Goal: Task Accomplishment & Management: Manage account settings

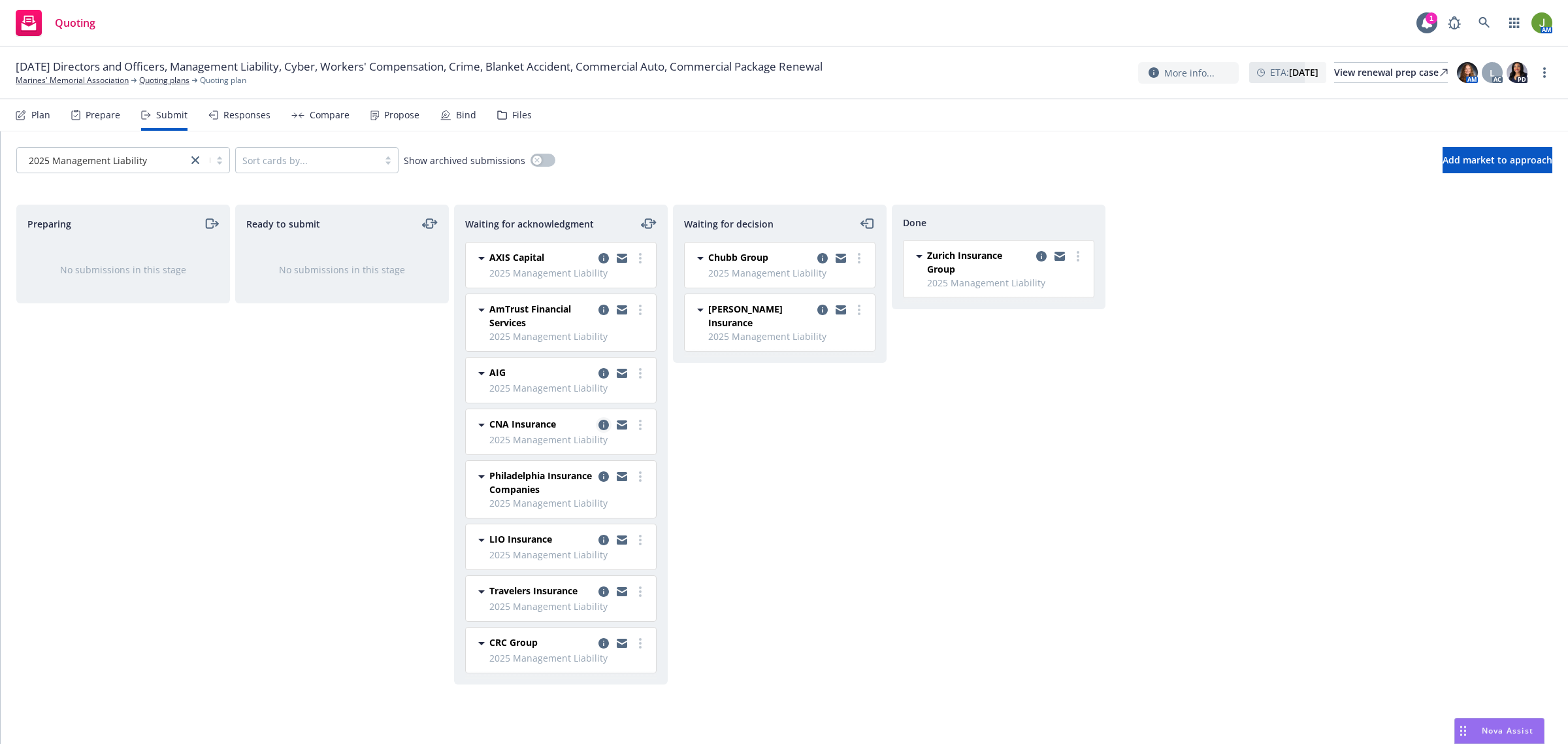
click at [597, 423] on link "copy logging email" at bounding box center [604, 425] width 16 height 16
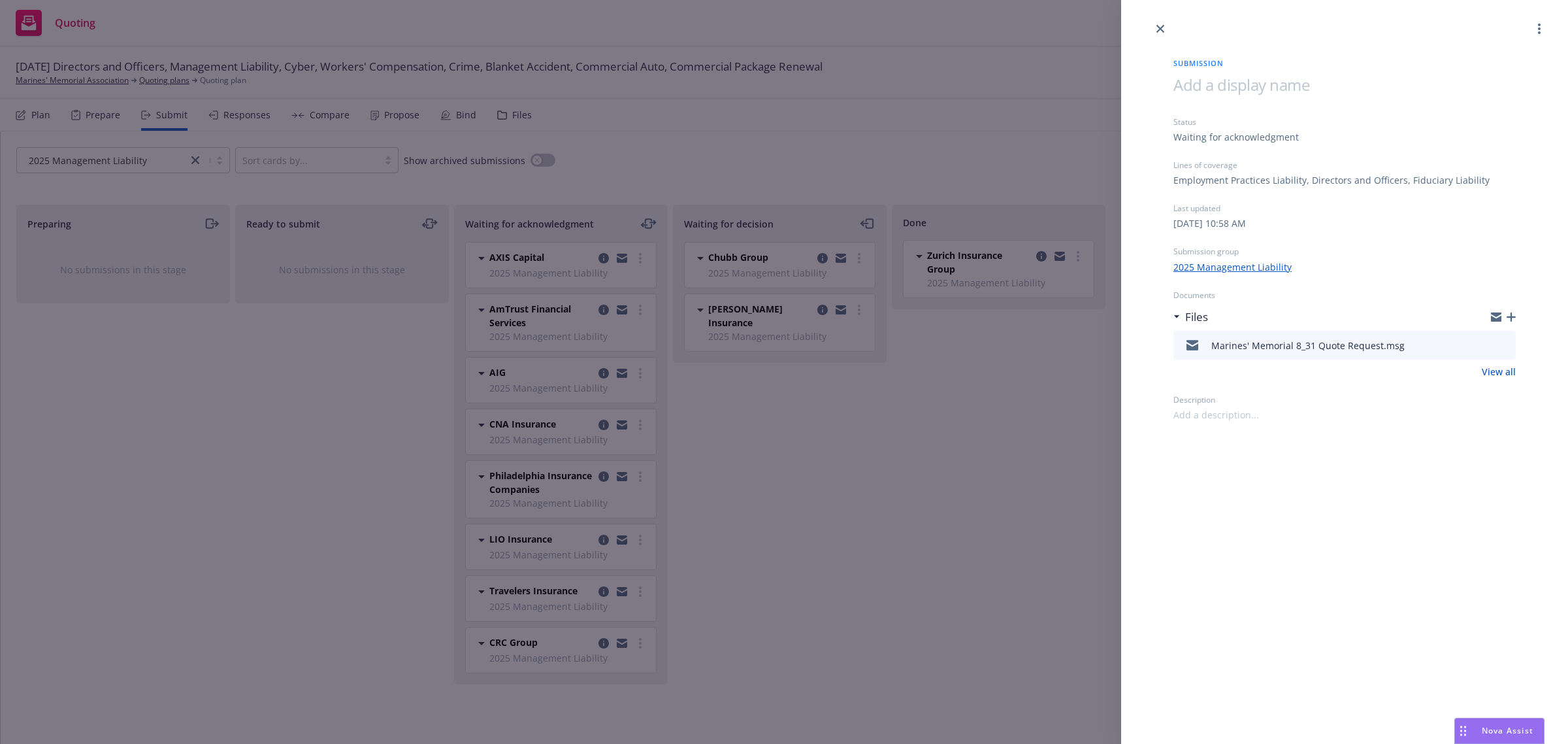
click at [1502, 340] on icon "preview file" at bounding box center [1503, 344] width 12 height 9
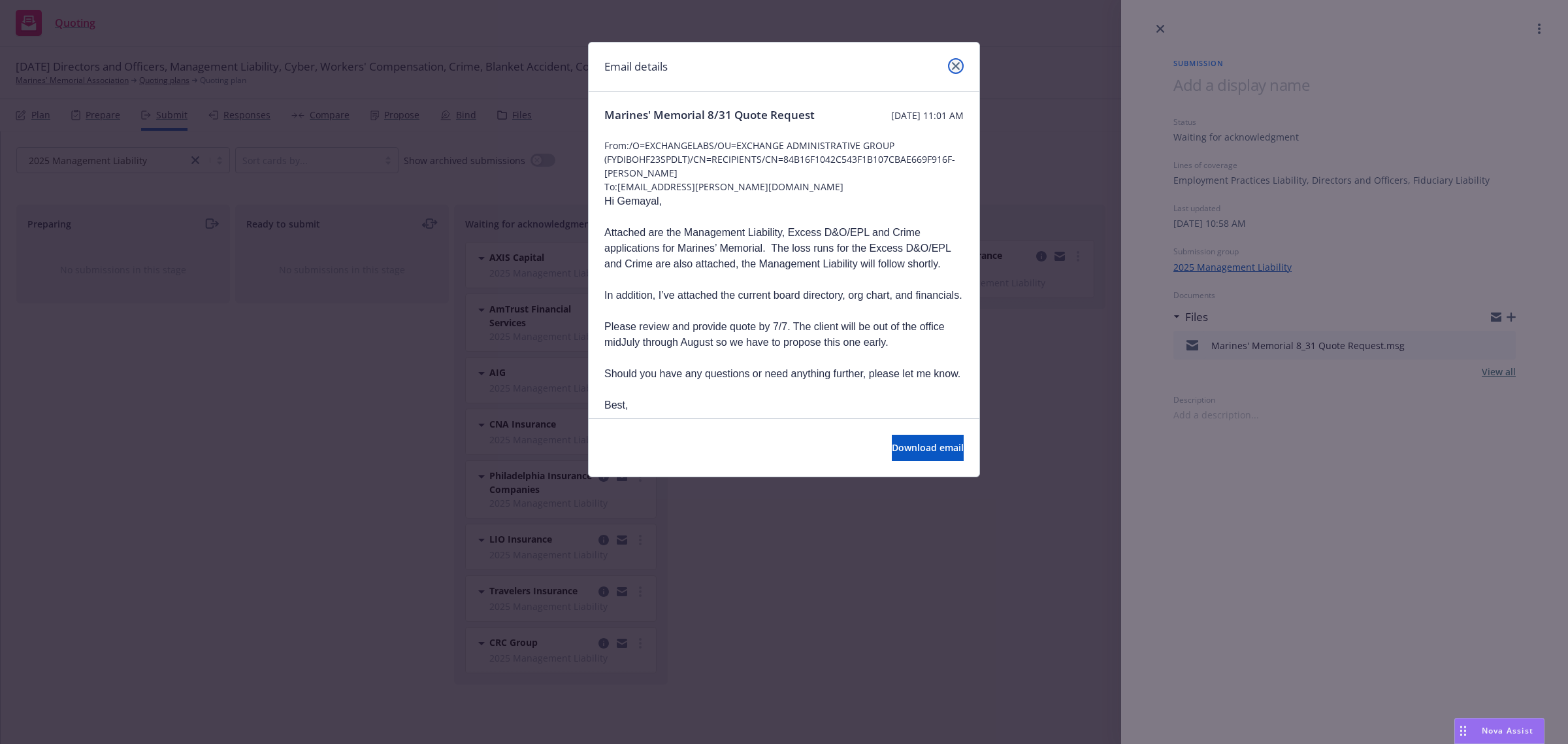
click at [953, 63] on icon "close" at bounding box center [956, 66] width 8 height 8
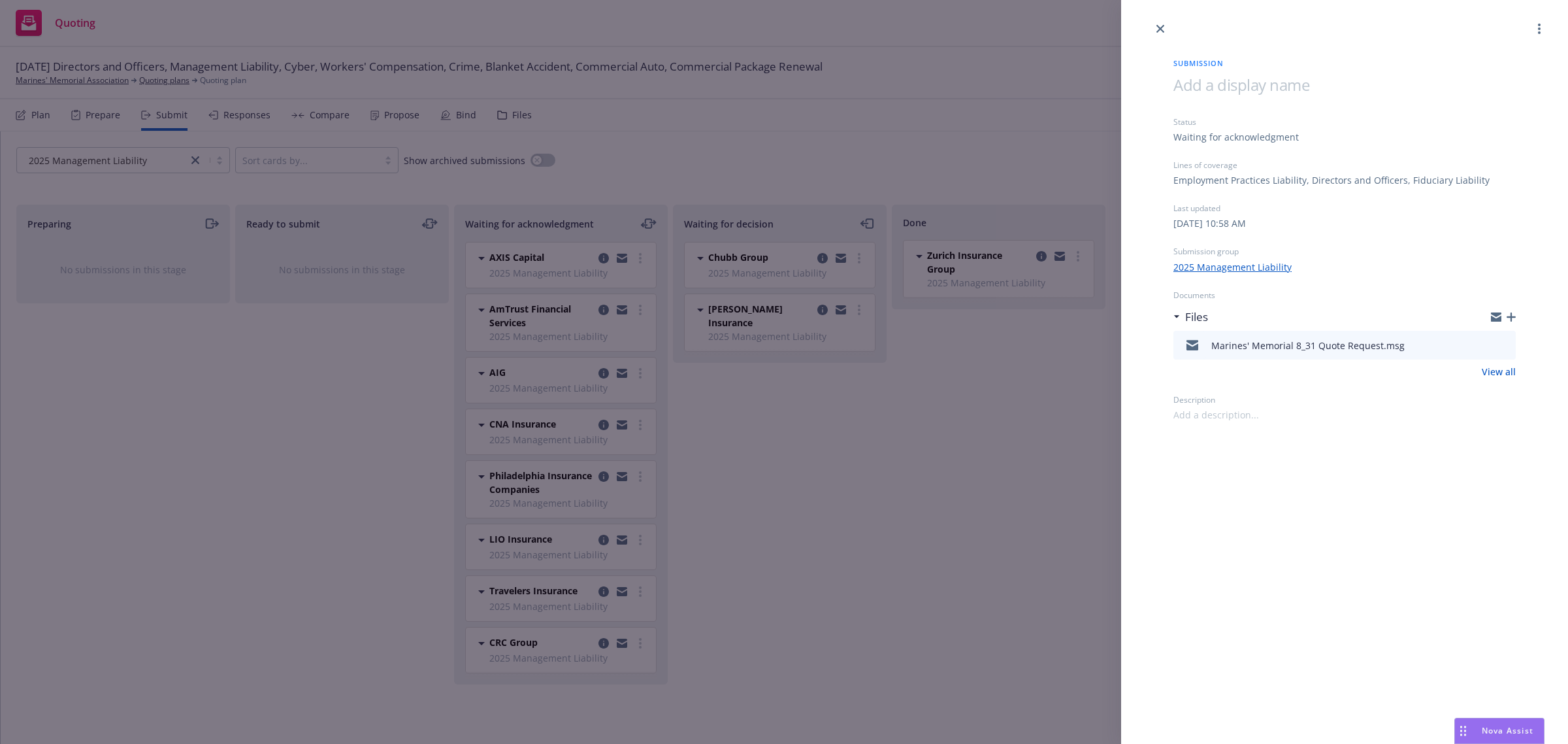
click at [1164, 37] on div "Submission Status Waiting for acknowledgment Lines of coverage Employment Pract…" at bounding box center [1344, 229] width 384 height 385
click at [1160, 31] on icon "close" at bounding box center [1160, 28] width 8 height 8
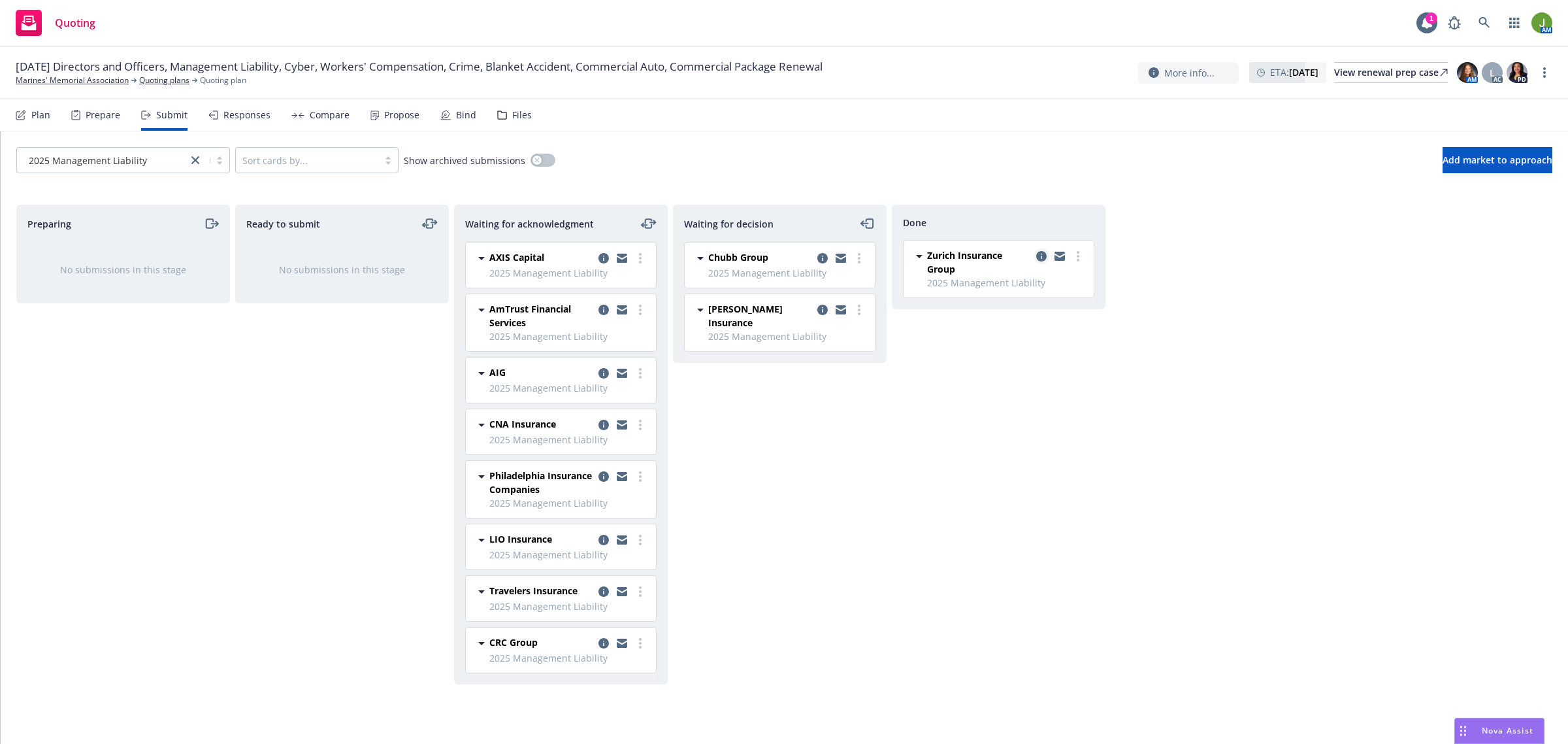
click at [1036, 257] on icon "copy logging email" at bounding box center [1041, 256] width 11 height 11
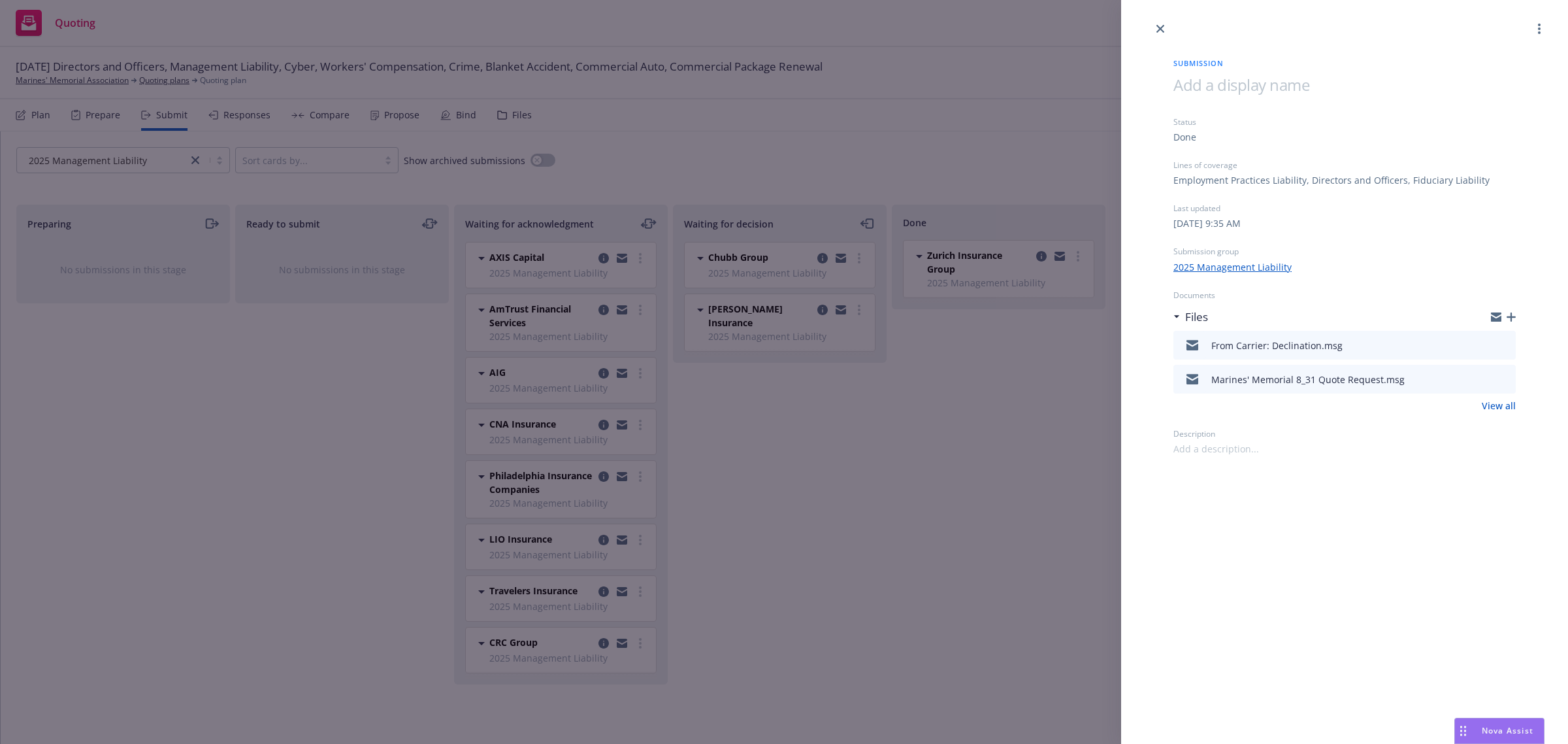
click at [1503, 341] on icon "preview file" at bounding box center [1503, 344] width 12 height 9
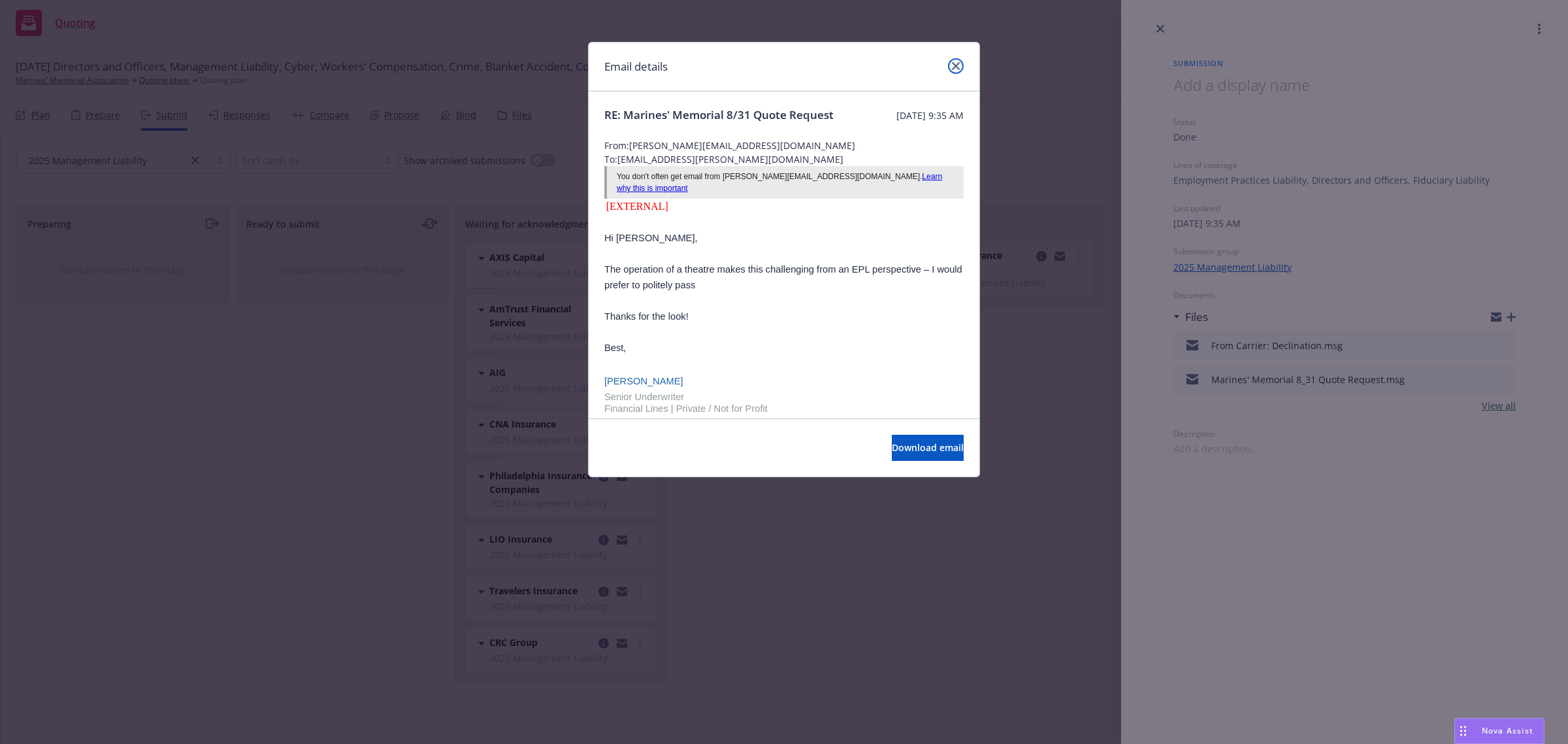
click at [954, 67] on icon "close" at bounding box center [956, 66] width 8 height 8
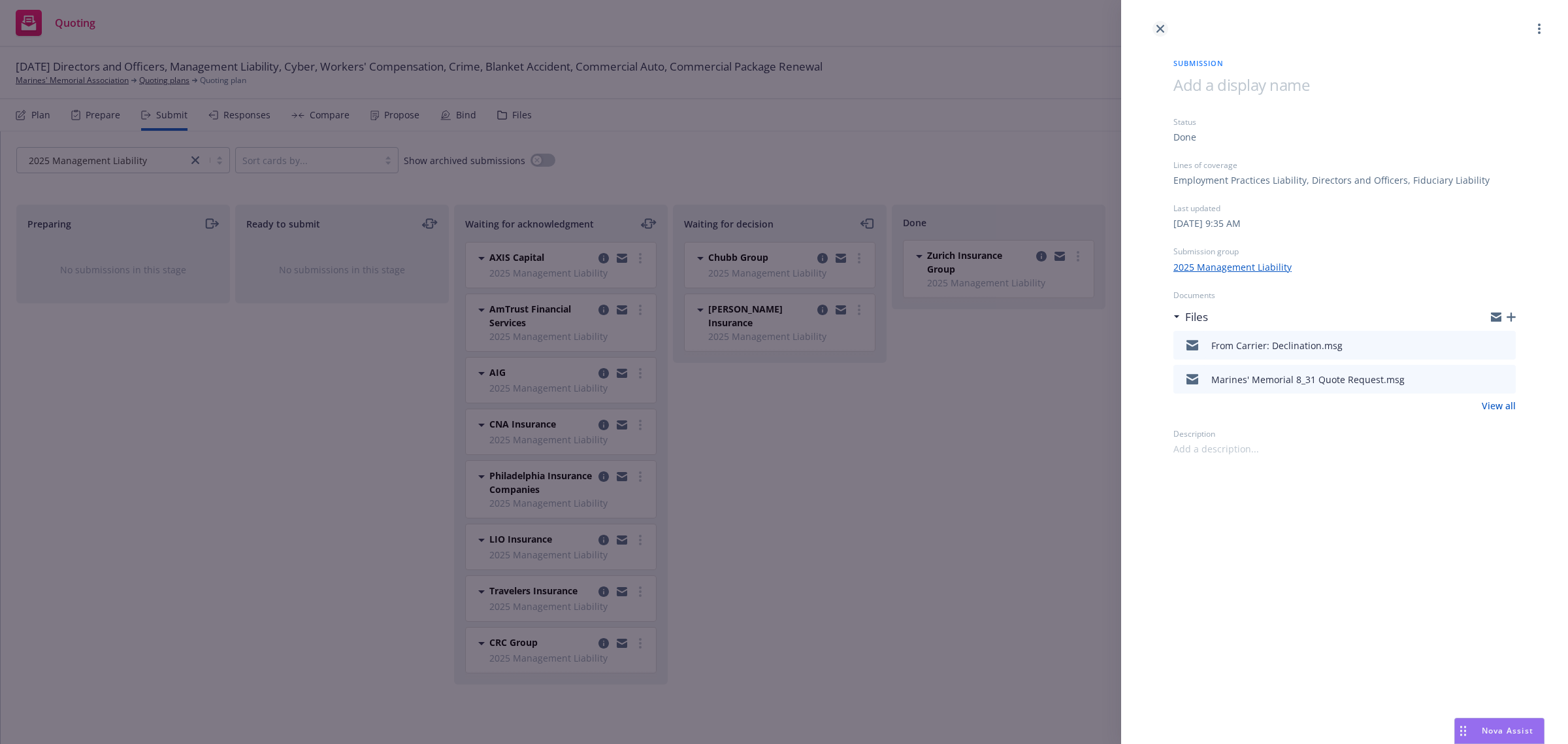
click at [1155, 30] on link "close" at bounding box center [1160, 29] width 16 height 16
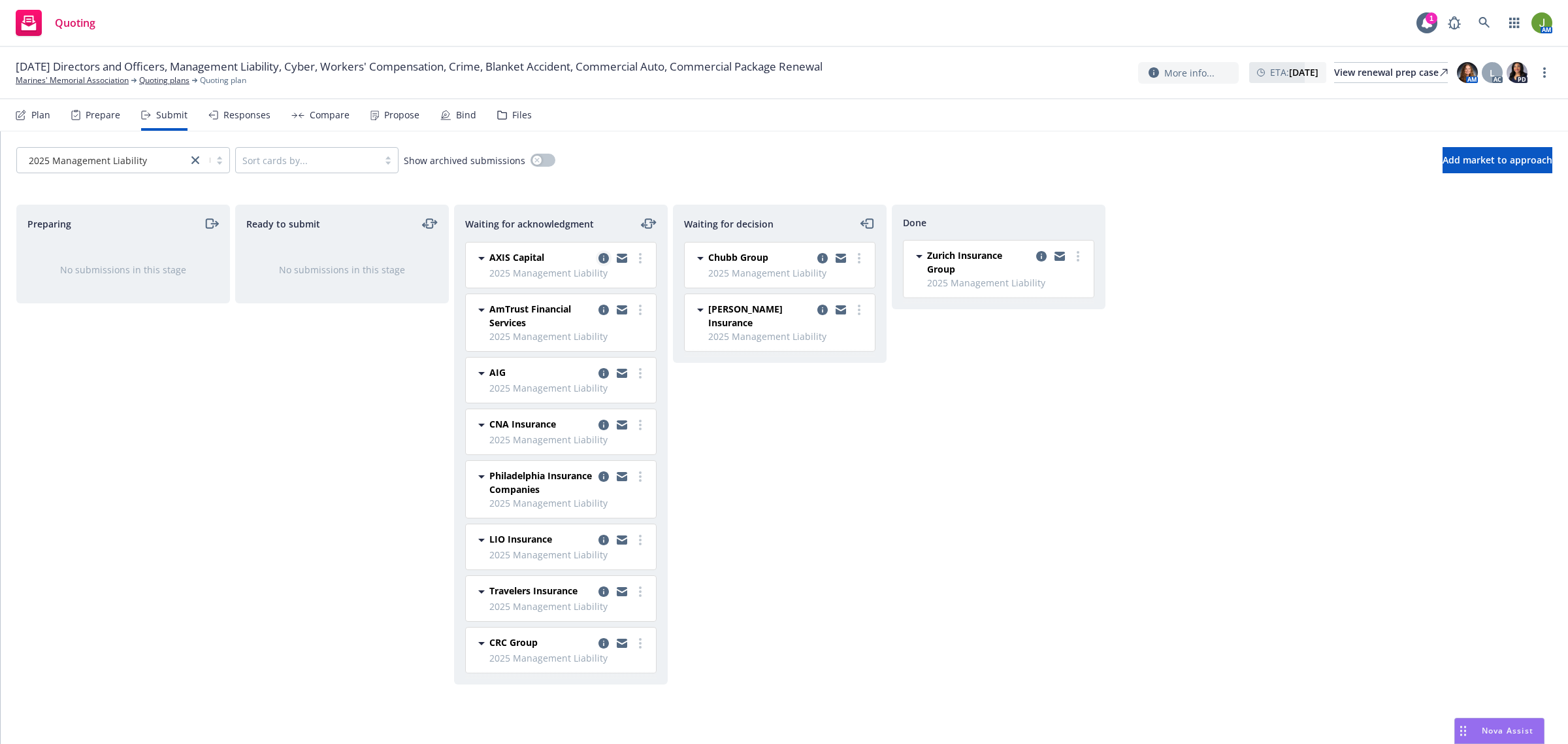
click at [602, 258] on icon "copy logging email" at bounding box center [603, 258] width 11 height 11
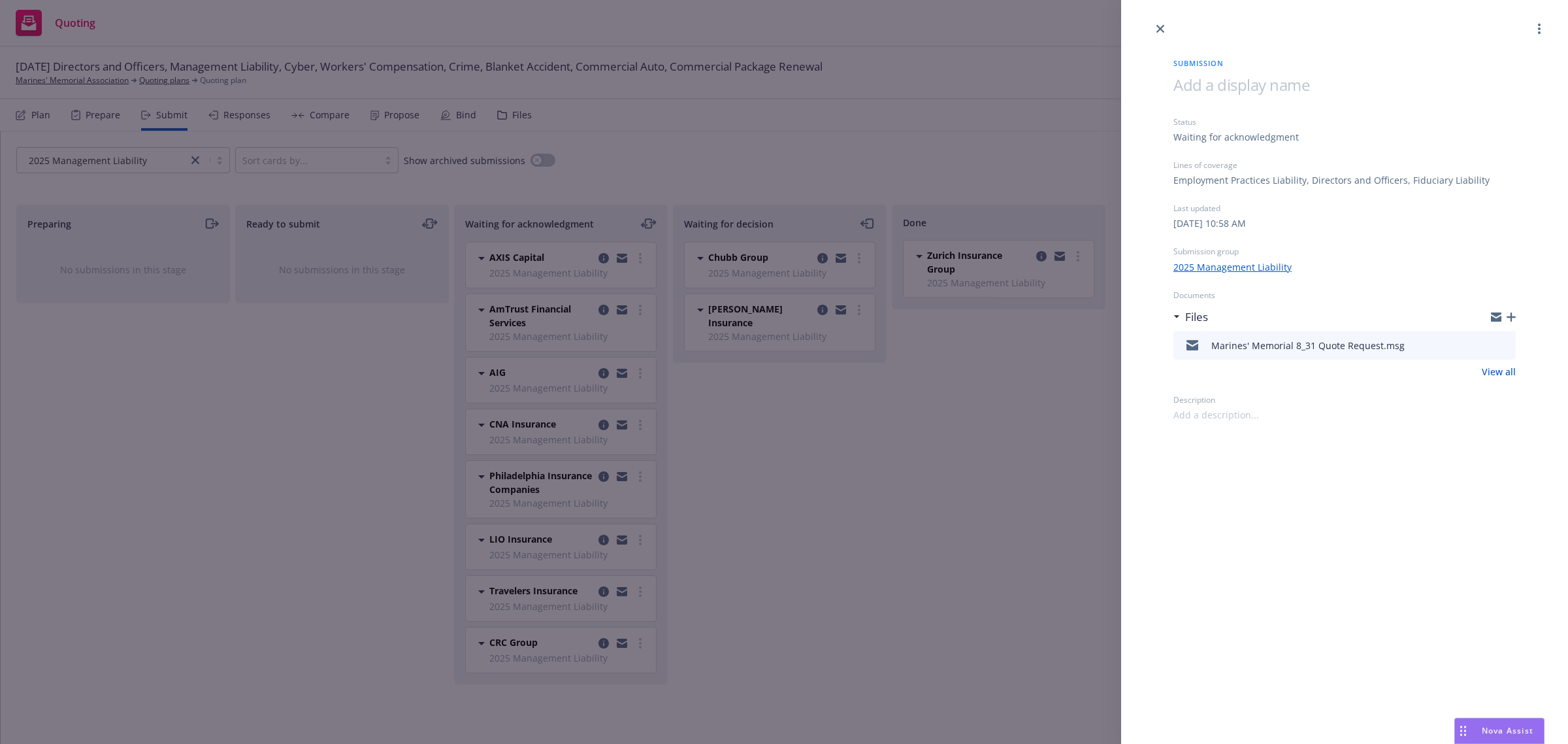
click at [1500, 345] on icon "preview file" at bounding box center [1503, 344] width 12 height 9
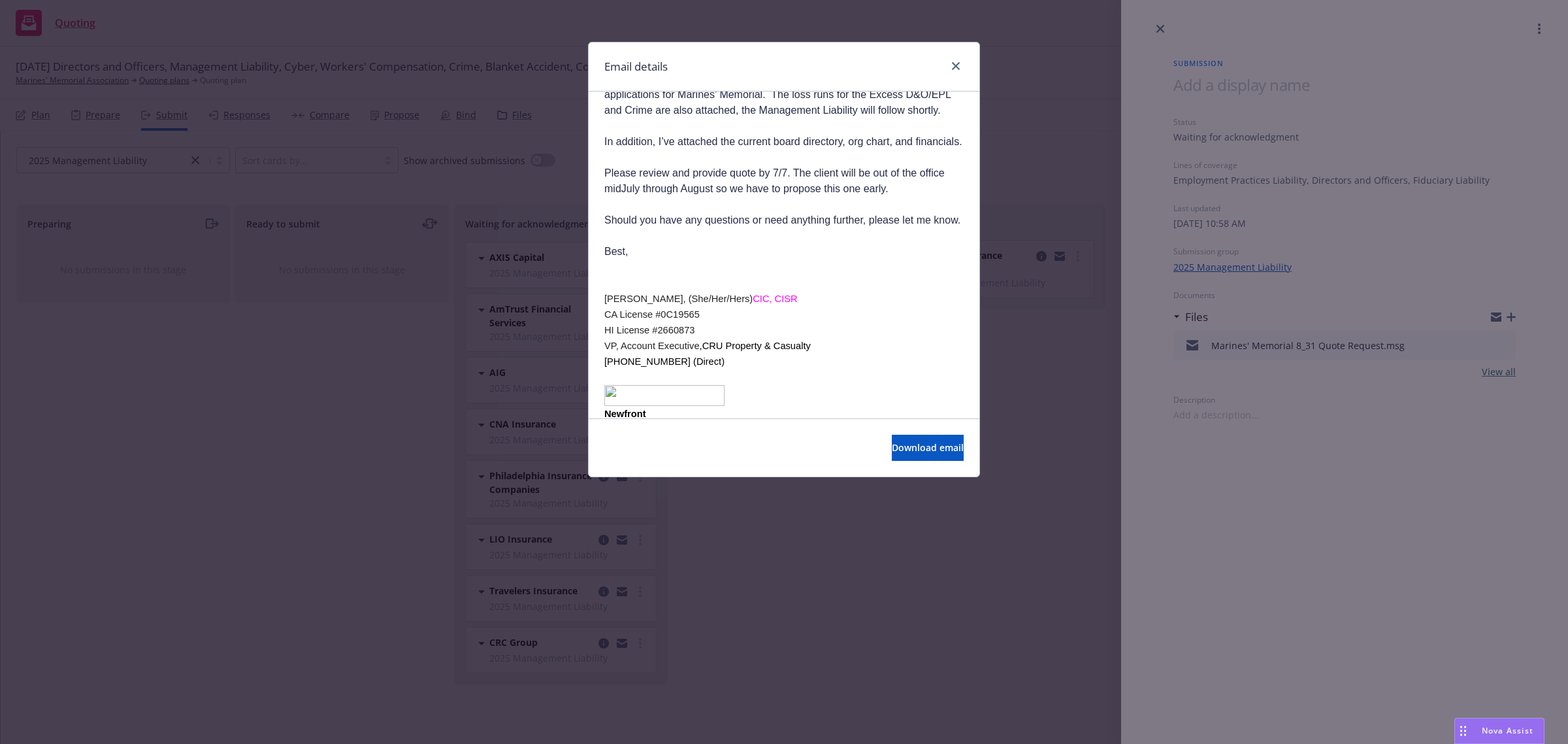
scroll to position [164, 0]
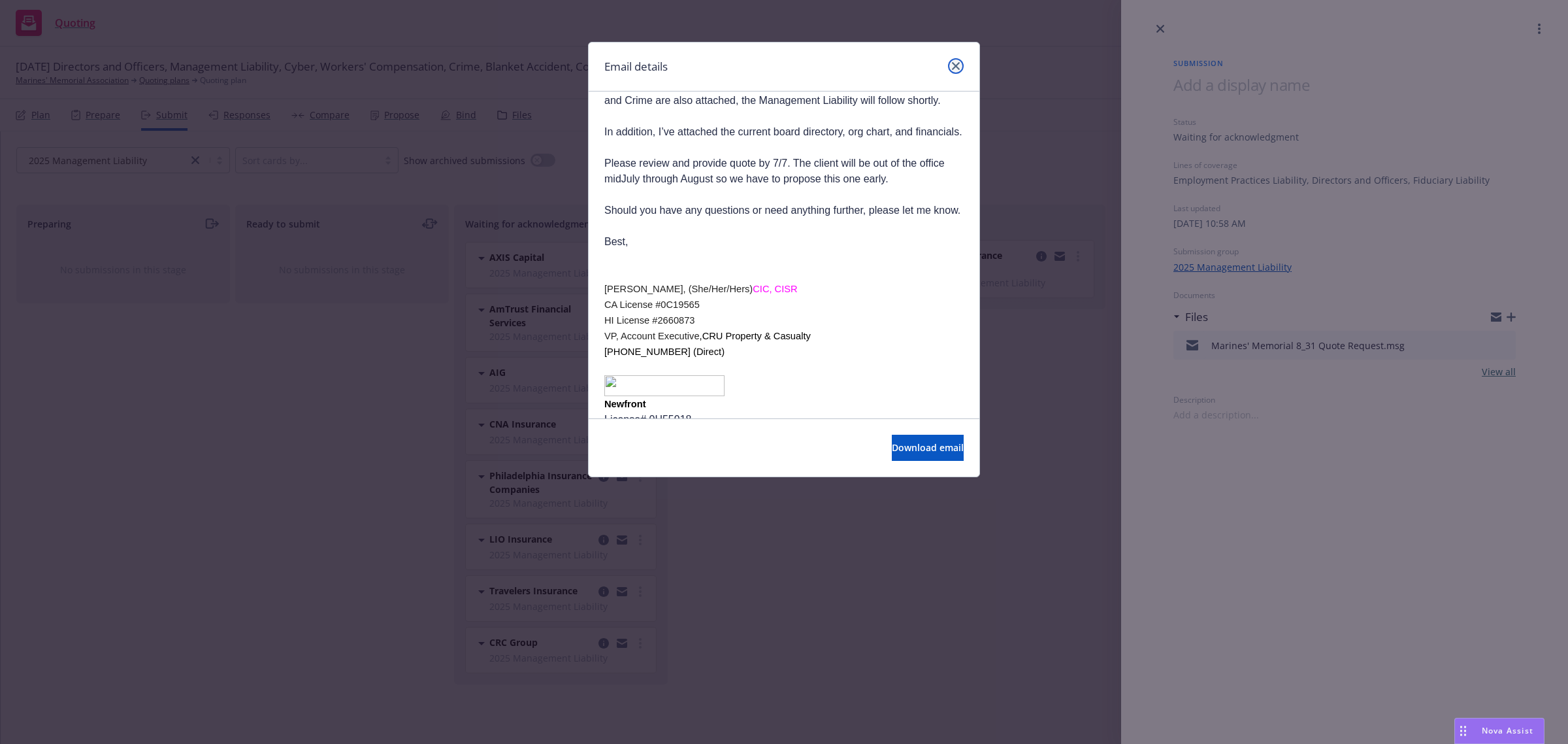
click at [955, 73] on link "close" at bounding box center [956, 66] width 16 height 16
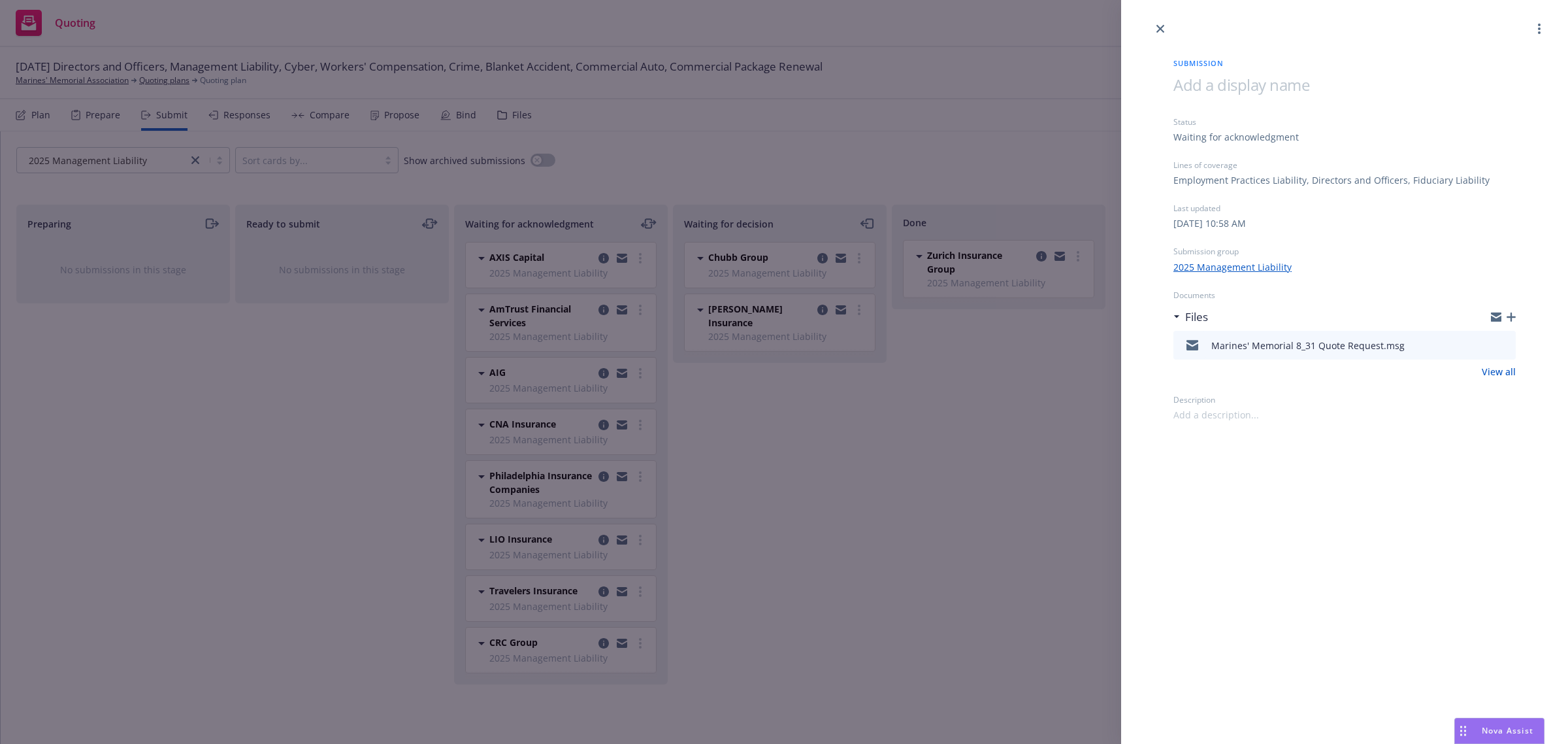
click at [865, 504] on div "Submission Status Waiting for acknowledgment Lines of coverage Employment Pract…" at bounding box center [784, 372] width 1568 height 744
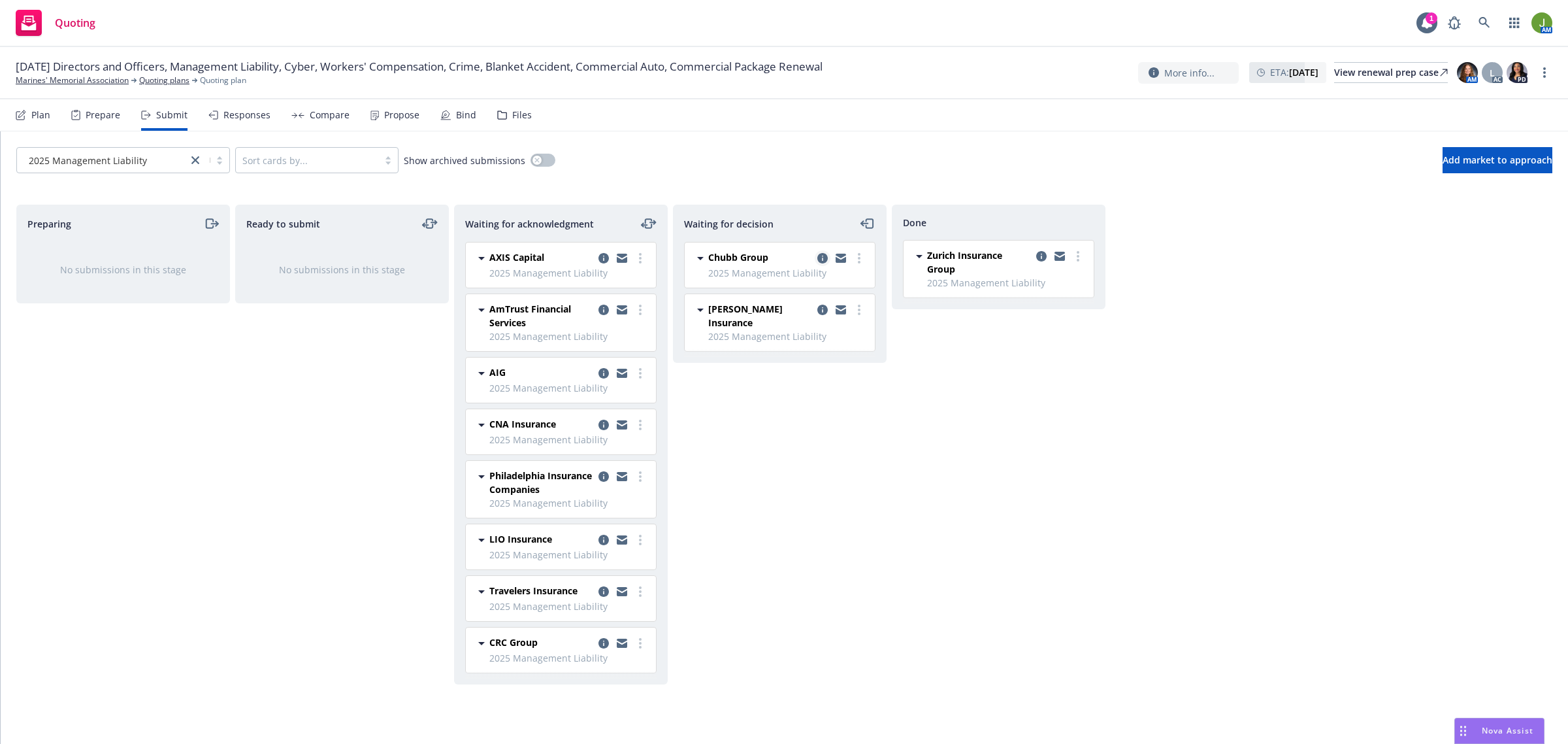
click at [820, 260] on icon "copy logging email" at bounding box center [822, 258] width 11 height 11
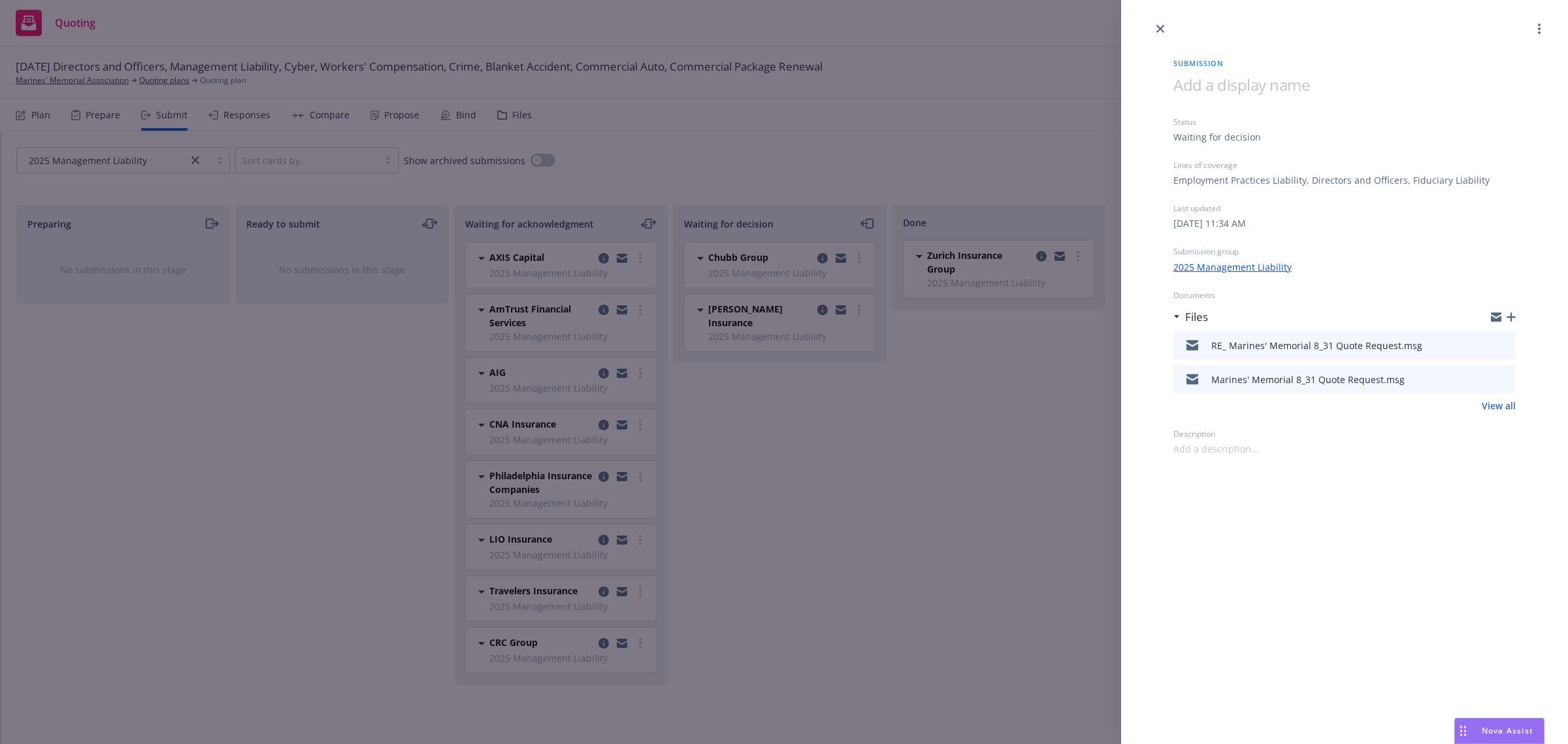
click at [1507, 345] on icon "preview file" at bounding box center [1503, 344] width 12 height 9
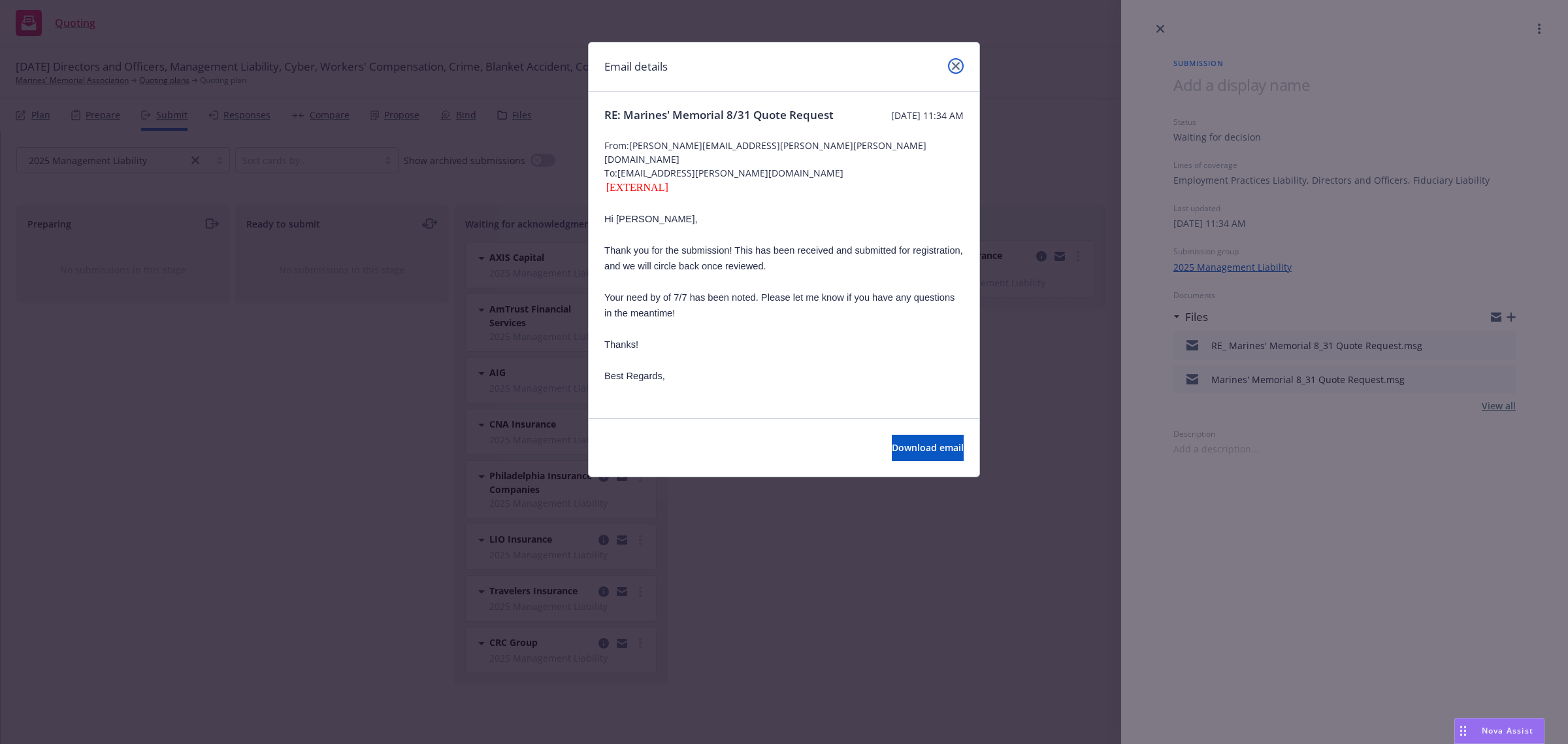
click at [954, 66] on icon "close" at bounding box center [956, 66] width 8 height 8
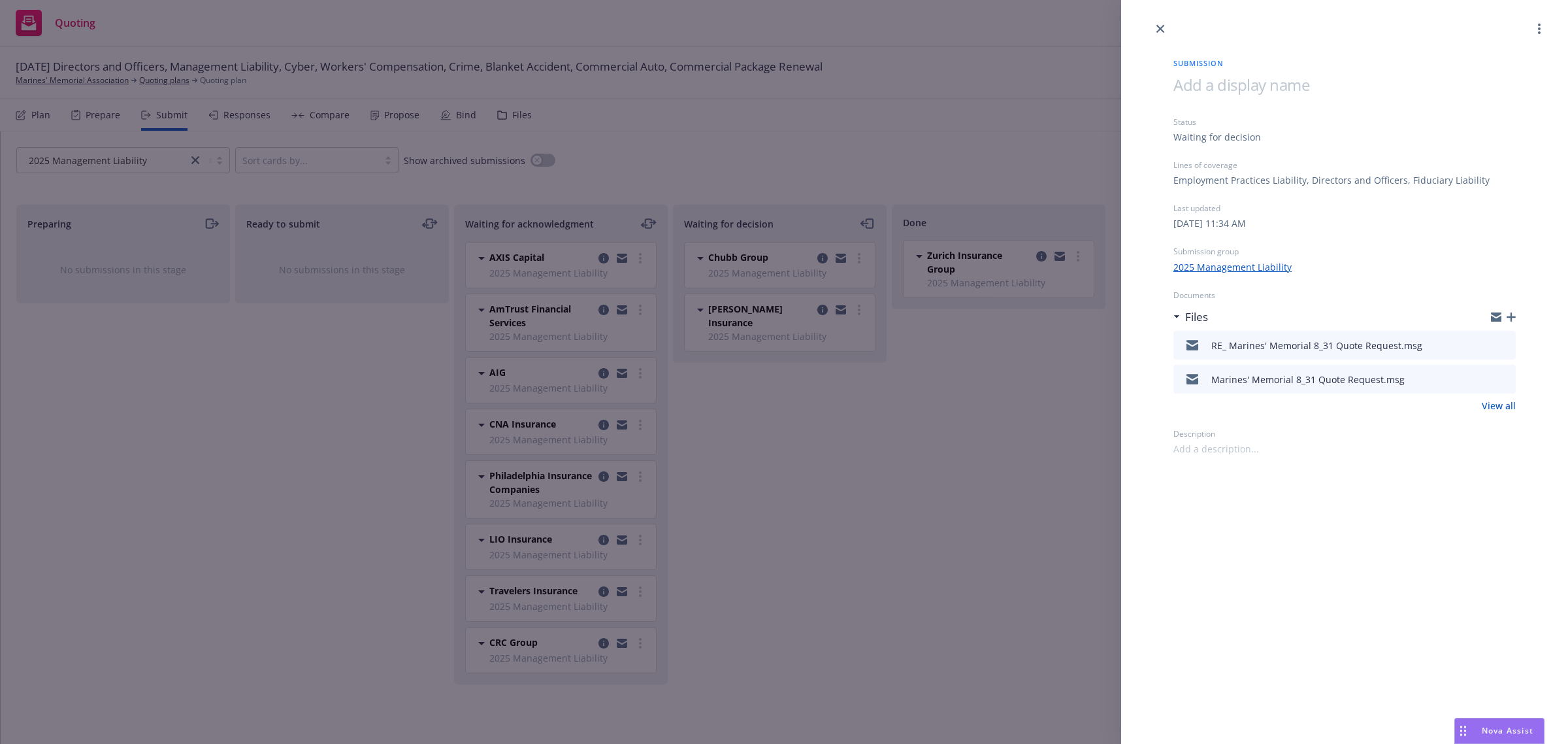
click at [1503, 344] on icon "preview file" at bounding box center [1503, 344] width 12 height 9
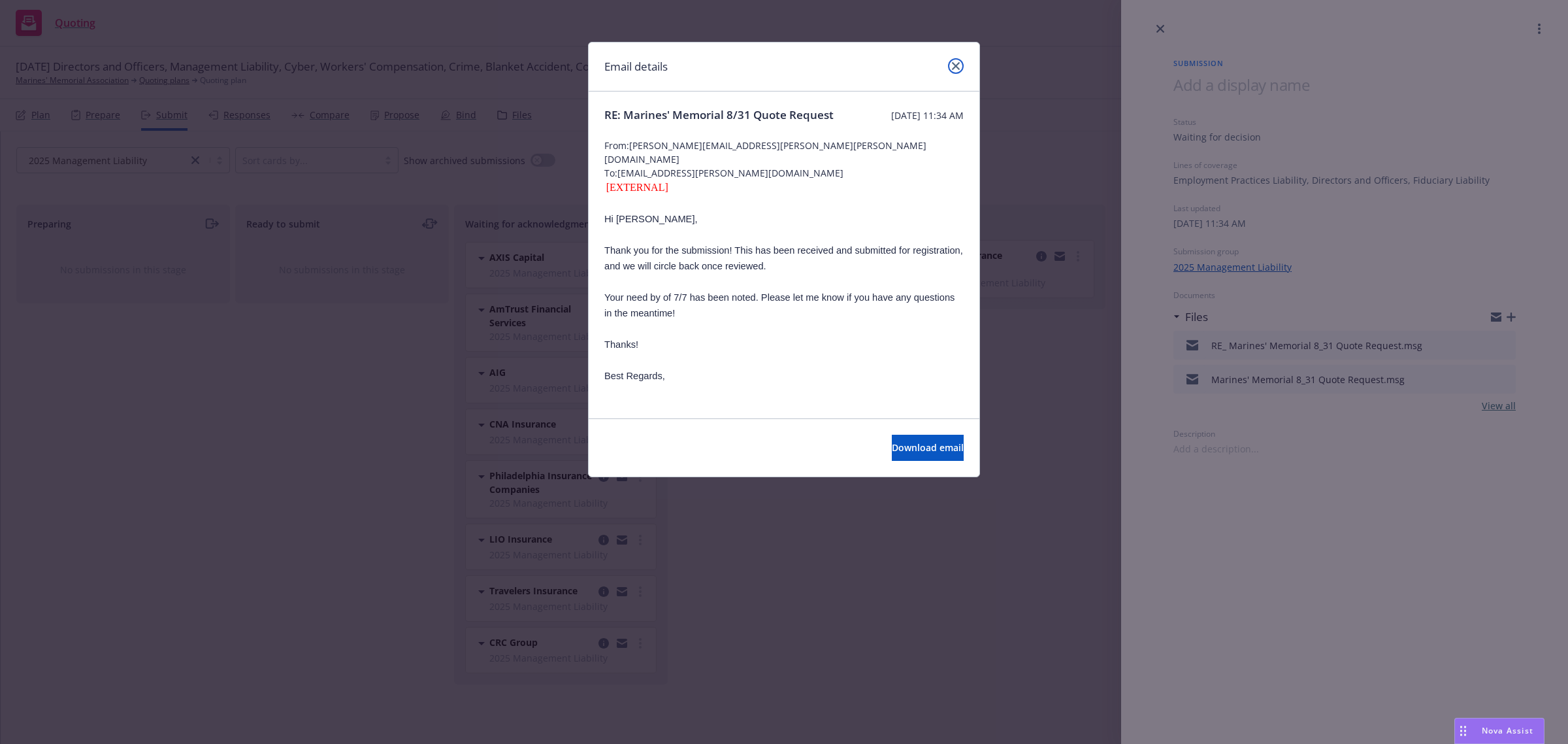
drag, startPoint x: 955, startPoint y: 69, endPoint x: 955, endPoint y: 77, distance: 8.0
click at [955, 69] on icon "close" at bounding box center [956, 66] width 8 height 8
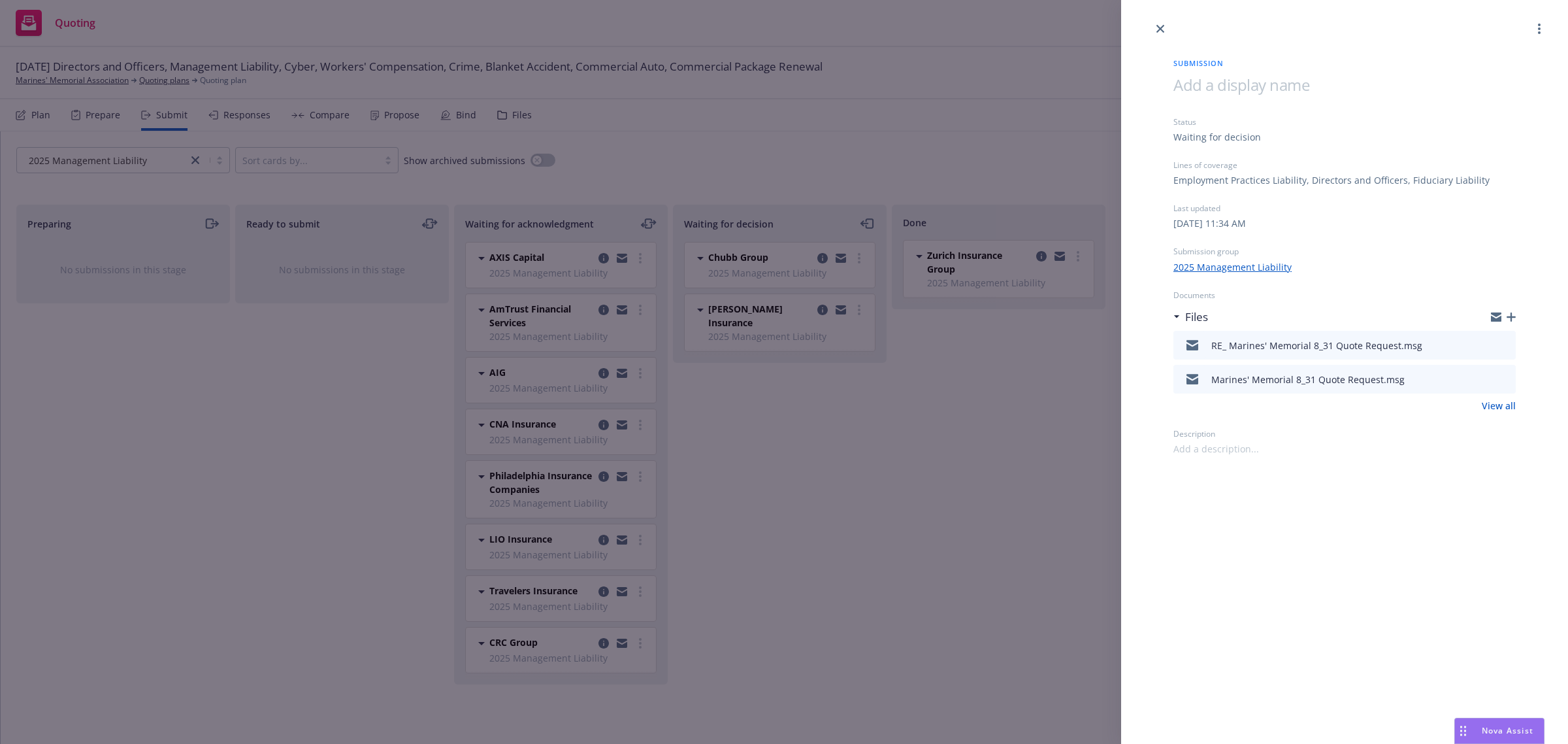
click at [818, 521] on div "Submission Status Waiting for decision Lines of coverage Employment Practices L…" at bounding box center [784, 372] width 1568 height 744
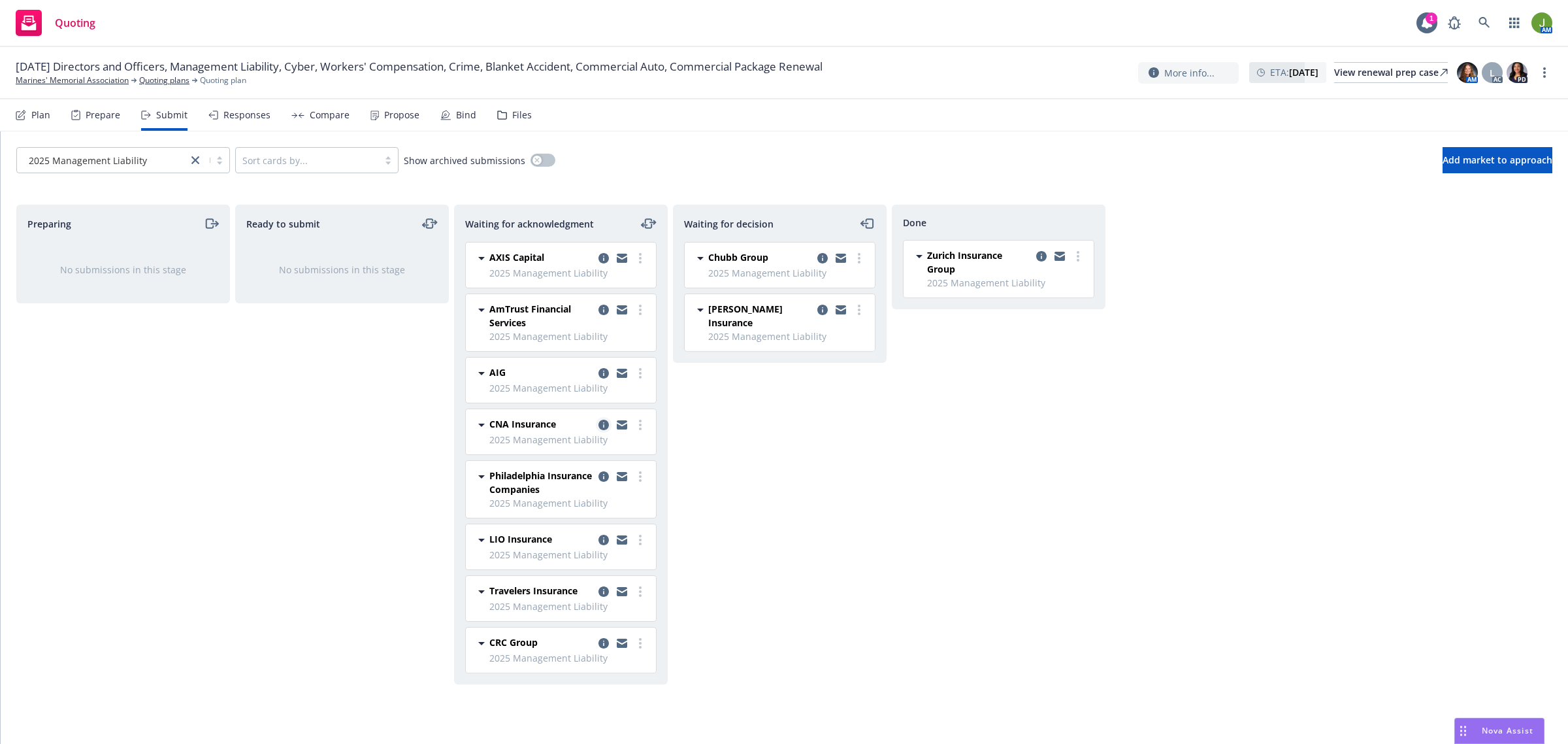
click at [605, 426] on icon "copy logging email" at bounding box center [603, 425] width 11 height 11
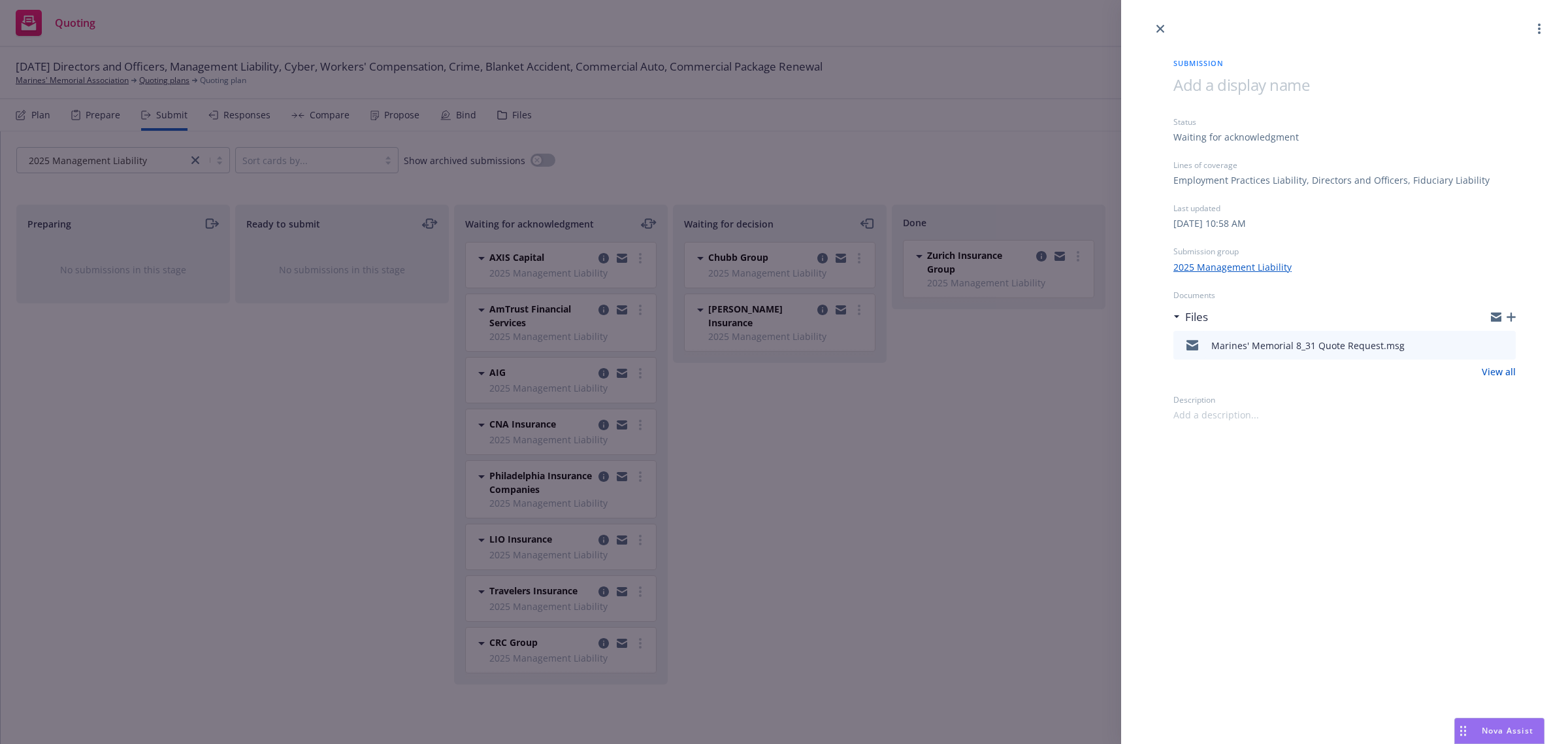
click at [1507, 347] on icon "preview file" at bounding box center [1503, 344] width 12 height 9
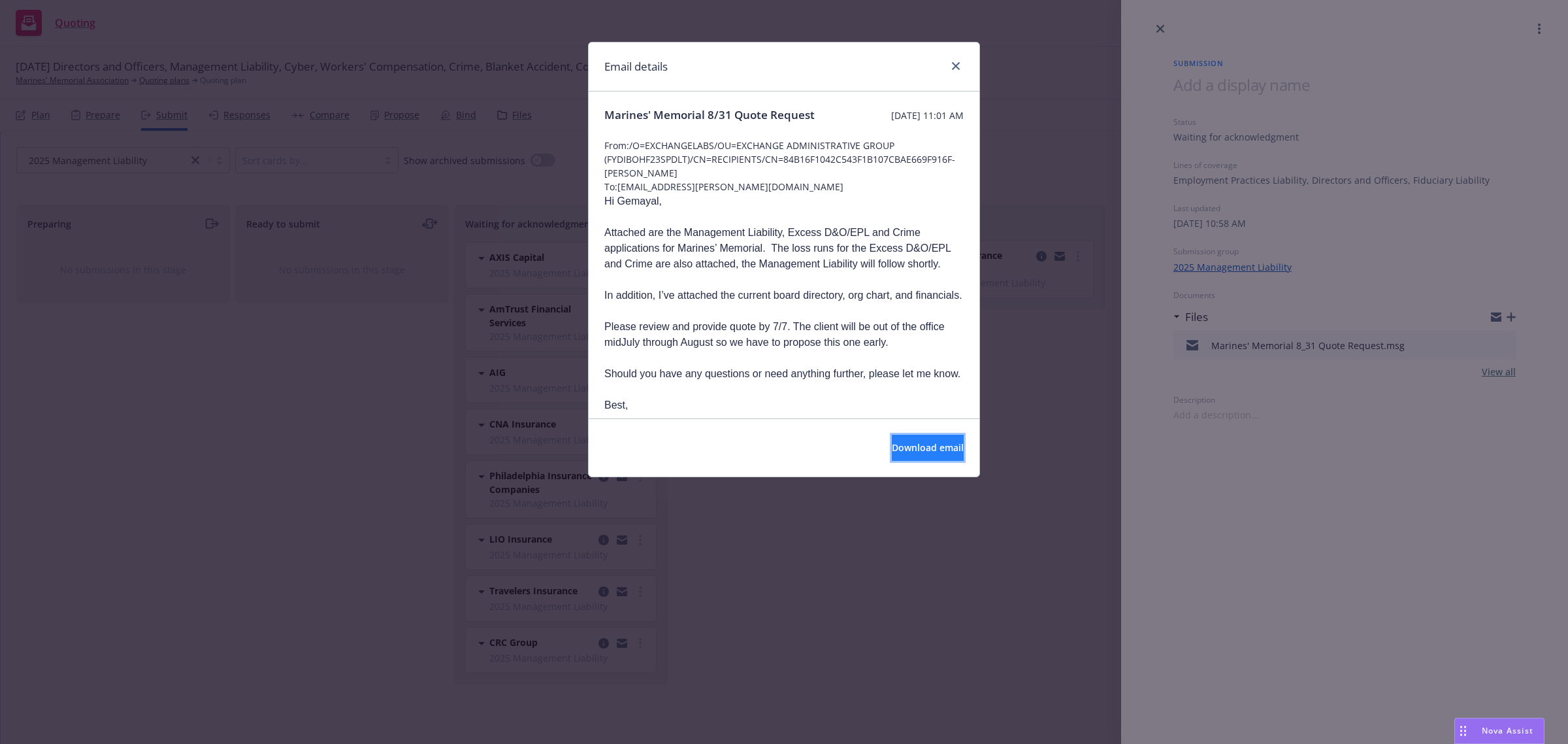
click at [915, 442] on span "Download email" at bounding box center [928, 447] width 72 height 12
click at [952, 63] on icon "close" at bounding box center [956, 66] width 8 height 8
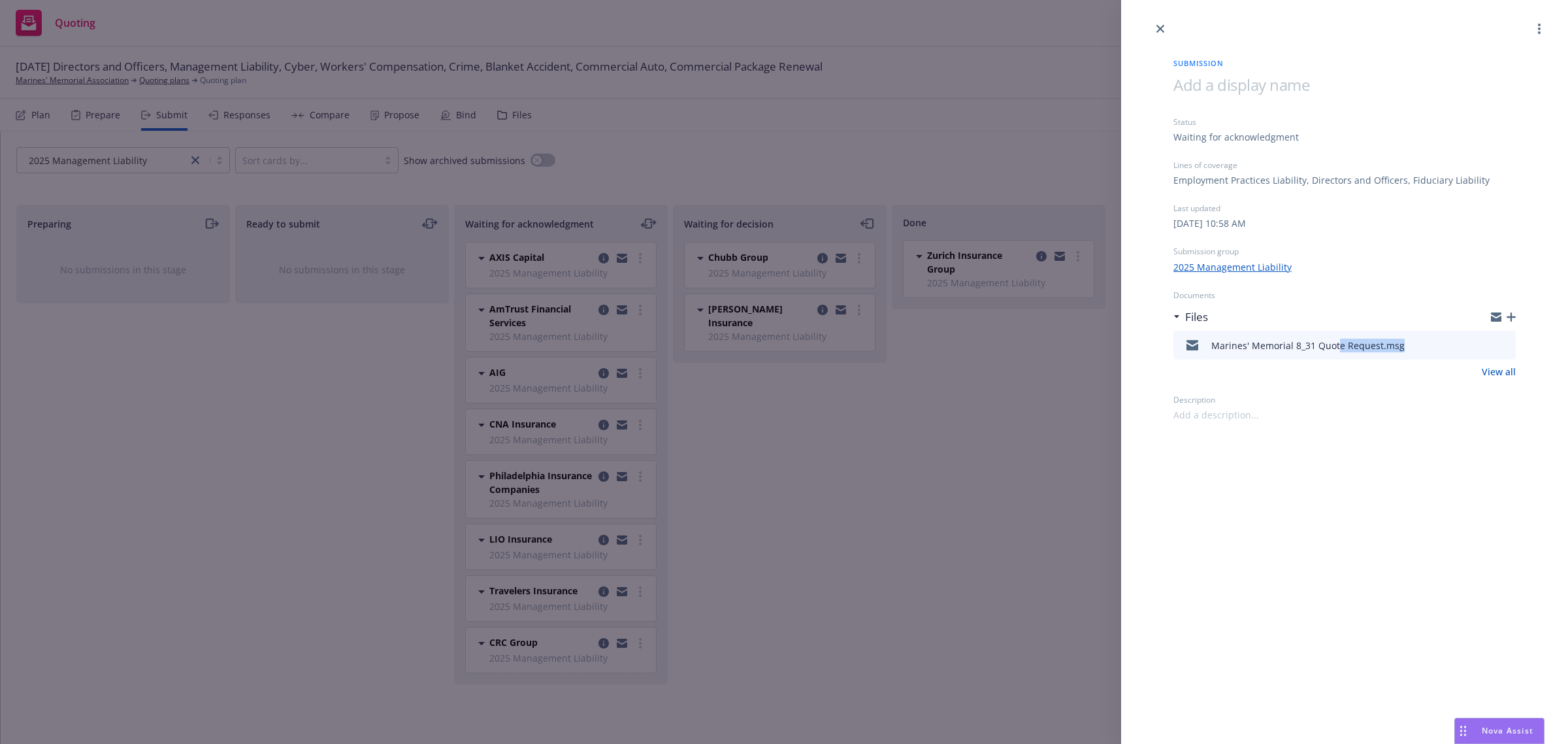
drag, startPoint x: 1402, startPoint y: 342, endPoint x: 1337, endPoint y: 352, distance: 65.8
click at [1337, 352] on div "Marines' Memorial 8_31 Quote Request.msg" at bounding box center [1344, 345] width 342 height 29
click at [1337, 352] on div "Marines' Memorial 8_31 Quote Request.msg" at bounding box center [1292, 345] width 226 height 27
drag, startPoint x: 1379, startPoint y: 347, endPoint x: 1212, endPoint y: 347, distance: 167.0
click at [1212, 347] on div "Marines' Memorial 8_31 Quote Request.msg" at bounding box center [1308, 345] width 193 height 14
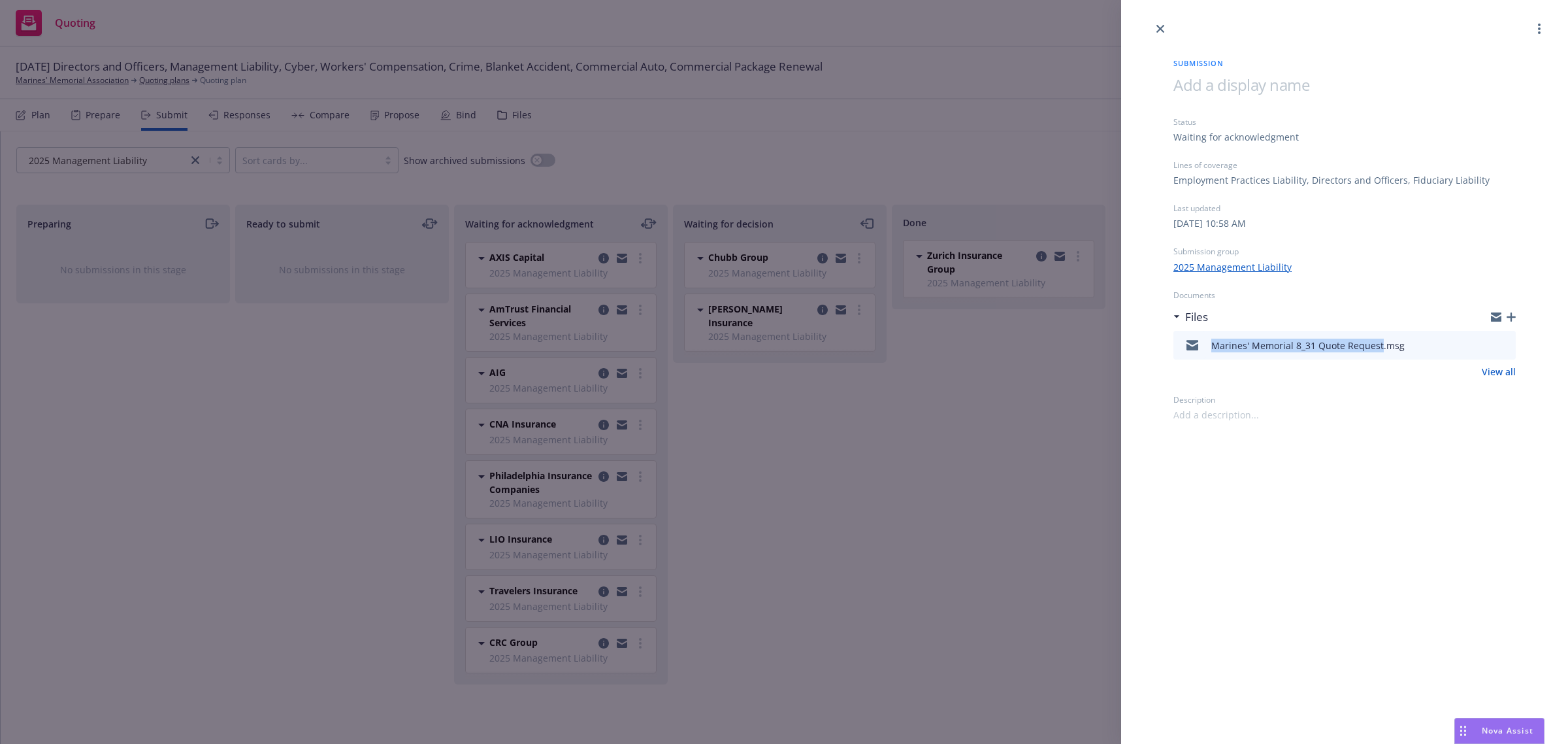
copy div "Marines' Memorial 8_31 Quote Request"
click at [1154, 30] on link "close" at bounding box center [1160, 29] width 16 height 16
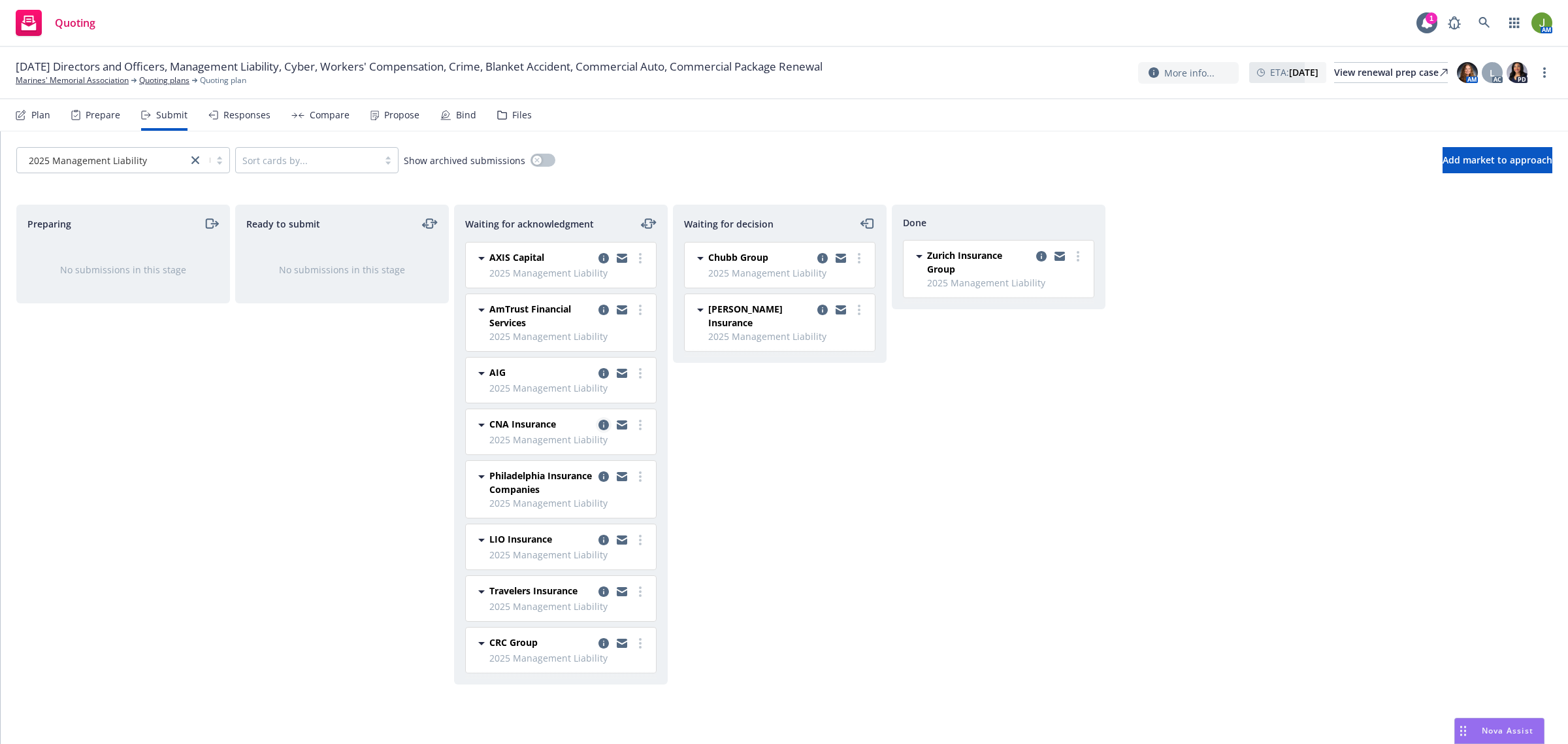
click at [598, 423] on icon "copy logging email" at bounding box center [603, 425] width 11 height 11
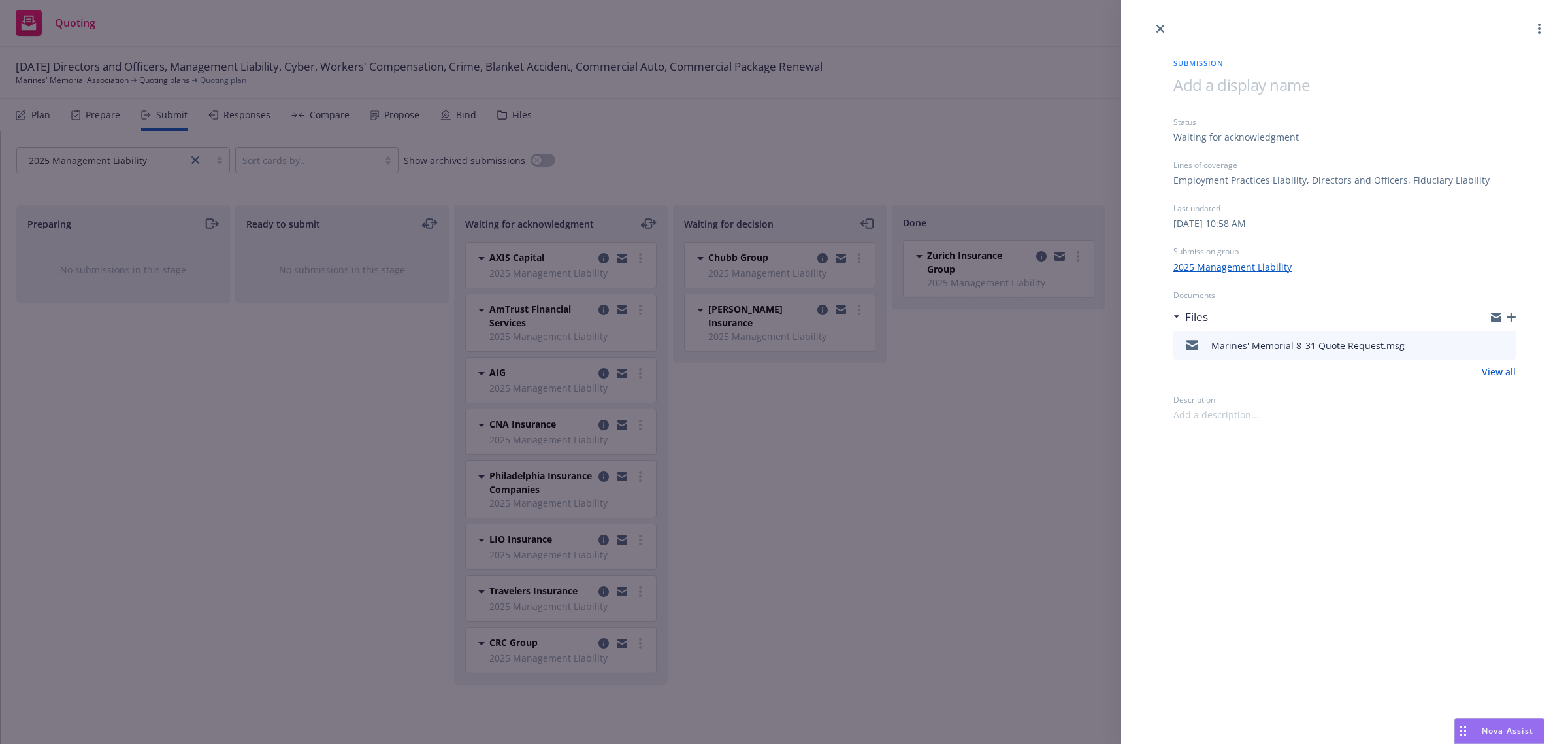
click at [1507, 316] on icon "button" at bounding box center [1511, 316] width 9 height 9
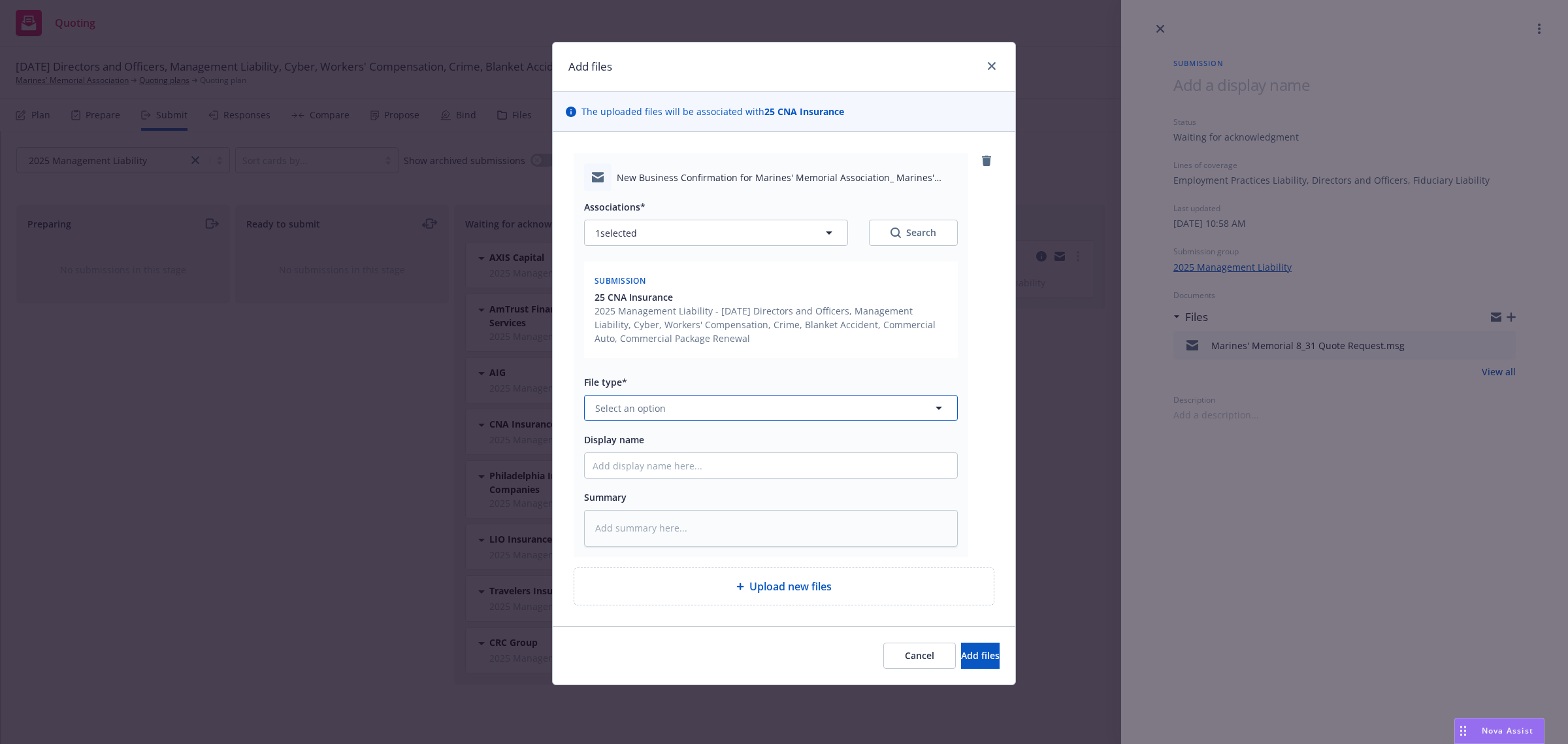
click at [614, 402] on span "Select an option" at bounding box center [631, 408] width 71 height 14
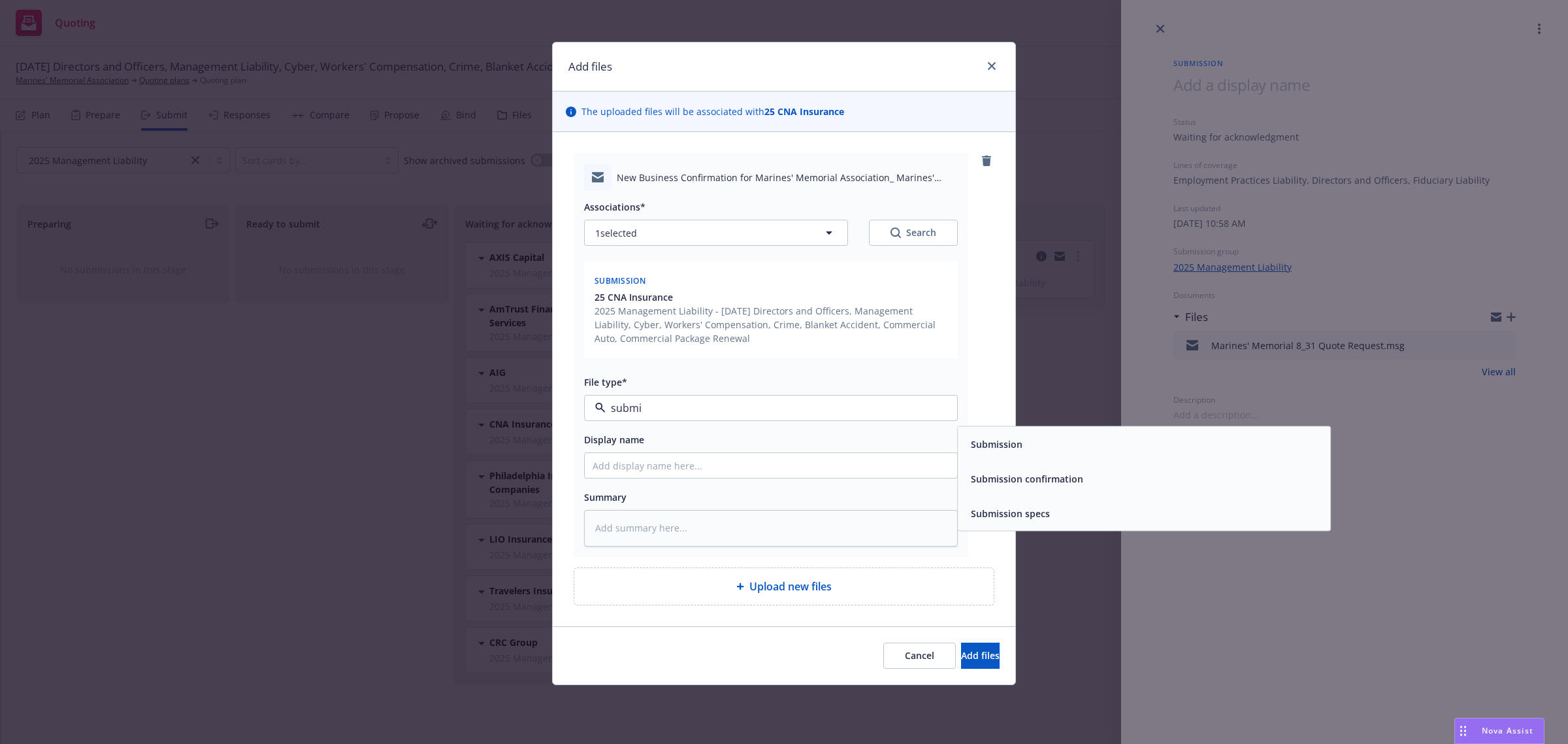
type input "submis"
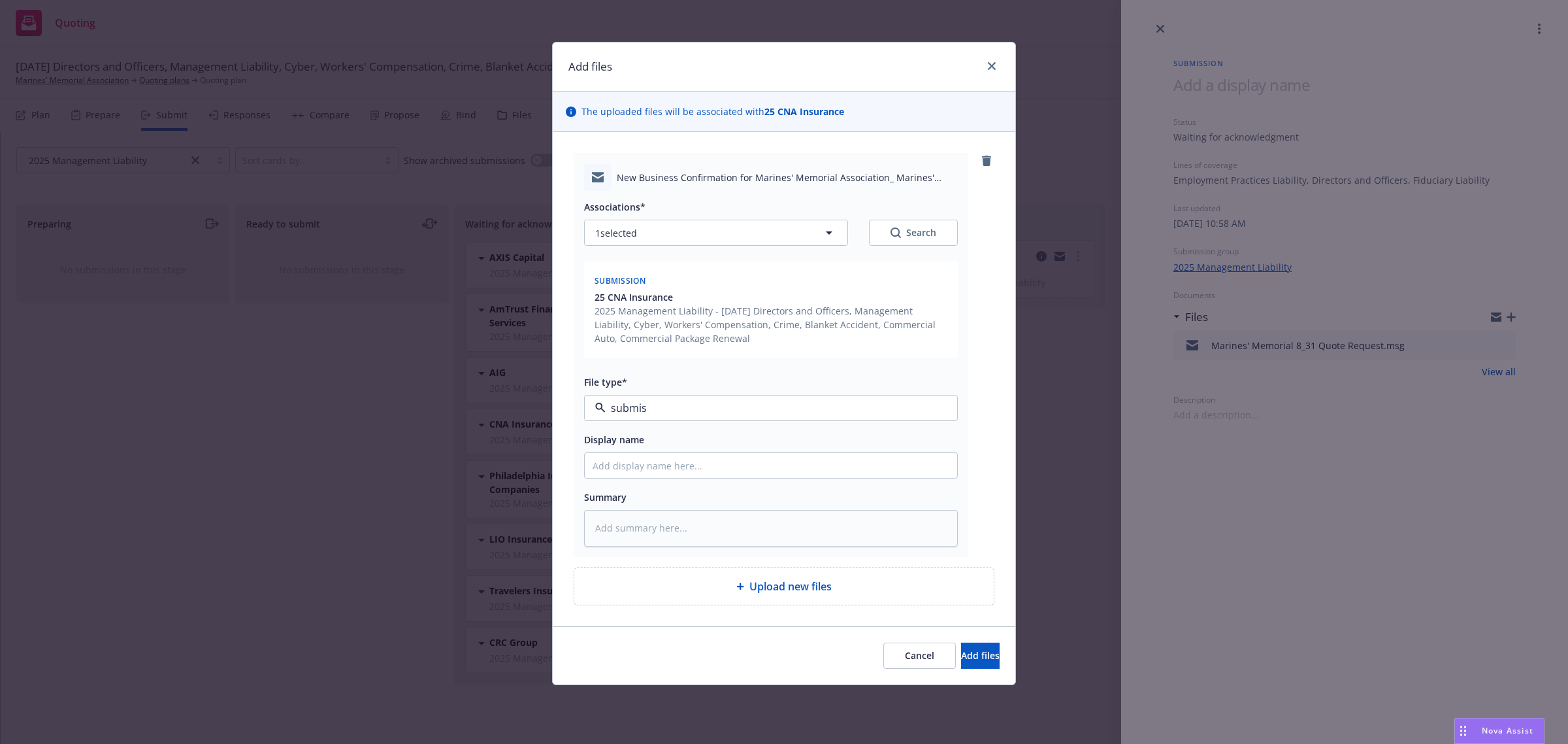
type textarea "x"
type input "F"
type textarea "x"
type input "Fr"
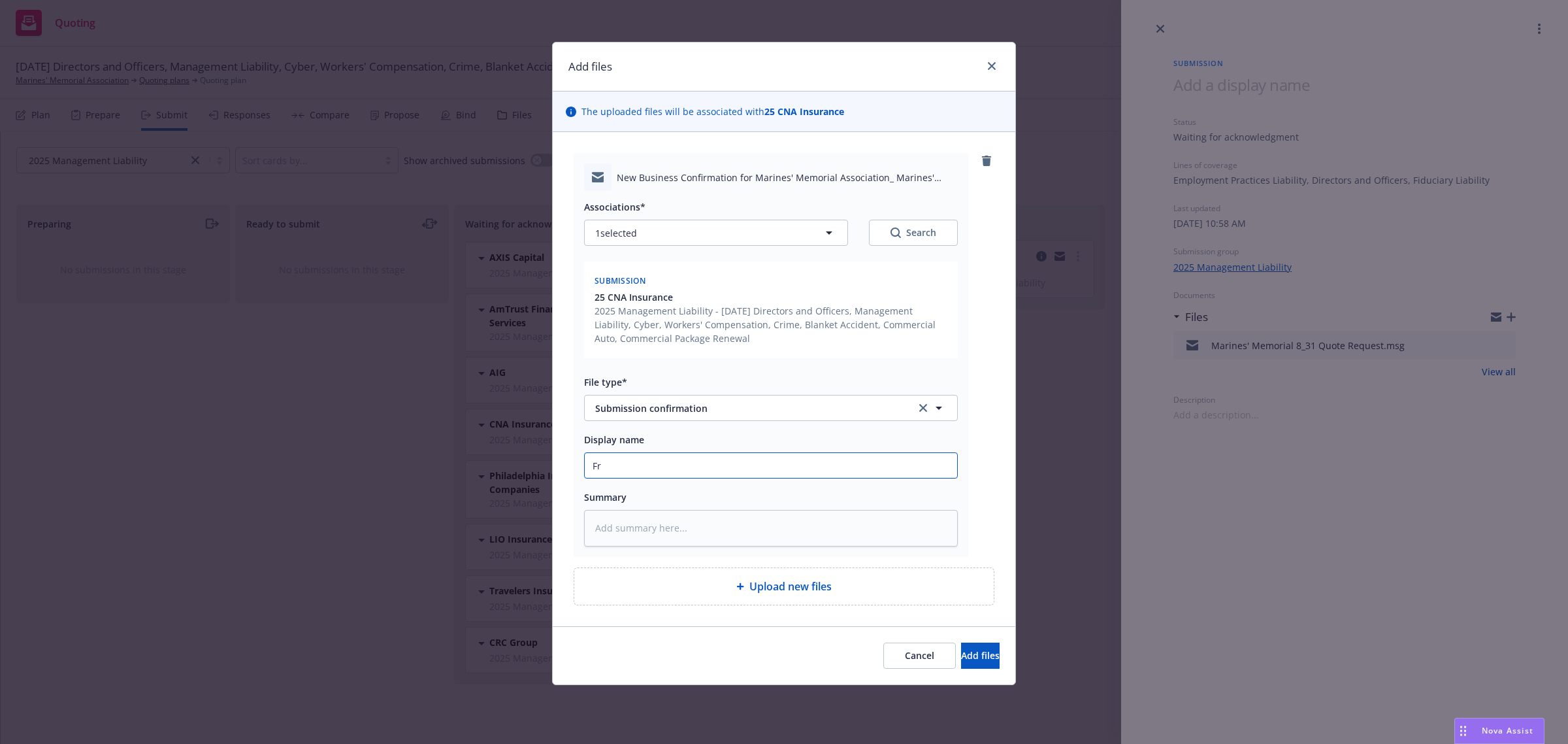
type textarea "x"
type input "Fro"
type textarea "x"
type input "From"
type textarea "x"
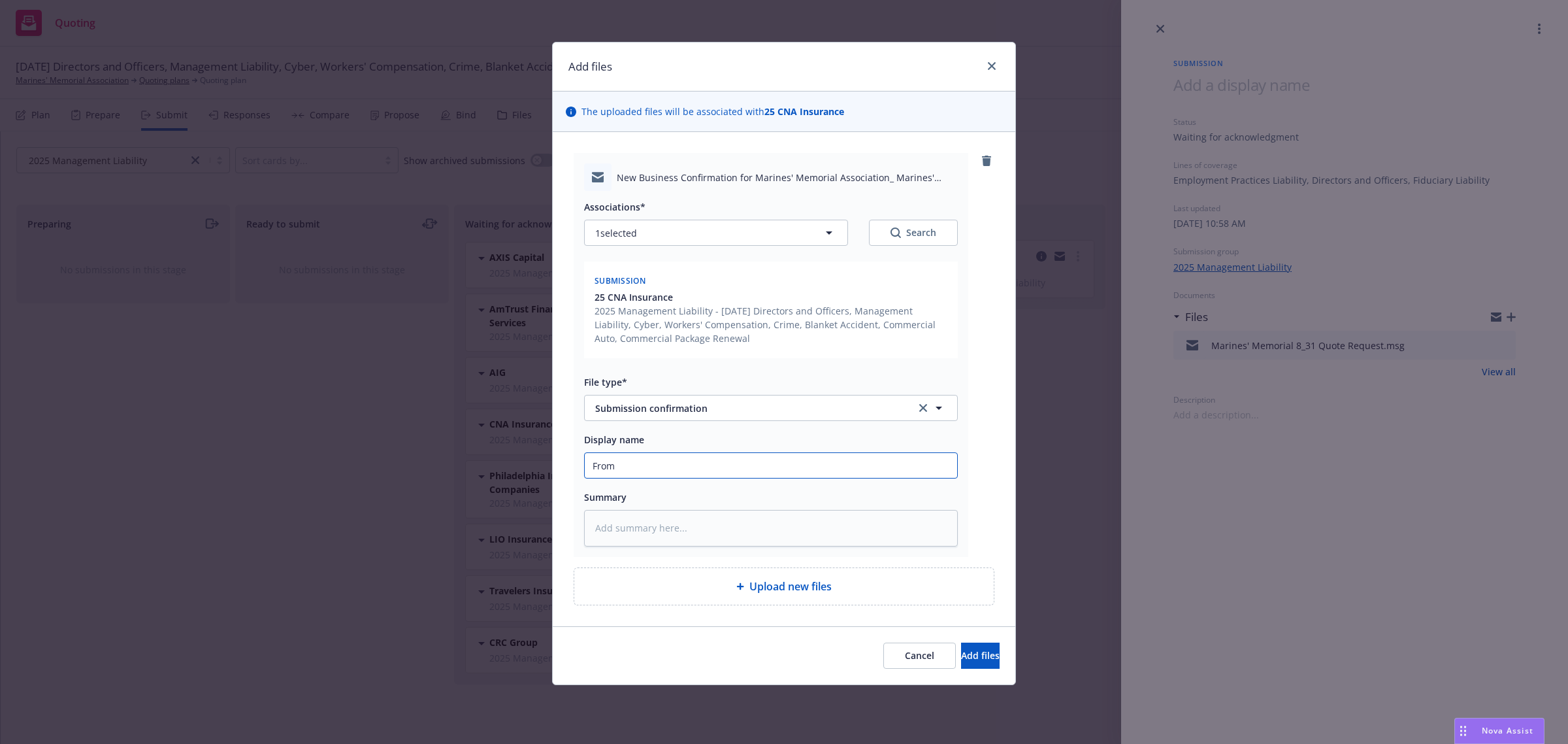
type input "From"
type textarea "x"
type input "From C"
type textarea "x"
type input "From Ca"
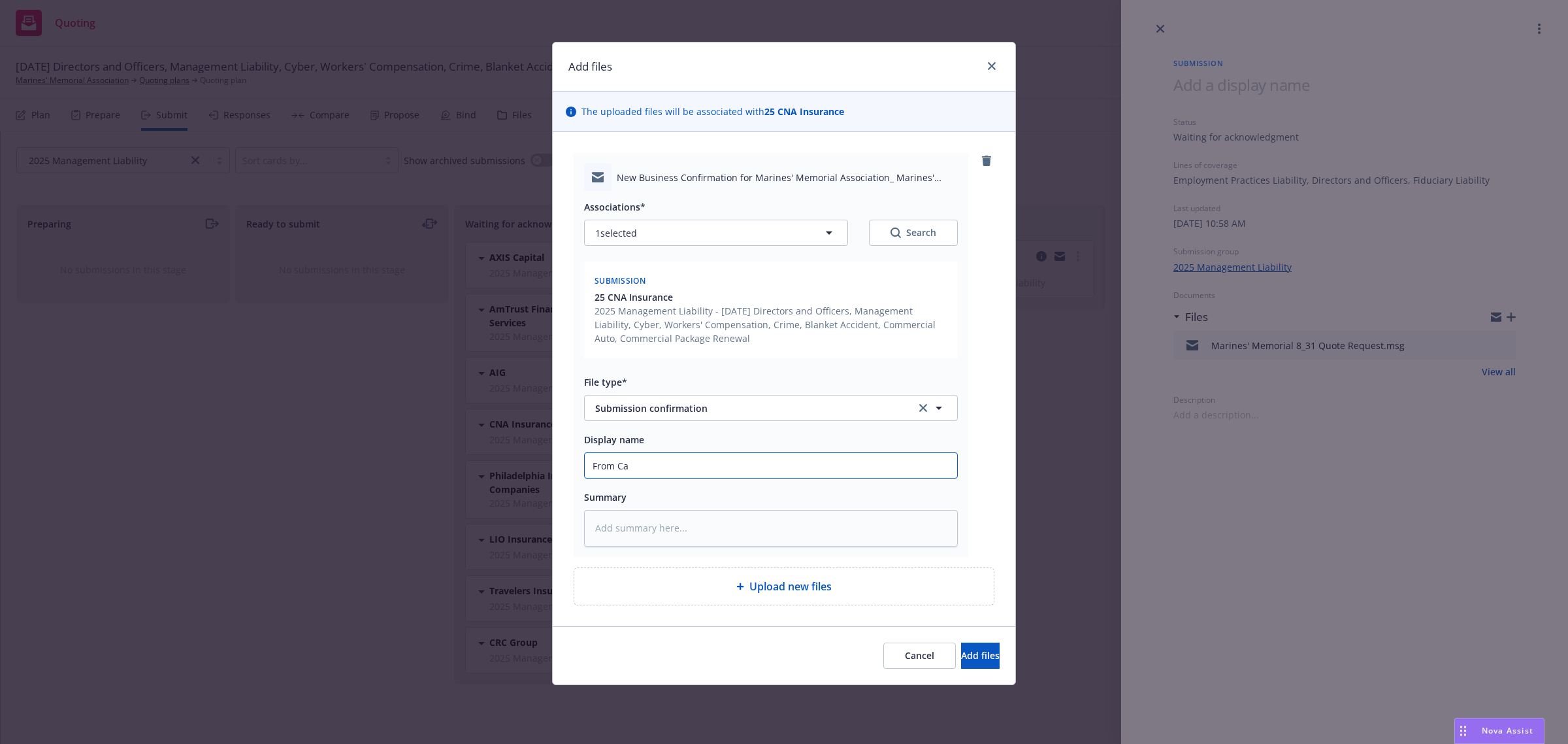
type textarea "x"
type input "From Car"
type textarea "x"
type input "From [PERSON_NAME]"
type textarea "x"
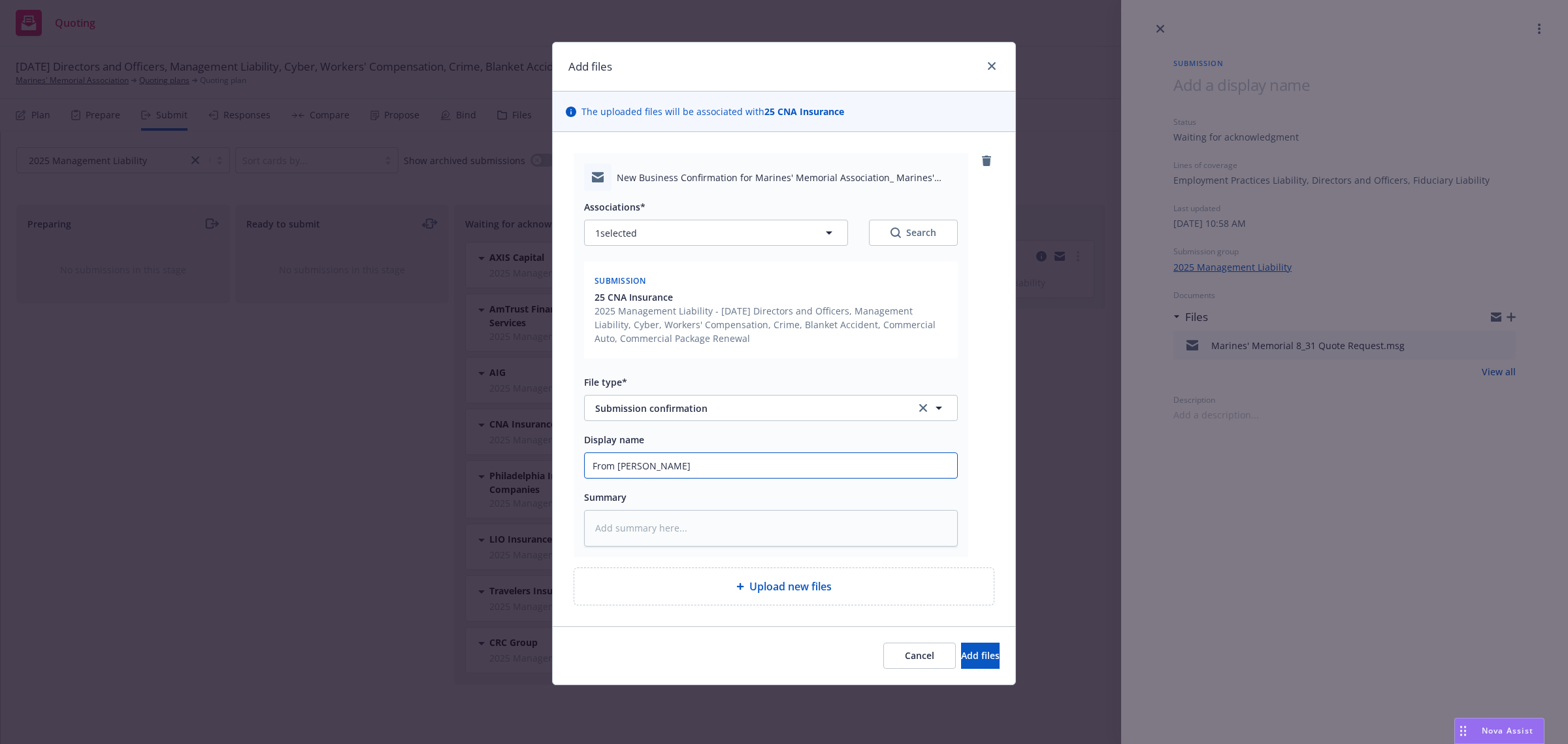
type input "From [PERSON_NAME]"
type textarea "x"
type input "From [PERSON_NAME]"
type textarea "x"
type input "From Carrier"
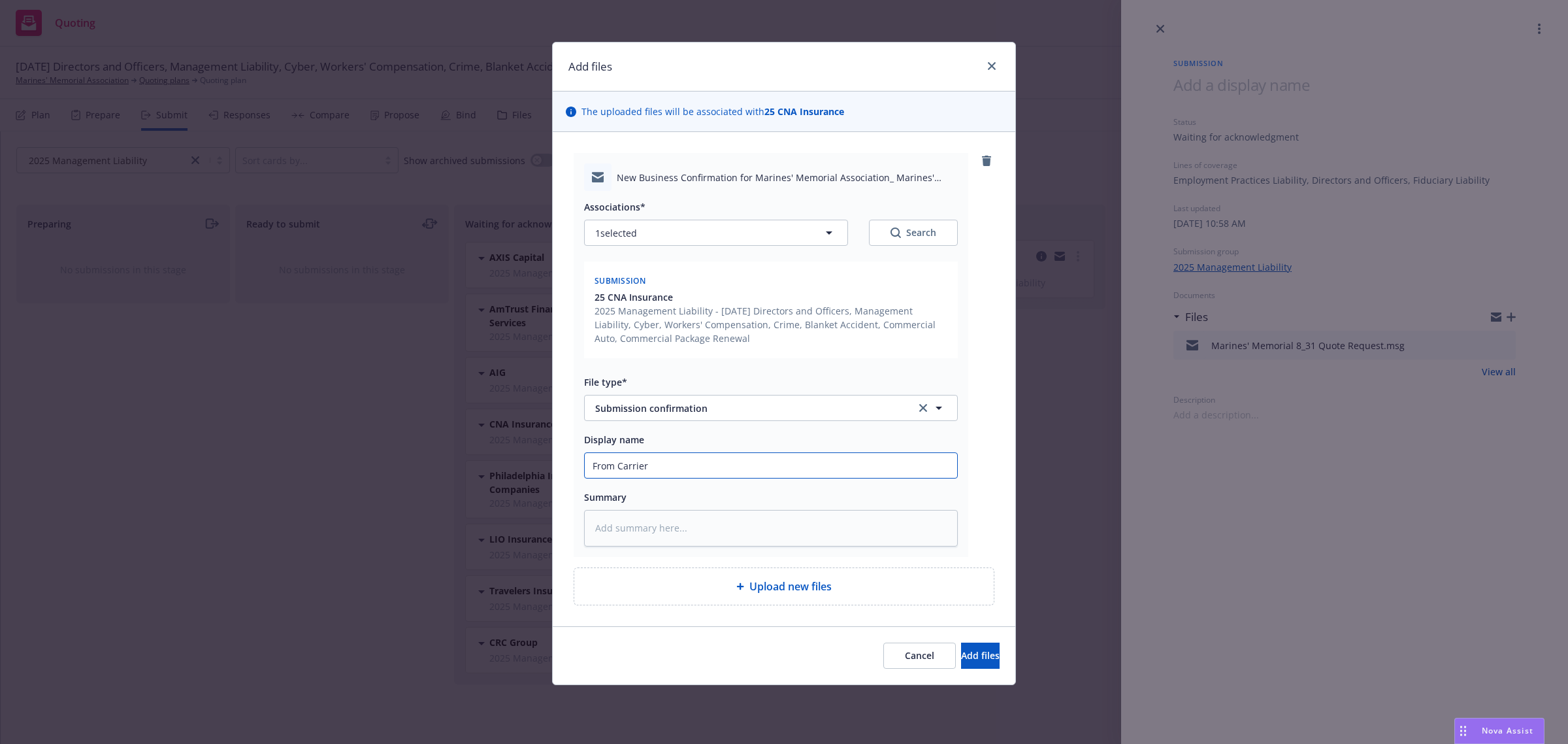
type textarea "x"
type input "From Carrier:"
type textarea "x"
type input "From Carrier:"
type textarea "x"
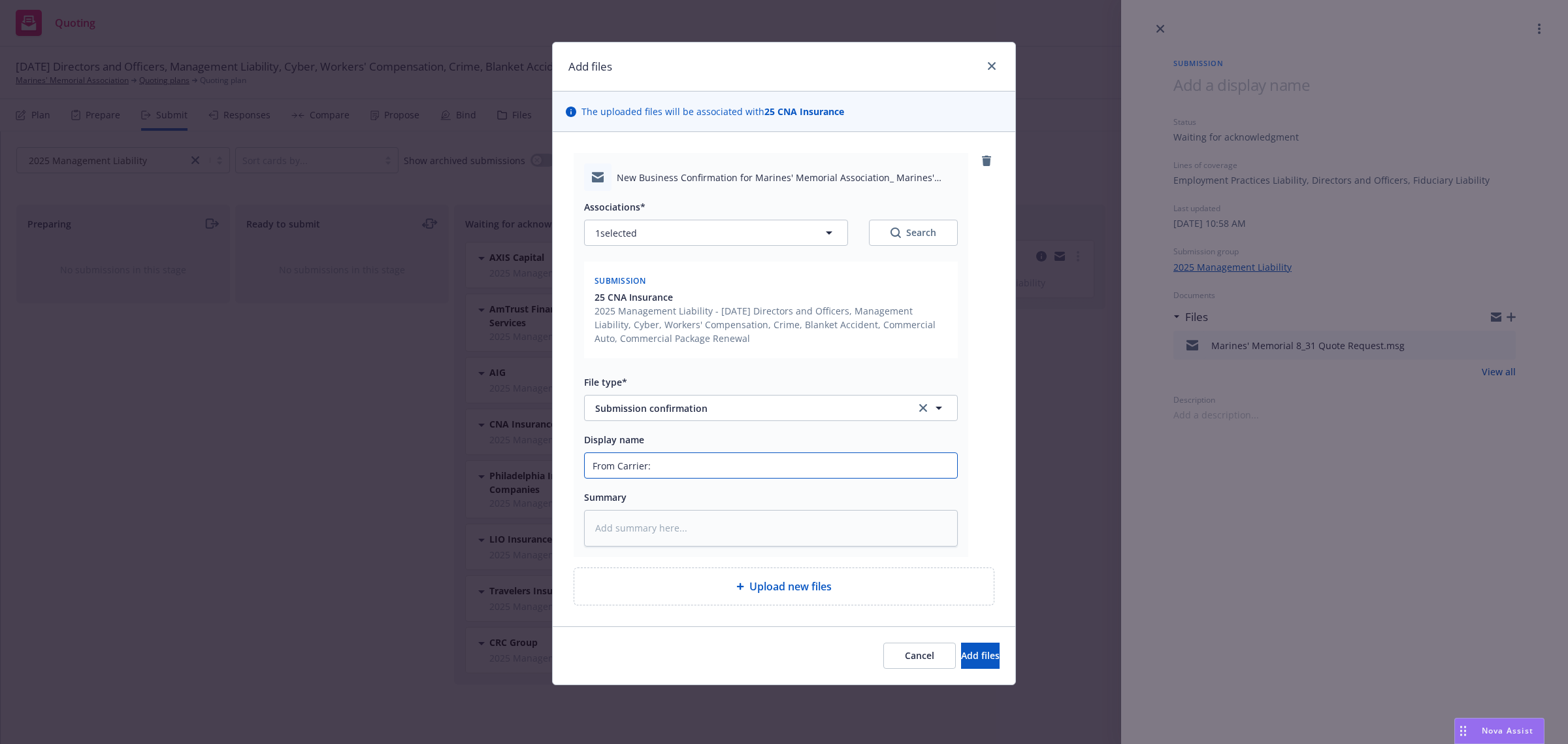
type input "From Carrier: S"
type textarea "x"
type input "From Carrier: Su"
type textarea "x"
type input "From Carrier: Suc"
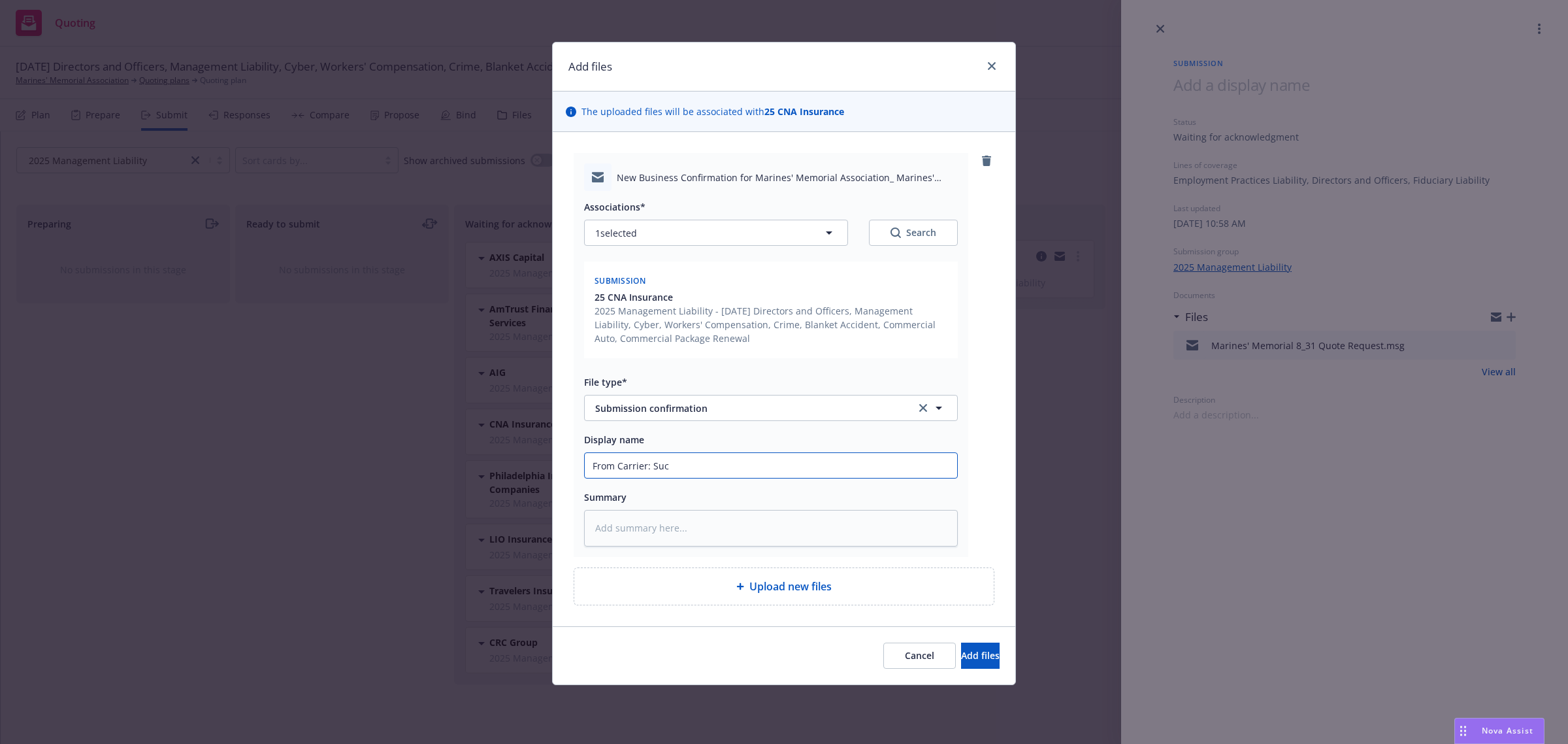
type textarea "x"
type input "From Carrier: Su"
type textarea "x"
type input "From Carrier: Submission Acknowledgement"
type textarea "x"
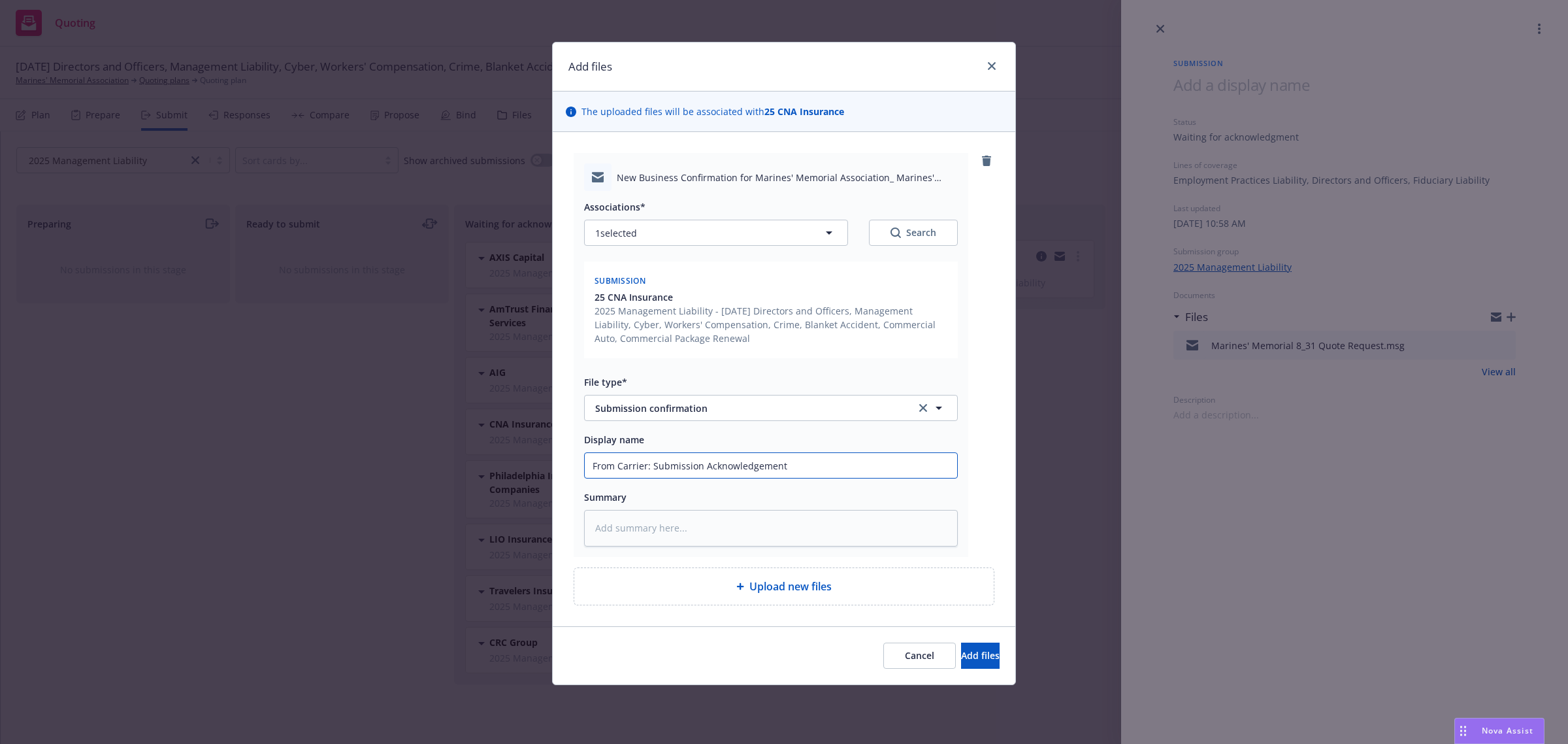
type input "From Carrier: Submission Acknowledgement"
type textarea "x"
type input "From Carrier: Submission Acknowledgement a"
type textarea "x"
type input "From Carrier: Submission Acknowledgement and"
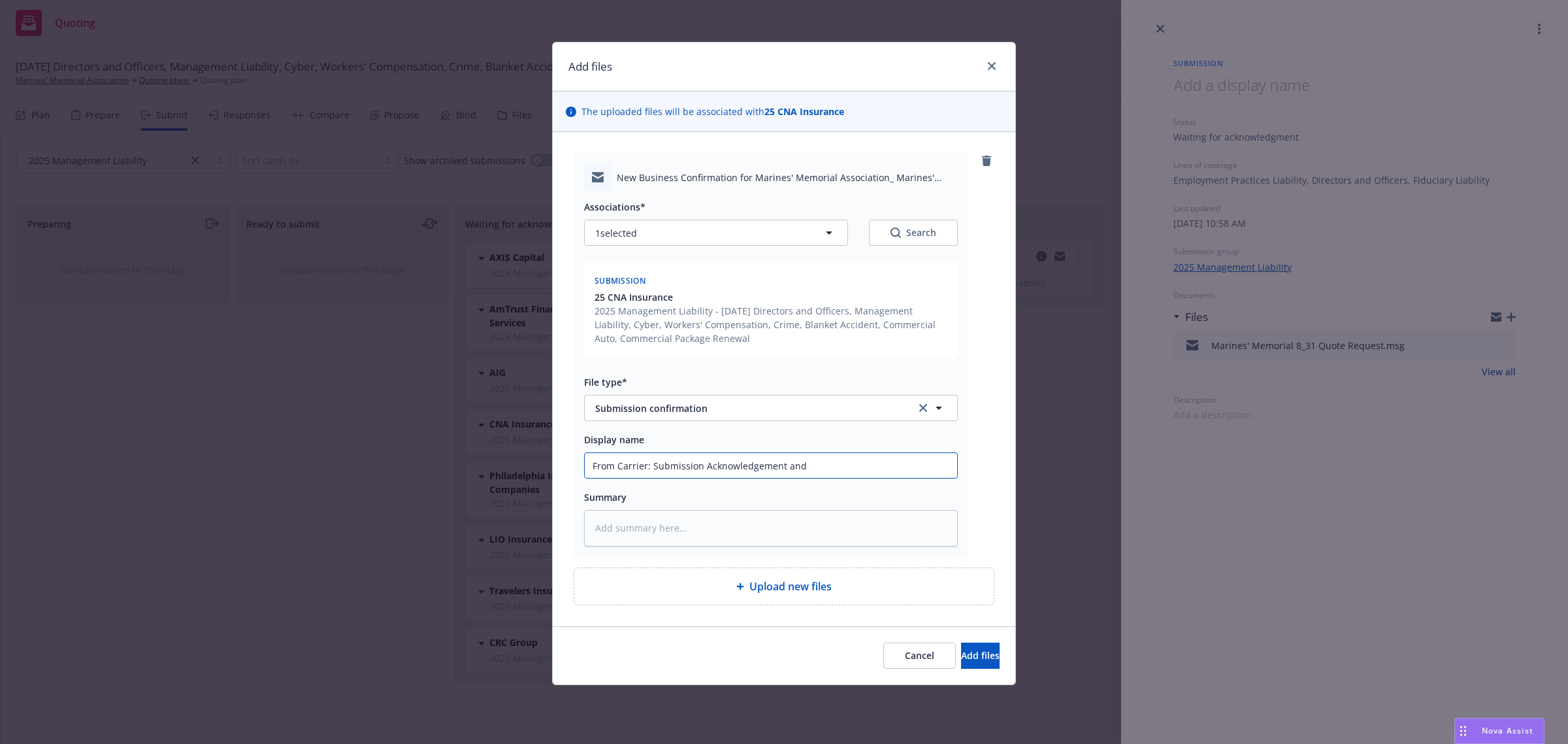
type textarea "x"
type input "From Carrier: Submission Acknowledgement and"
type textarea "x"
type input "From Carrier: Submission Acknowledgement and U"
type textarea "x"
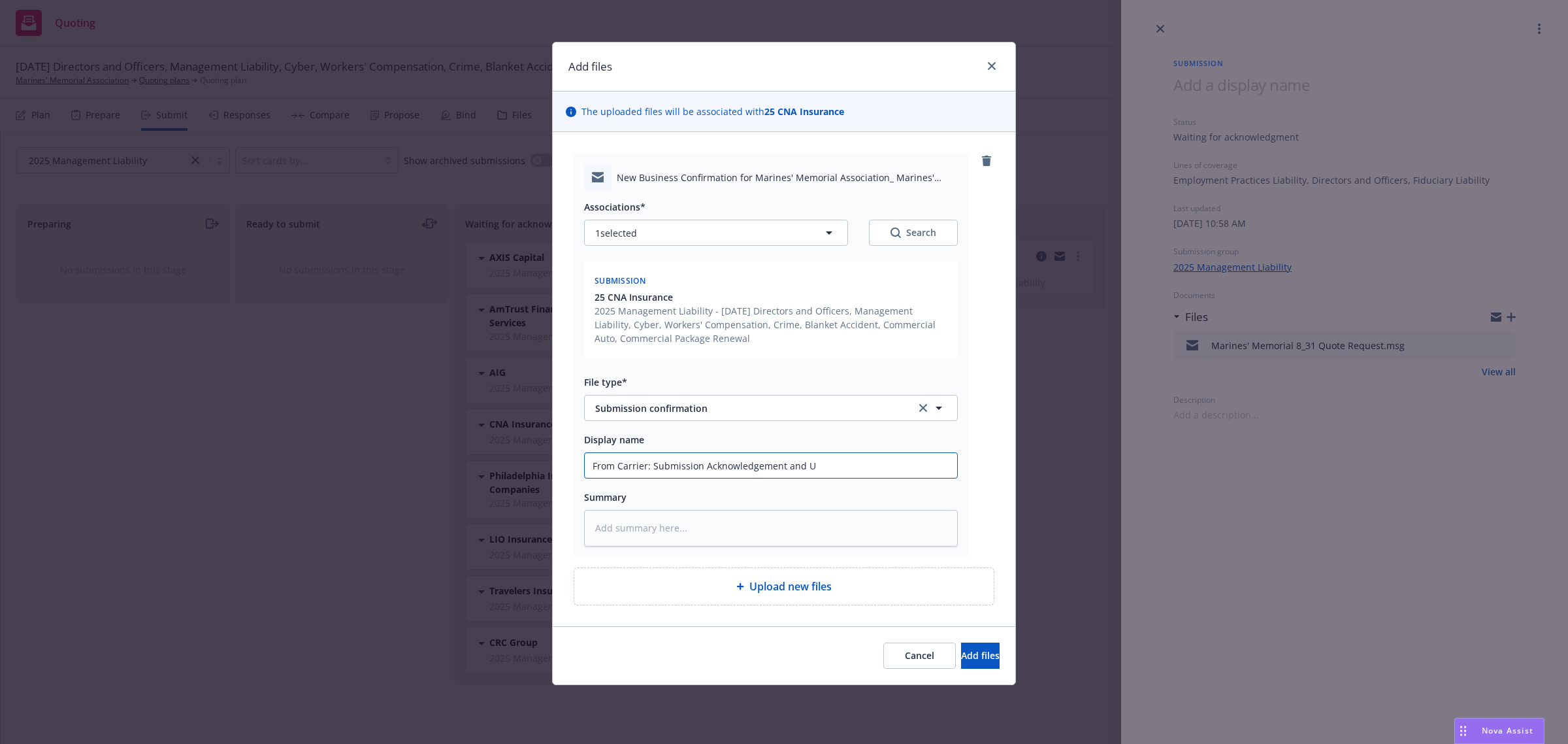
type input "From Carrier: Submission Acknowledgement and Un"
type textarea "x"
type input "From Carrier: Submission Acknowledgement and Und"
type textarea "x"
type input "From Carrier: Submission Acknowledgement and Unde"
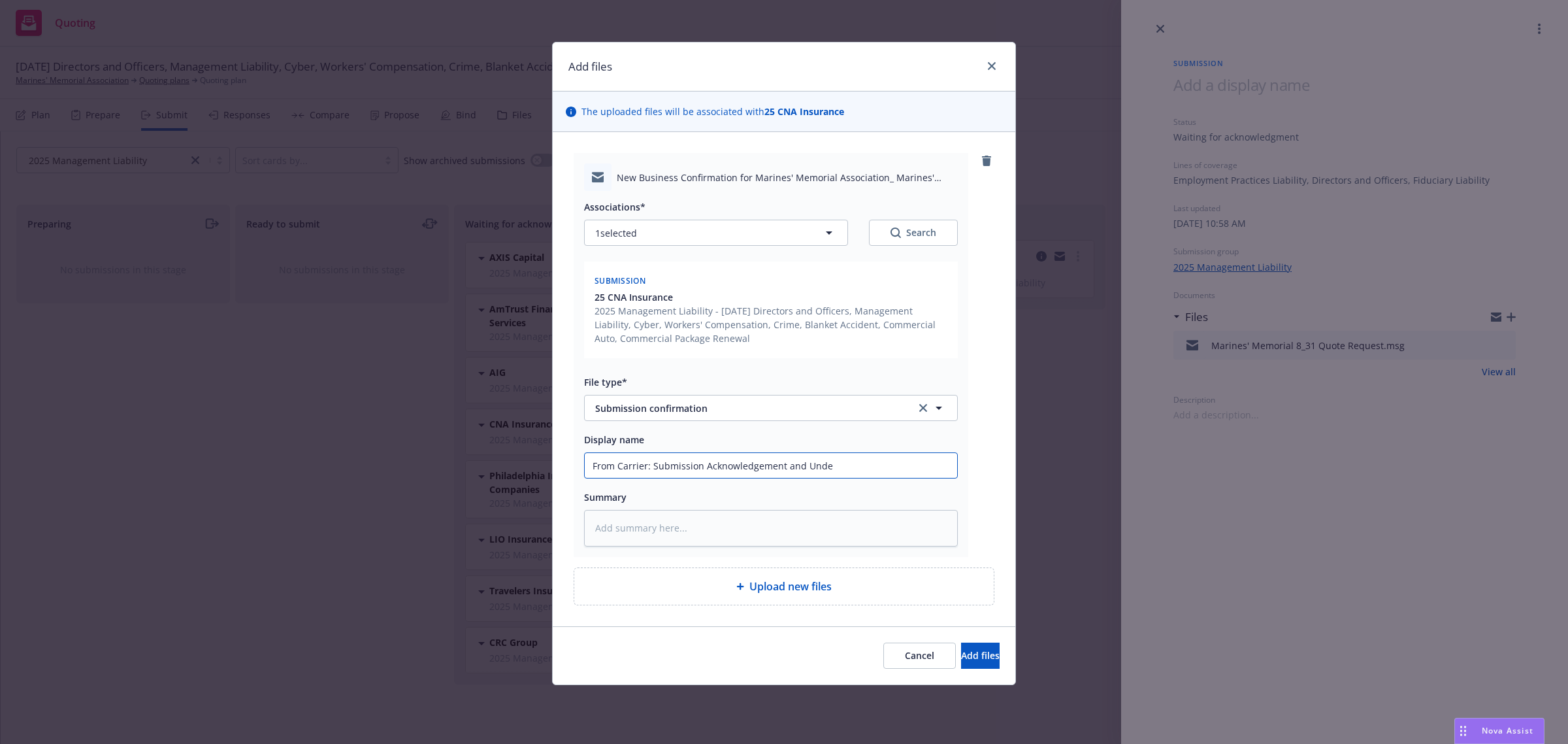
type textarea "x"
type input "From Carrier: Submission Acknowledgement and Under"
type textarea "x"
type input "From Carrier: Submission Acknowledgement and Underw"
type textarea "x"
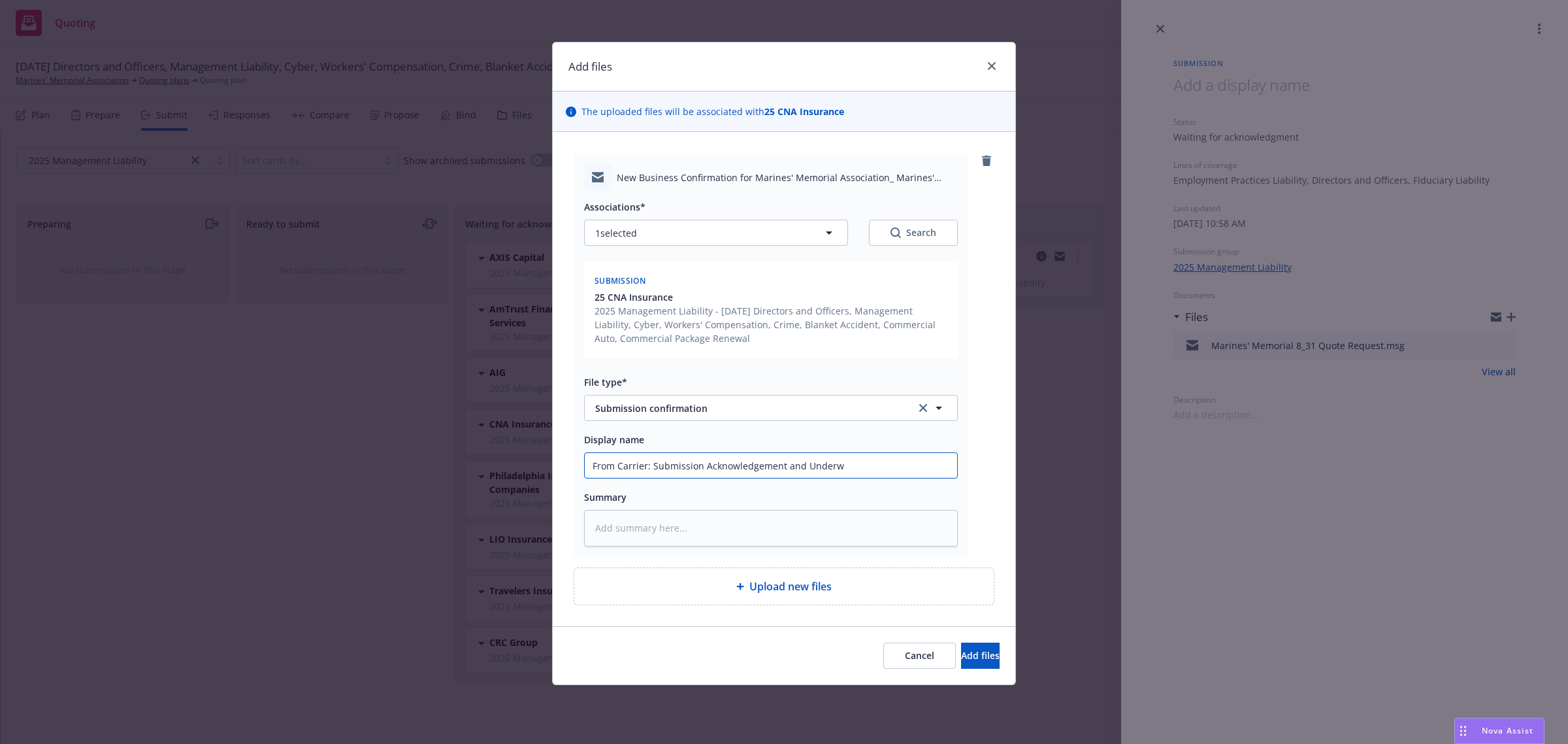
type input "From Carrier: Submission Acknowledgement and Underwr"
type textarea "x"
type input "From Carrier: Submission Acknowledgement and Underwri"
type textarea "x"
type input "From Carrier: Submission Acknowledgement and Underwrit"
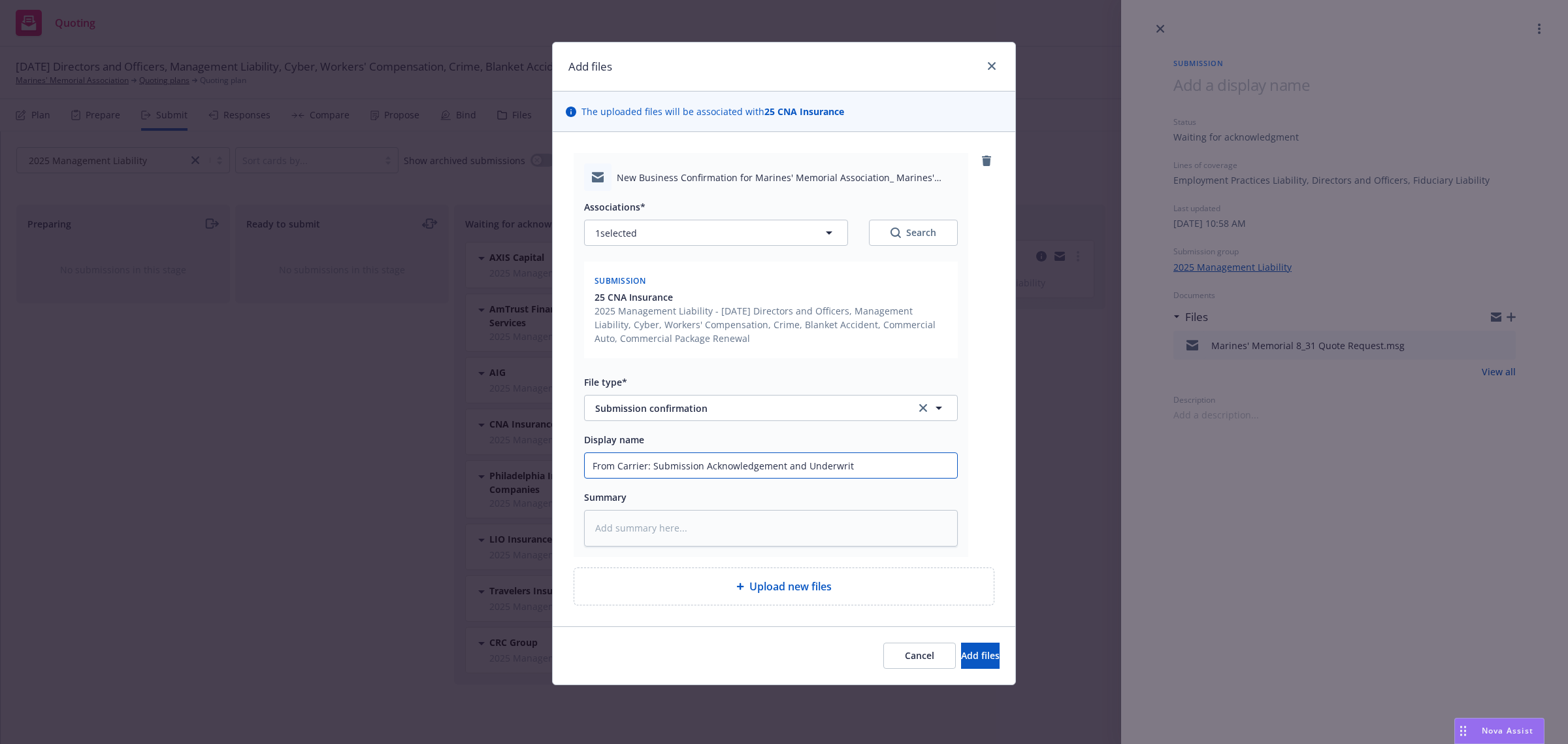
type textarea "x"
type input "From Carrier: Submission Acknowledgement and Underwrite"
type textarea "x"
type input "From Carrier: Submission Acknowledgement and Underwriter"
type textarea "x"
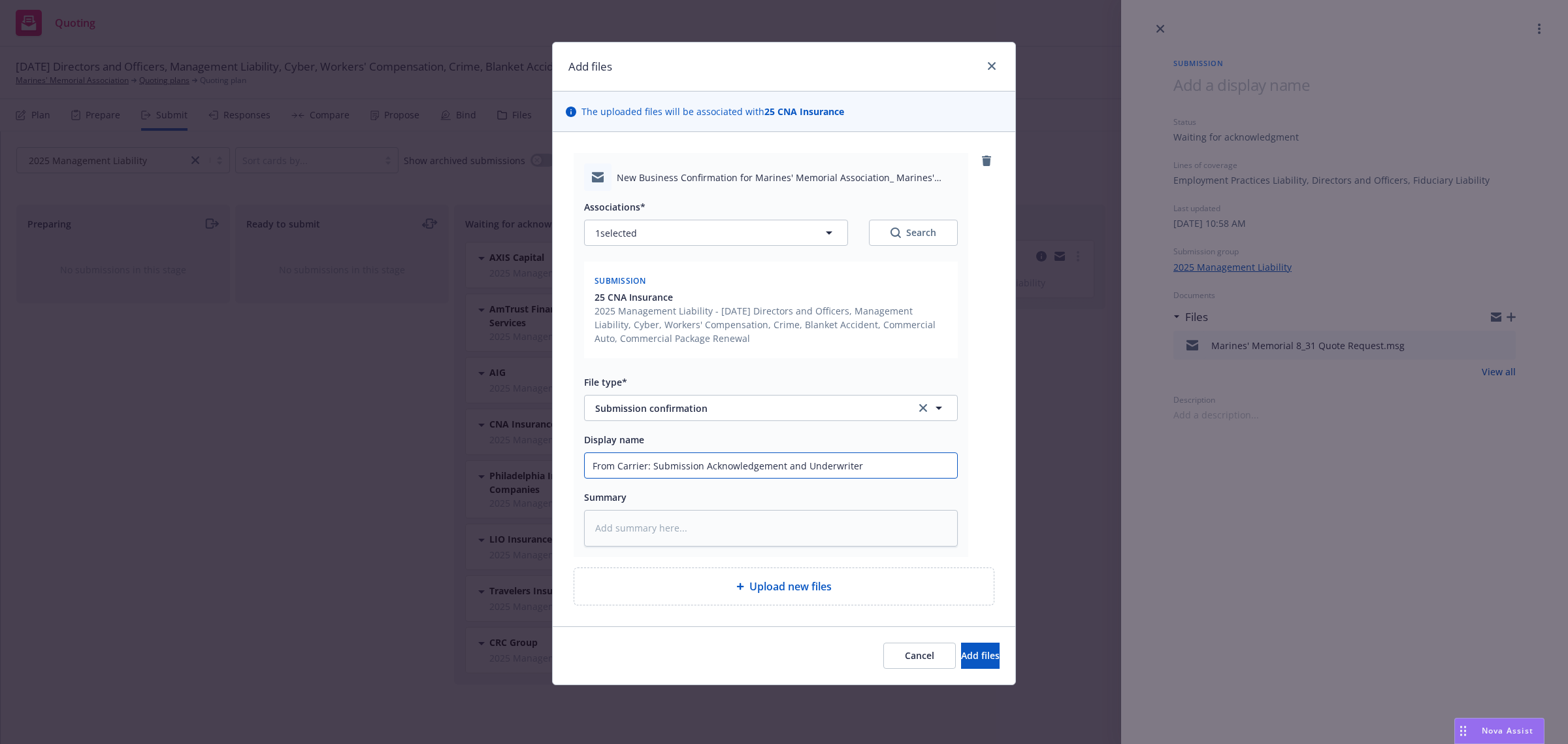
type input "From Carrier: Submission Acknowledgement and Underwriter"
type textarea "x"
type input "From Carrier: Submission Acknowledgement and Underwriter A"
type textarea "x"
type input "From Carrier: Submission Acknowledgement and Underwriter As"
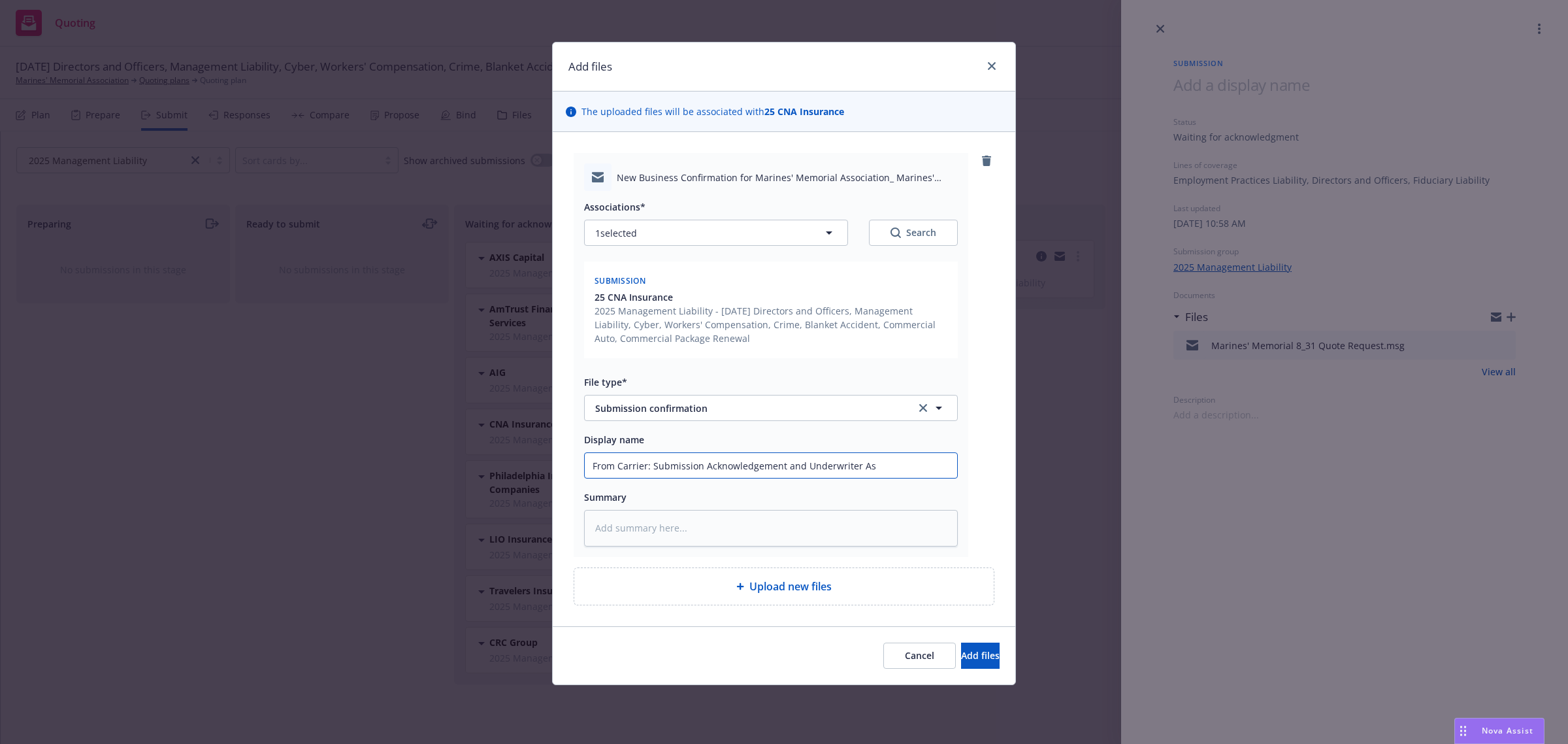
type textarea "x"
type input "From Carrier: Submission Acknowledgement and Underwriter Ass"
type textarea "x"
type input "From Carrier: Submission Acknowledgement and Underwriter Assi"
type textarea "x"
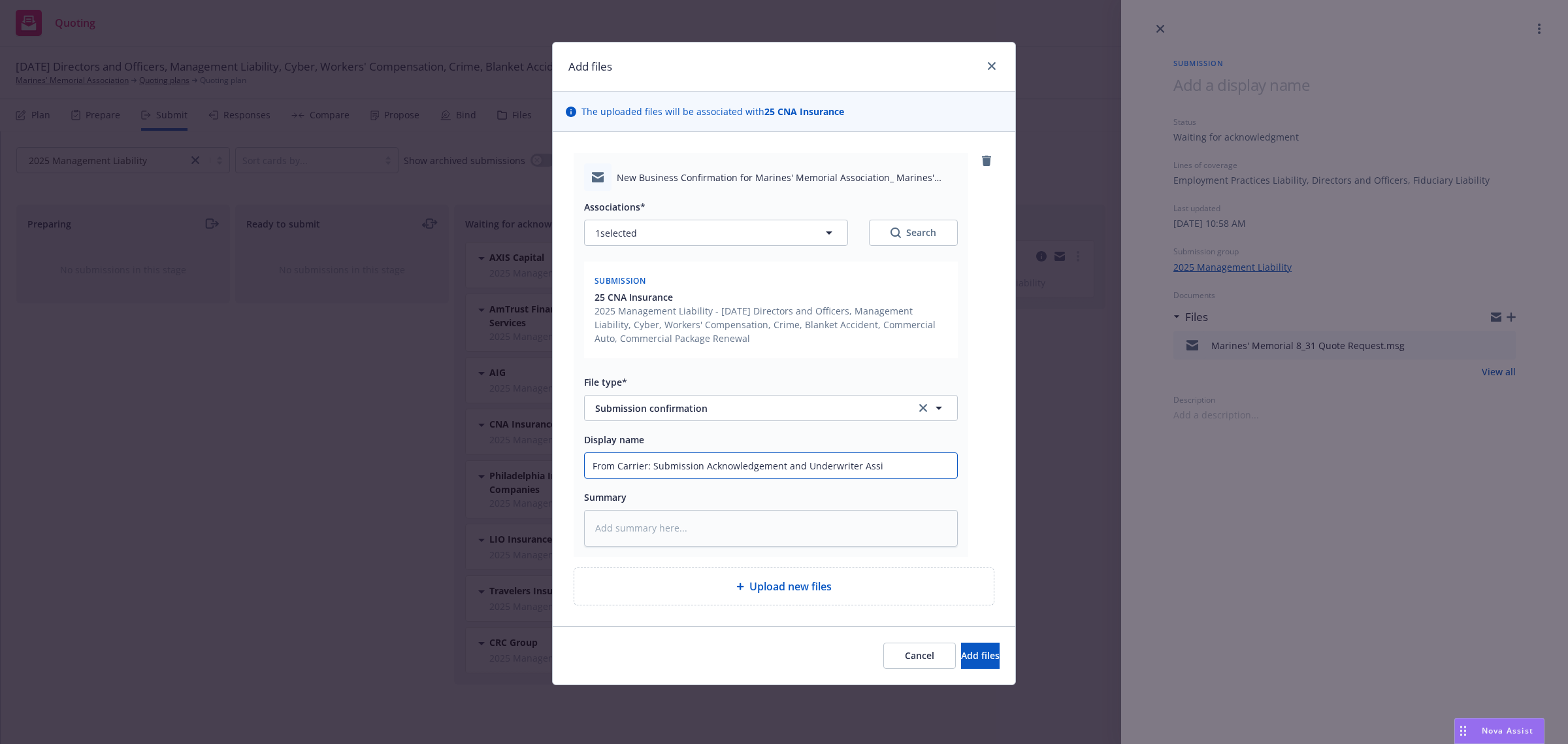
type input "From Carrier: Submission Acknowledgement and Underwriter Assig"
type textarea "x"
type input "From Carrier: Submission Acknowledgement and Underwriter Assign"
type textarea "x"
type input "From Carrier: Submission Acknowledgement and Underwriter Assigne"
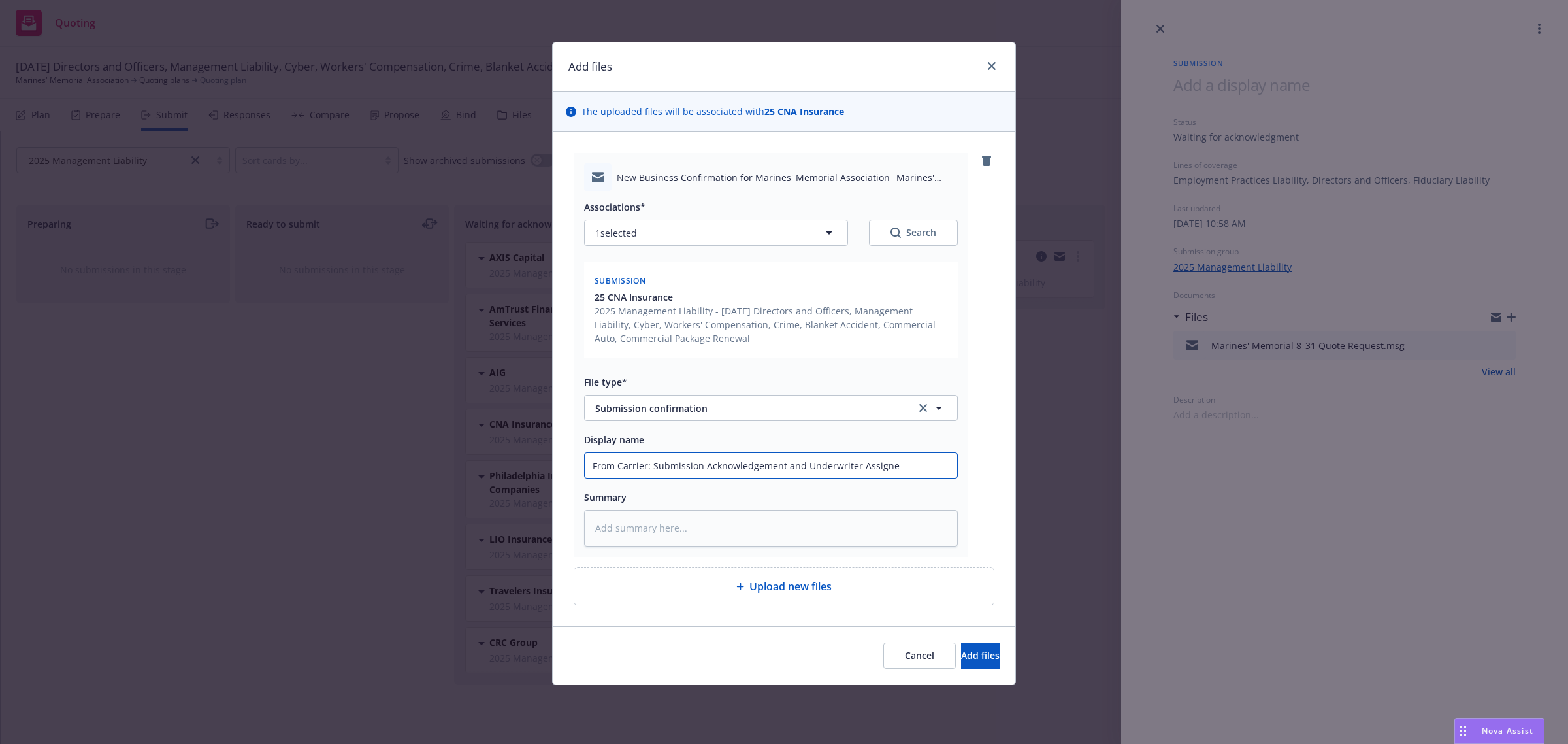
type textarea "x"
type input "From Carrier: Submission Acknowledgement and Underwriter Assign"
type textarea "x"
type input "From Carrier: Submission Acknowledgement and Underwriter Assigne"
type textarea "x"
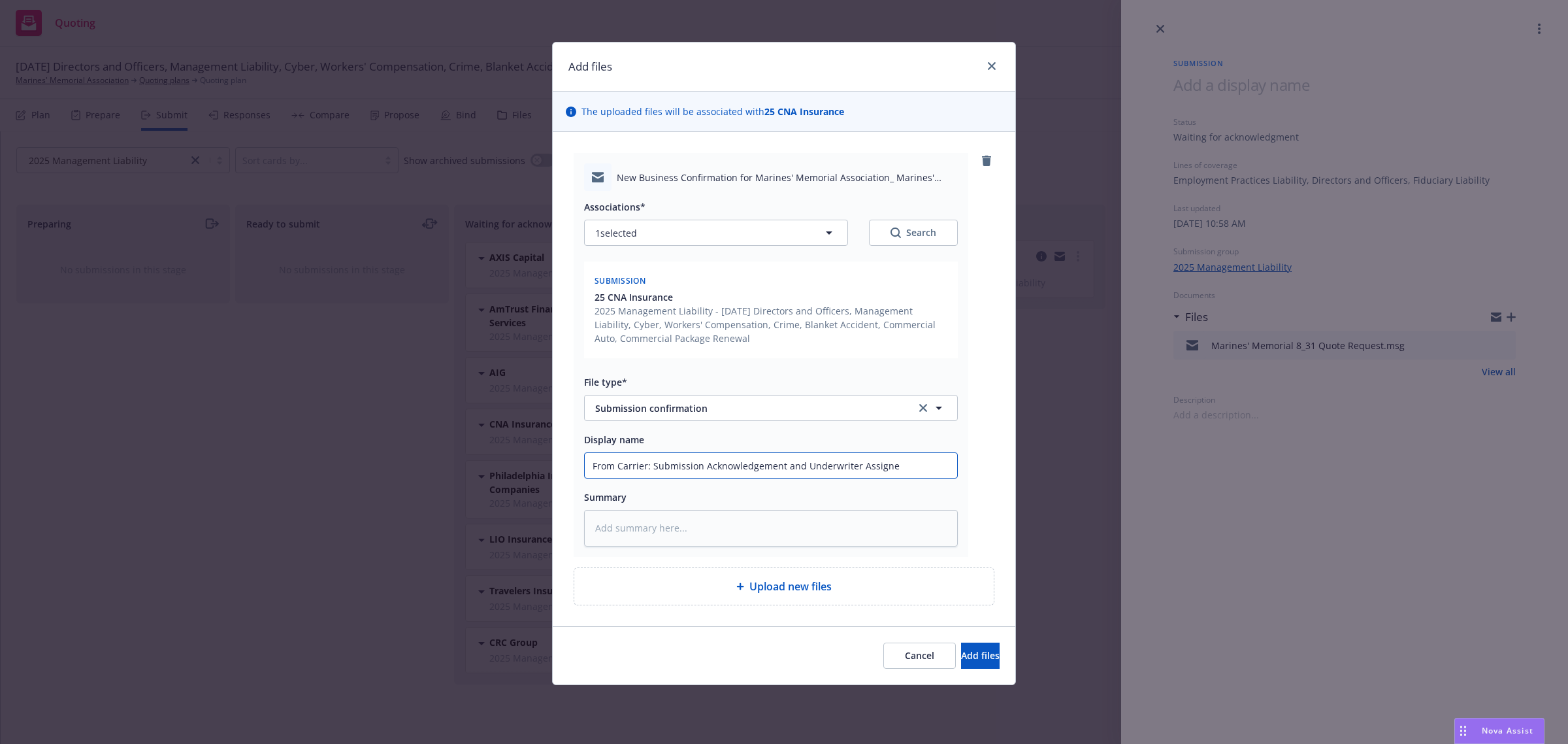
type input "From Carrier: Submission Acknowledgement and Underwriter Assign"
type textarea "x"
type input "From Carrier: Submission Acknowledgement and Underwriter Assignm"
type textarea "x"
type input "From Carrier: Submission Acknowledgement and Underwriter Assignme"
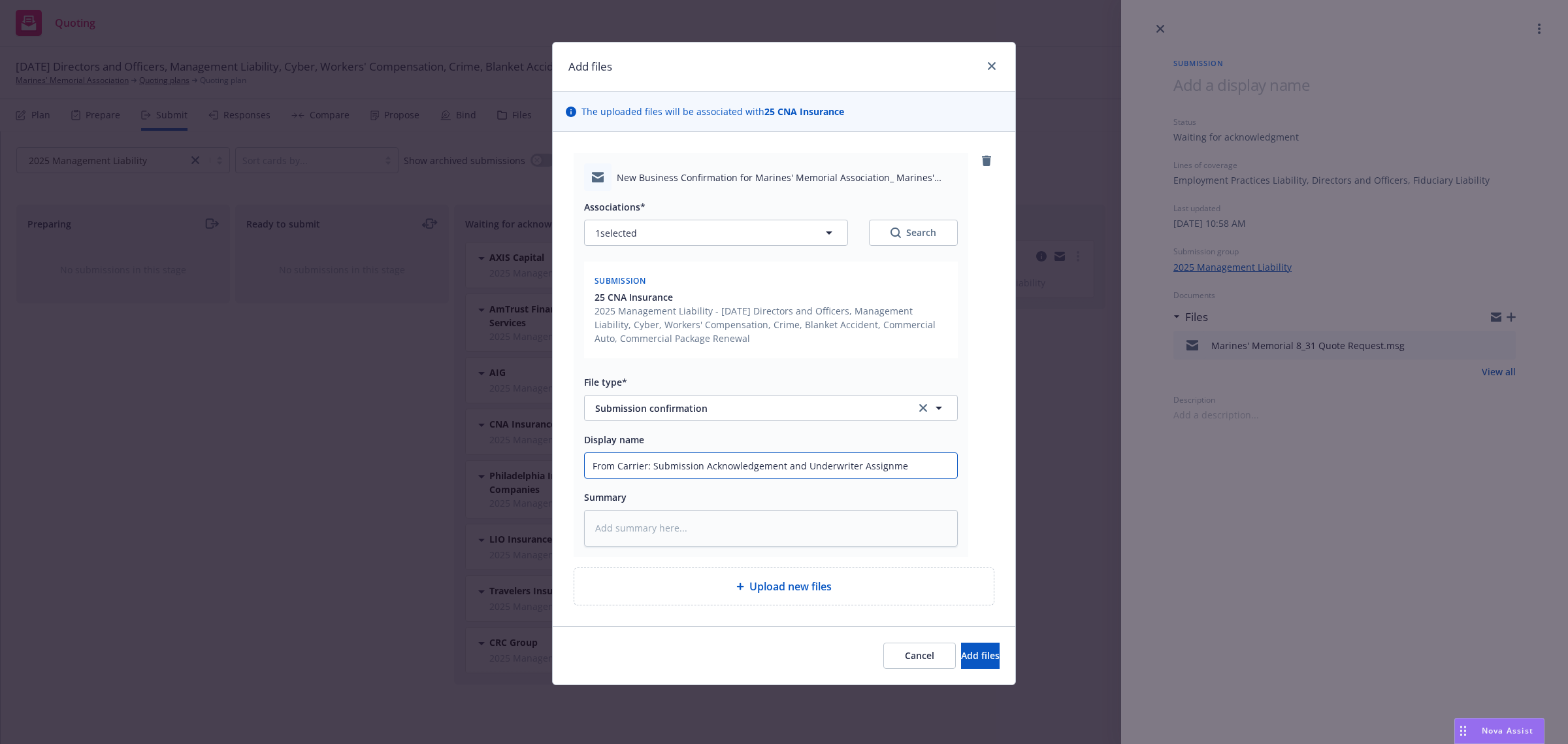
type textarea "x"
type input "From Carrier: Submission Acknowledgement and Underwriter Assignmen"
type textarea "x"
type input "From Carrier: Submission Acknowledgement and Underwriter Assignment"
click at [971, 655] on span "Add files" at bounding box center [980, 655] width 38 height 12
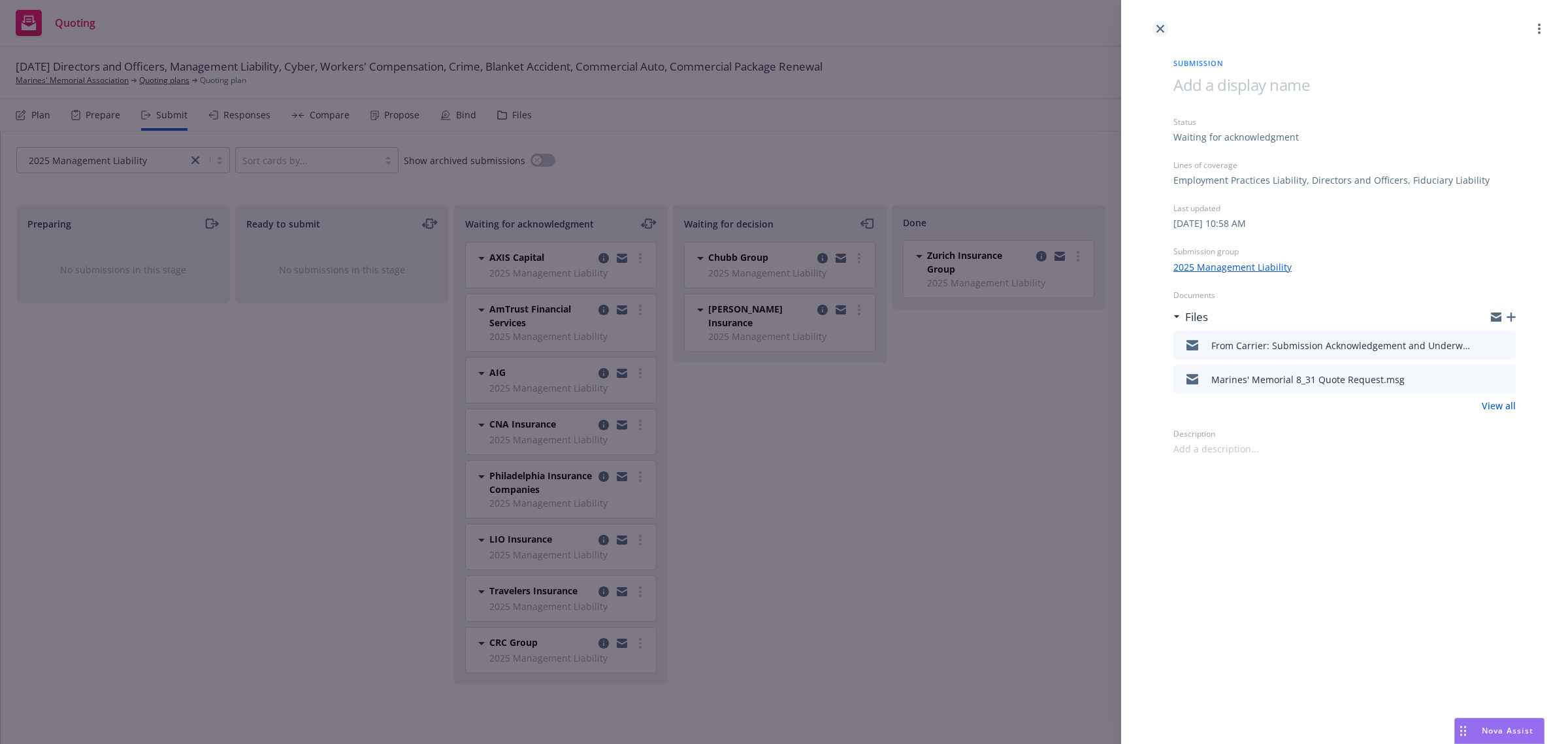
click at [1161, 30] on icon "close" at bounding box center [1160, 28] width 8 height 8
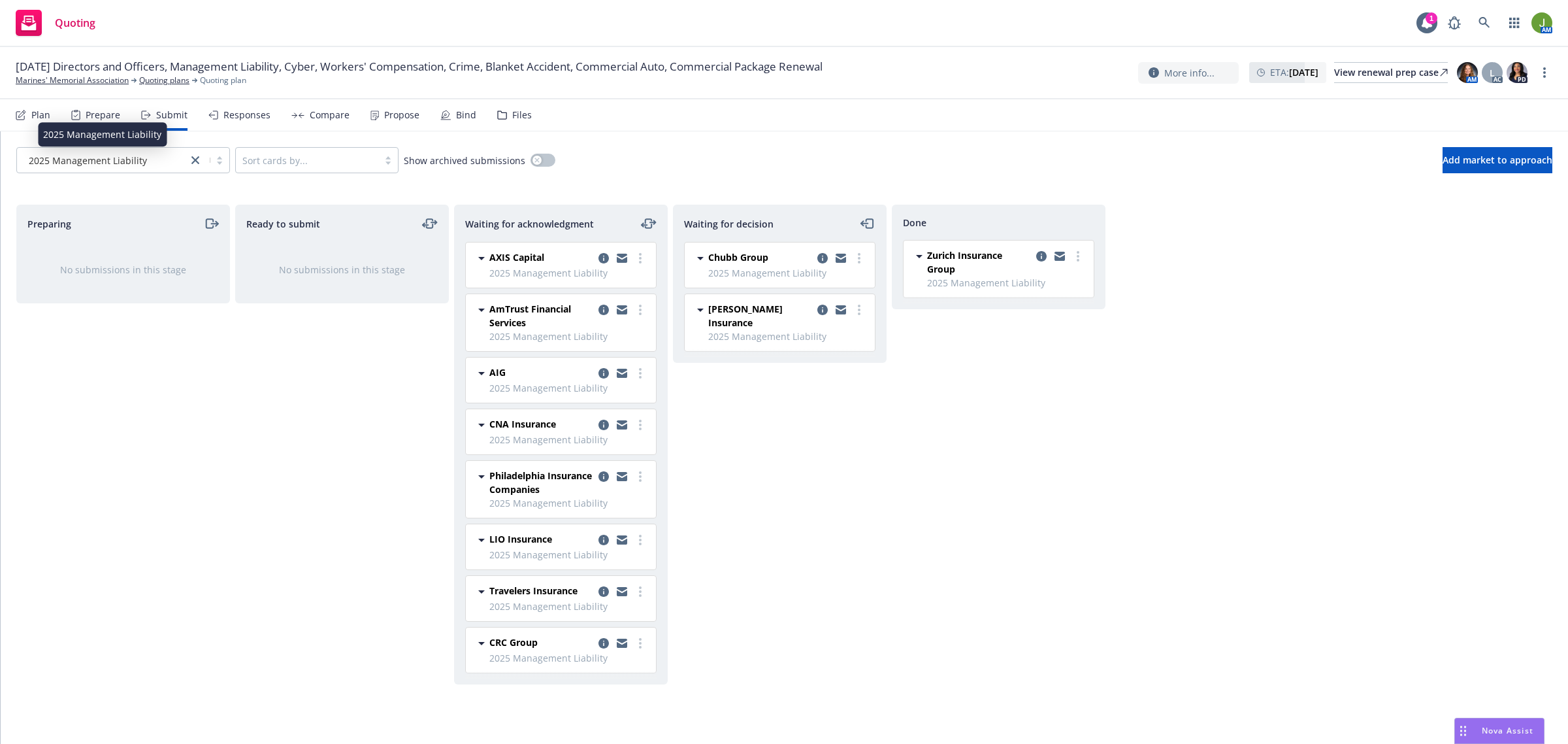
click at [154, 154] on div "2025 Management Liability" at bounding box center [102, 160] width 157 height 14
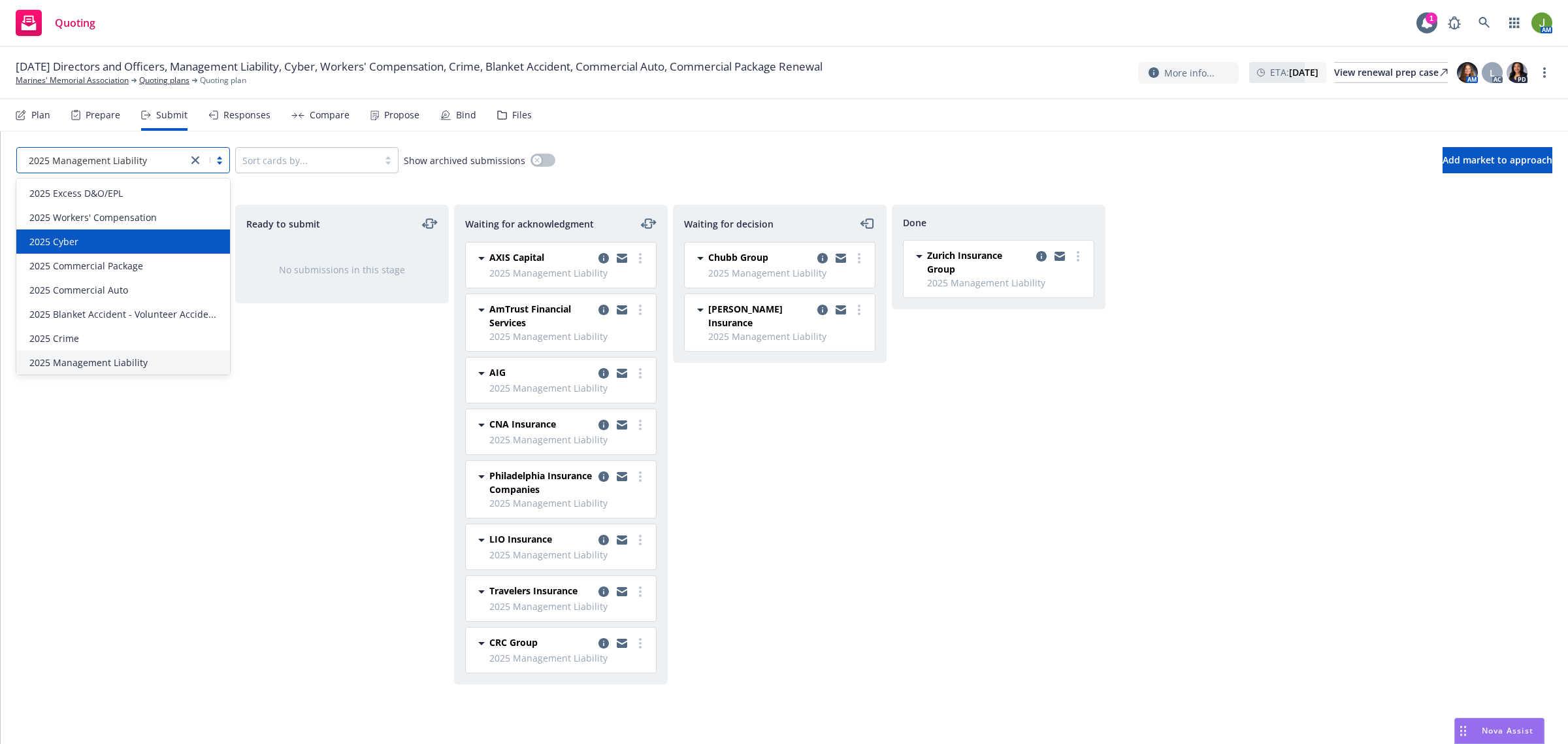
click at [119, 247] on div "2025 Cyber" at bounding box center [123, 241] width 198 height 14
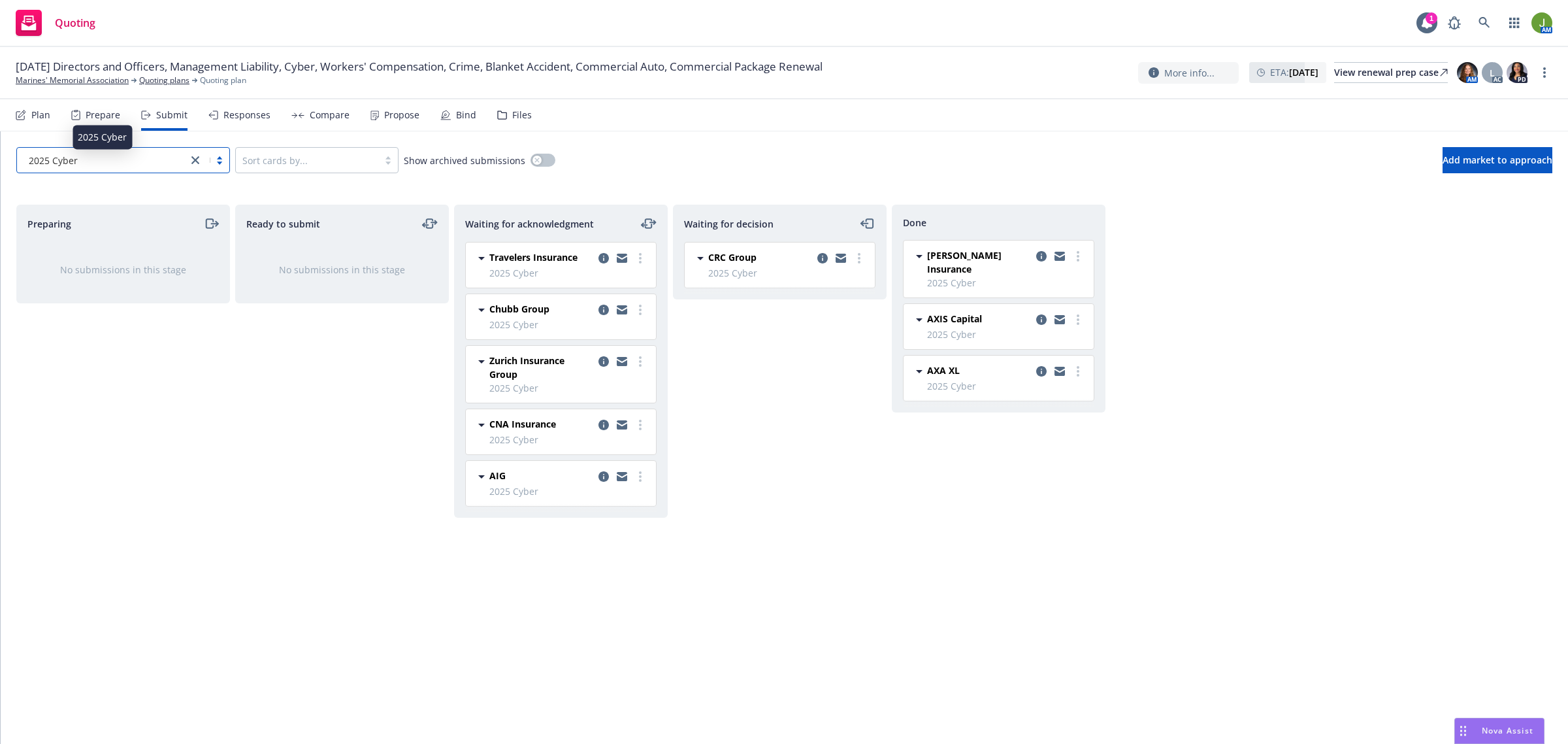
click at [162, 159] on div "2025 Cyber" at bounding box center [102, 160] width 157 height 14
click at [602, 311] on icon "copy logging email" at bounding box center [603, 309] width 11 height 11
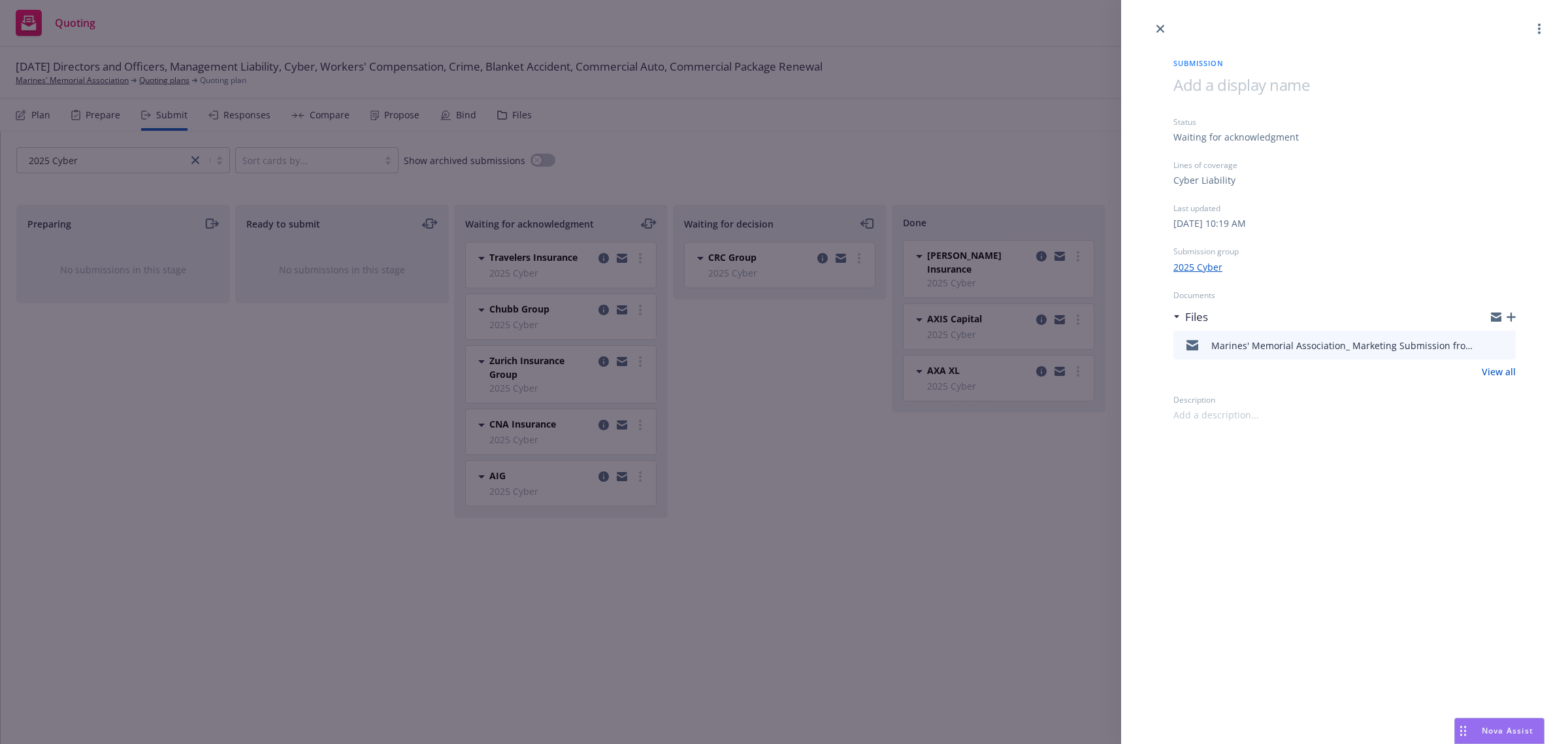
click at [1511, 348] on div "Marines' Memorial Association_ Marketing Submission from Newfront.msg" at bounding box center [1344, 345] width 342 height 29
click at [1509, 343] on icon "preview file" at bounding box center [1503, 344] width 12 height 9
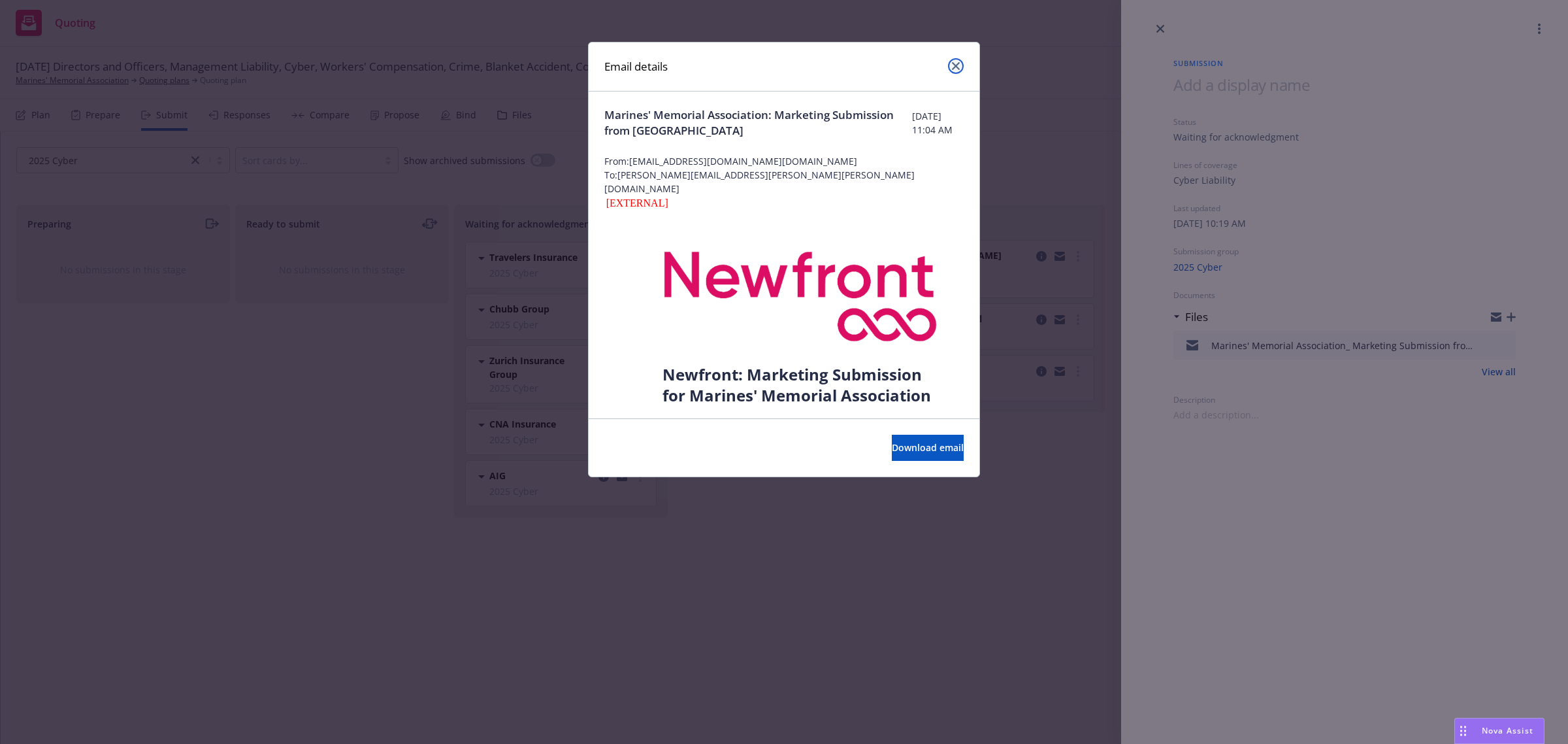
click at [958, 66] on icon "close" at bounding box center [956, 66] width 8 height 8
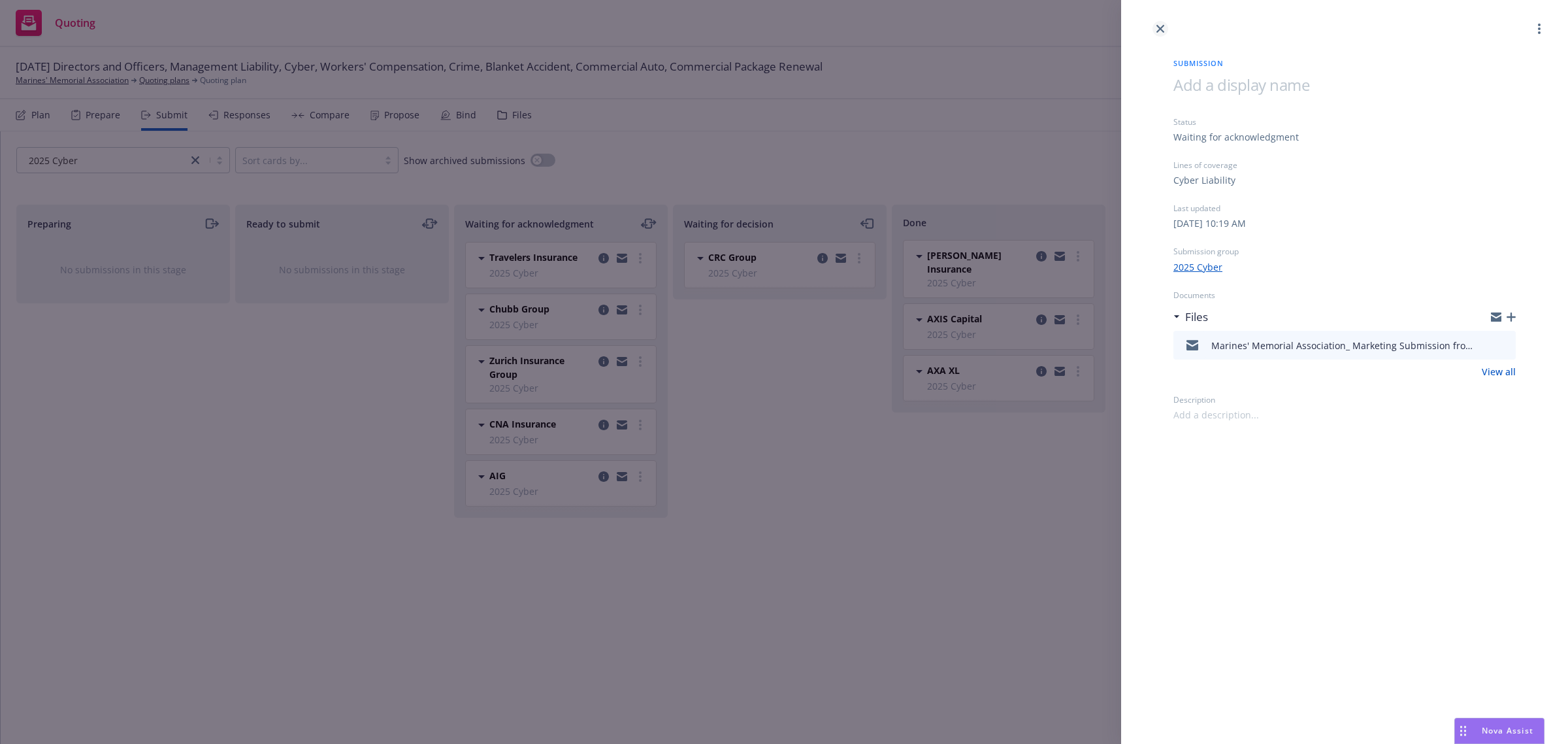
click at [1161, 32] on icon "close" at bounding box center [1160, 28] width 8 height 8
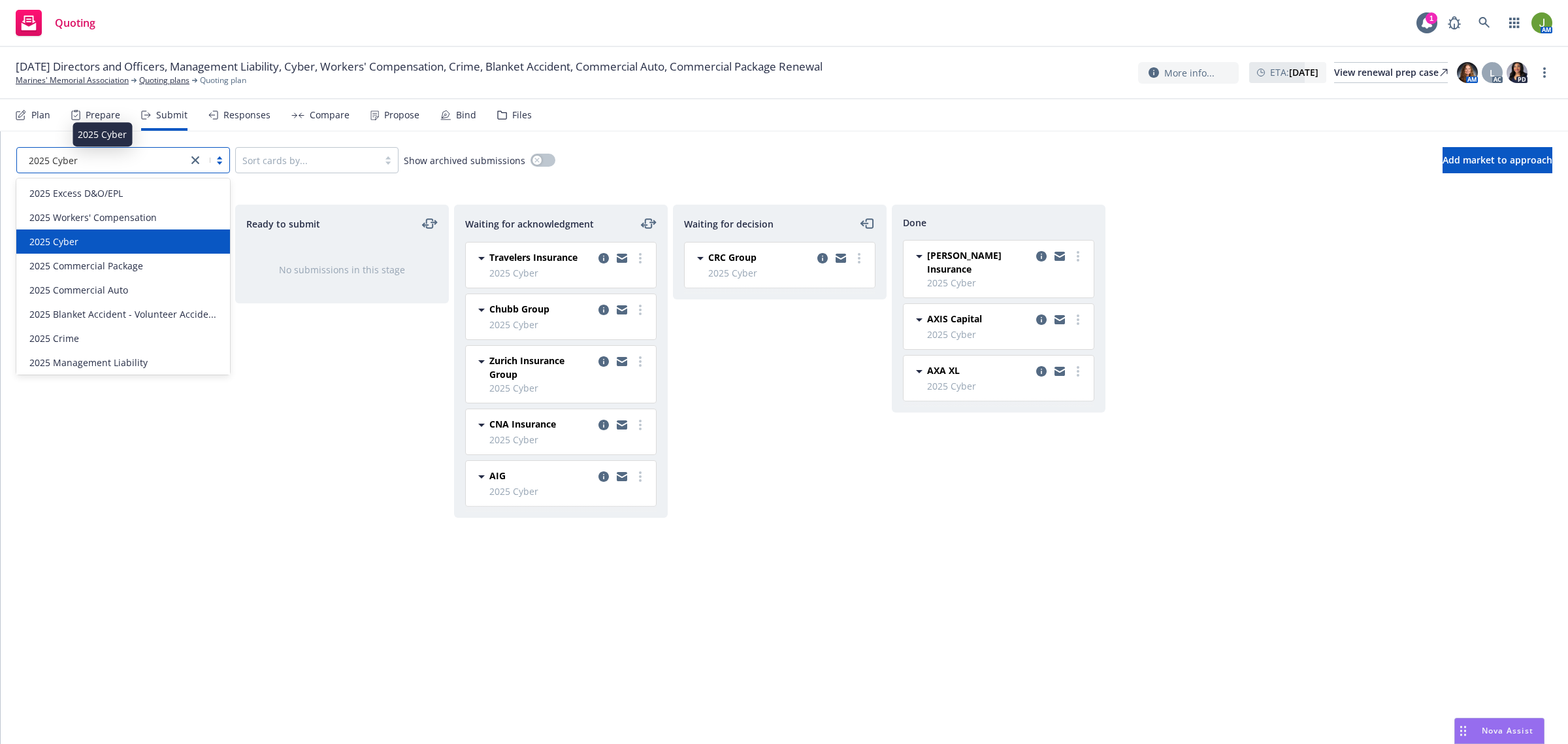
click at [134, 162] on div "2025 Cyber" at bounding box center [102, 160] width 157 height 14
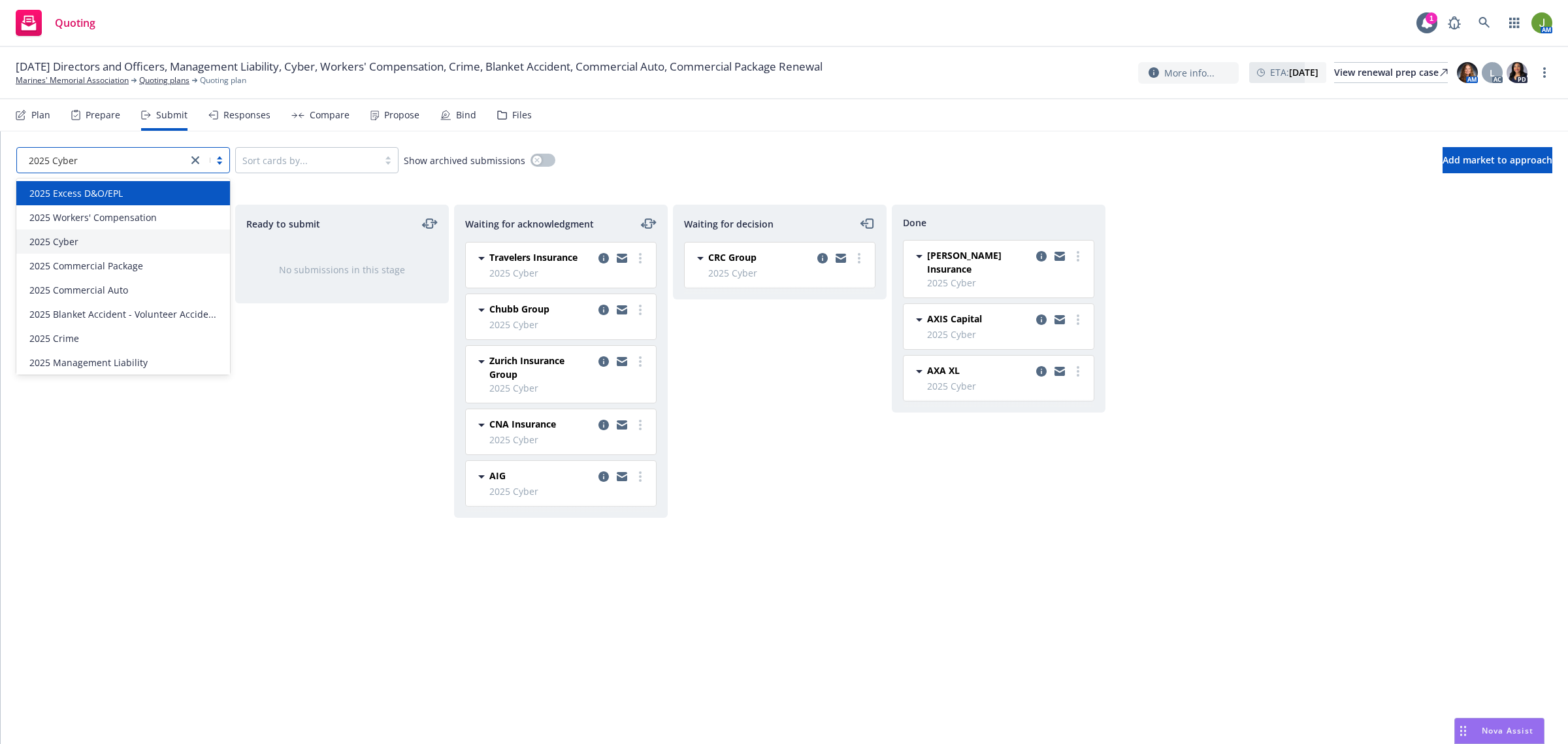
click at [125, 195] on div "2025 Excess D&O/EPL" at bounding box center [123, 192] width 198 height 14
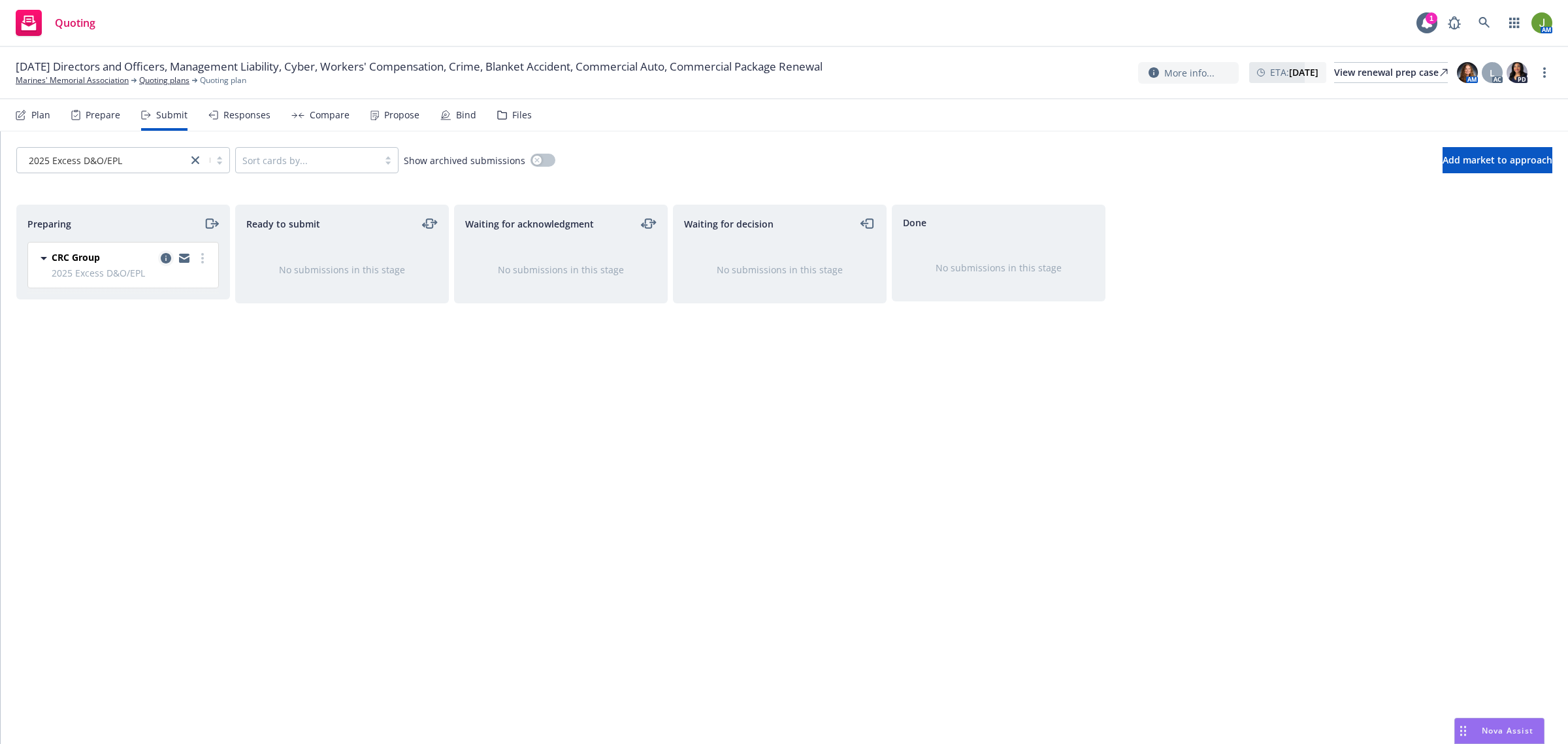
click at [164, 262] on icon "copy logging email" at bounding box center [166, 258] width 11 height 11
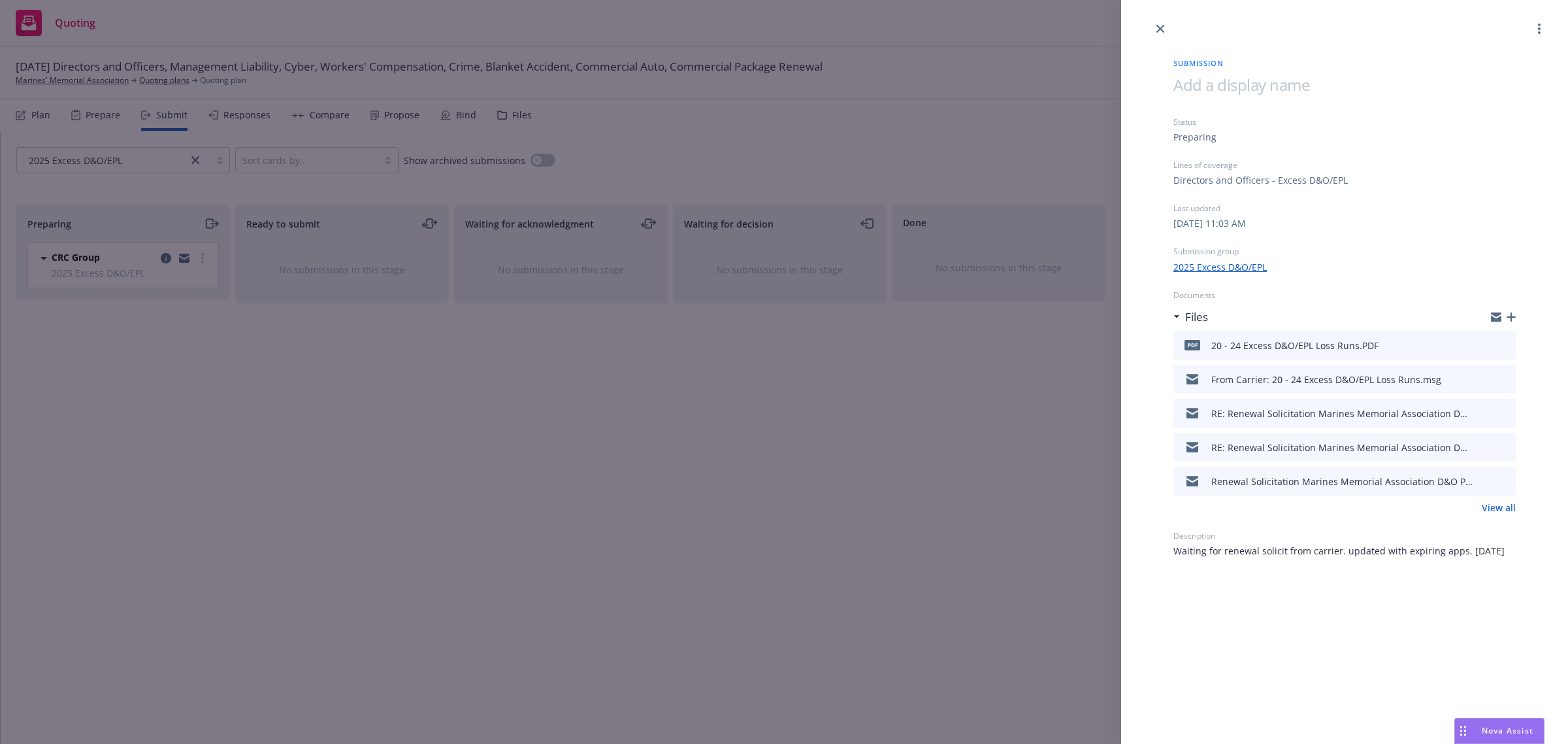
click at [1514, 318] on icon "button" at bounding box center [1511, 316] width 9 height 9
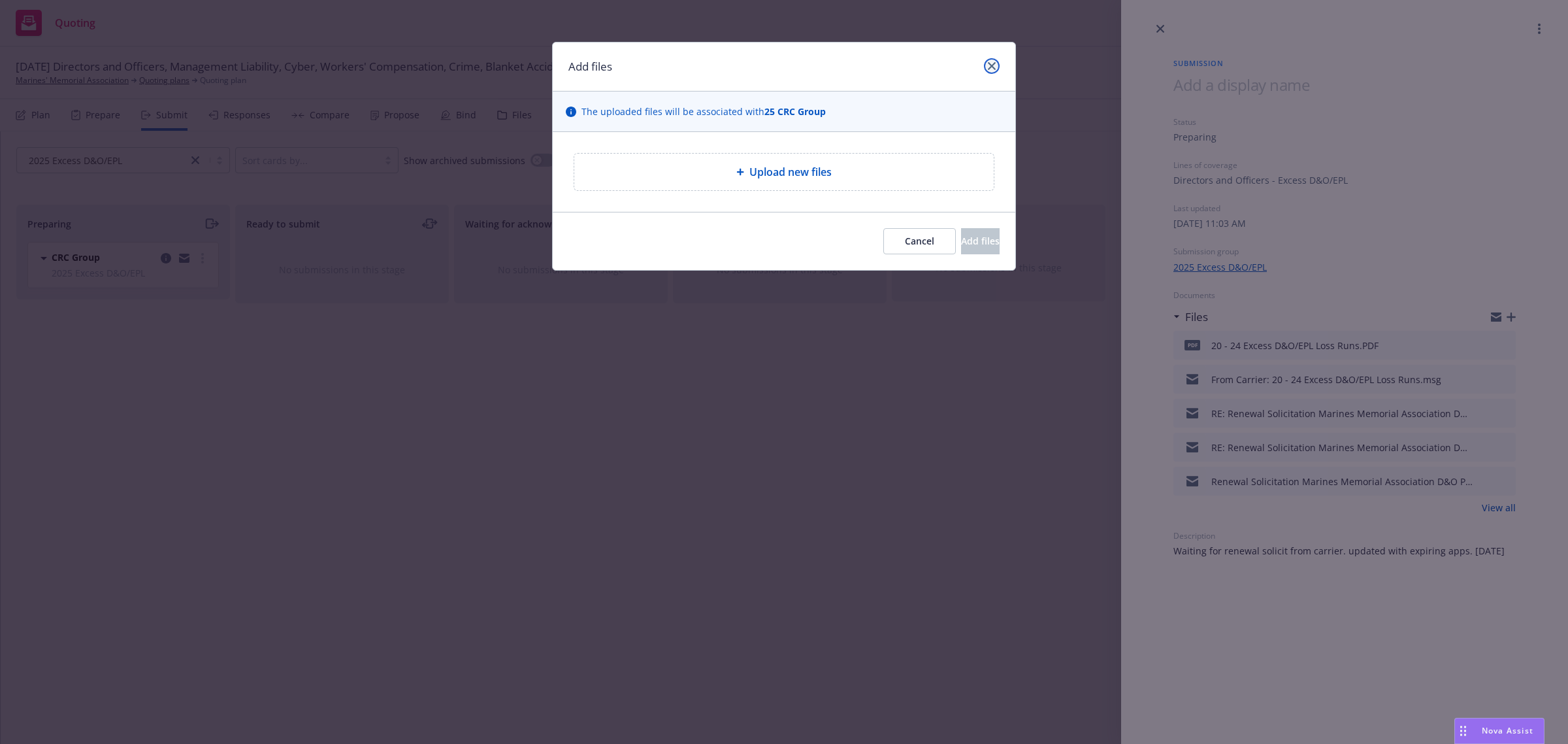
click at [986, 68] on link "close" at bounding box center [992, 66] width 16 height 16
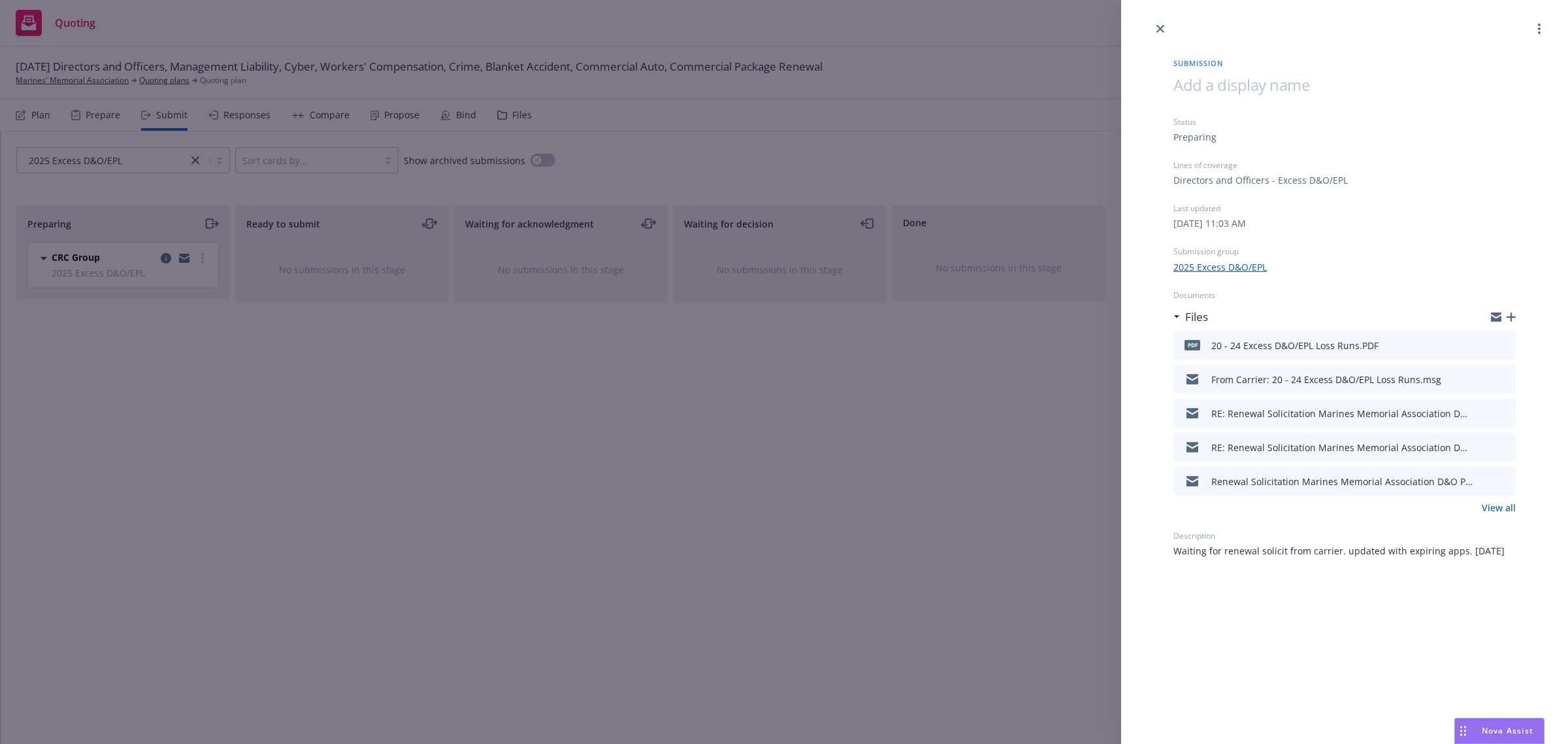
click at [1478, 343] on icon "download file" at bounding box center [1482, 344] width 11 height 11
click at [1503, 337] on button at bounding box center [1505, 345] width 12 height 16
click at [1503, 341] on icon "preview file" at bounding box center [1503, 344] width 12 height 9
click at [1157, 34] on link "close" at bounding box center [1160, 29] width 16 height 16
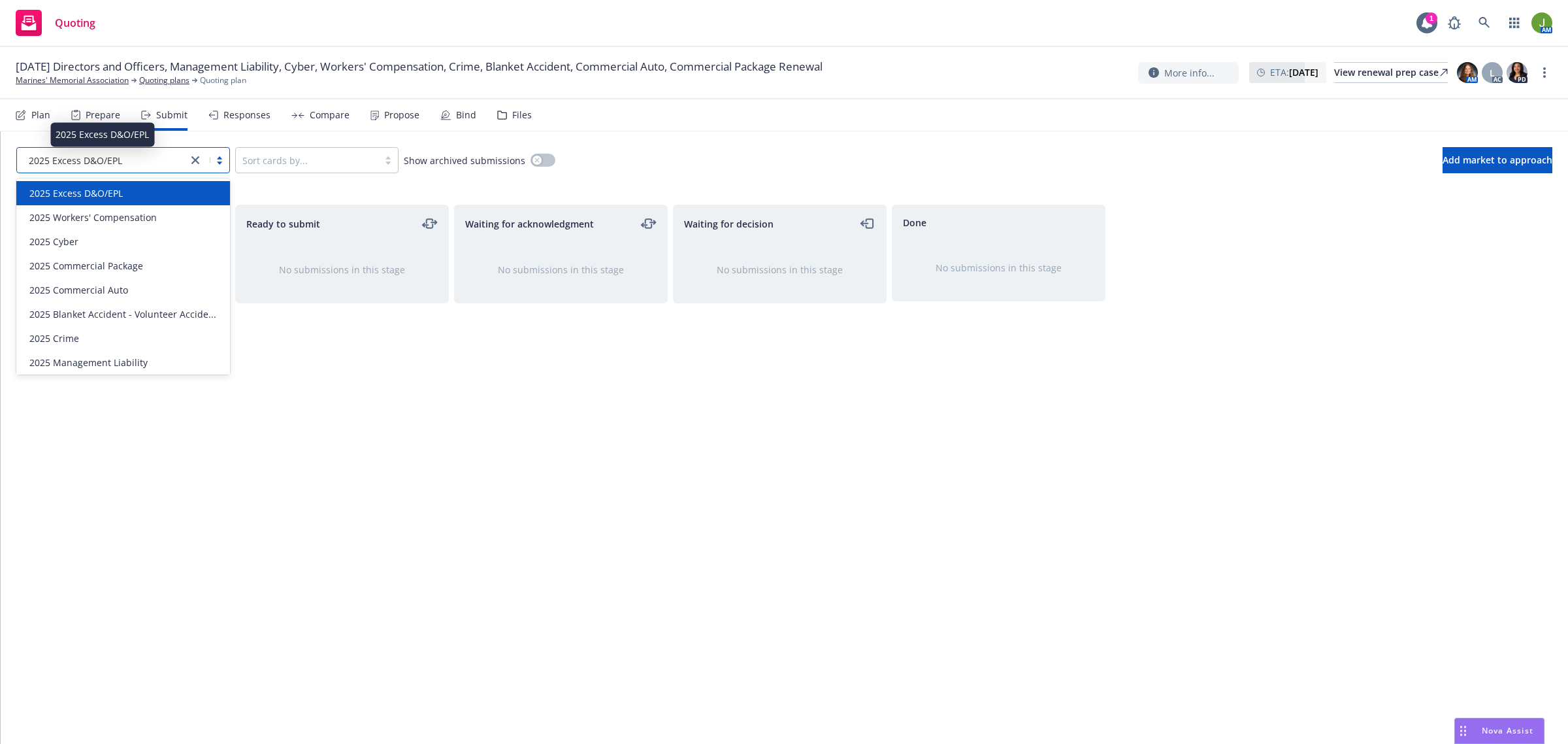
click at [111, 161] on span "2025 Excess D&O/EPL" at bounding box center [76, 160] width 94 height 14
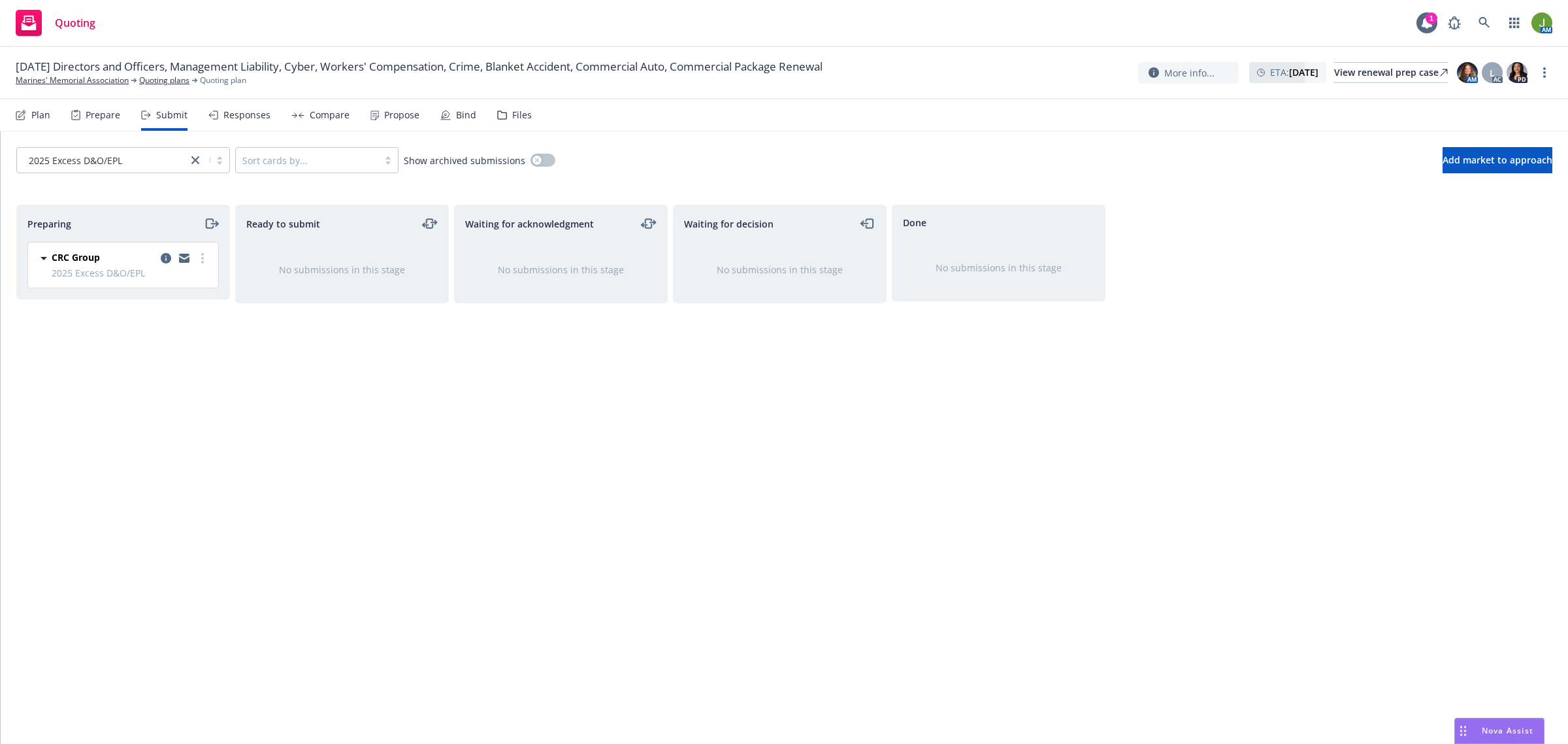
click at [213, 409] on div "Preparing CRC Group 2025 Excess D&O/EPL [DATE] 11:03 AM" at bounding box center [123, 461] width 213 height 512
click at [167, 262] on icon "copy logging email" at bounding box center [166, 258] width 11 height 11
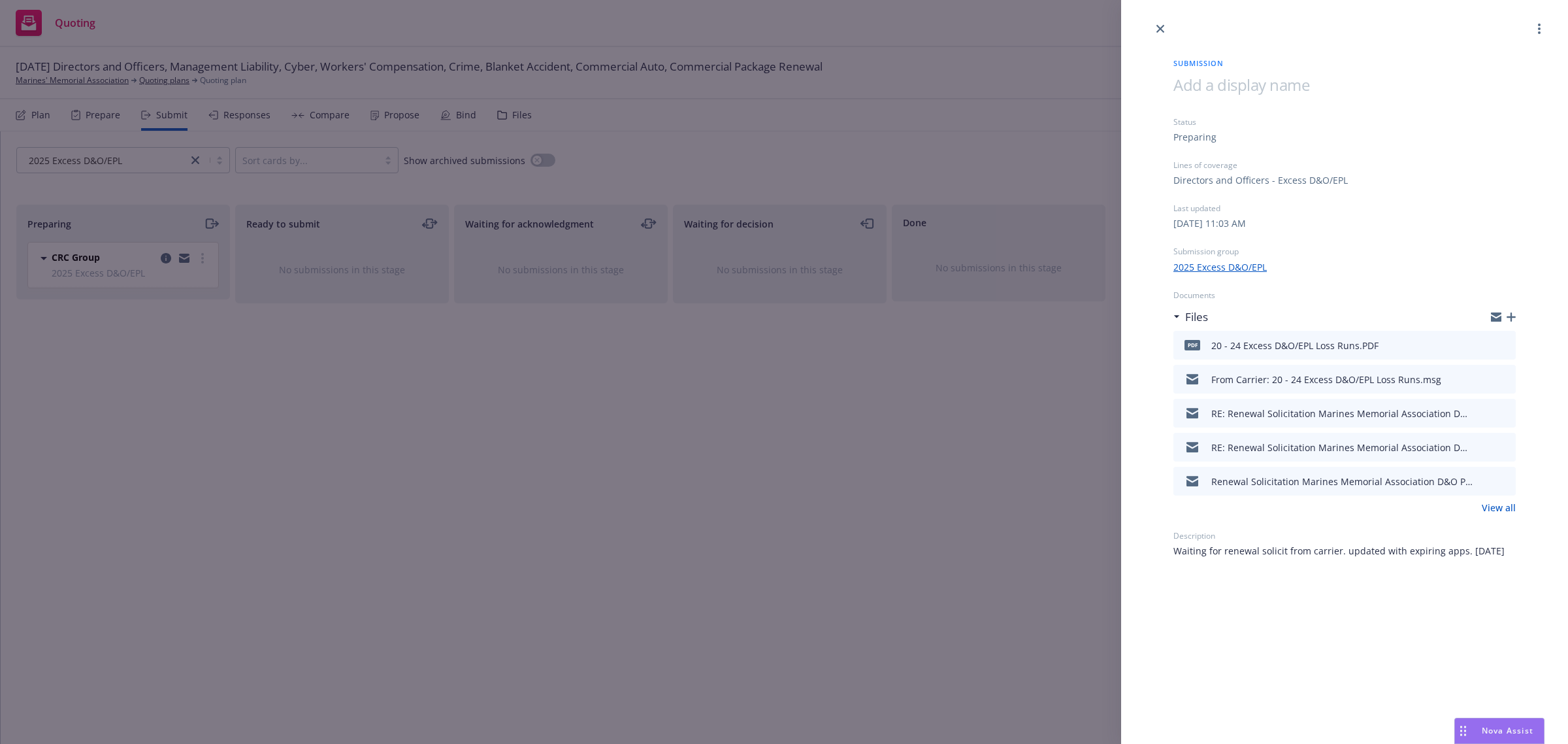
click at [1507, 314] on icon "button" at bounding box center [1511, 316] width 9 height 9
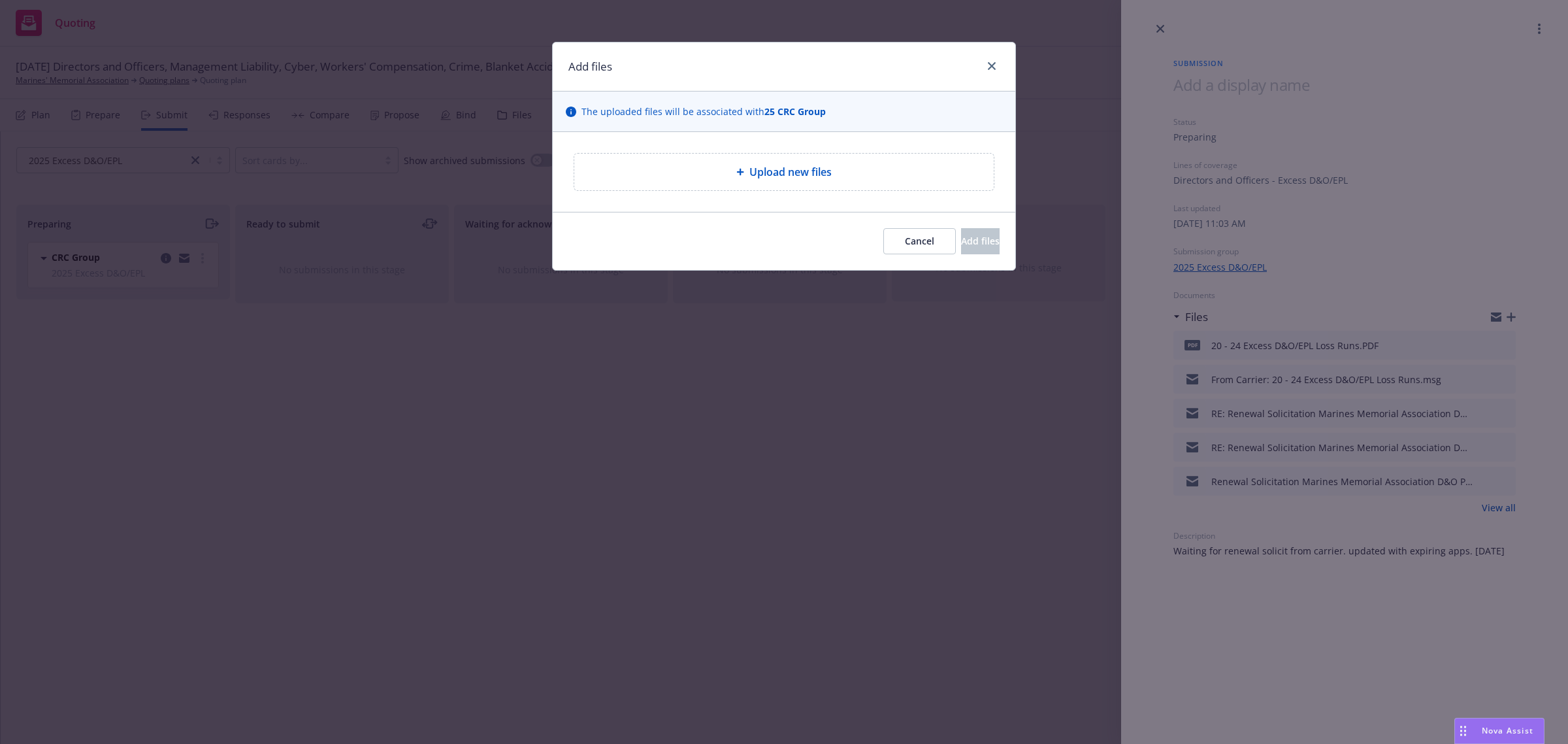
type textarea "x"
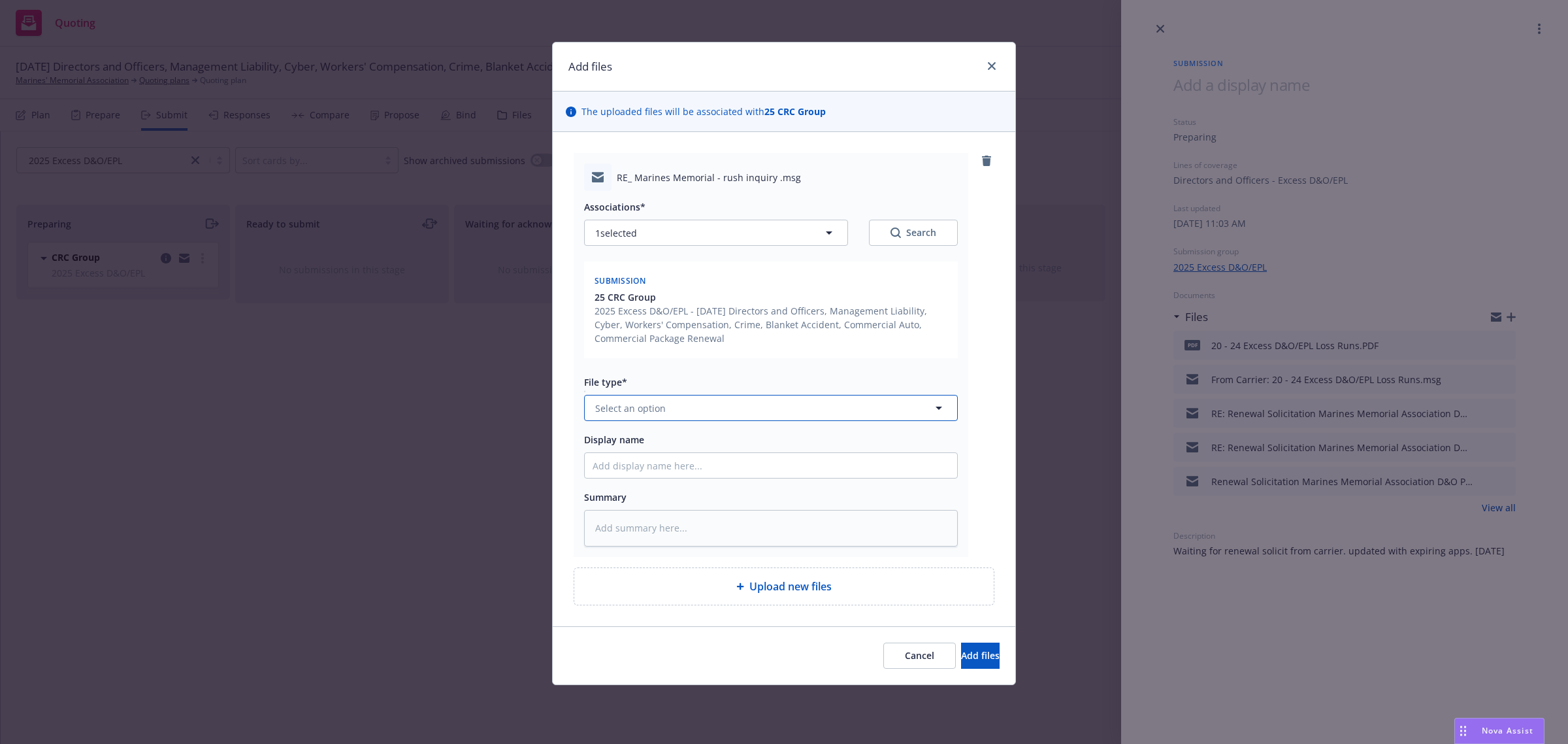
click at [649, 414] on span "Select an option" at bounding box center [631, 408] width 71 height 14
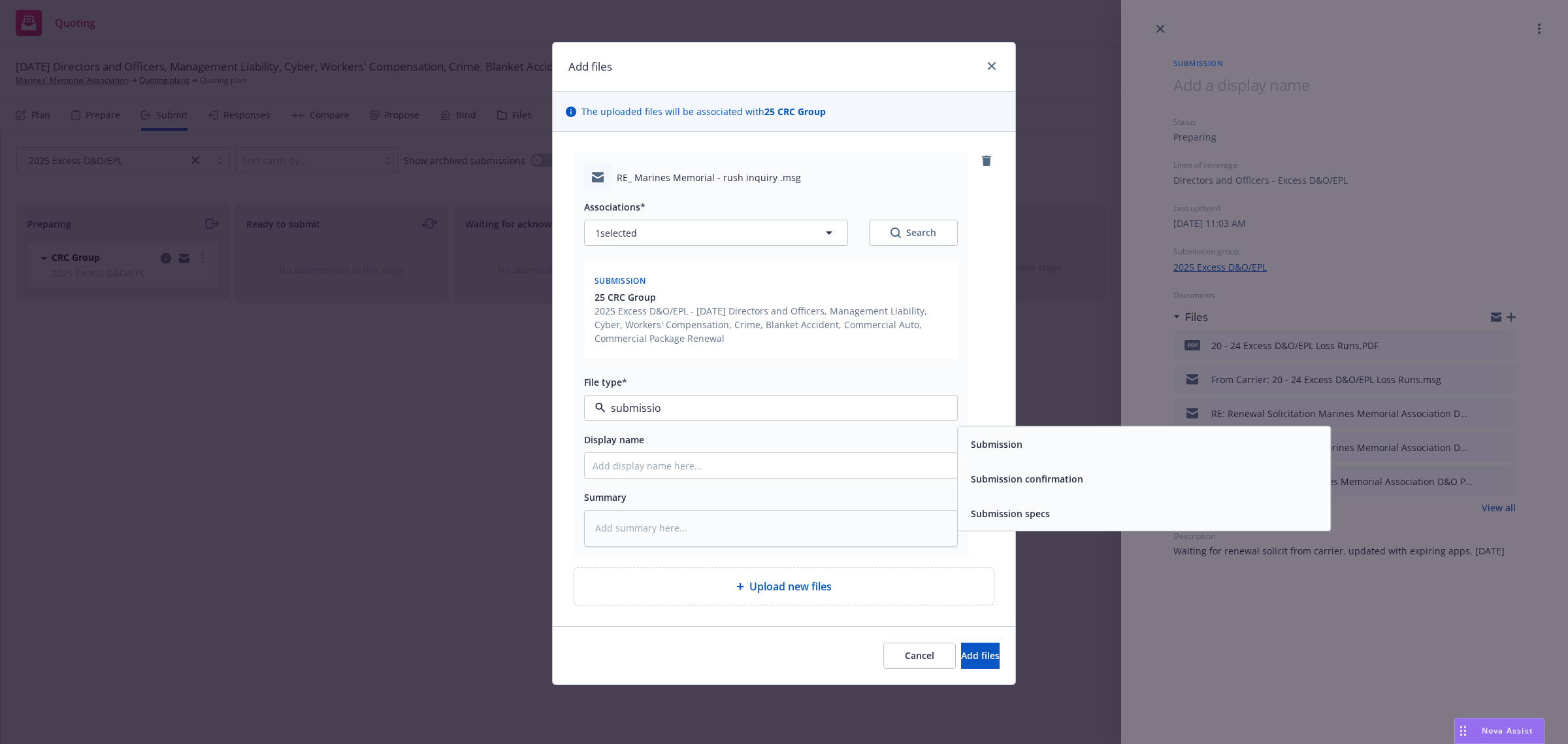
type input "submission"
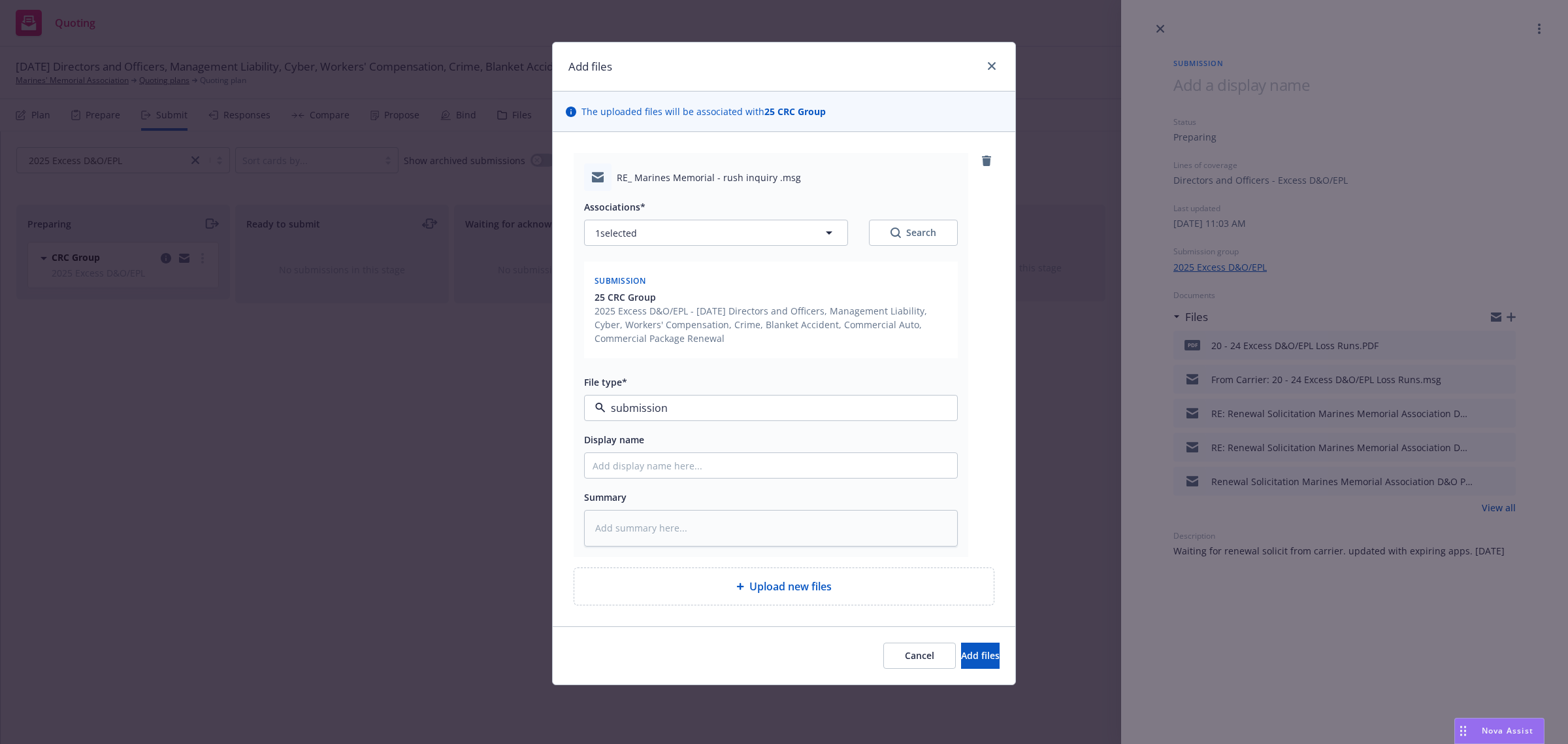
type textarea "x"
click at [651, 409] on span "Submission" at bounding box center [747, 408] width 303 height 14
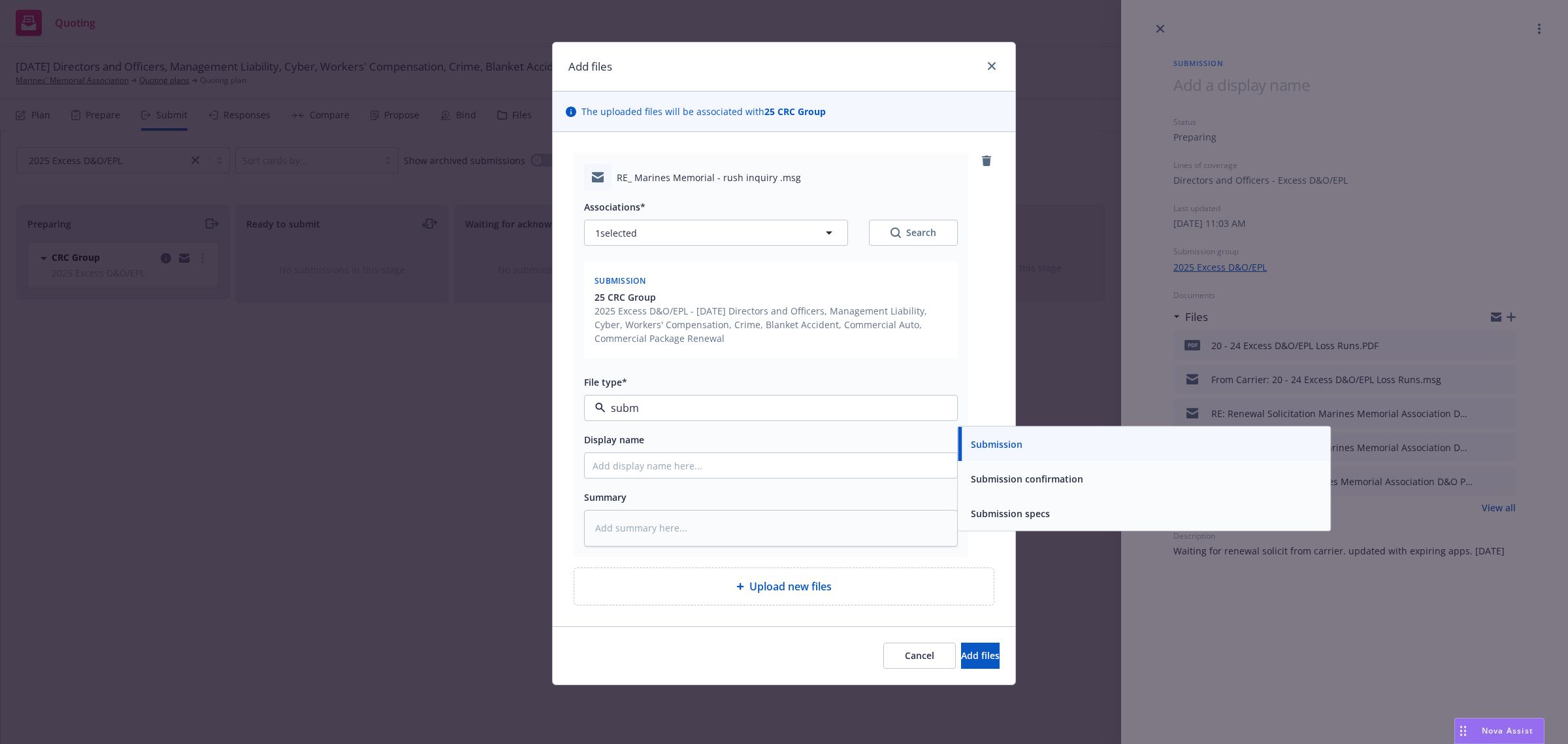
type input "submi"
click at [1023, 474] on span "Submission confirmation" at bounding box center [1027, 479] width 112 height 14
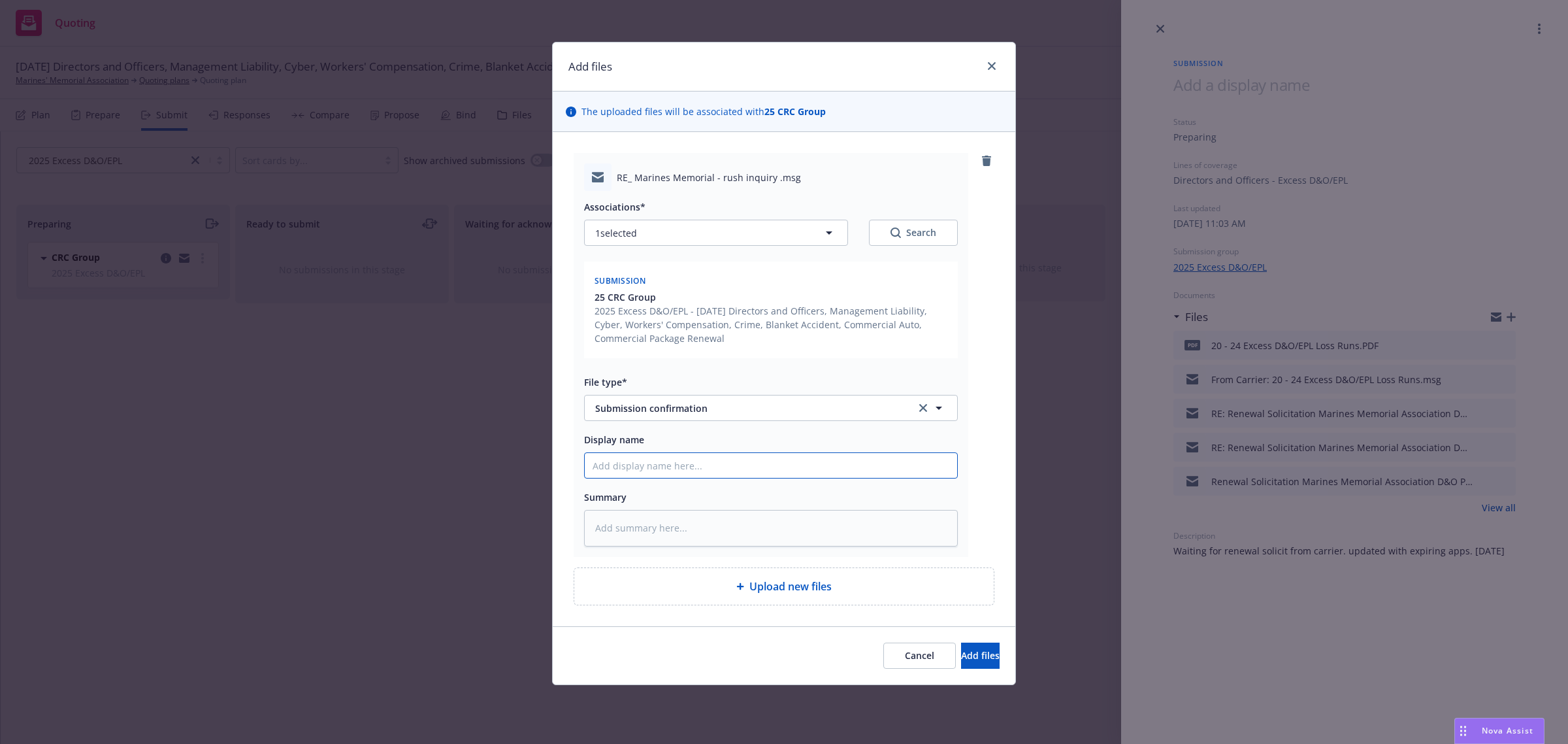
click at [701, 461] on input "Display name" at bounding box center [770, 465] width 373 height 25
type textarea "x"
type input "F"
type textarea "x"
type input "Fr"
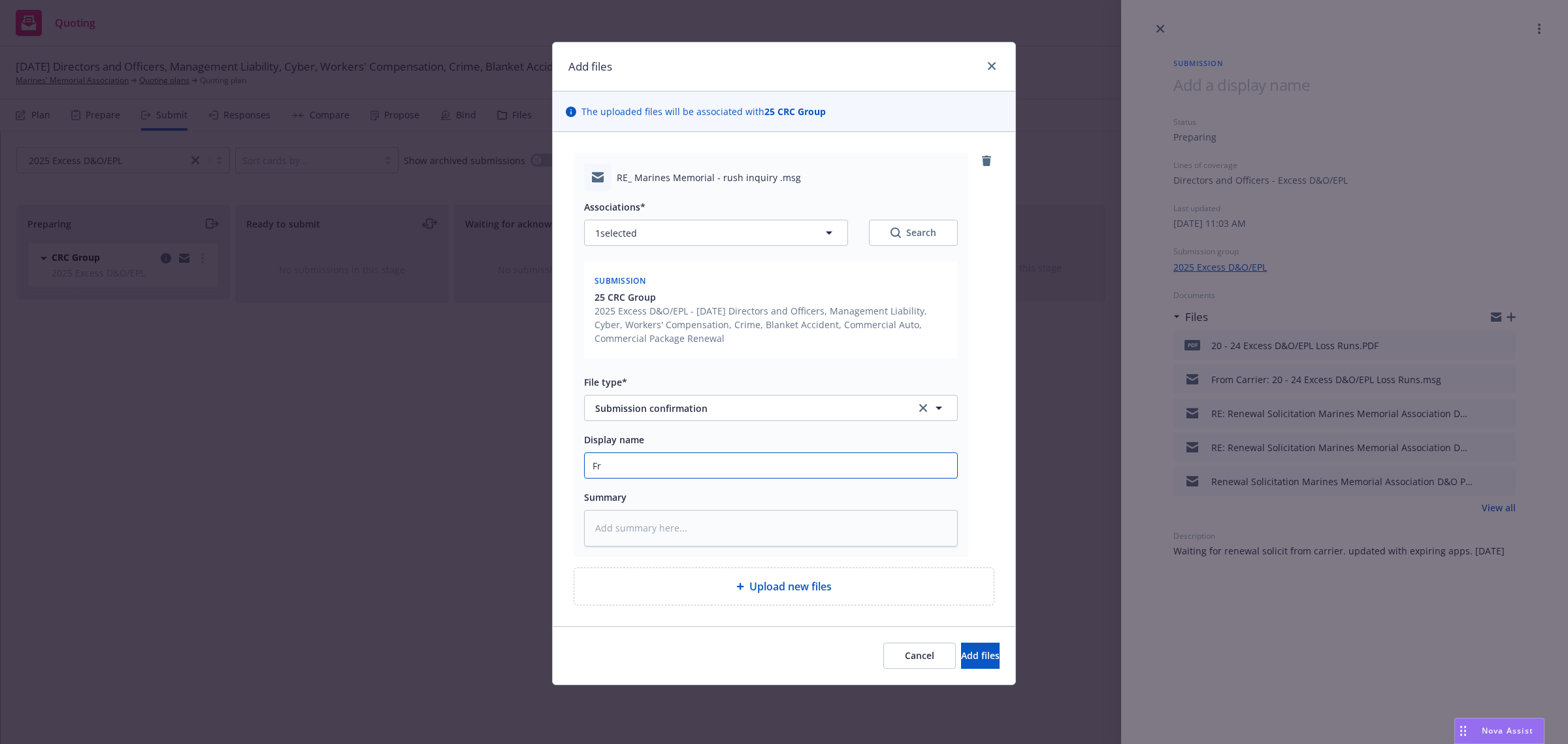
type textarea "x"
type input "Fro"
type textarea "x"
type input "From"
type textarea "x"
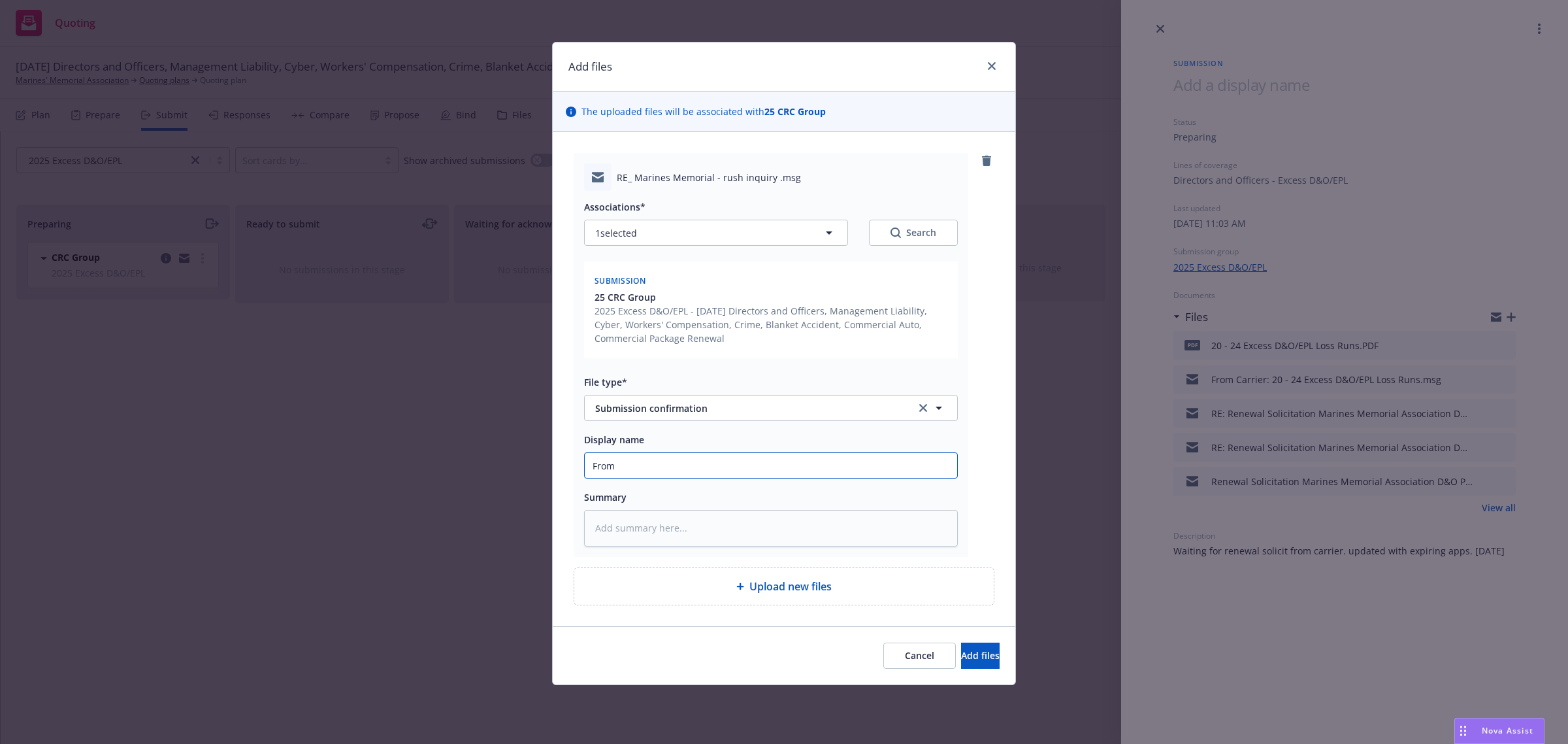
type input "From"
type textarea "x"
type input "From C"
type textarea "x"
type input "From Ca"
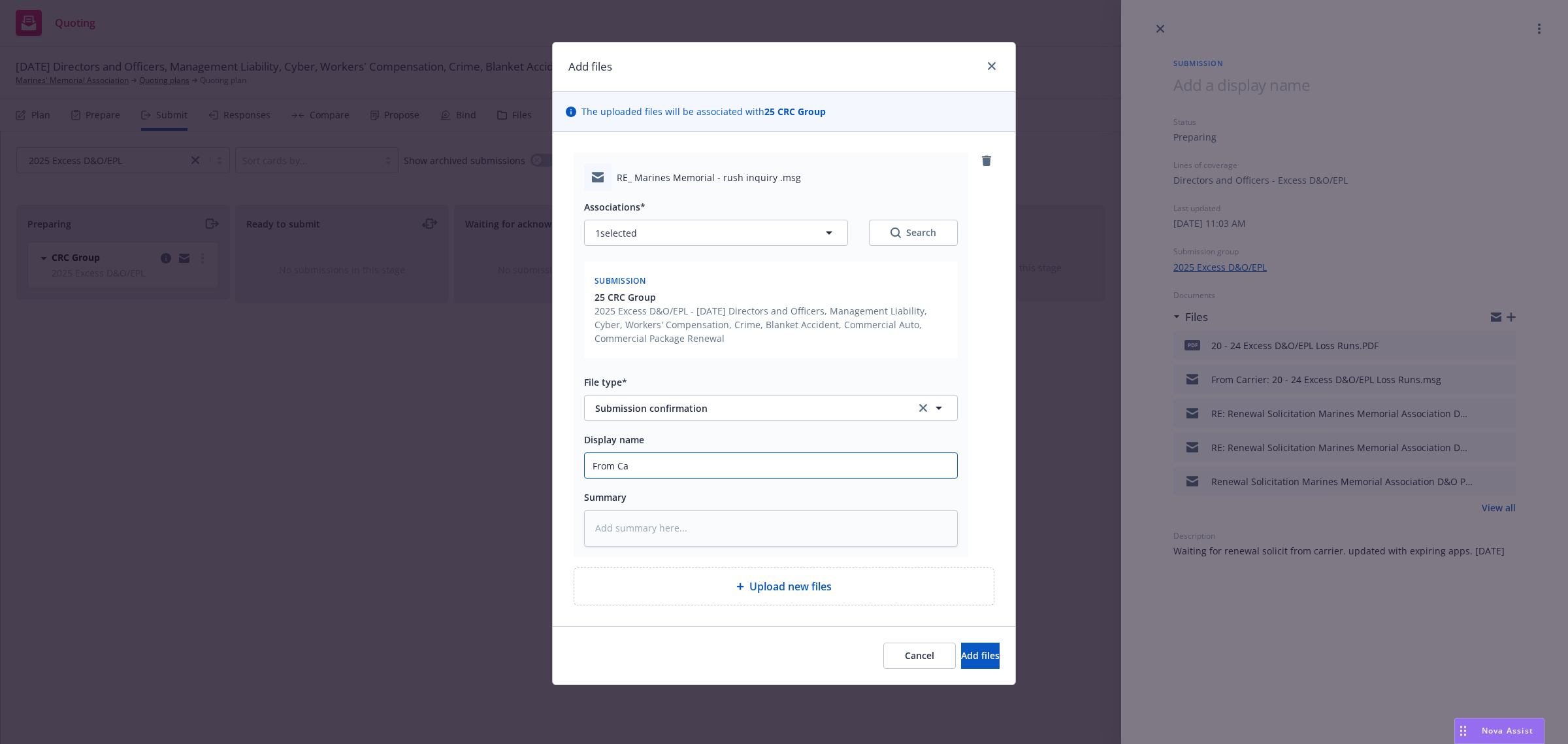
type textarea "x"
type input "From Car"
type textarea "x"
type input "From [PERSON_NAME]"
type textarea "x"
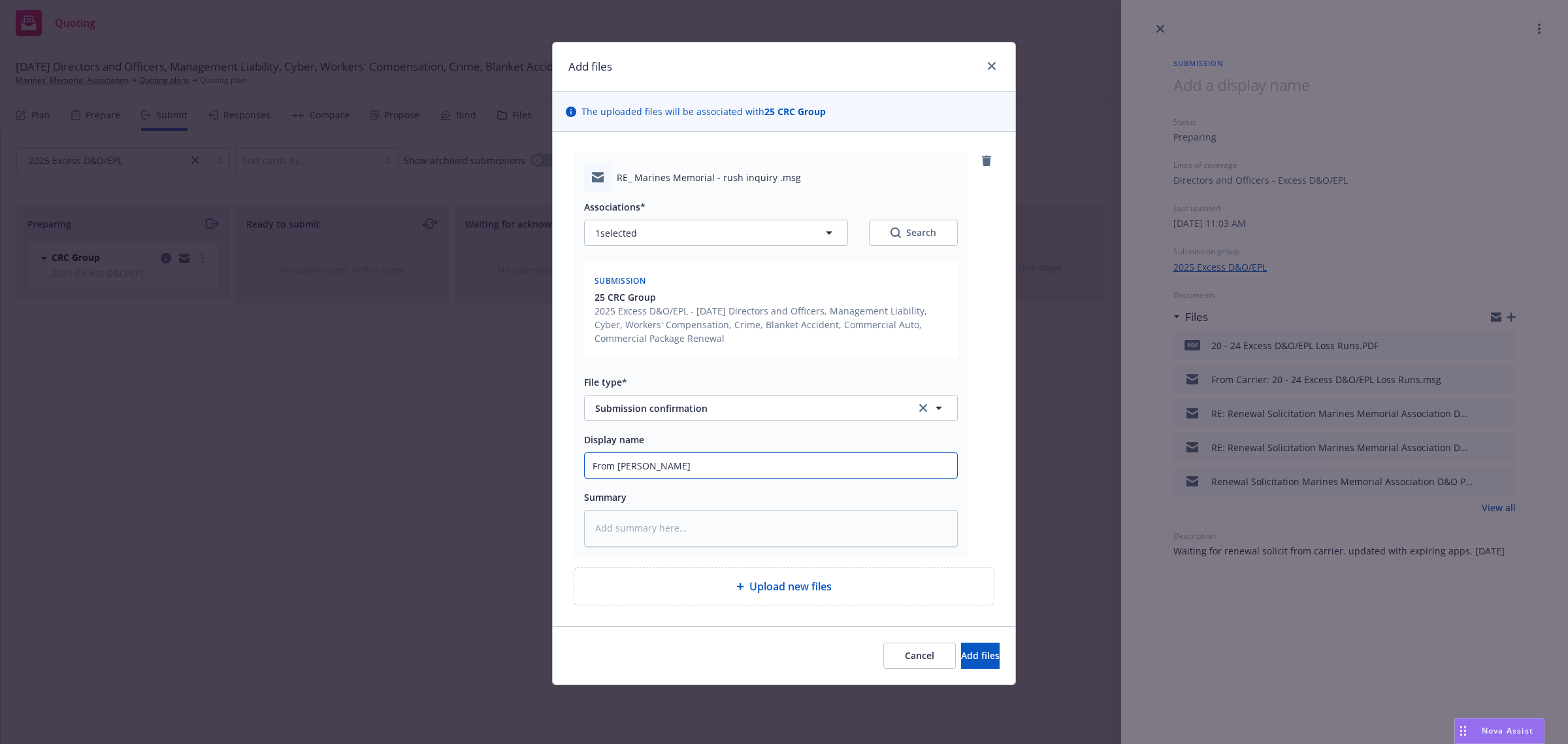
type input "From [PERSON_NAME]"
type textarea "x"
type input "From [PERSON_NAME]"
type textarea "x"
type input "From Carrier"
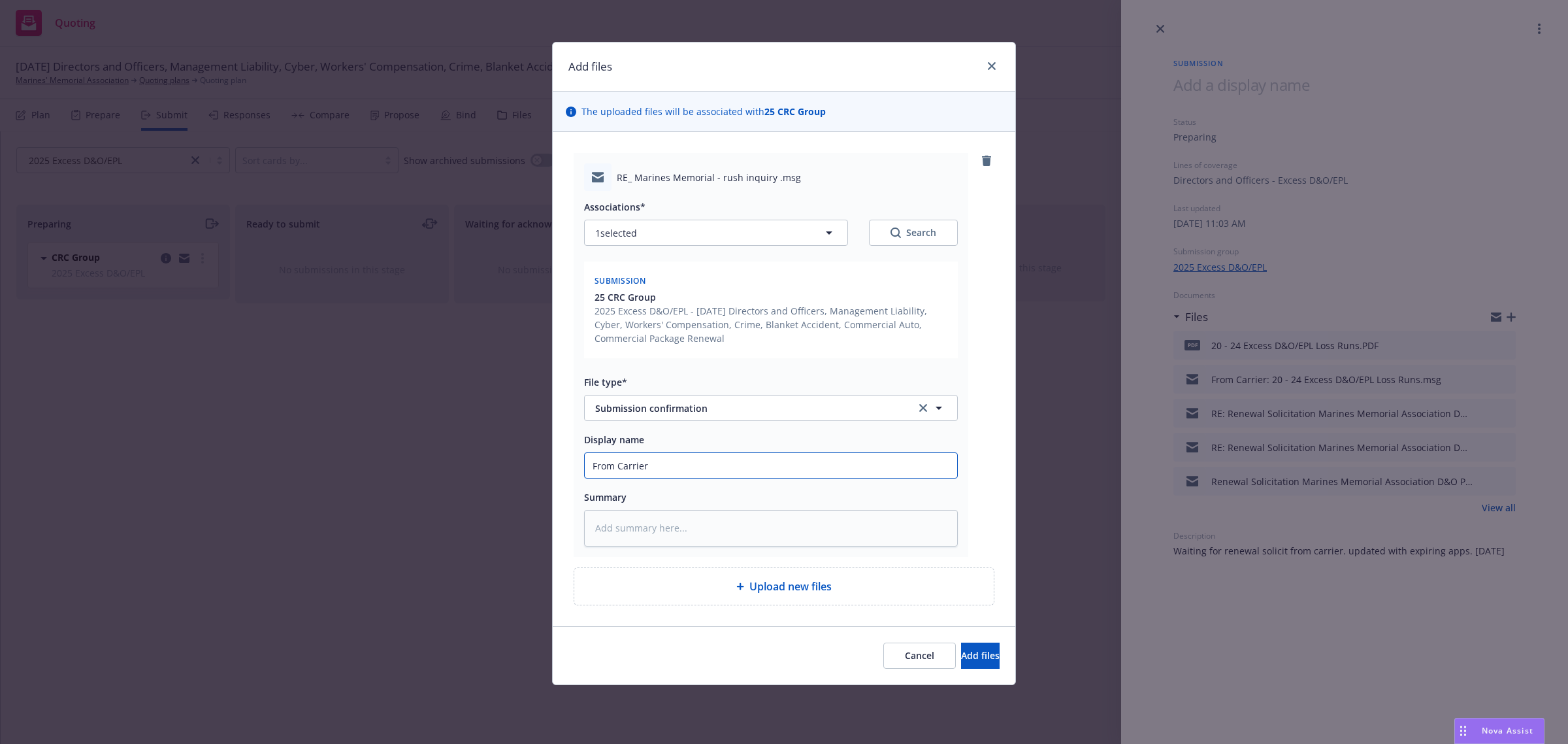
type textarea "x"
type input "From Carrier:"
type textarea "x"
type input "From Carrier:"
type textarea "x"
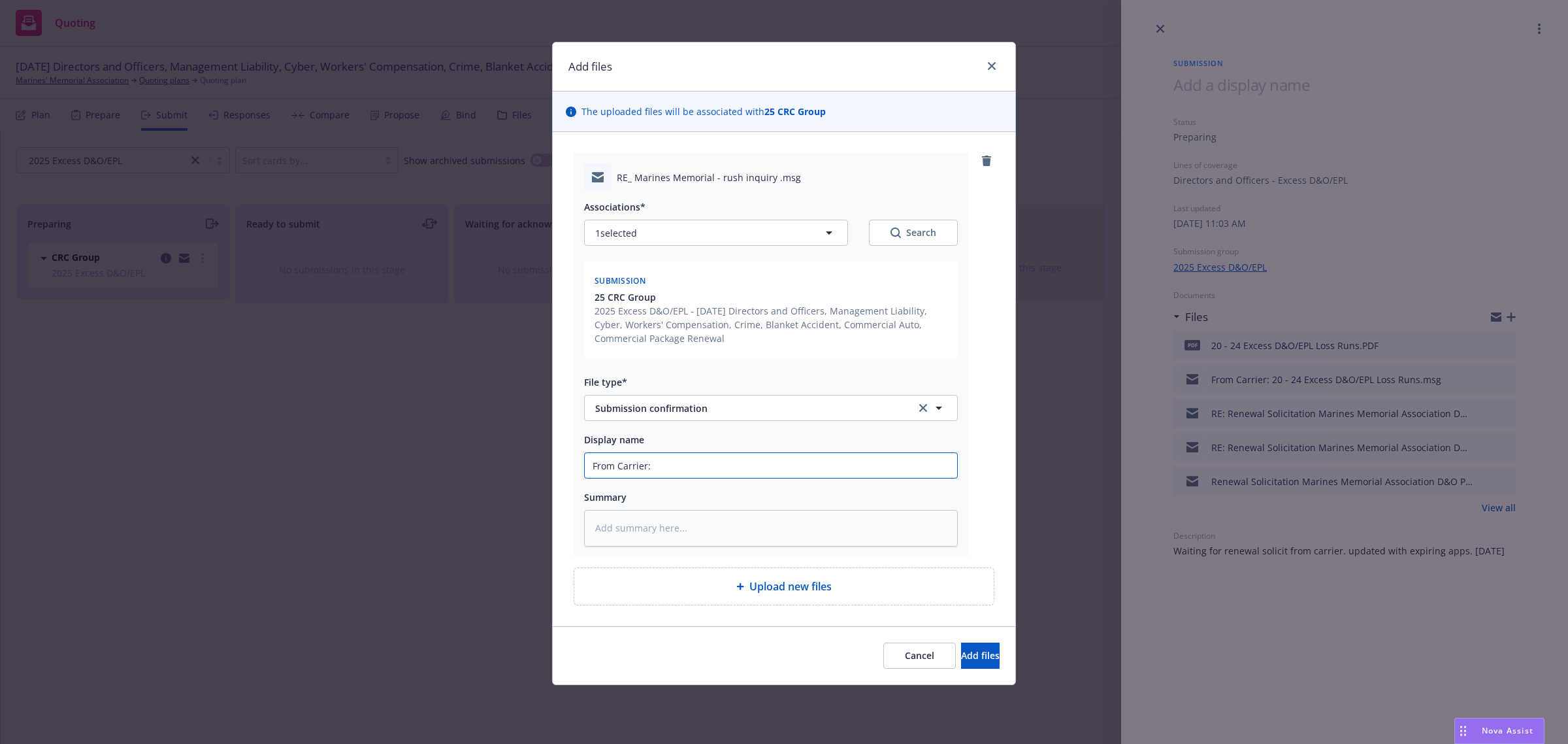
type input "From Carrier: A"
type textarea "x"
type input "From Carrier:"
type textarea "x"
type input "From Carrier: S"
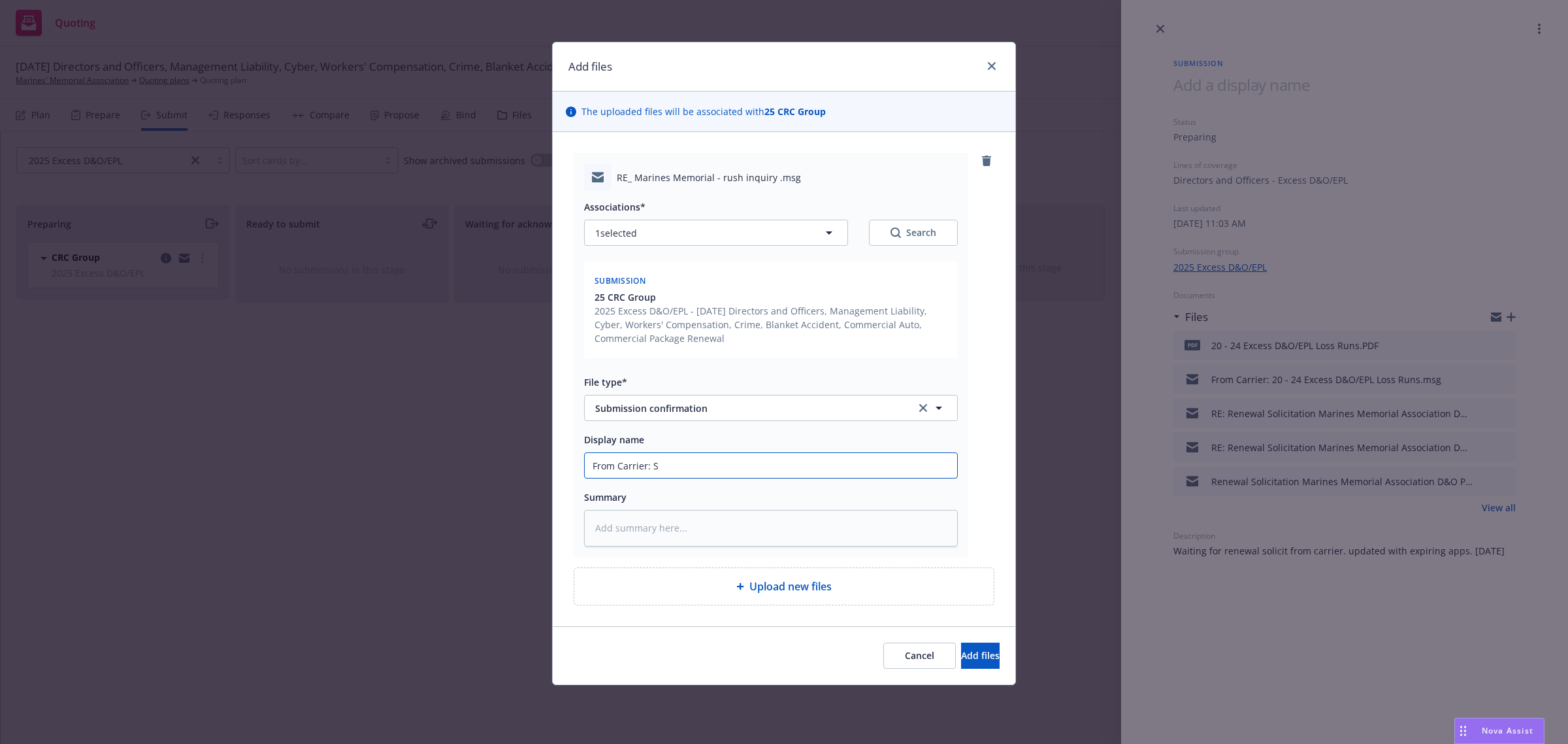
type textarea "x"
type input "From Carrier: Su"
type textarea "x"
type input "From Carrier: Submission Acknowledgement"
click at [961, 658] on span "Add files" at bounding box center [980, 655] width 38 height 12
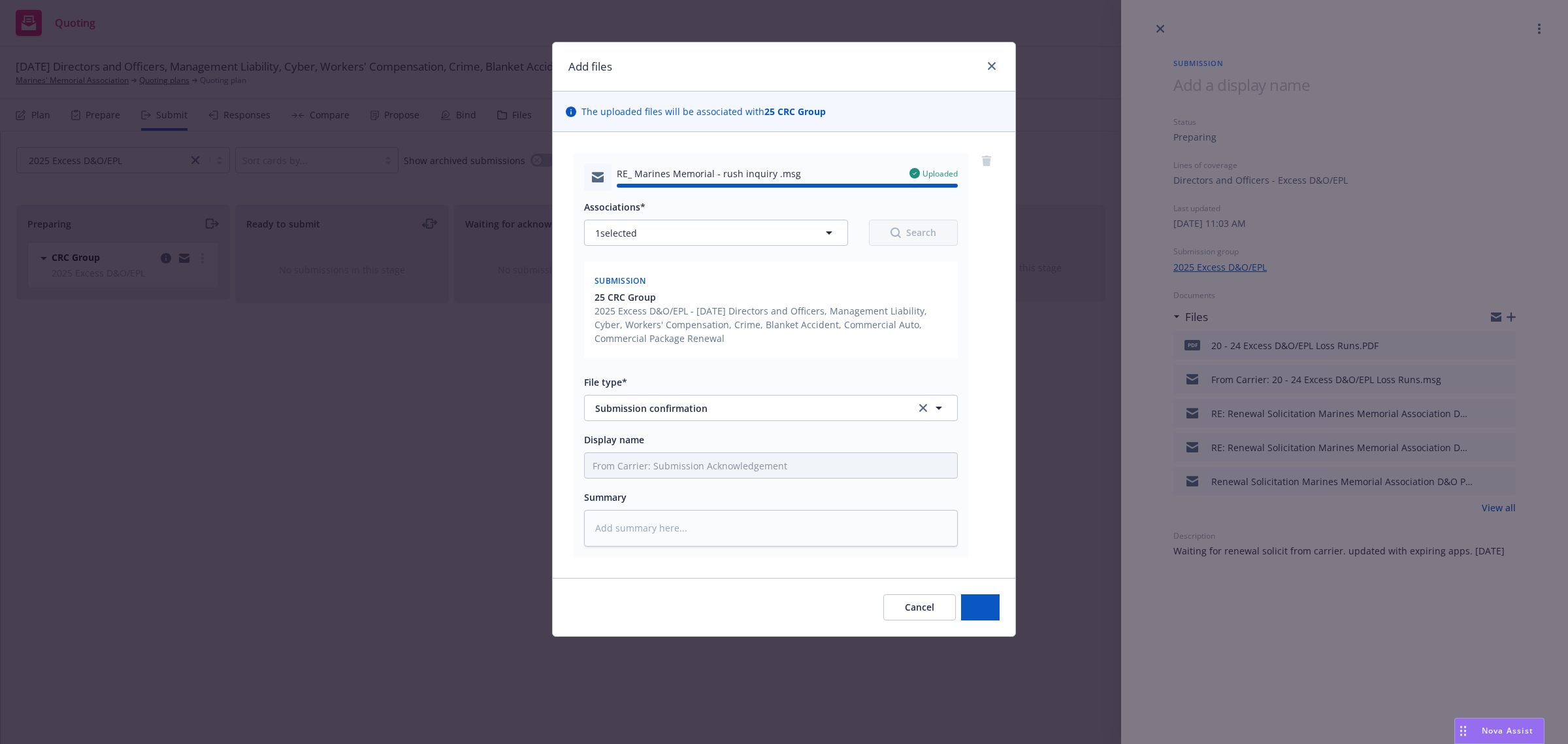
type textarea "x"
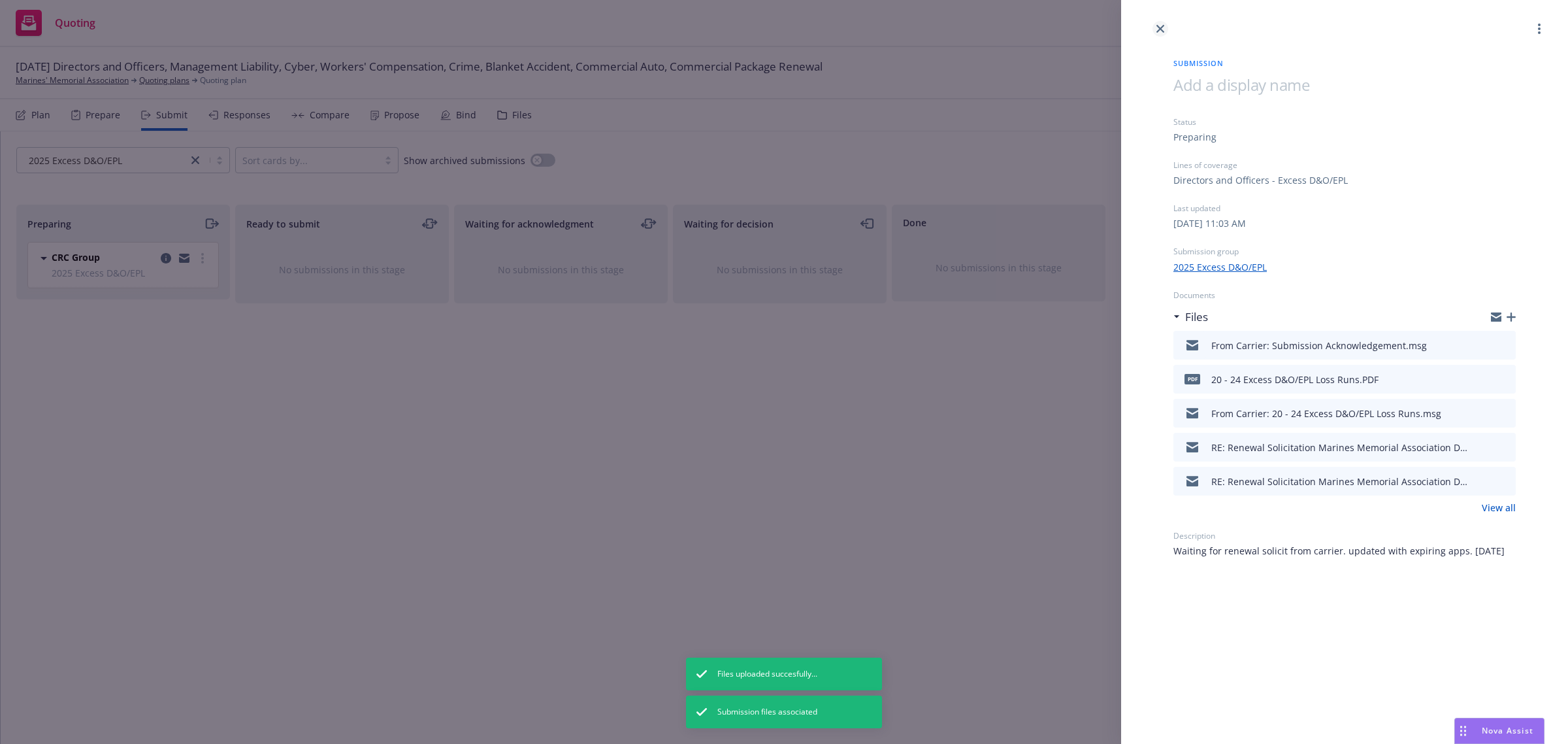
click at [1163, 26] on icon "close" at bounding box center [1160, 28] width 8 height 8
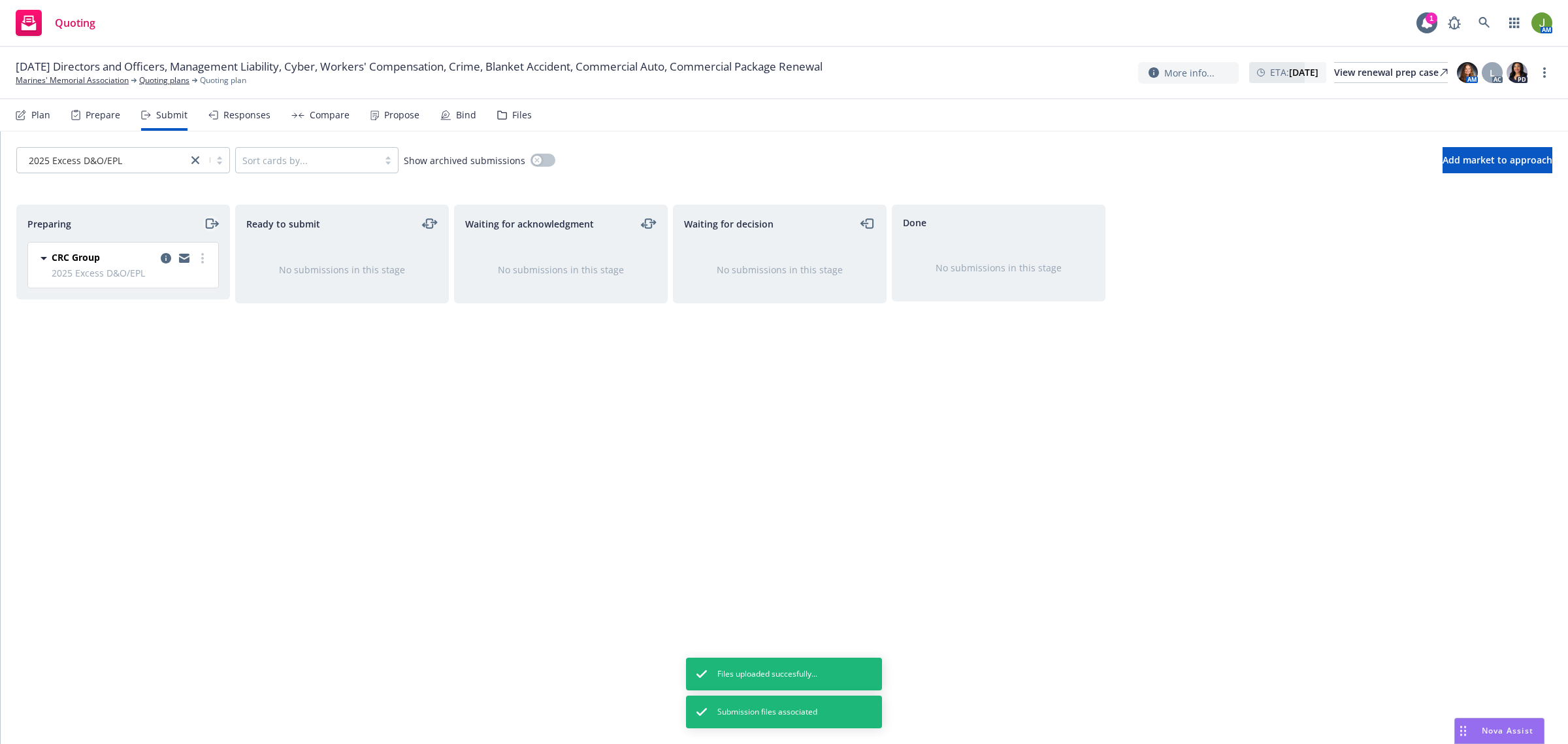
click at [210, 221] on icon "moveRight" at bounding box center [211, 223] width 15 height 16
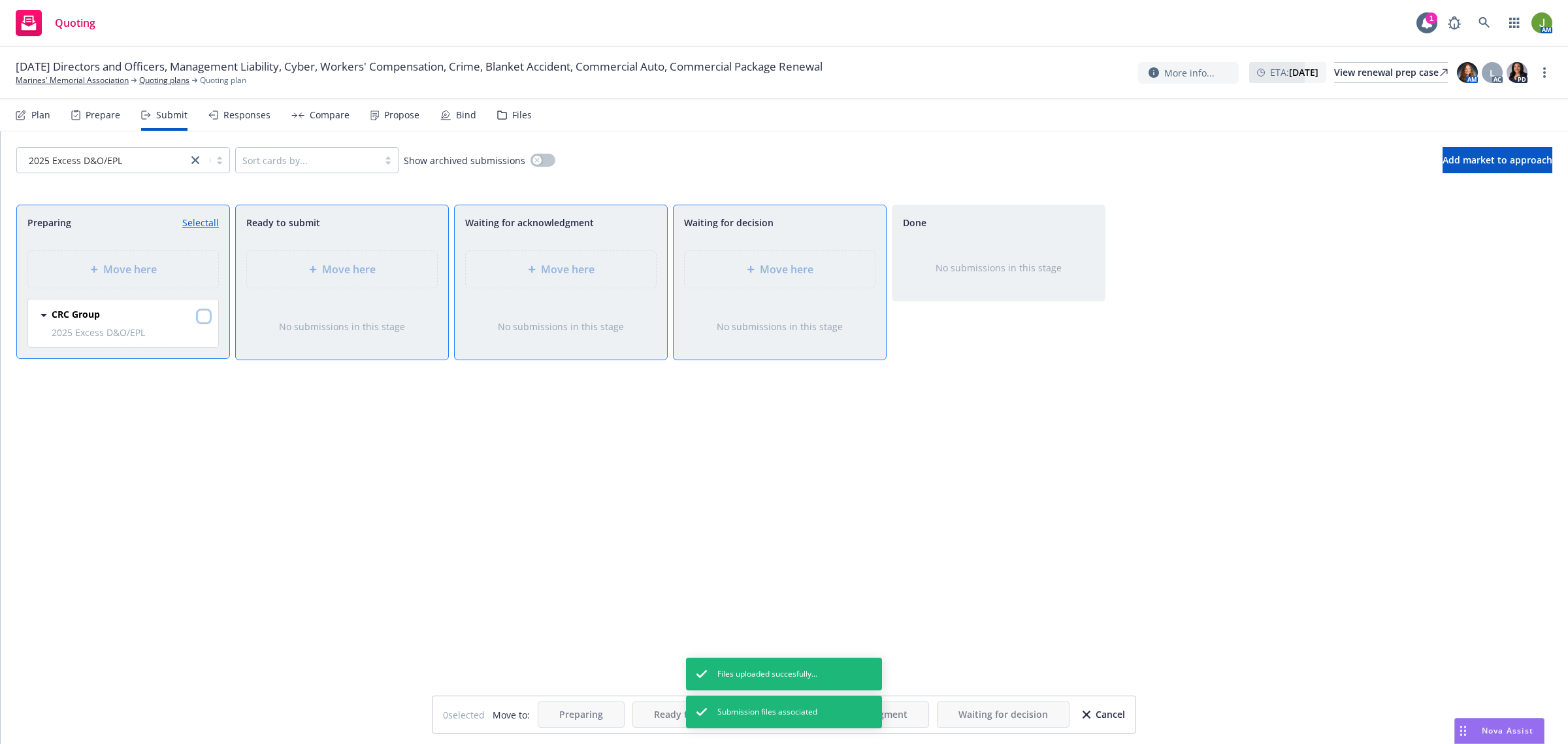
click at [200, 319] on input "checkbox" at bounding box center [204, 316] width 13 height 13
checkbox input "true"
drag, startPoint x: 565, startPoint y: 254, endPoint x: 744, endPoint y: 260, distance: 179.1
click at [744, 260] on div "Preparing Unselect all Move here CRC Group 2025 Excess D&O/EPL [DATE] 11:03 AM …" at bounding box center [784, 461] width 1536 height 512
click at [745, 260] on div "Move here" at bounding box center [780, 269] width 190 height 37
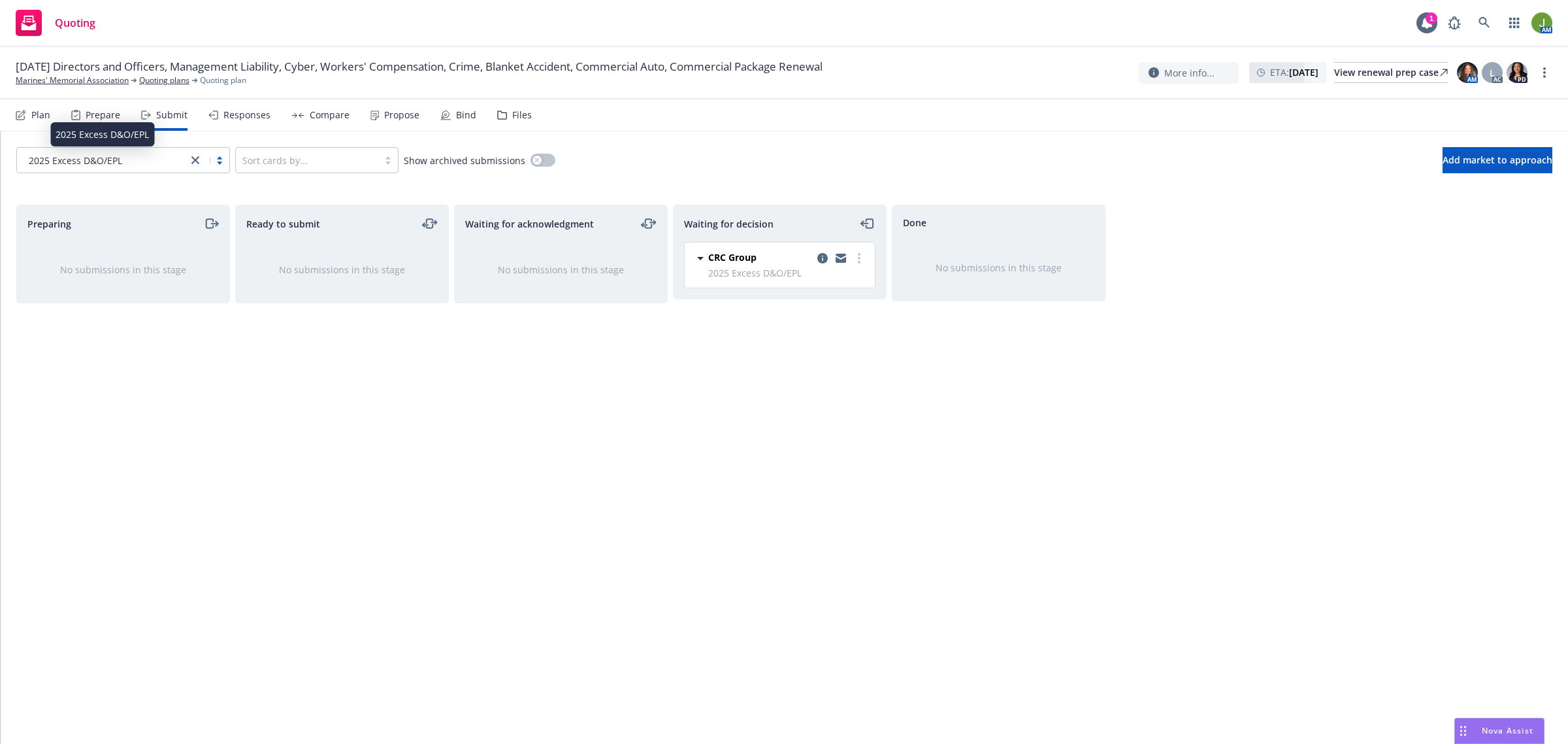
click at [97, 164] on span "2025 Excess D&O/EPL" at bounding box center [76, 160] width 94 height 14
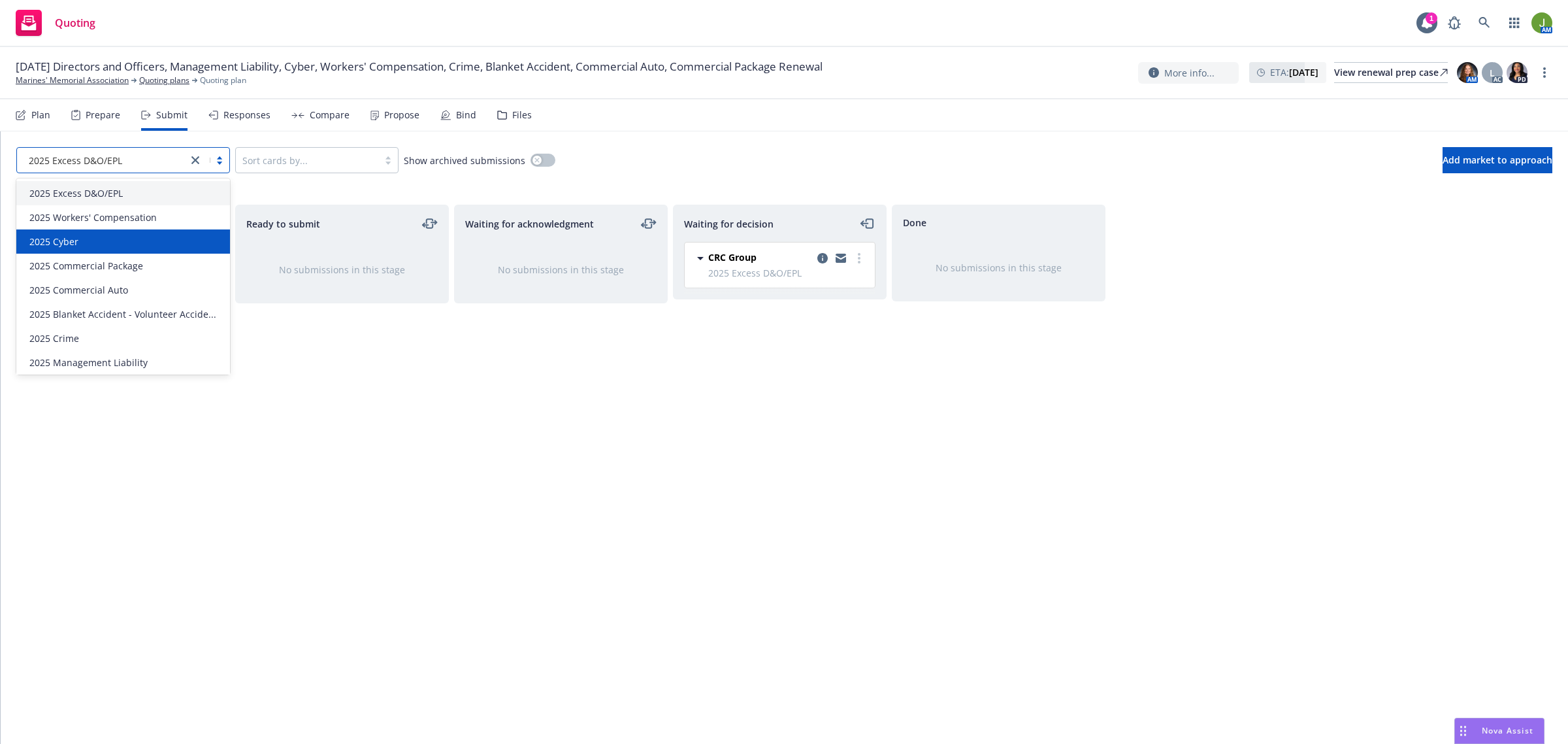
click at [94, 240] on div "2025 Cyber" at bounding box center [123, 241] width 198 height 14
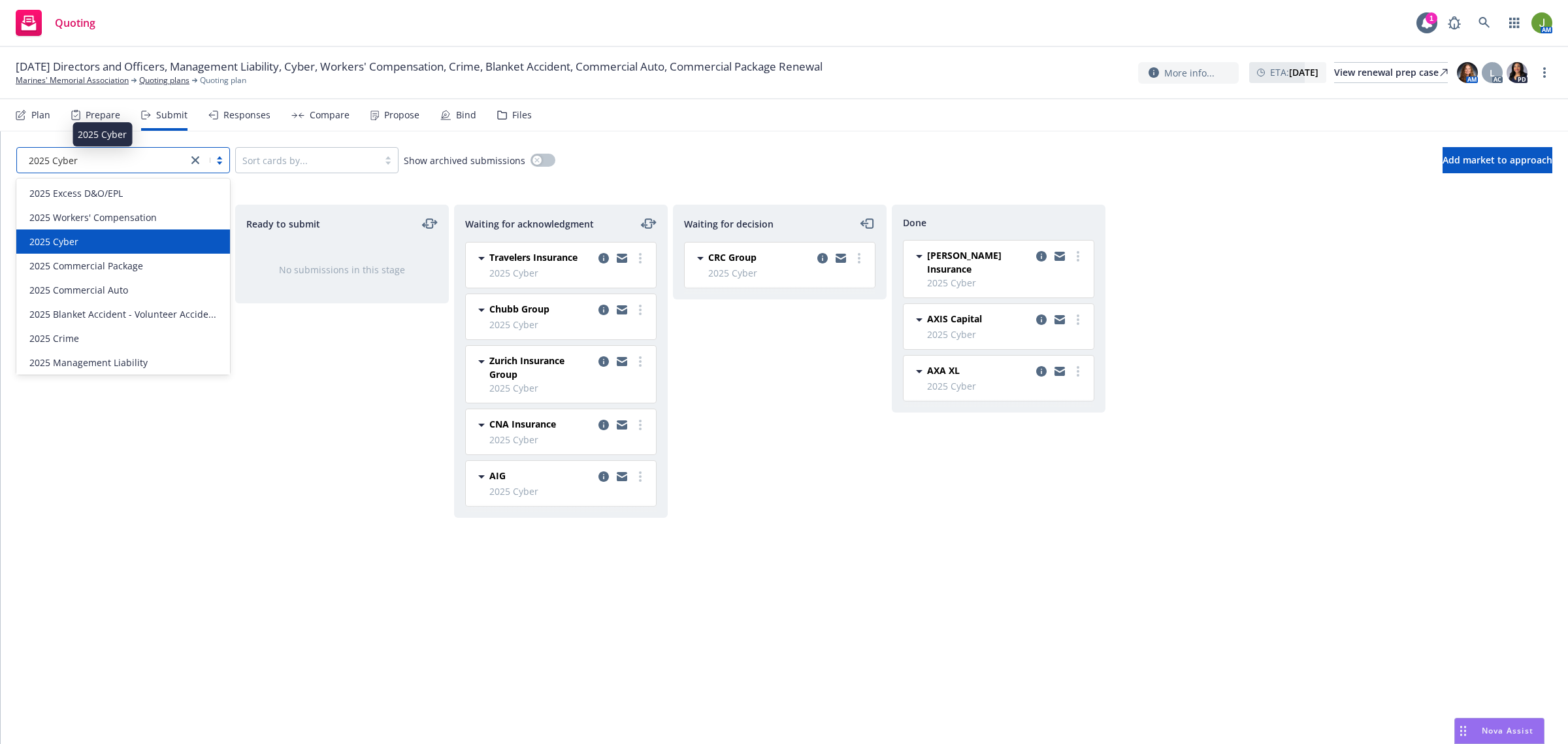
click at [102, 158] on div "2025 Cyber" at bounding box center [102, 160] width 157 height 14
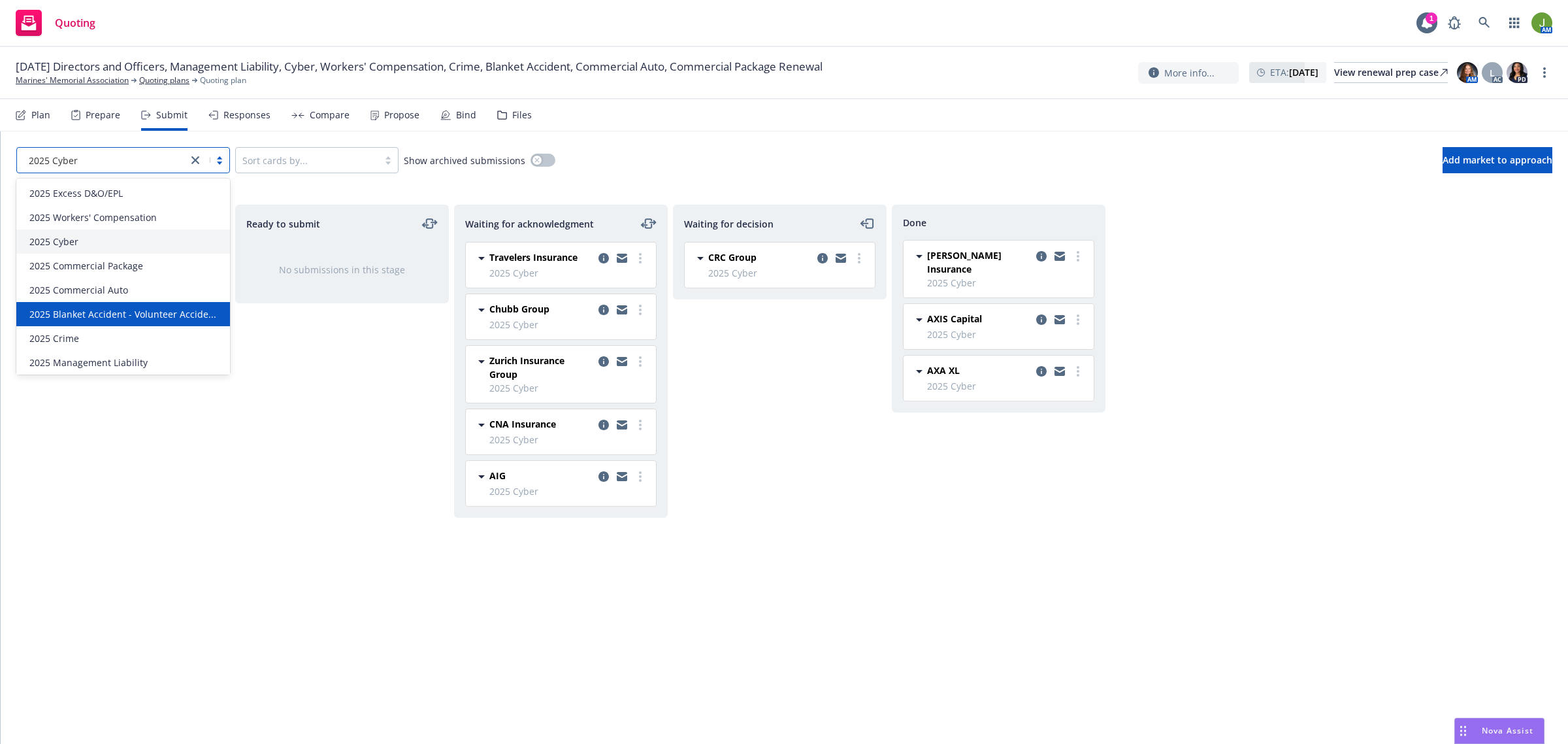
scroll to position [17, 0]
click at [102, 321] on div "2025 Blanket Accident - Volunteer Accide..." at bounding box center [123, 311] width 213 height 25
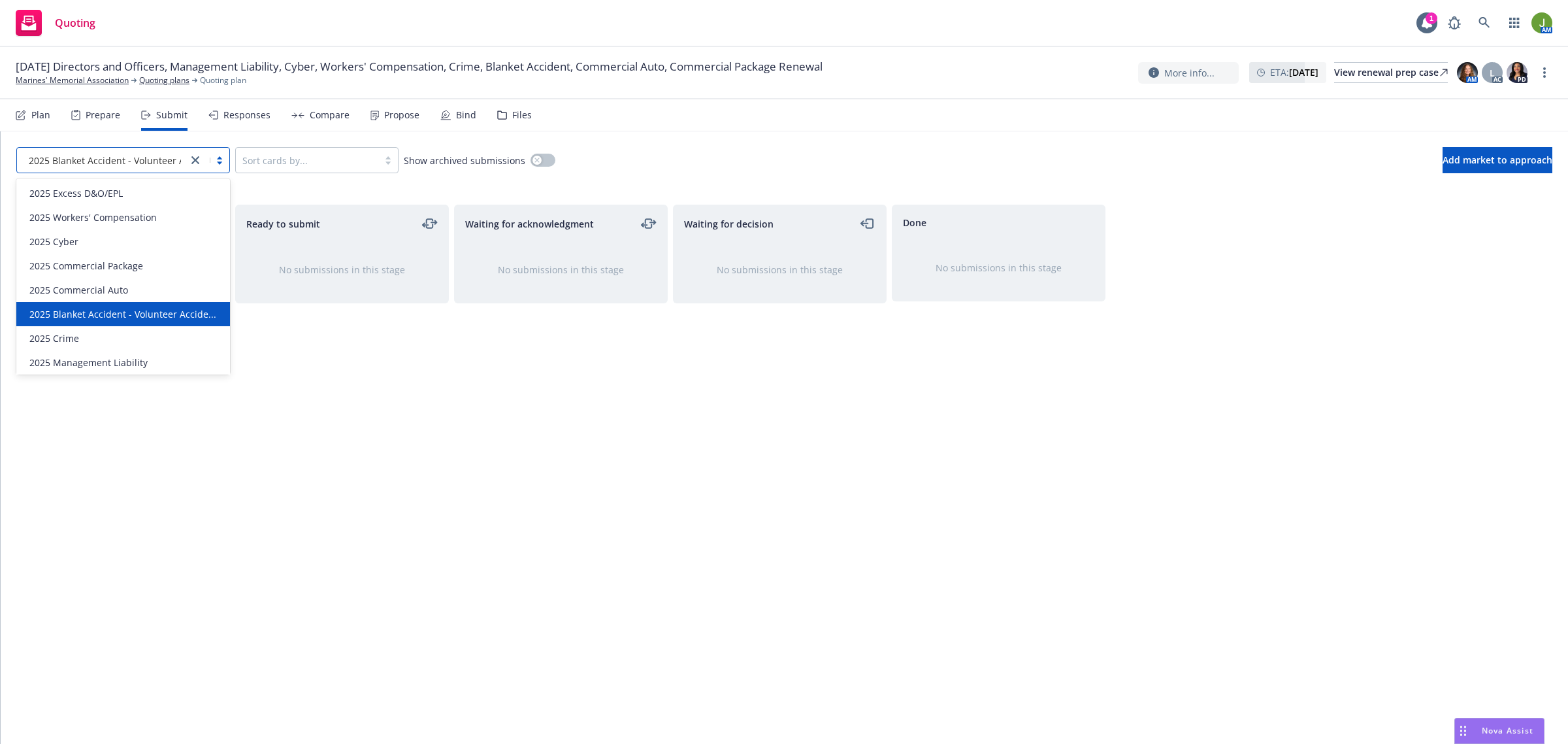
click at [112, 162] on span "2025 Blanket Accident - Volunteer Accide..." at bounding box center [122, 160] width 187 height 14
click at [104, 343] on div "2025 Crime" at bounding box center [123, 338] width 213 height 25
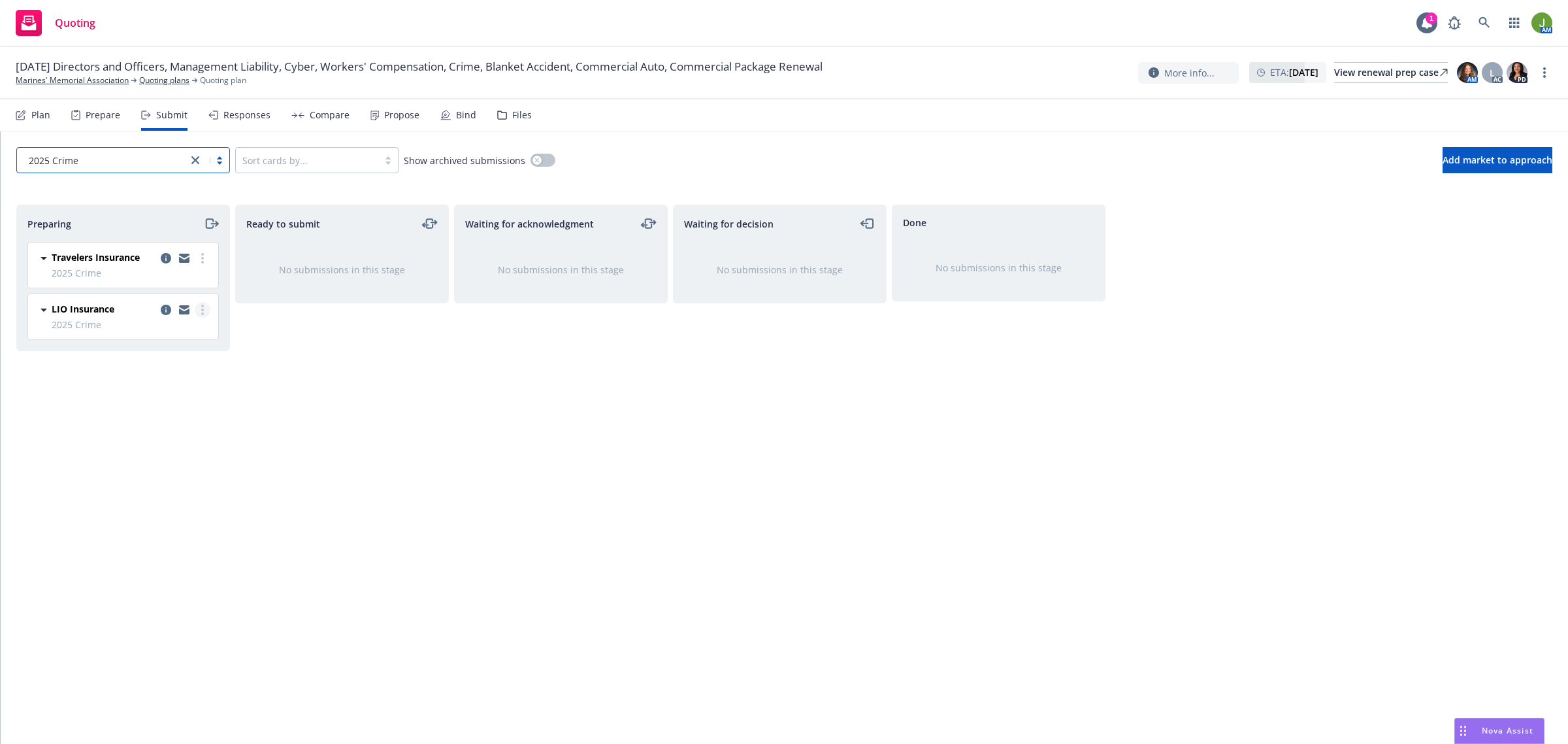
click at [204, 311] on link "more" at bounding box center [202, 310] width 16 height 16
click at [184, 368] on span "Log acknowledgement" at bounding box center [143, 363] width 129 height 12
click at [822, 259] on icon "copy logging email" at bounding box center [822, 258] width 11 height 11
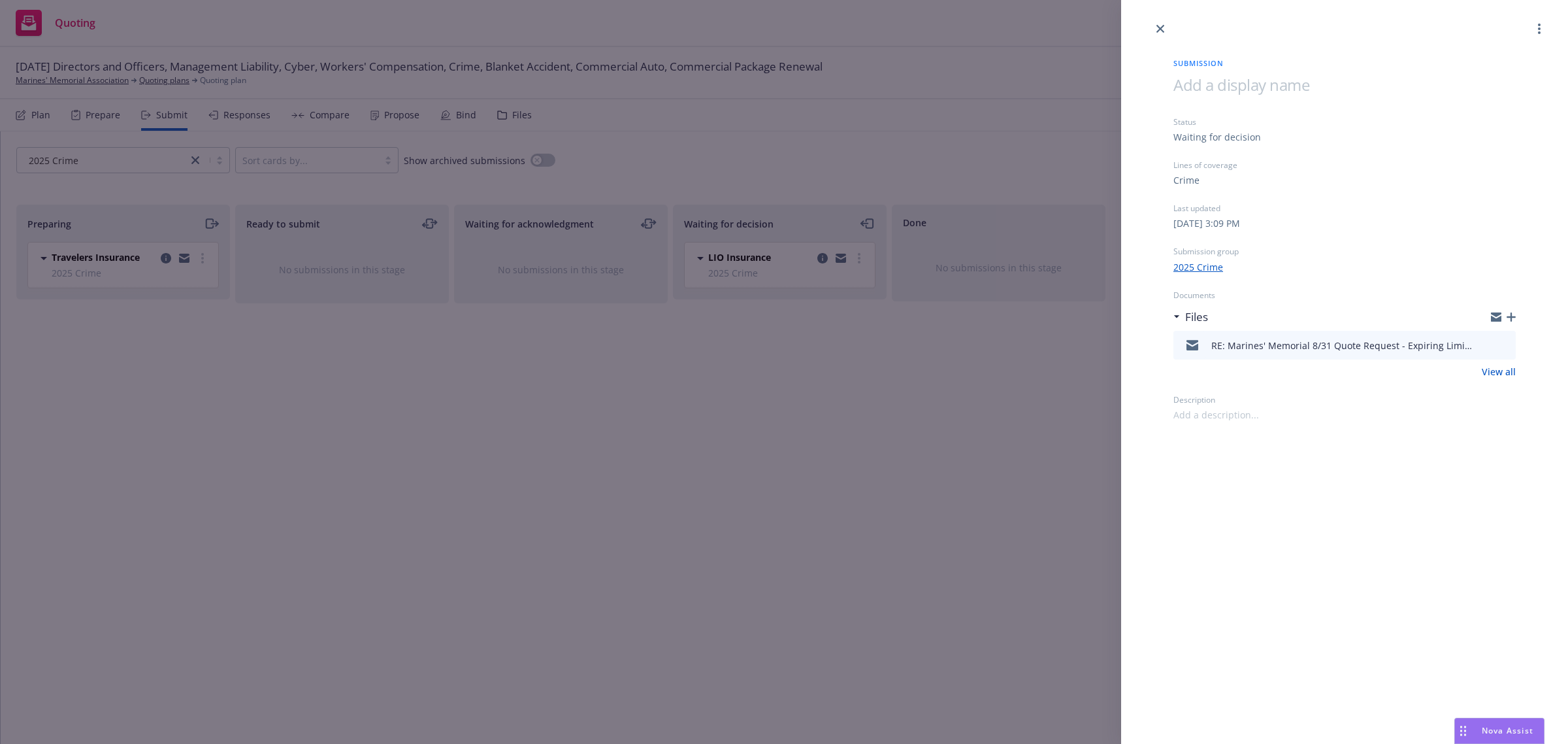
click at [1513, 314] on icon "button" at bounding box center [1511, 316] width 9 height 9
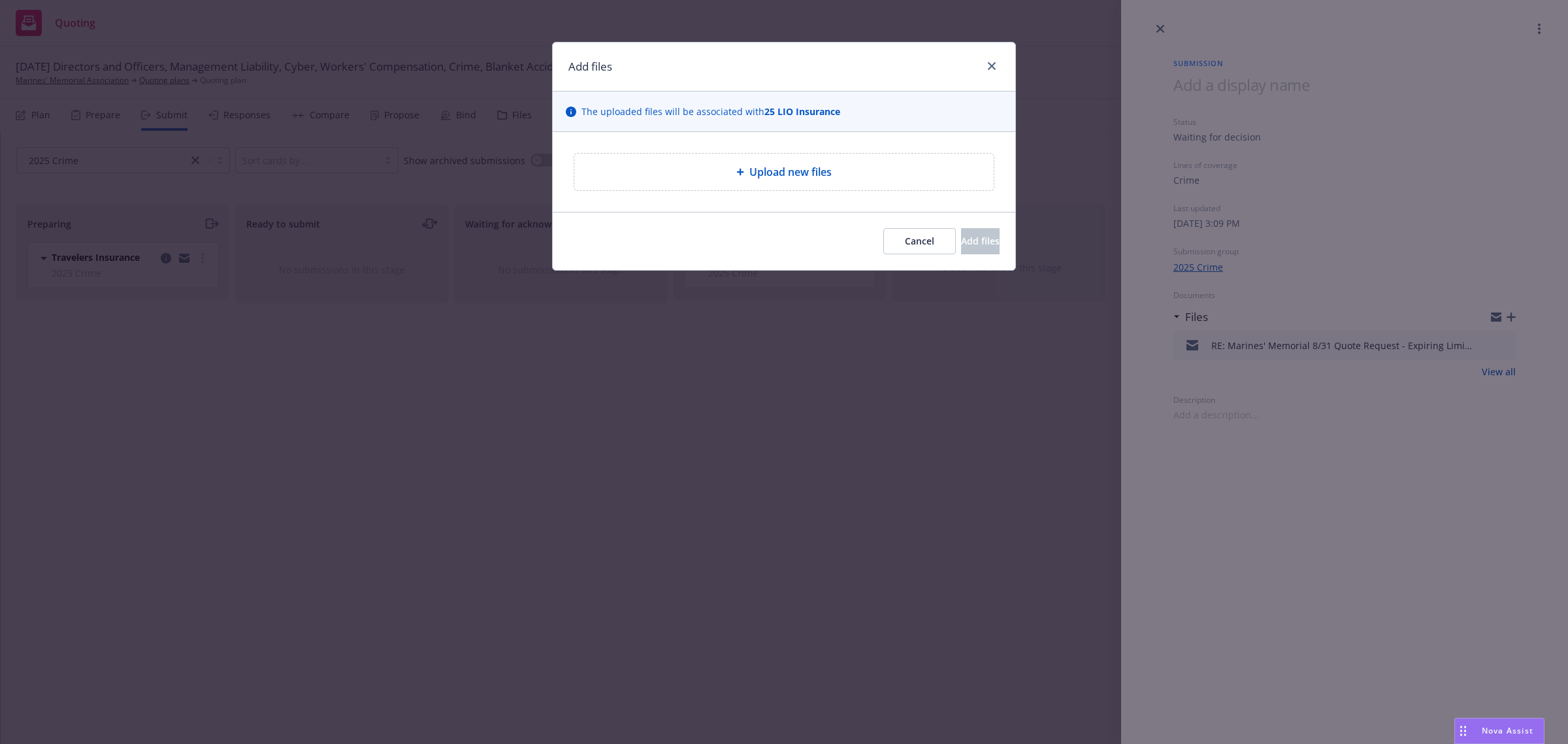
type textarea "x"
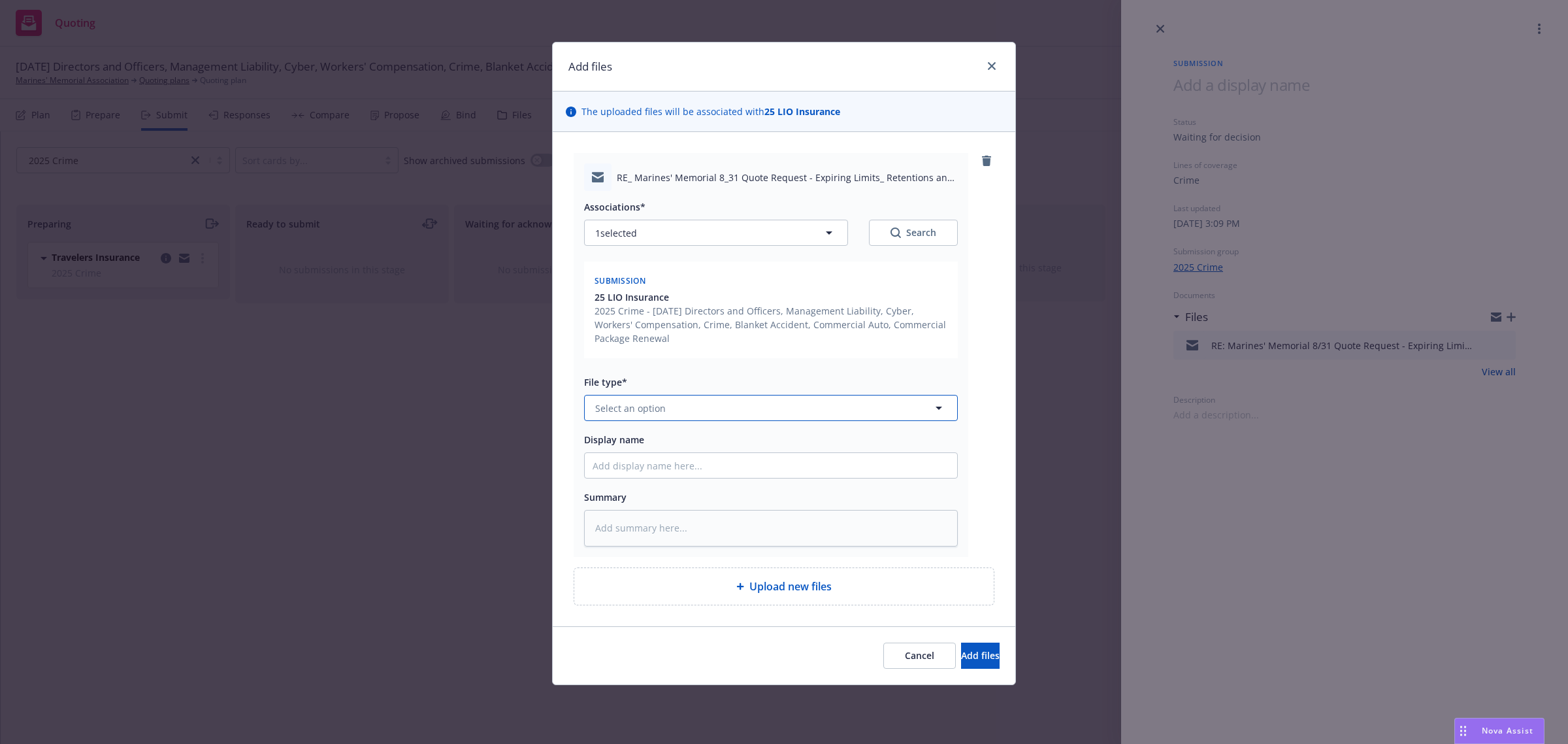
click at [635, 402] on span "Select an option" at bounding box center [631, 408] width 71 height 14
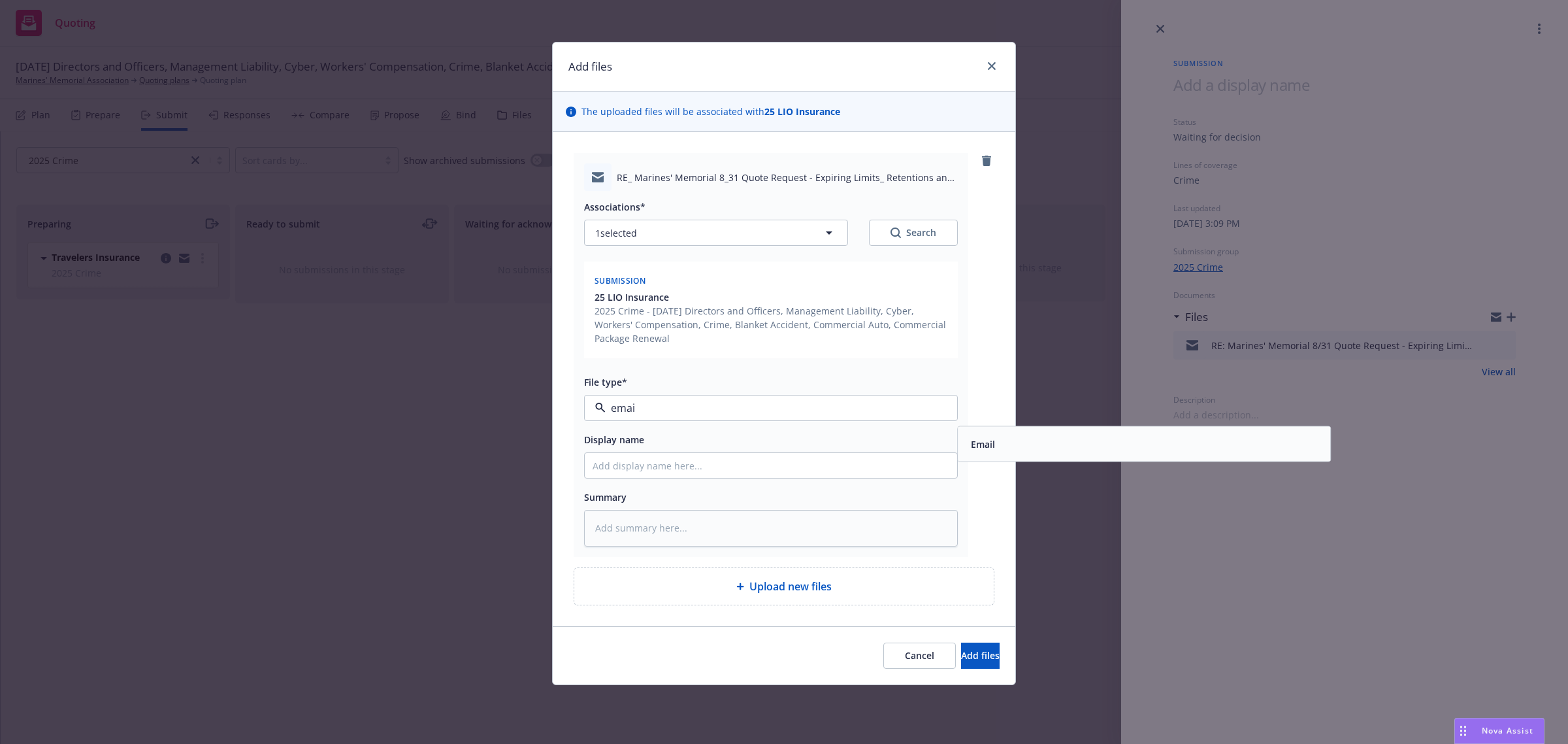
type input "email"
type textarea "x"
type input "F"
type textarea "x"
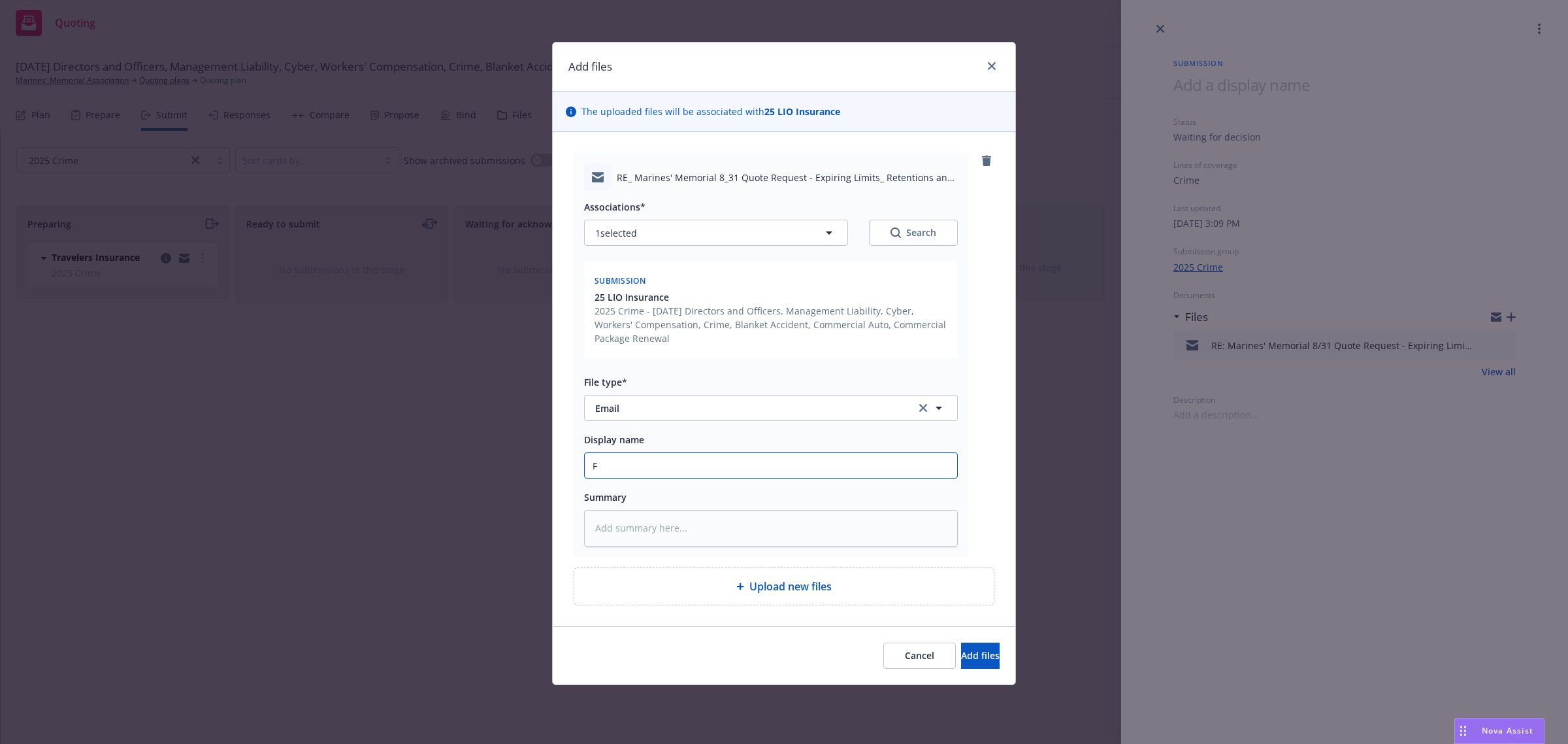
type input "Fr"
type textarea "x"
type input "Fro"
type textarea "x"
type input "From"
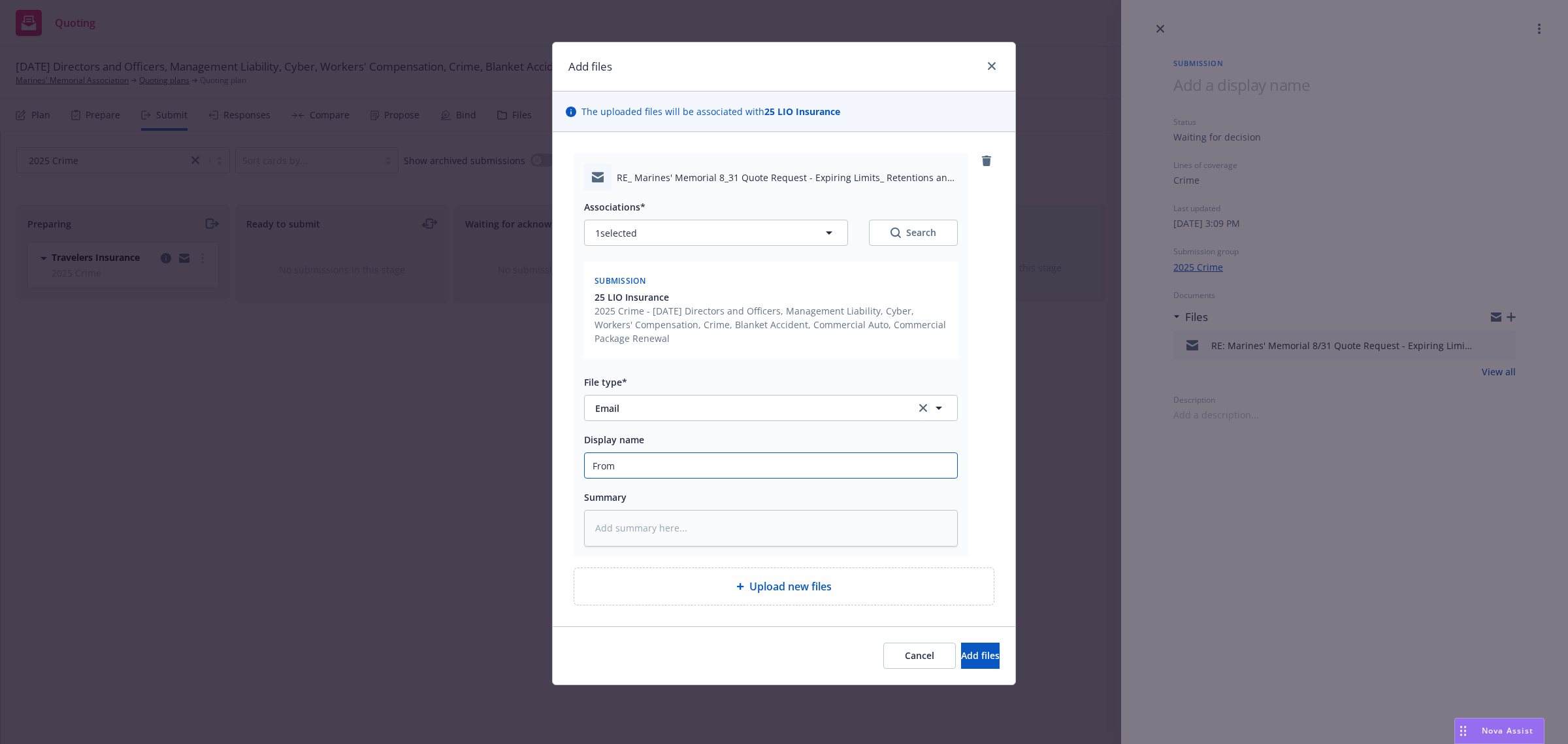
type textarea "x"
type input "From"
type textarea "x"
type input "From C"
type textarea "x"
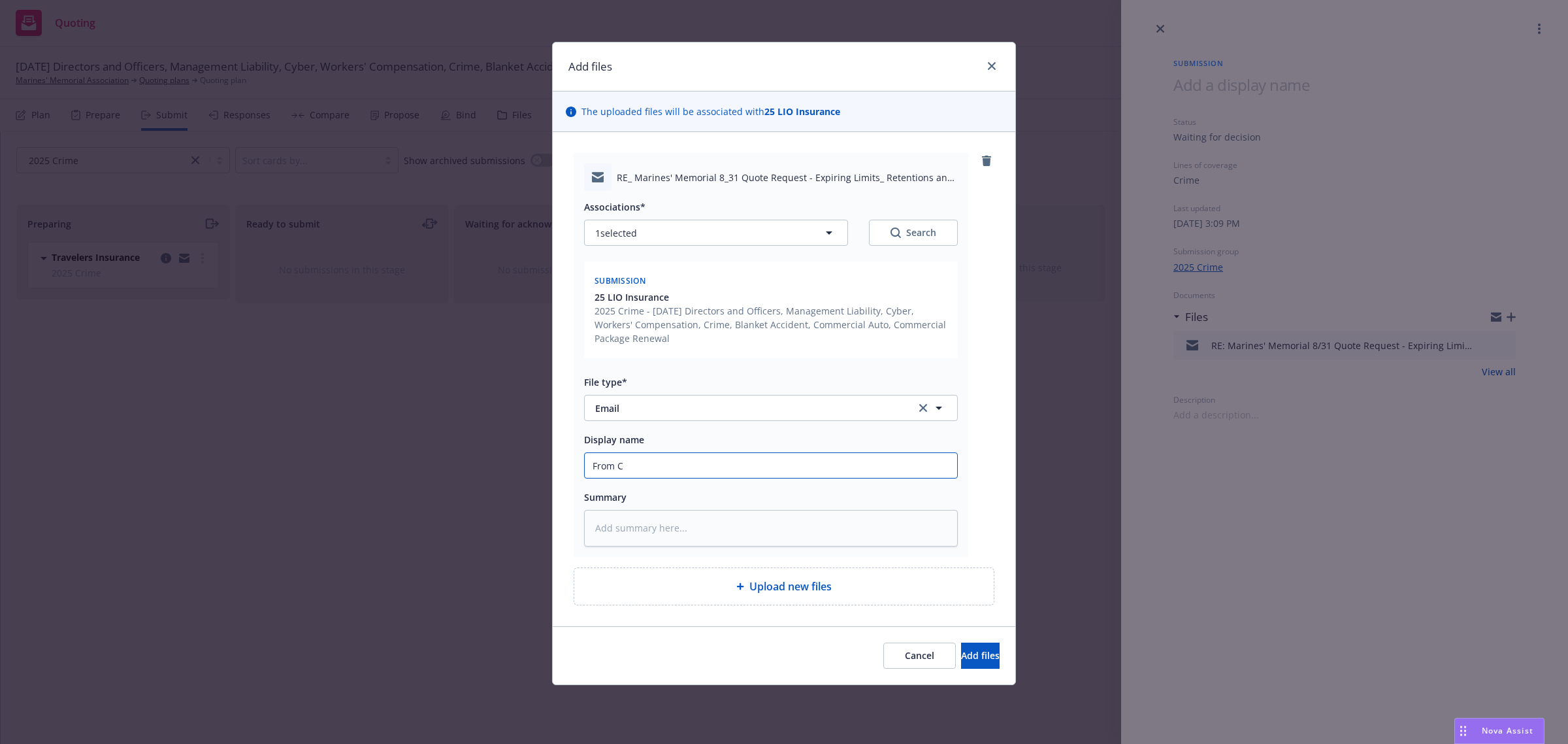
type input "From Ca"
type textarea "x"
type input "From Car"
type textarea "x"
type input "From [PERSON_NAME]"
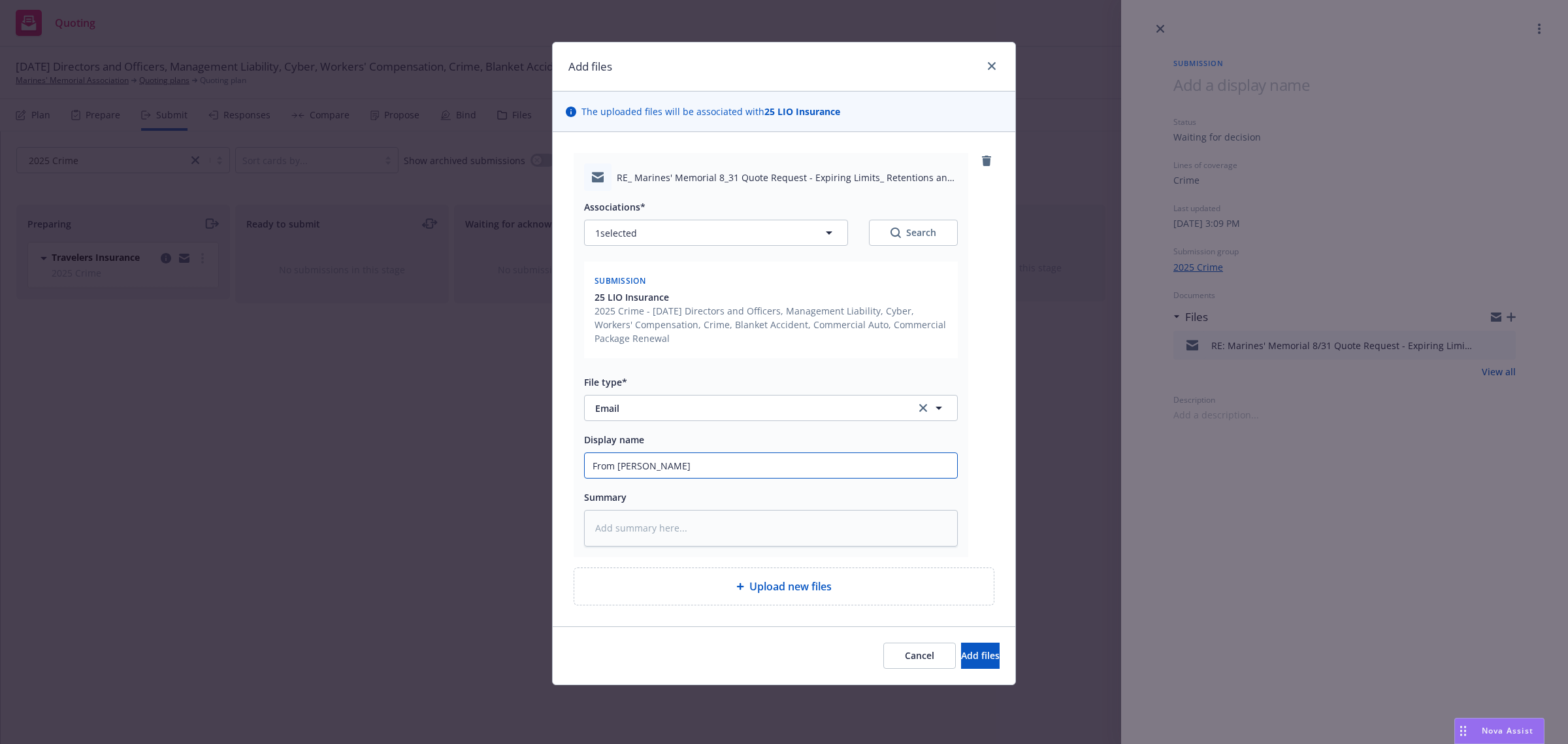
type textarea "x"
type input "From [PERSON_NAME]"
type textarea "x"
type input "From [PERSON_NAME]"
type textarea "x"
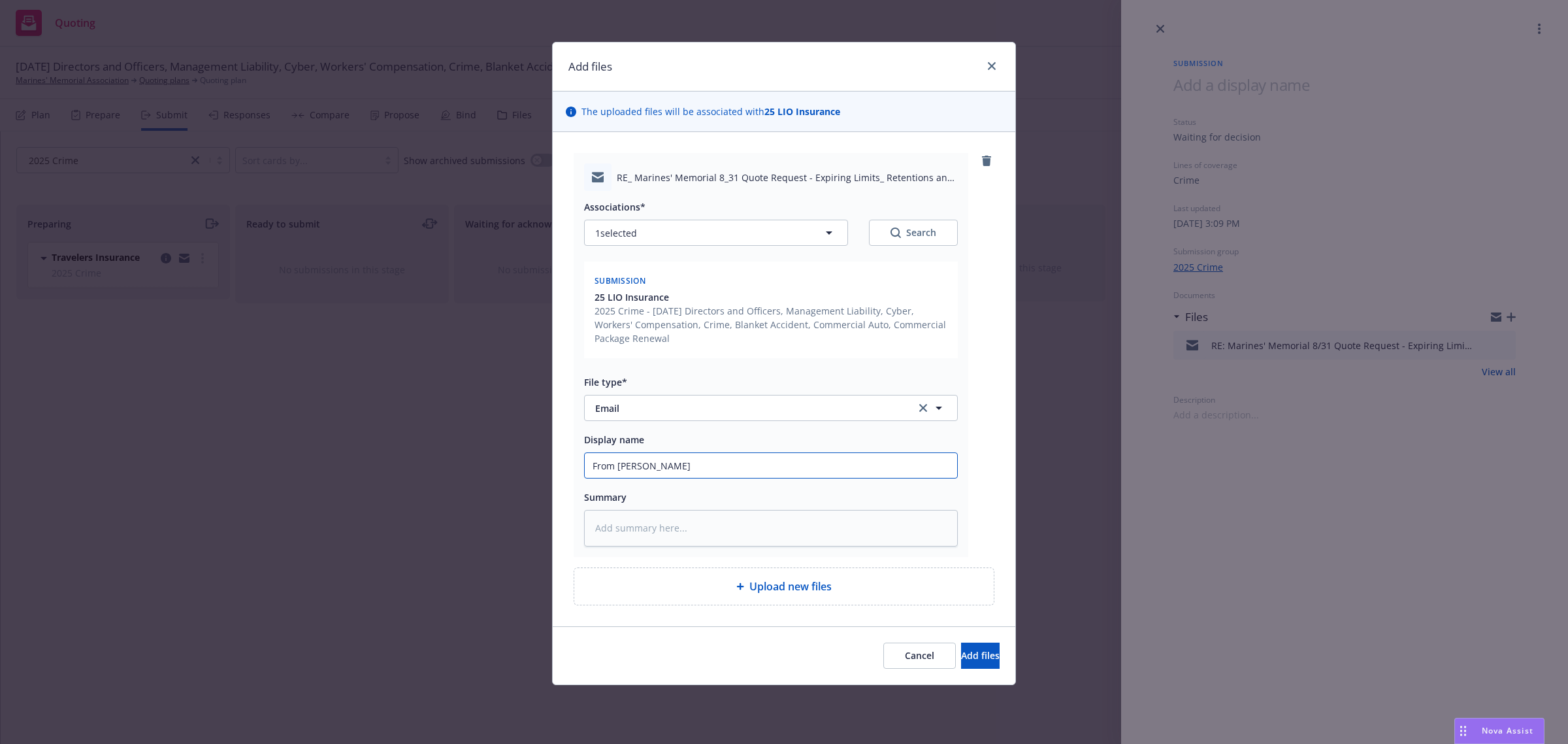
type input "From Carrier"
type textarea "x"
type input "From Carrier:"
type textarea "x"
type input "From Carrier:"
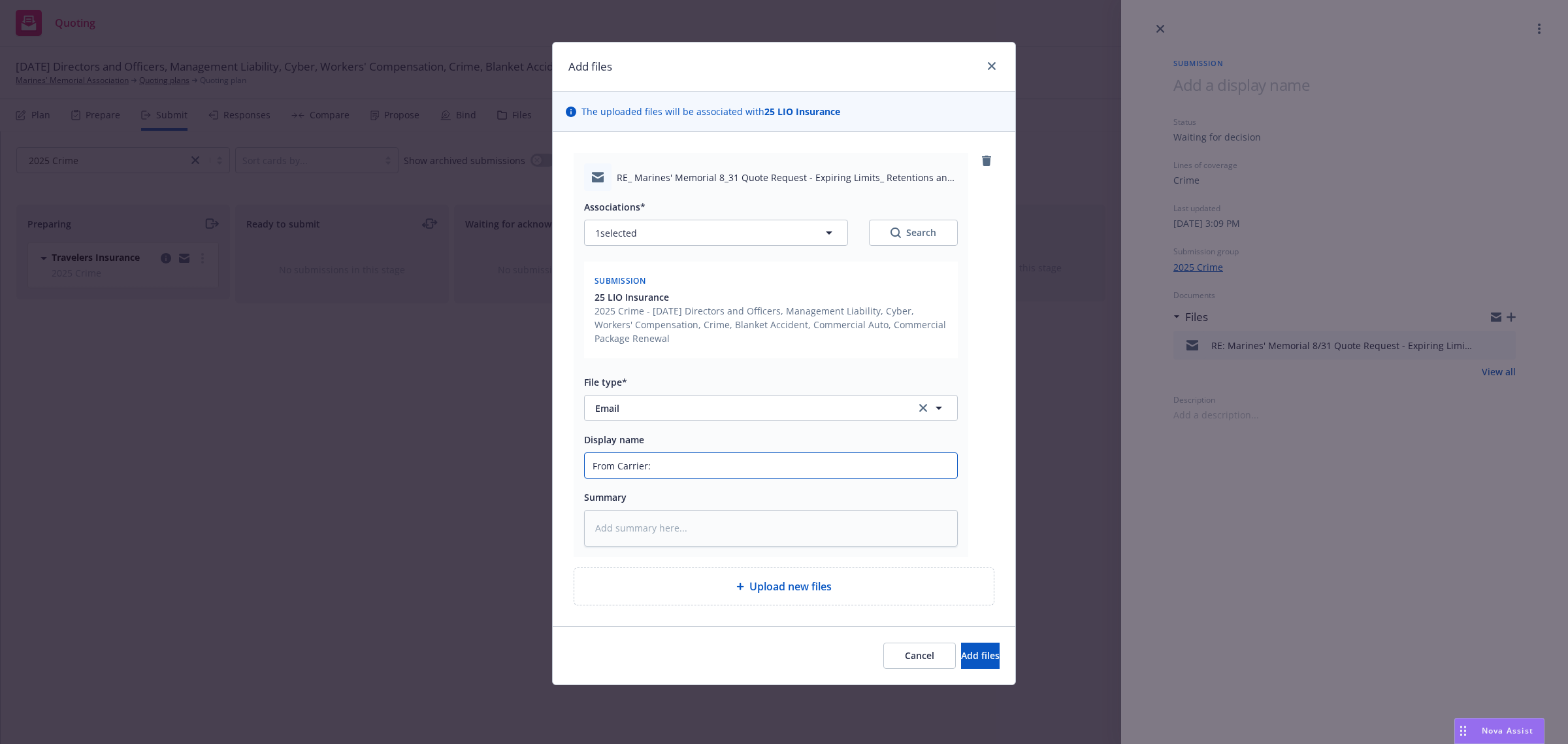
type textarea "x"
type input "From Carrier"
type textarea "x"
type input "From [PERSON_NAME]"
type textarea "x"
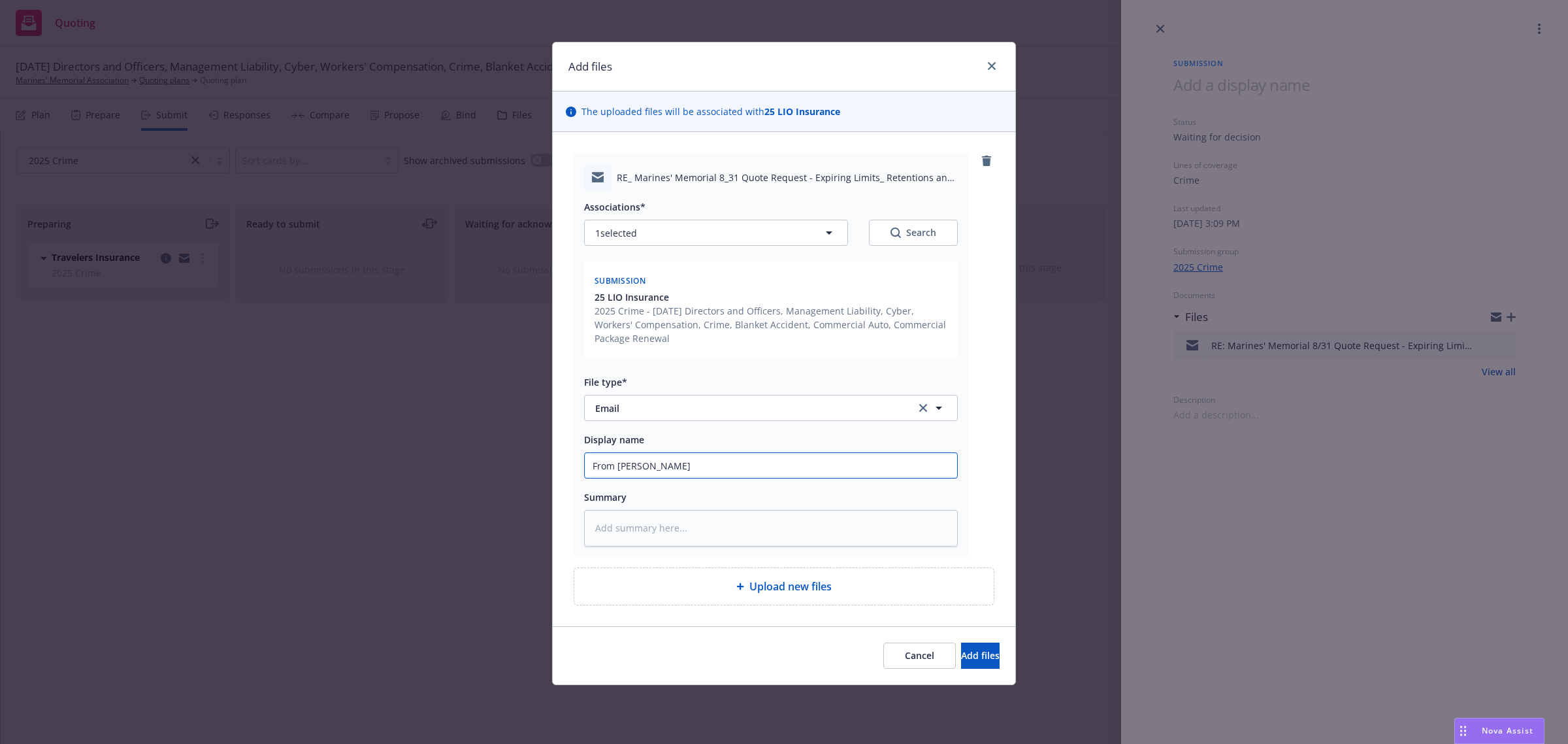
type input "From [PERSON_NAME]"
type textarea "x"
type input "From [PERSON_NAME]"
type textarea "x"
type input "From Car"
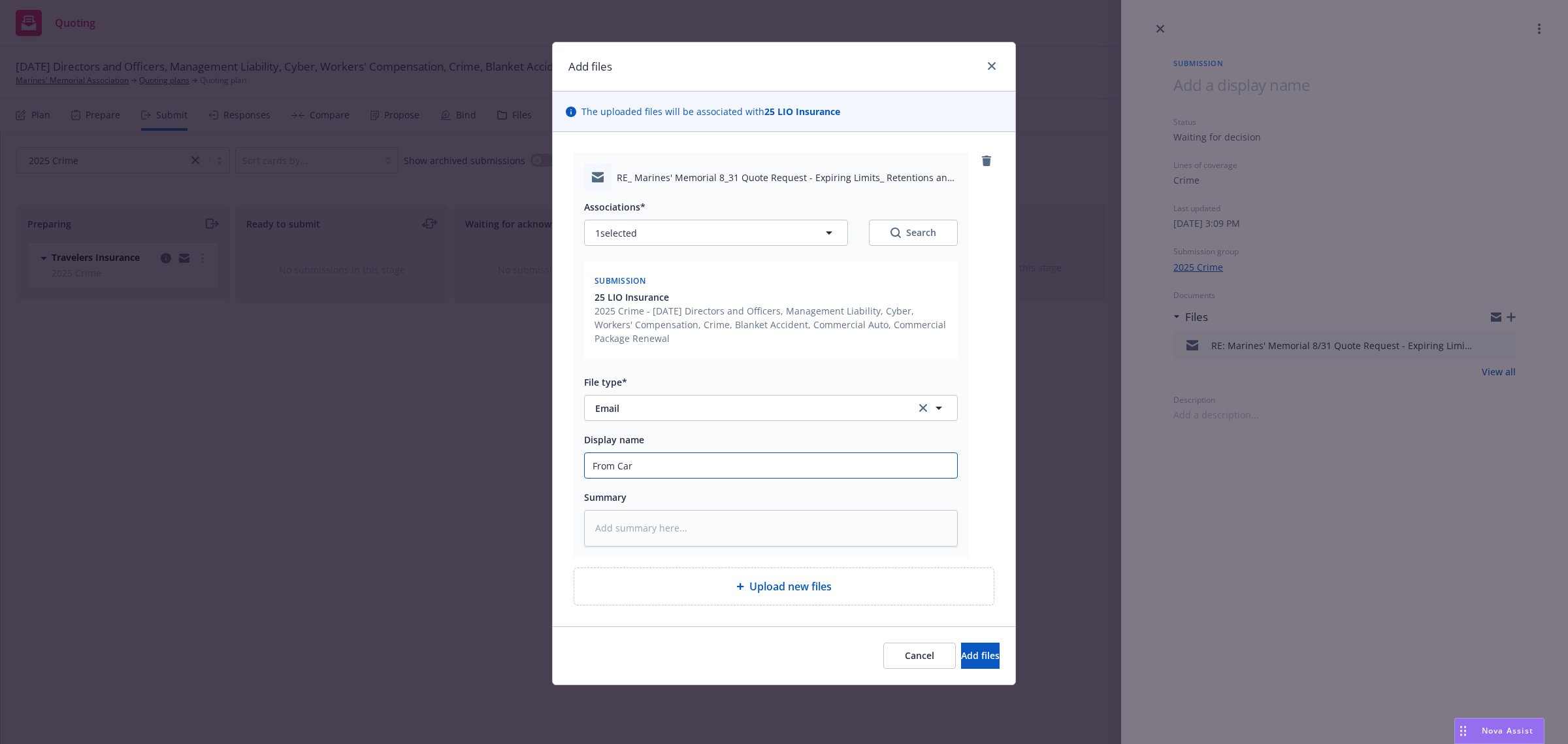
type textarea "x"
type input "From Ca"
type textarea "x"
type input "From C"
type textarea "x"
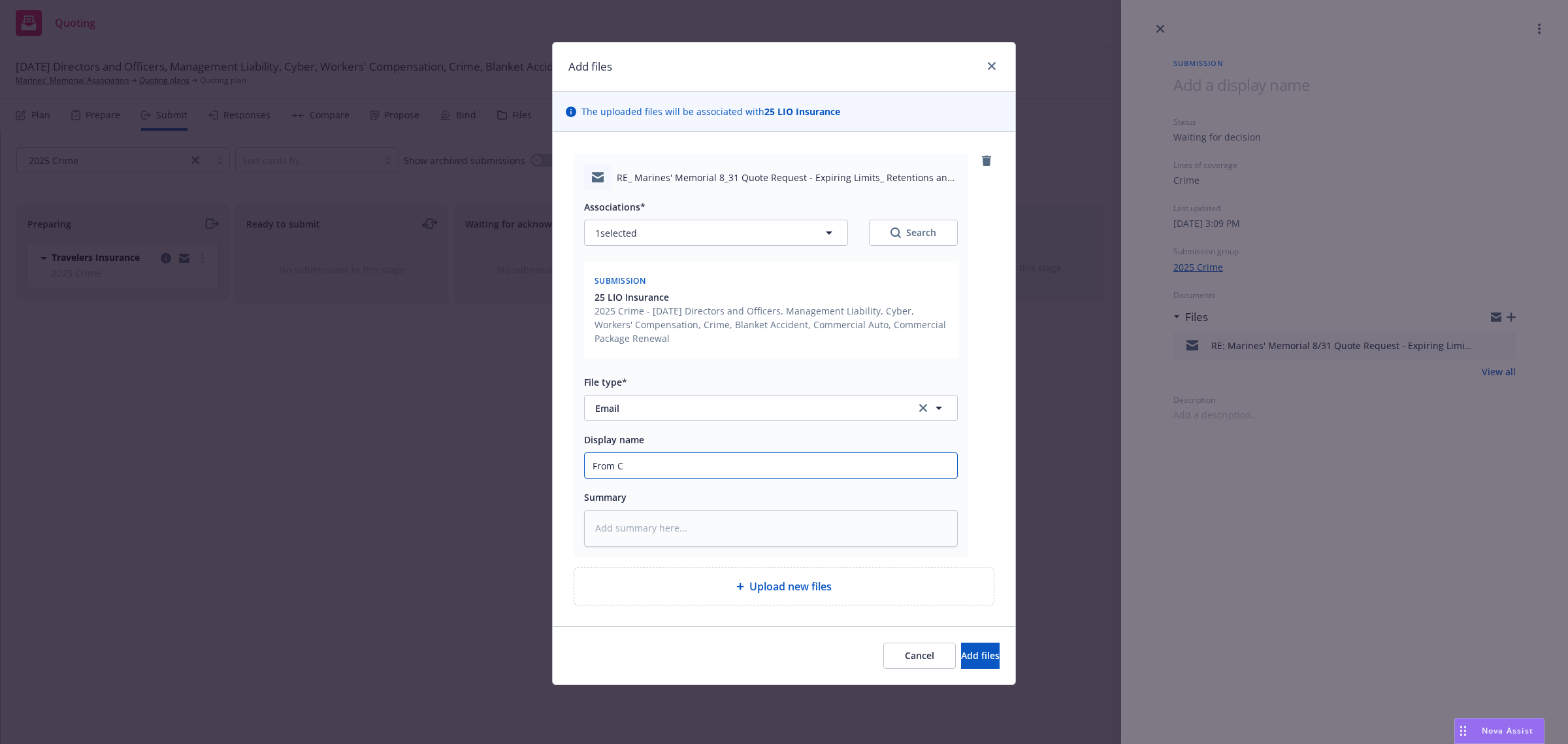
type input "From"
type textarea "x"
type input "From"
type textarea "x"
type input "Fro"
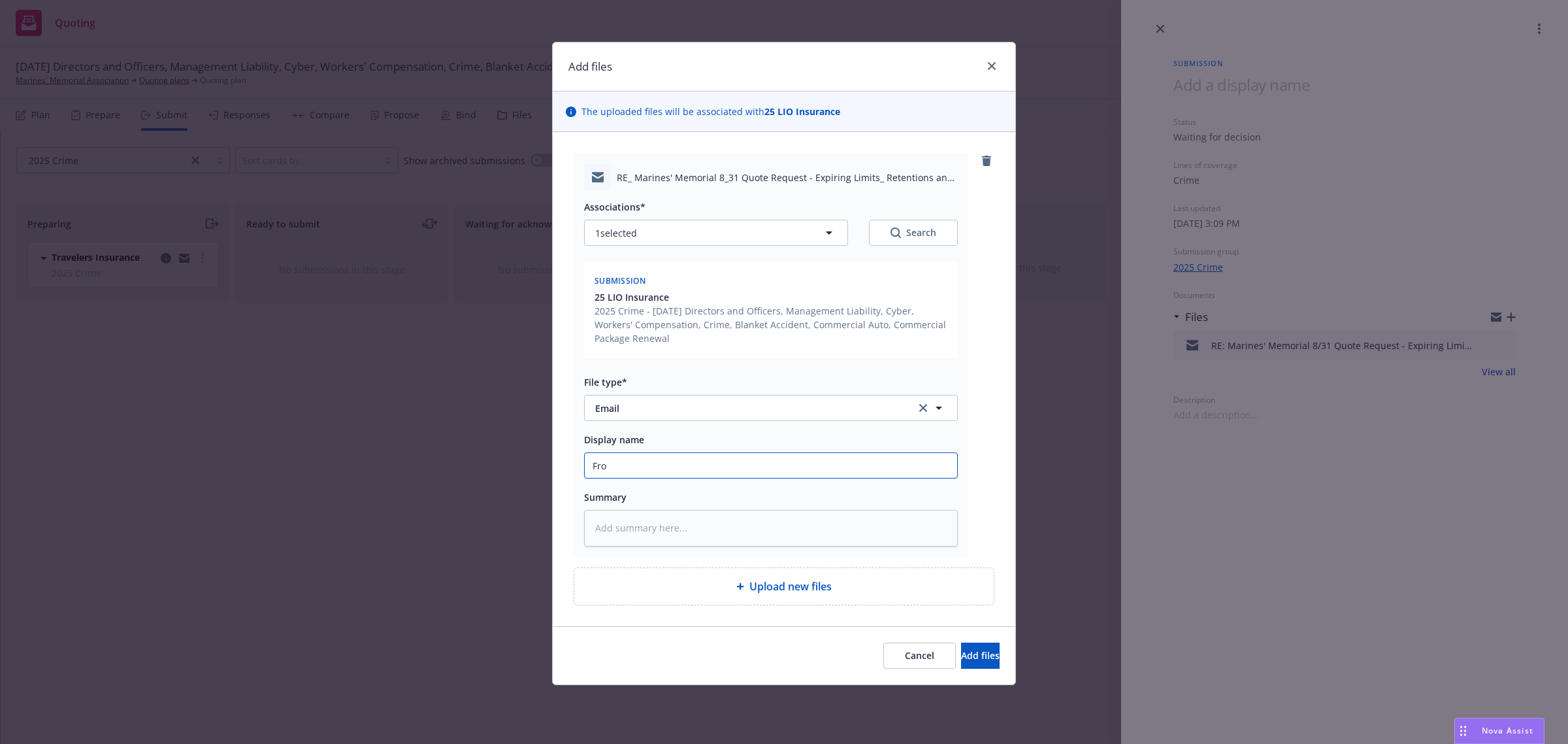
type textarea "x"
type input "F"
click at [674, 230] on button "1 selected" at bounding box center [716, 233] width 264 height 26
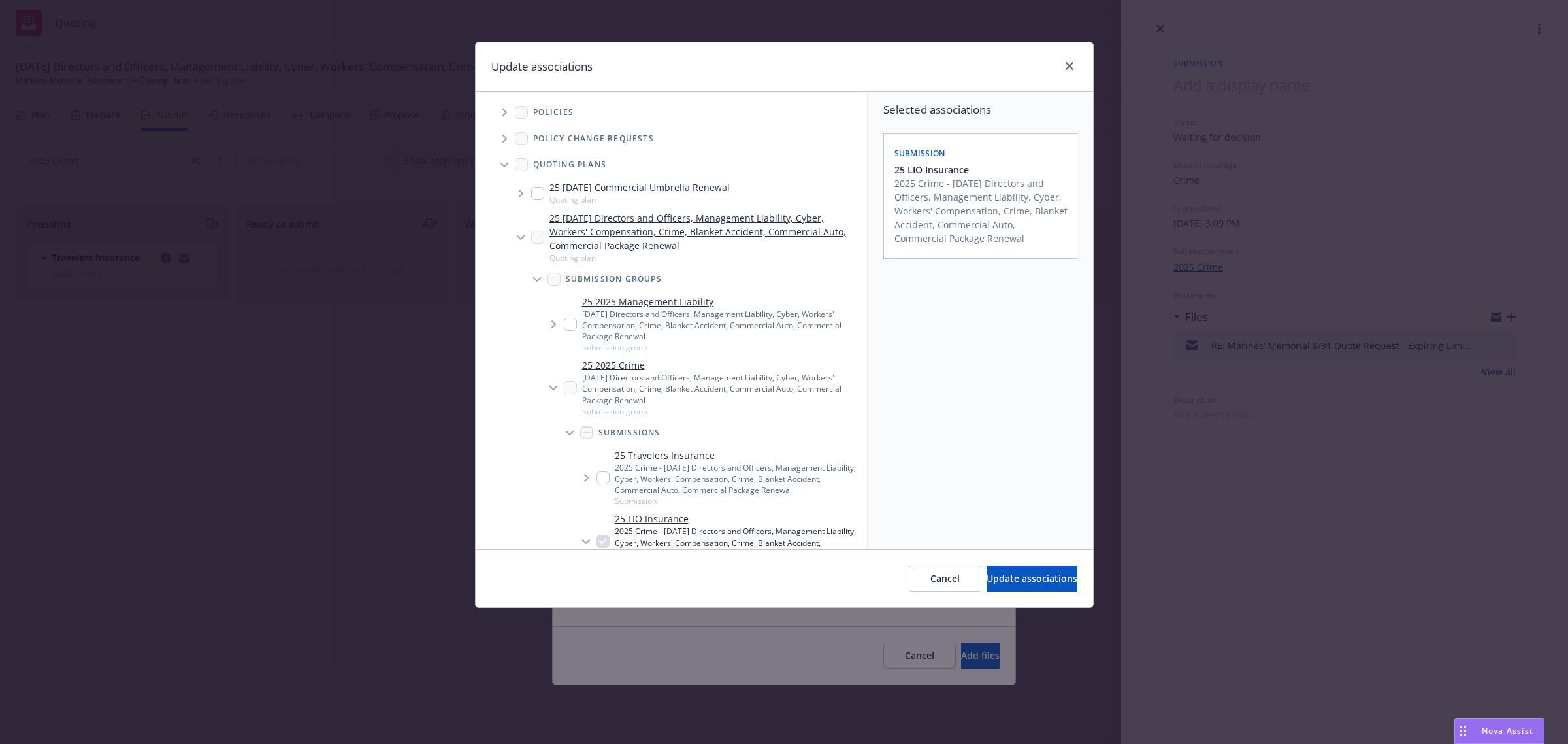
click at [570, 318] on input "Tree Example" at bounding box center [570, 324] width 13 height 13
click at [569, 324] on input "Tree Example" at bounding box center [570, 324] width 13 height 13
click at [556, 324] on span "Tree Example" at bounding box center [553, 324] width 21 height 21
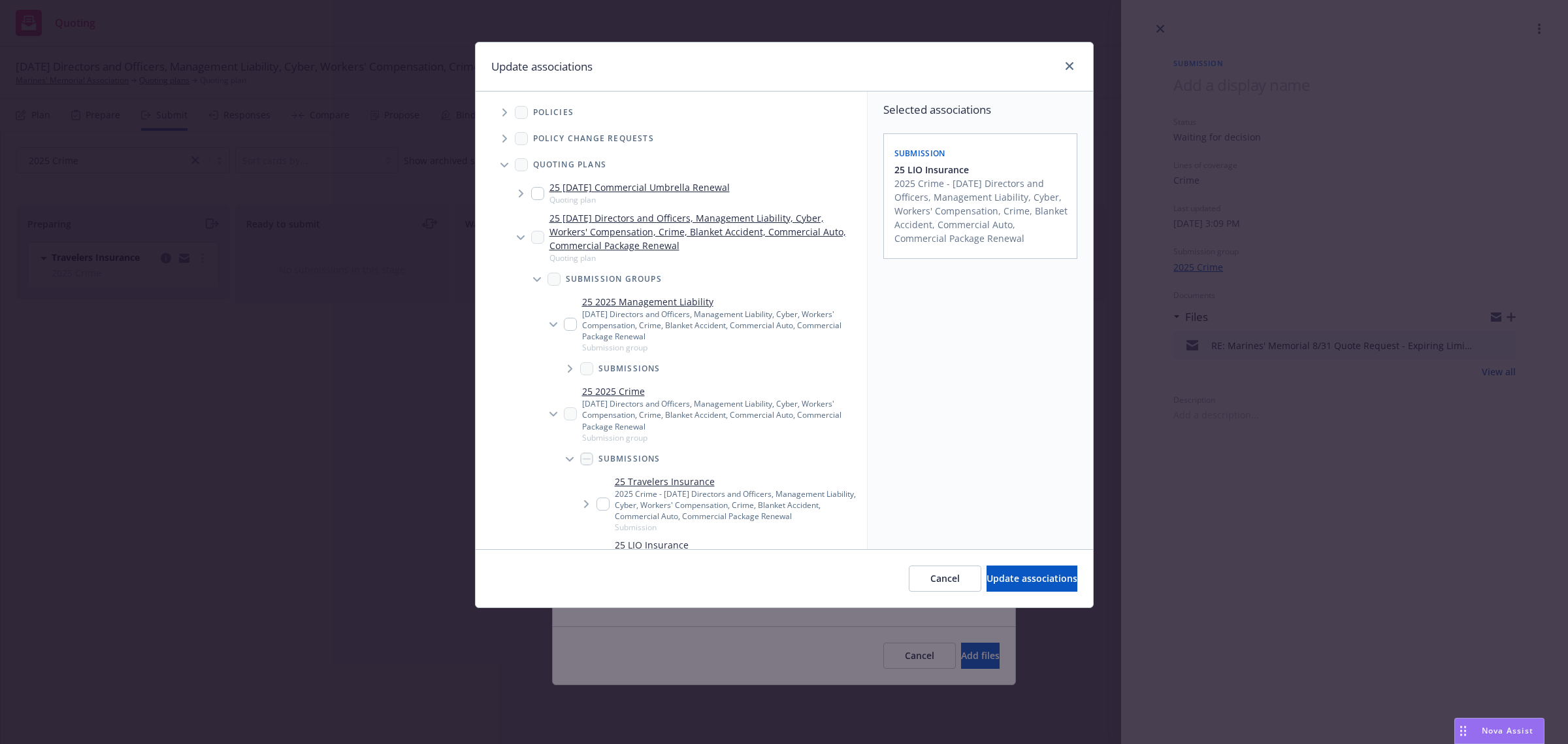
click at [564, 368] on span "Tree Example" at bounding box center [569, 368] width 21 height 21
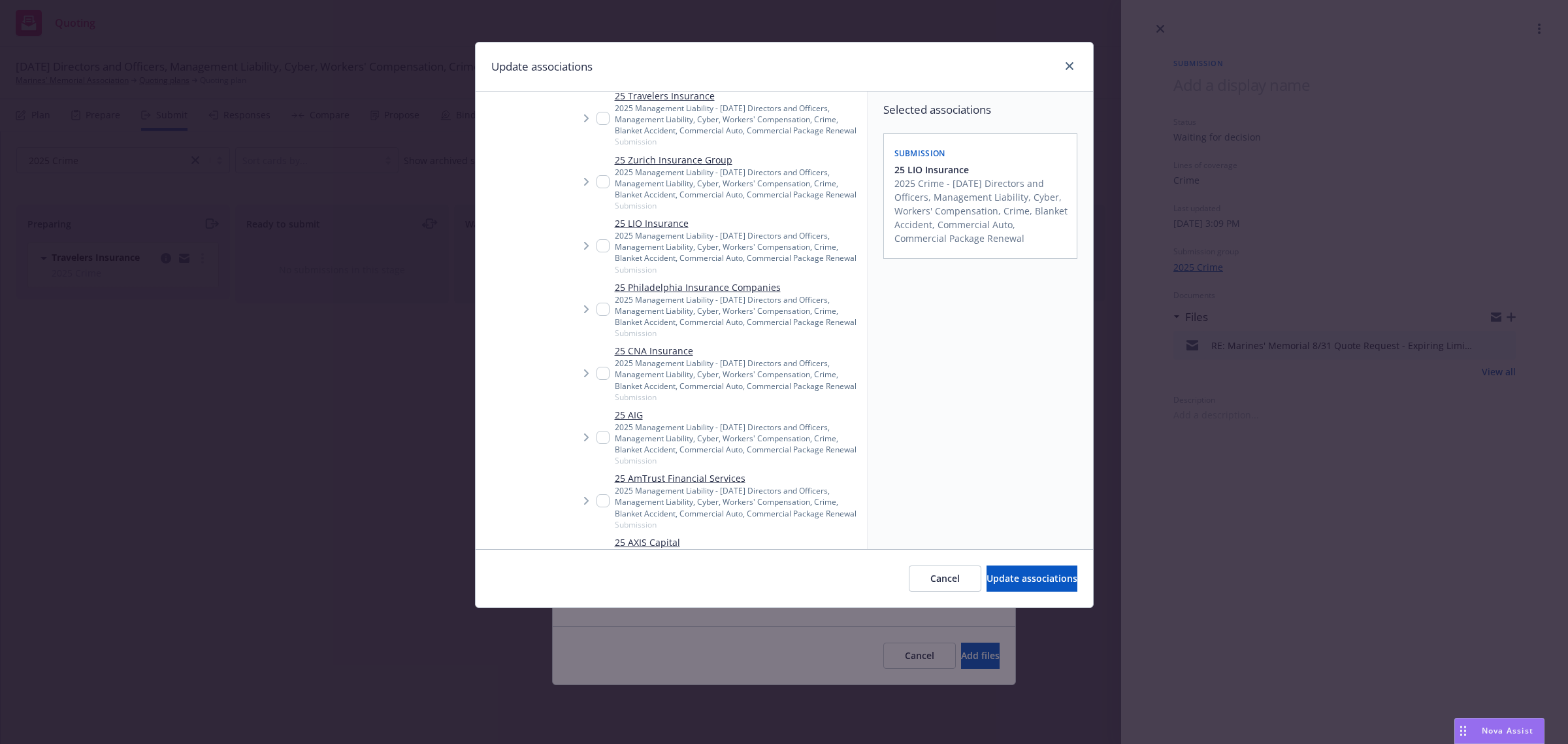
scroll to position [572, 0]
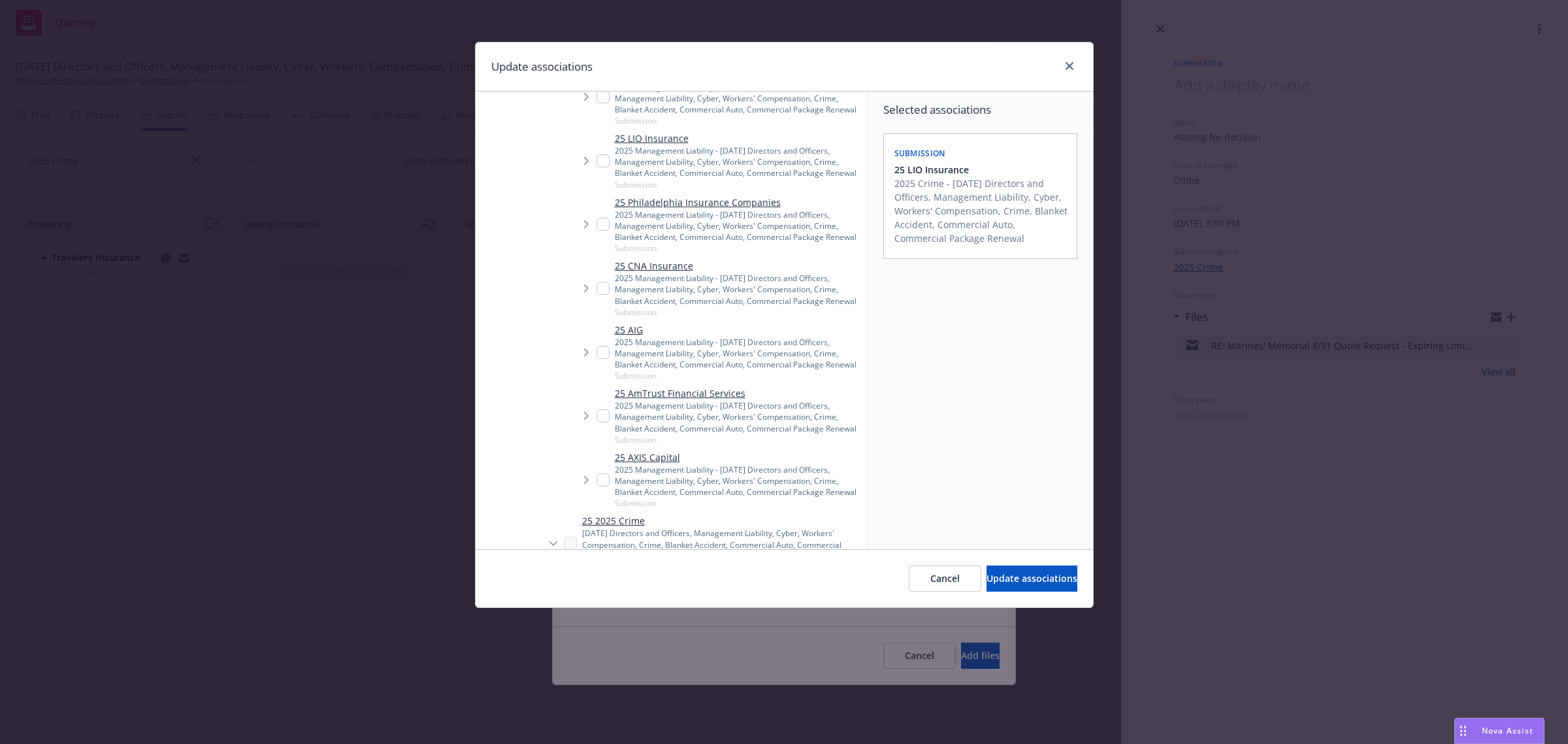
click at [599, 167] on input "Tree Example" at bounding box center [603, 161] width 13 height 13
click at [1016, 578] on span "Update associations" at bounding box center [1032, 577] width 91 height 12
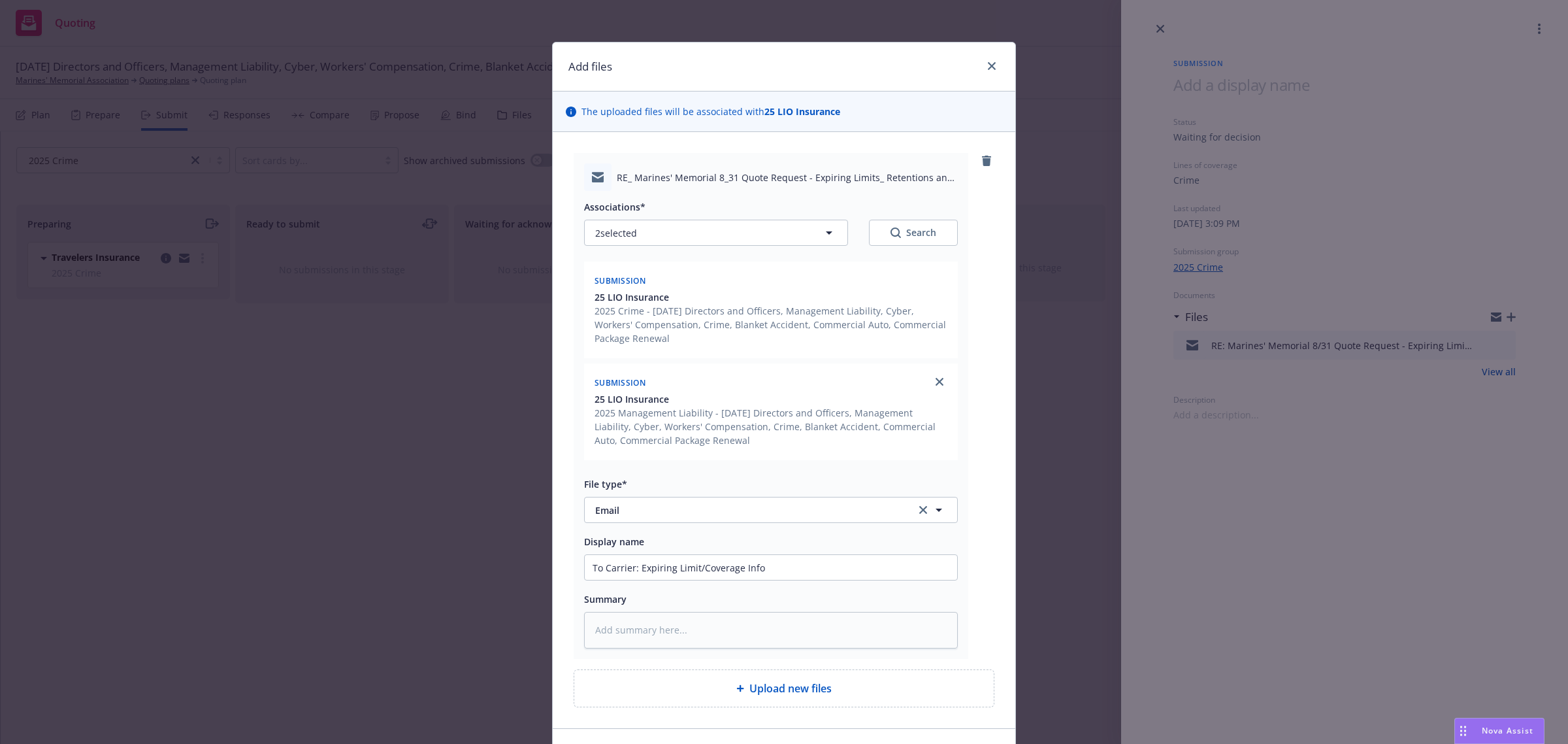
scroll to position [81, 0]
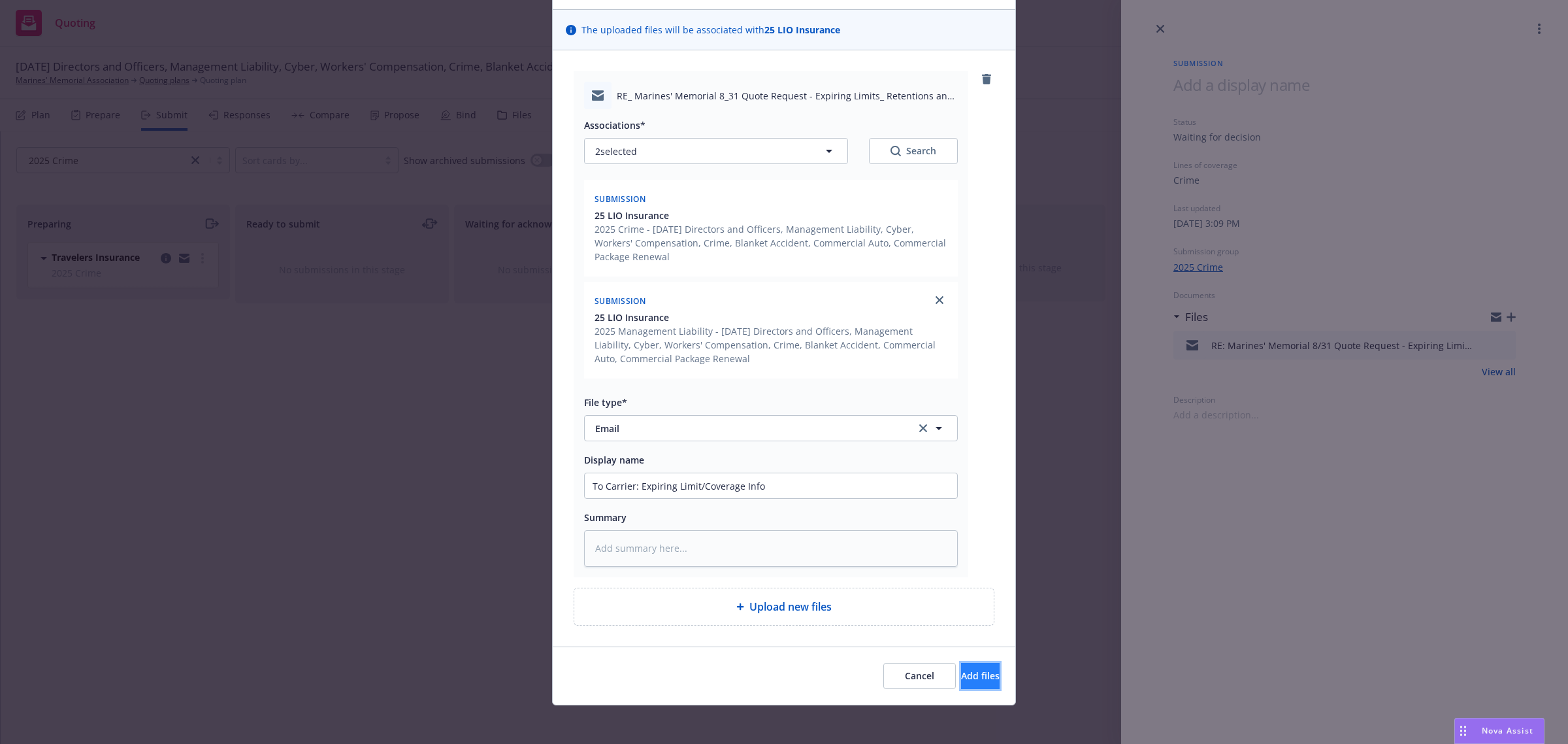
click at [966, 674] on span "Add files" at bounding box center [980, 675] width 38 height 12
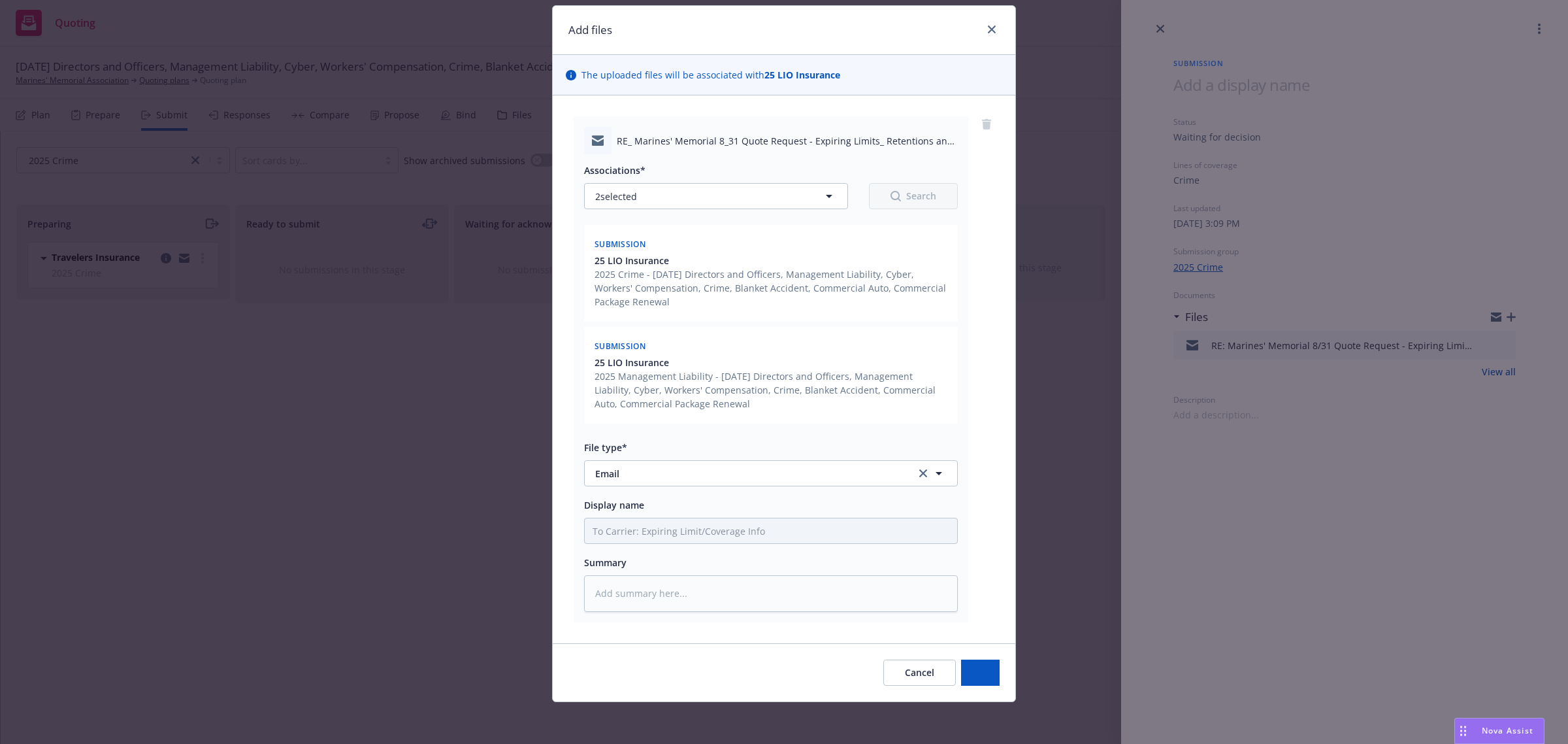
scroll to position [37, 0]
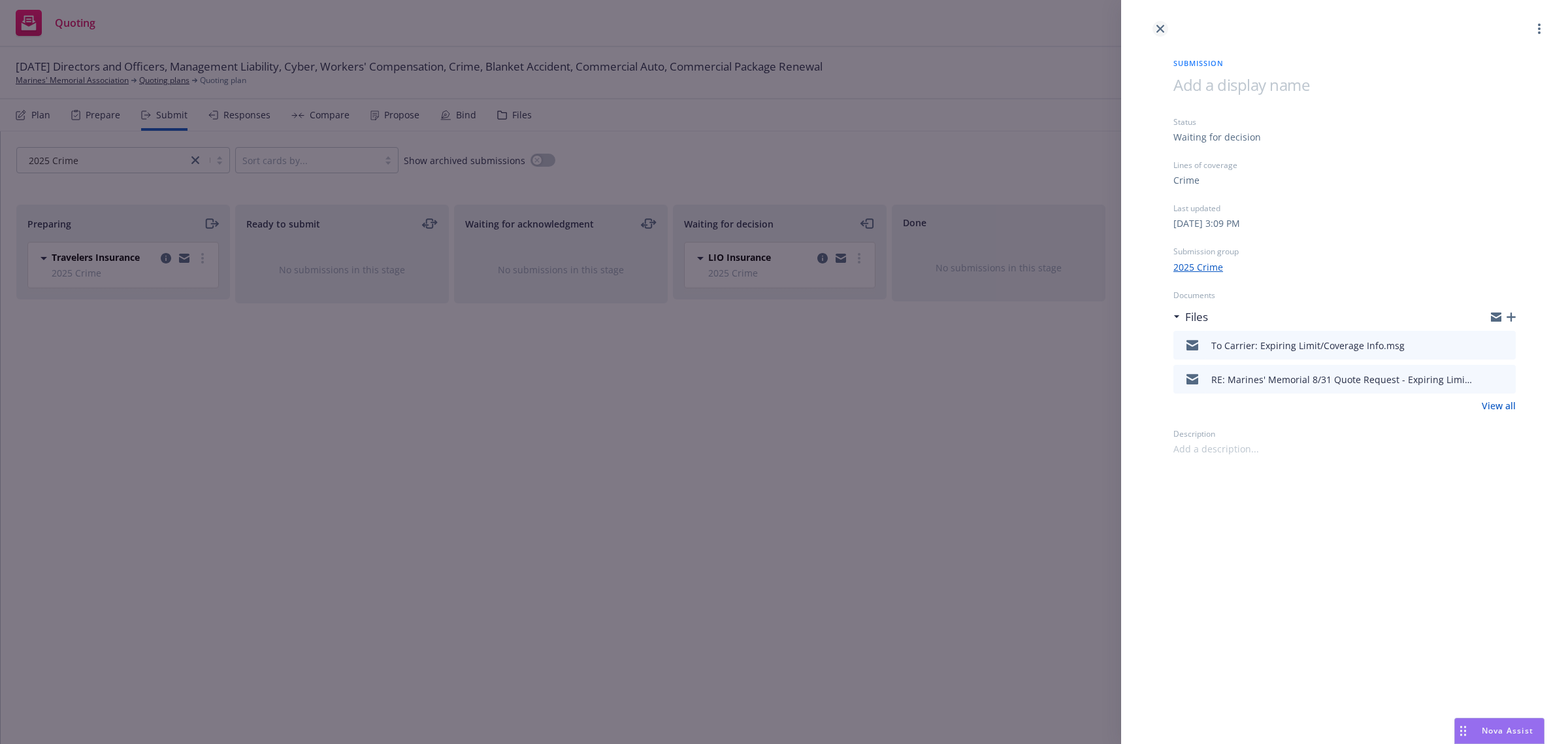
click at [1155, 25] on link "close" at bounding box center [1160, 29] width 16 height 16
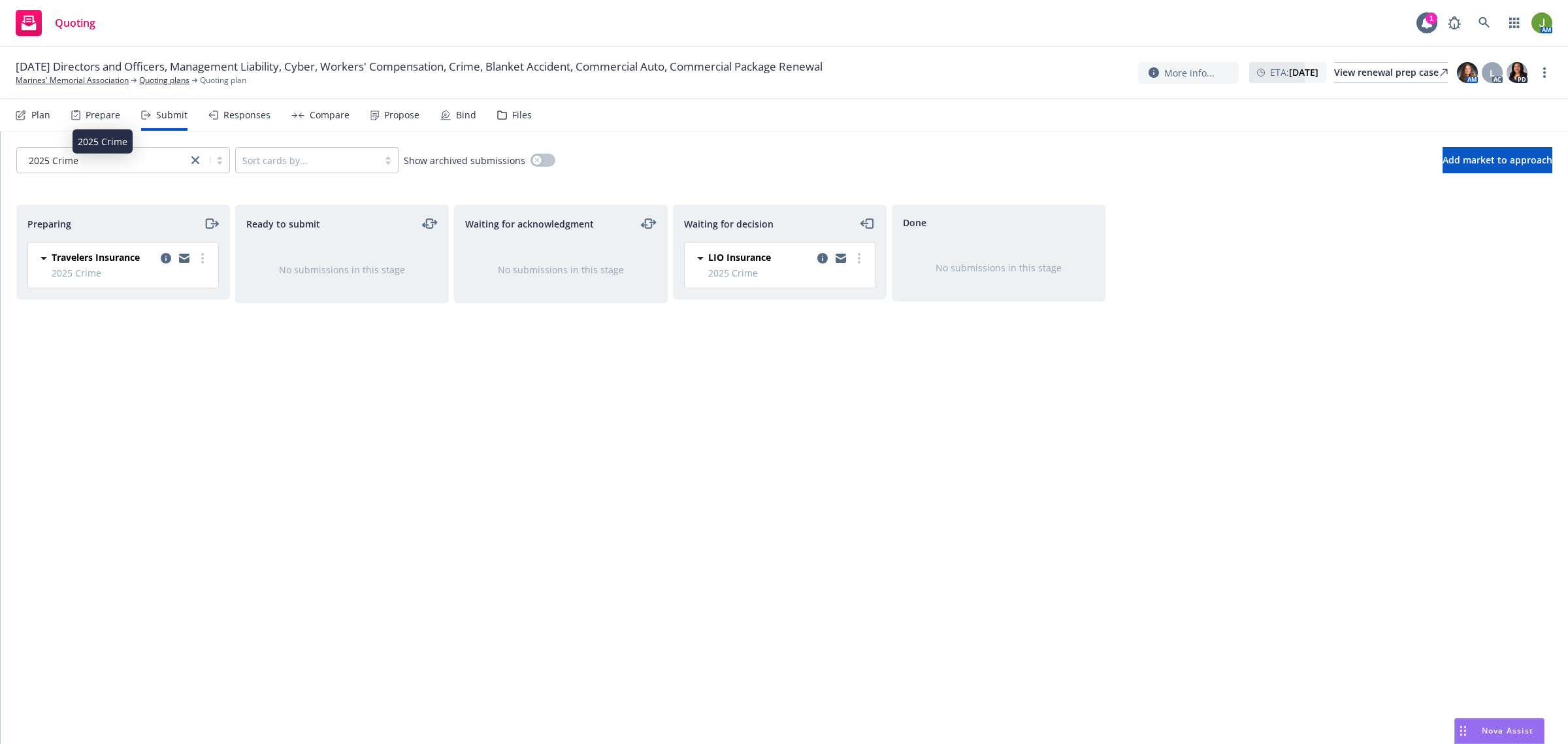
click at [56, 157] on span "2025 Crime" at bounding box center [53, 160] width 50 height 14
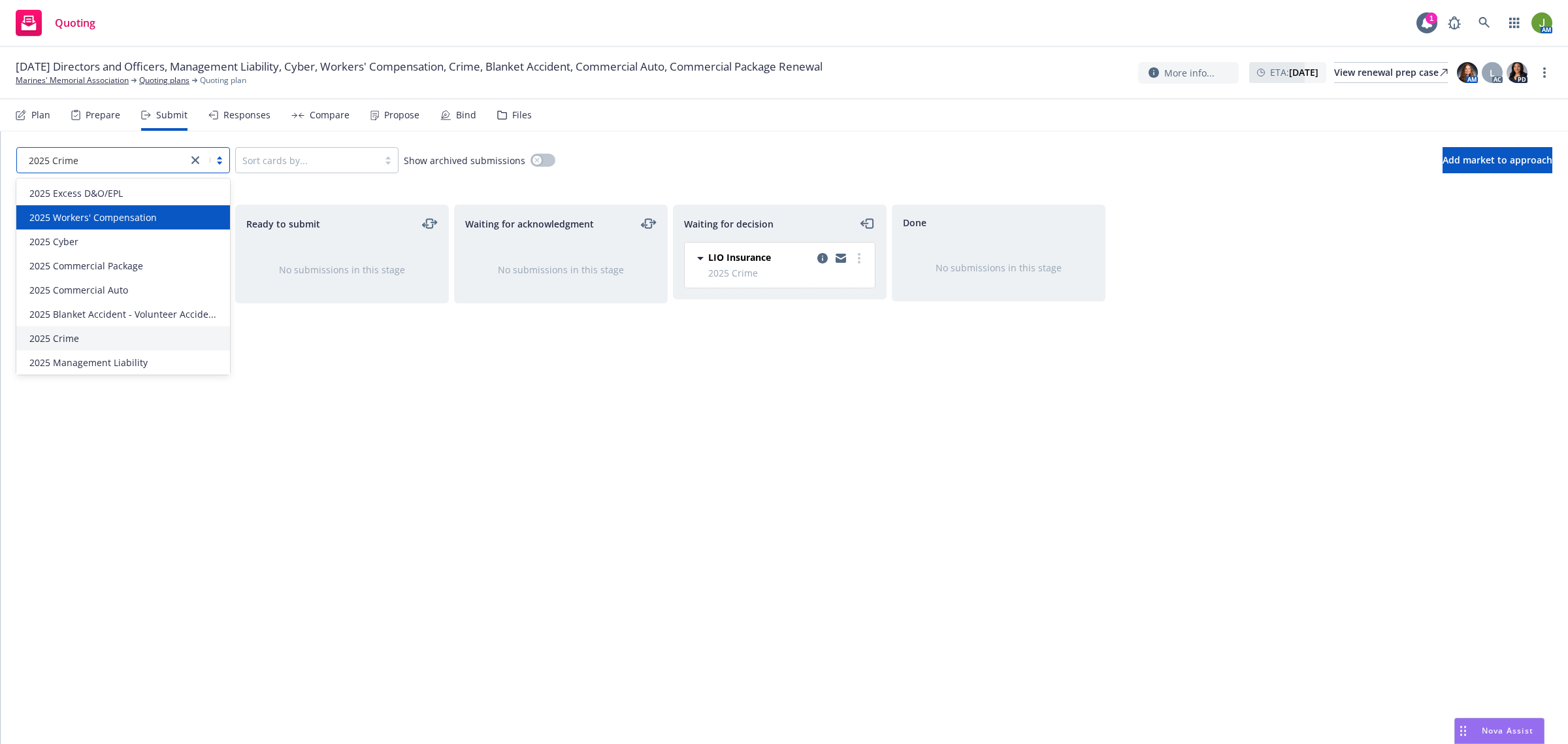
click at [116, 223] on span "2025 Workers' Compensation" at bounding box center [93, 217] width 128 height 14
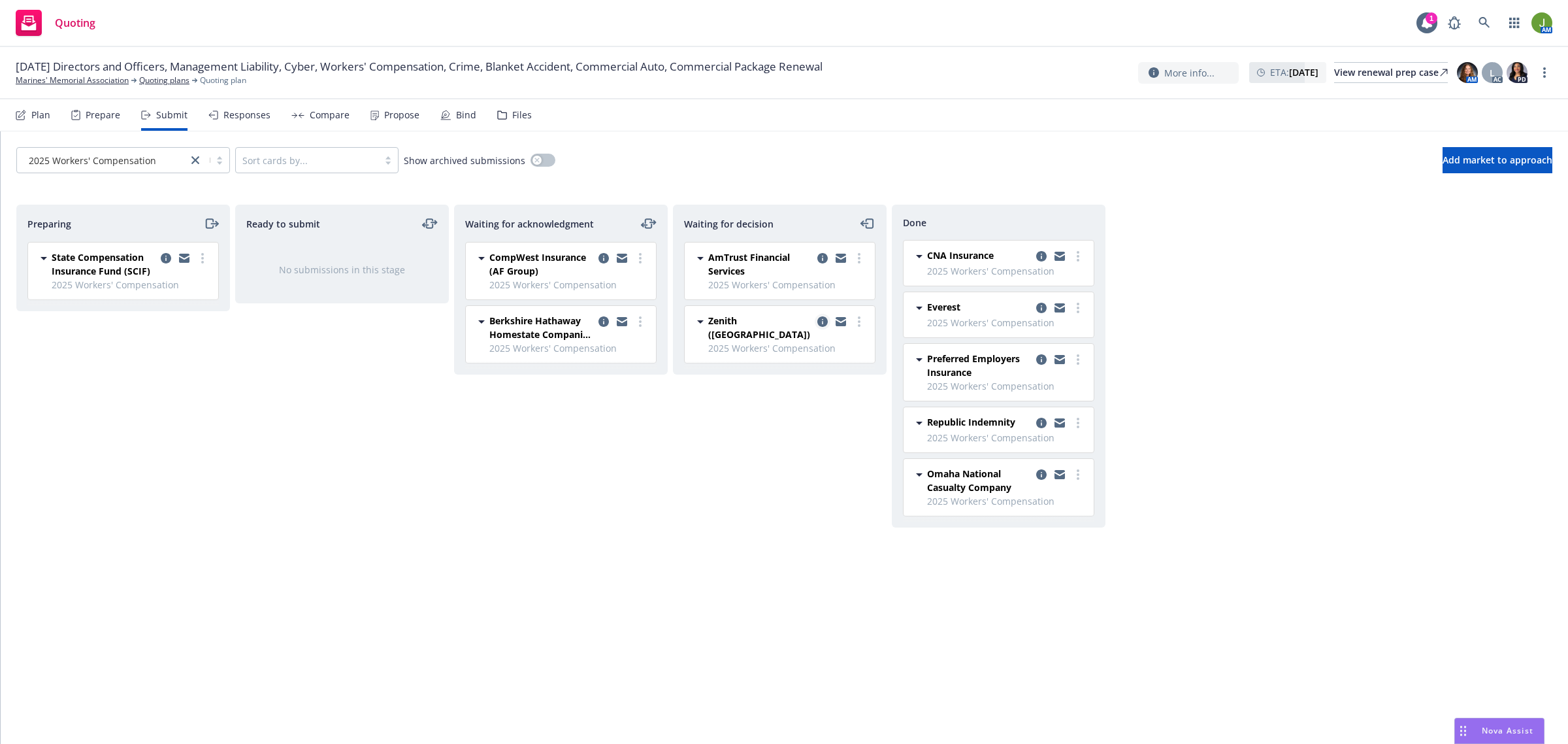
click at [827, 324] on icon "copy logging email" at bounding box center [822, 322] width 11 height 11
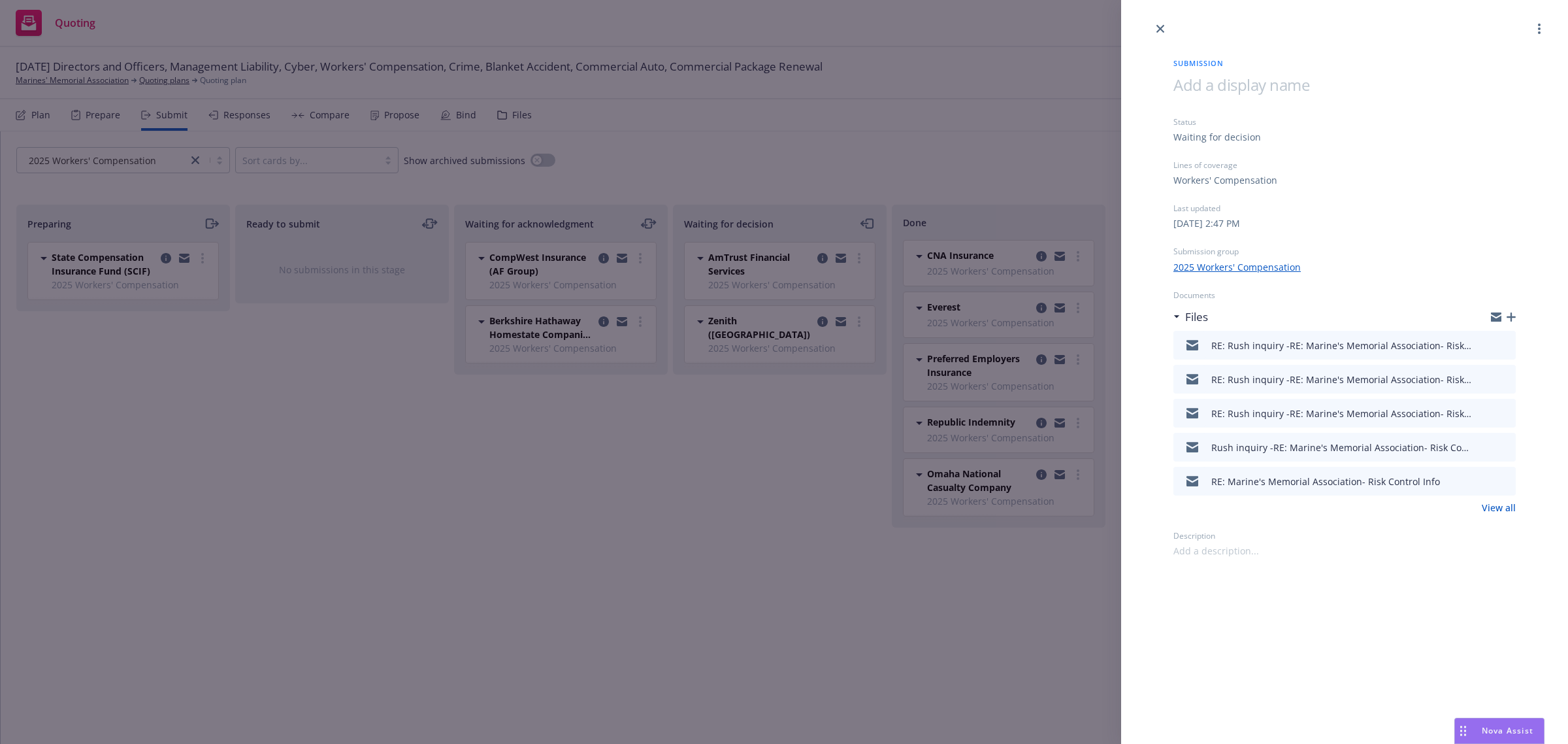
click at [1515, 314] on icon "button" at bounding box center [1511, 316] width 9 height 9
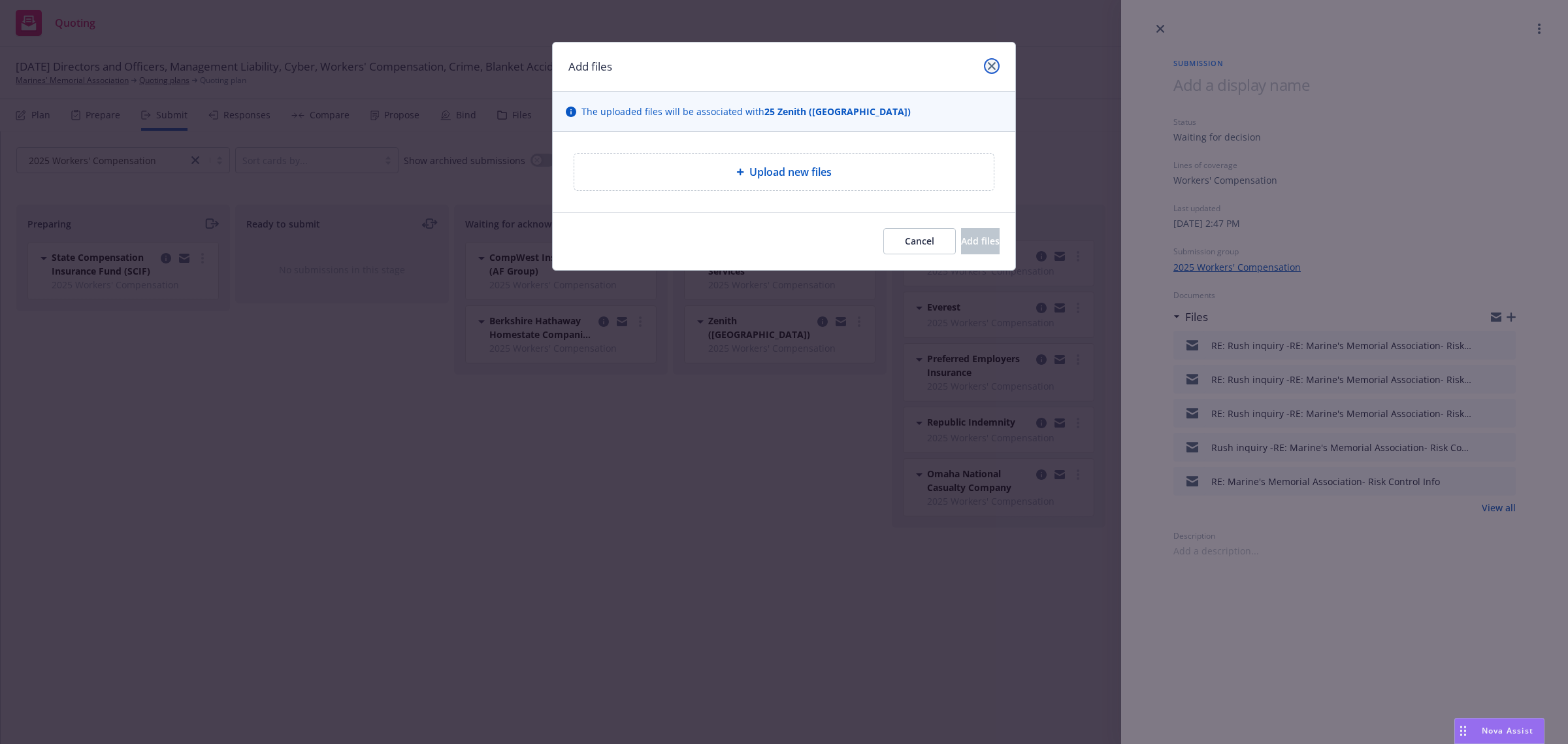
click at [990, 66] on icon "close" at bounding box center [992, 66] width 8 height 8
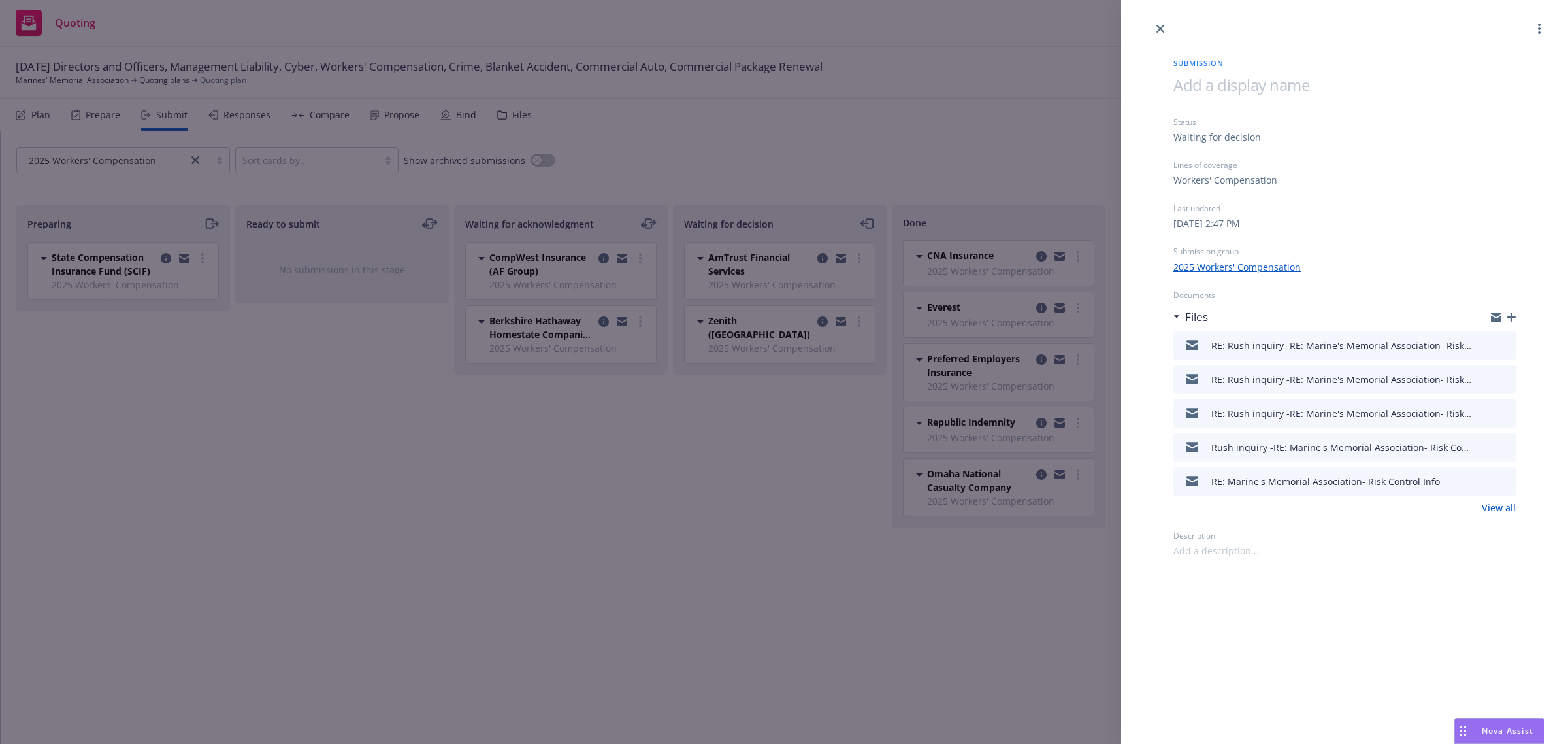
click at [1504, 508] on link "View all" at bounding box center [1498, 507] width 34 height 14
click at [1159, 30] on icon "close" at bounding box center [1160, 28] width 8 height 8
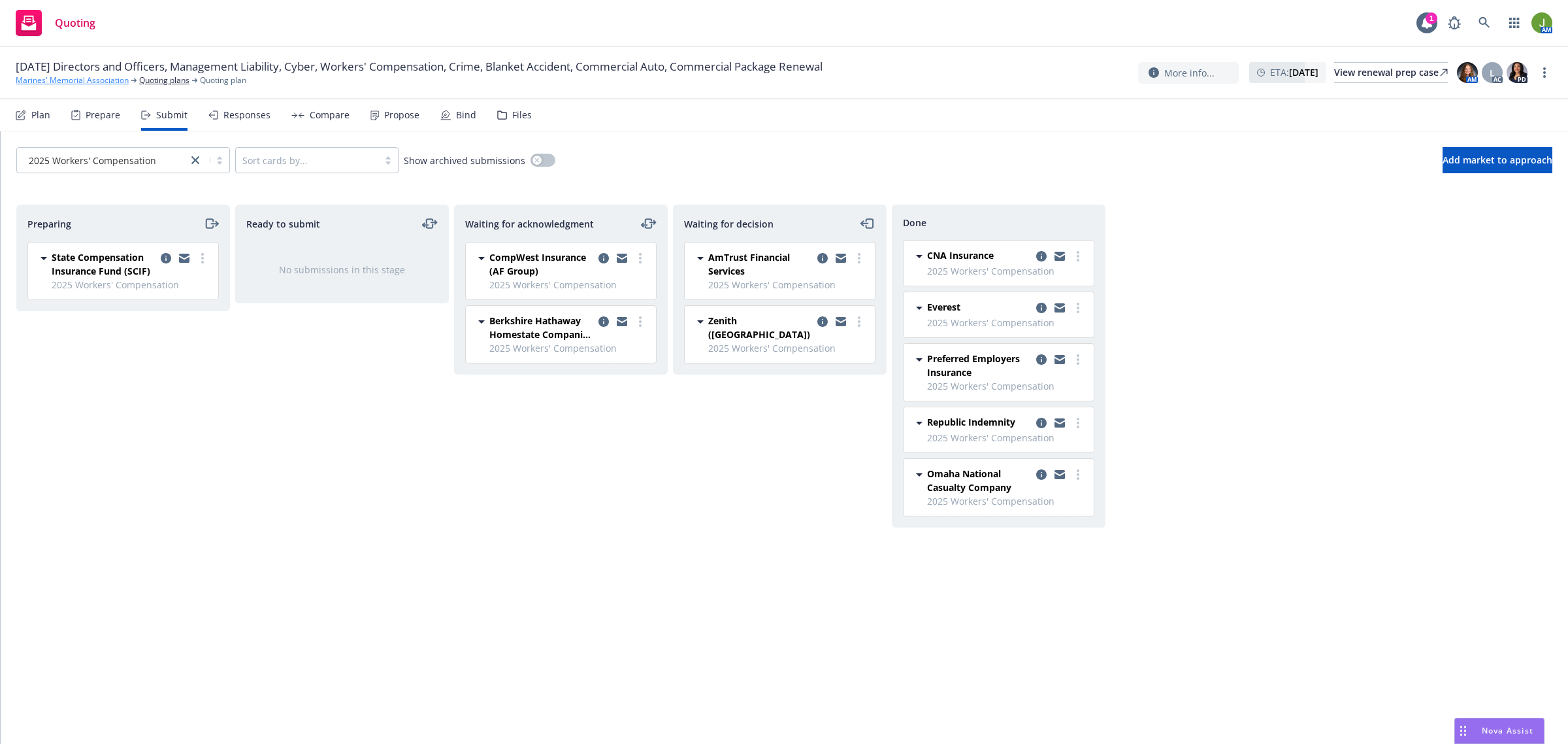
click at [106, 75] on link "Marines' Memorial Association" at bounding box center [72, 80] width 113 height 12
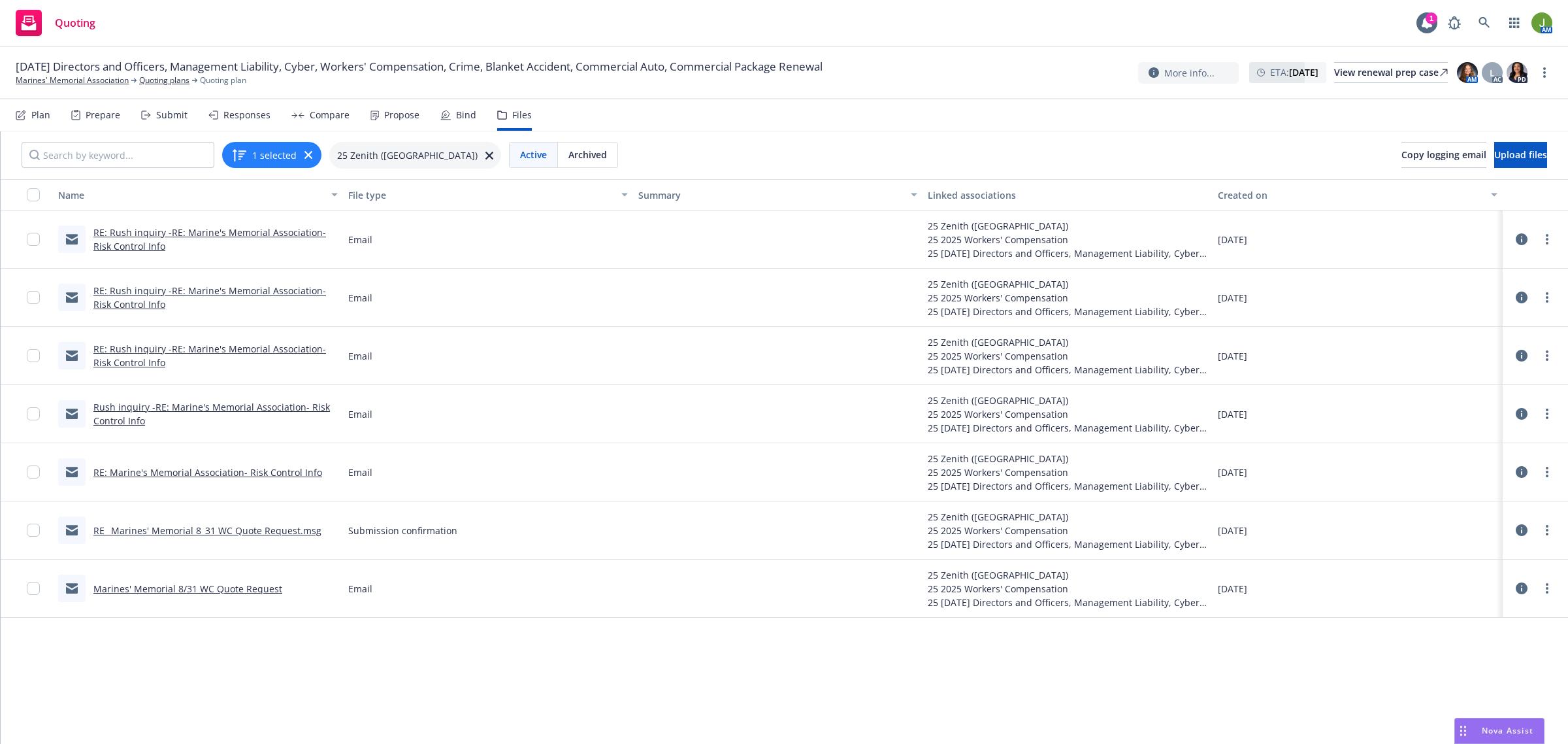
click at [188, 583] on link "Marines' Memorial 8/31 WC Quote Request" at bounding box center [188, 588] width 189 height 12
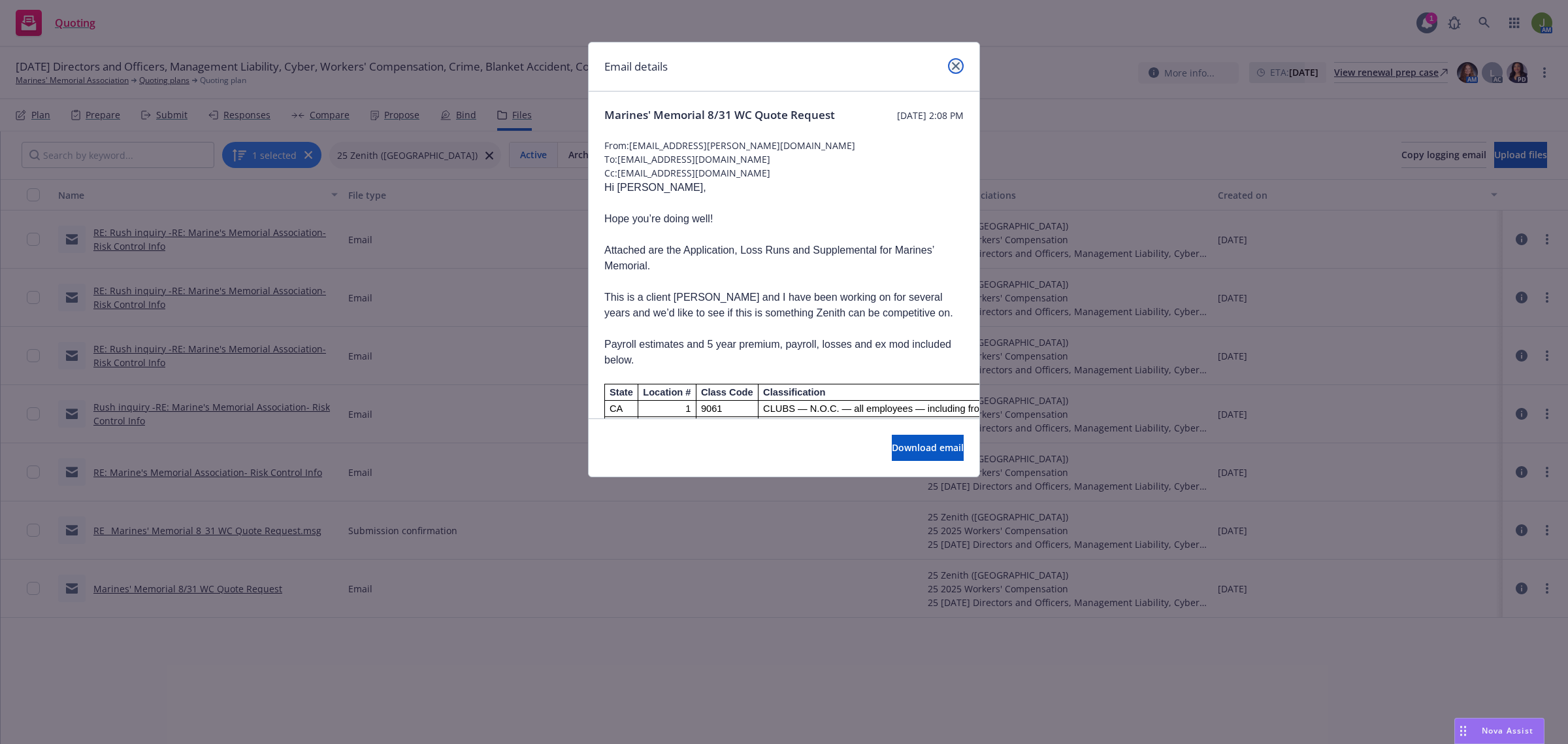
click at [956, 63] on icon "close" at bounding box center [956, 66] width 8 height 8
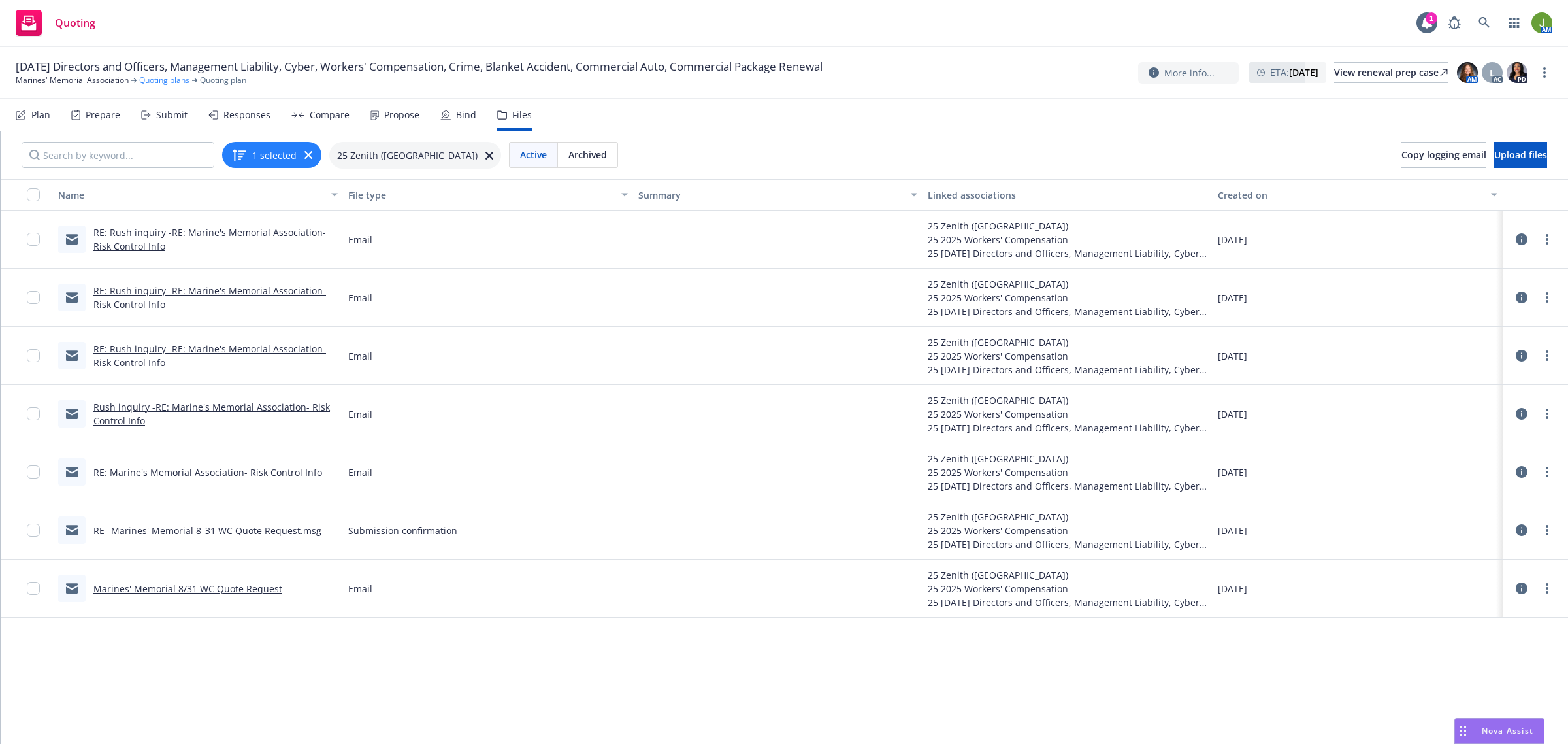
click at [164, 82] on link "Quoting plans" at bounding box center [164, 80] width 50 height 12
